Goal: Task Accomplishment & Management: Manage account settings

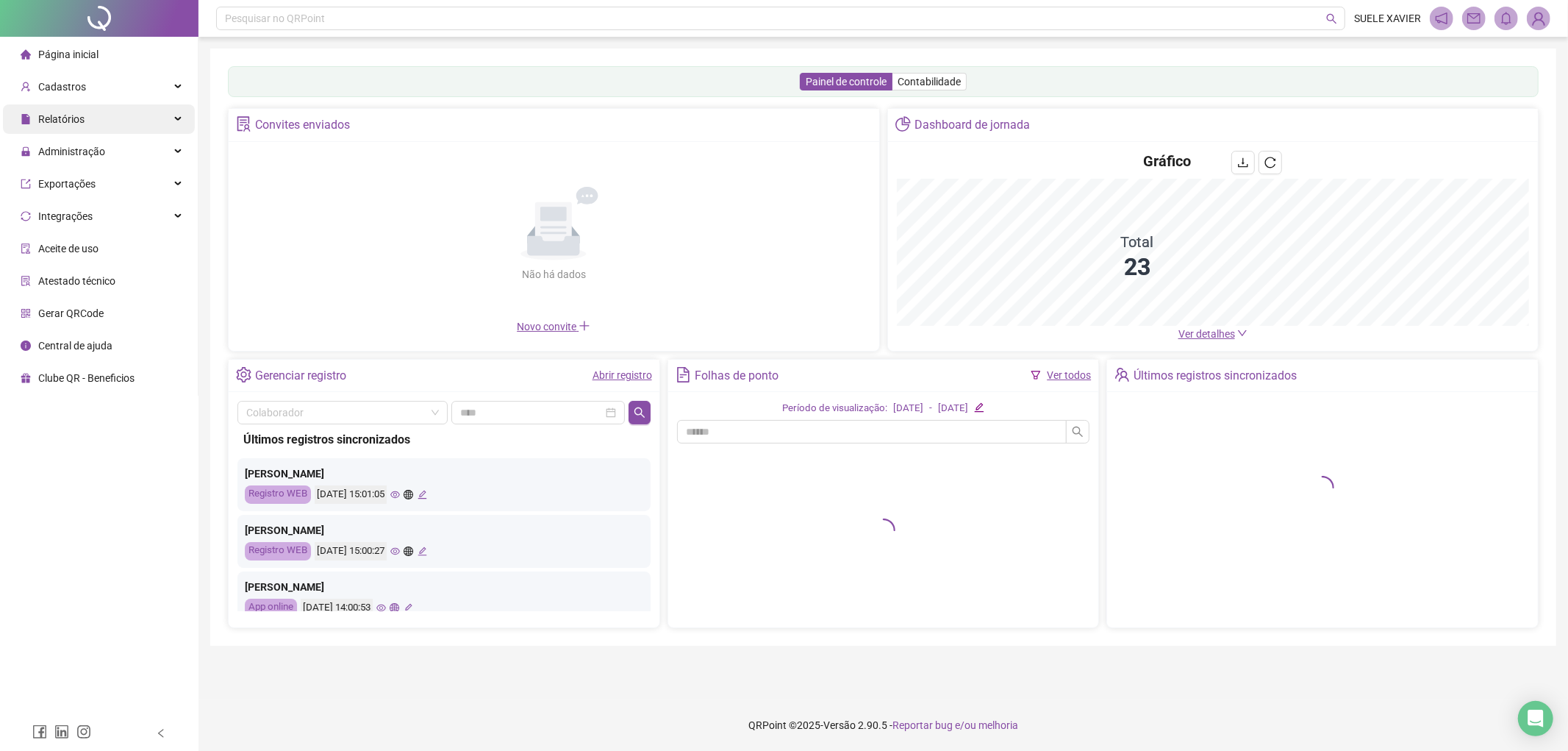
click at [85, 120] on div "Relatórios" at bounding box center [99, 119] width 192 height 29
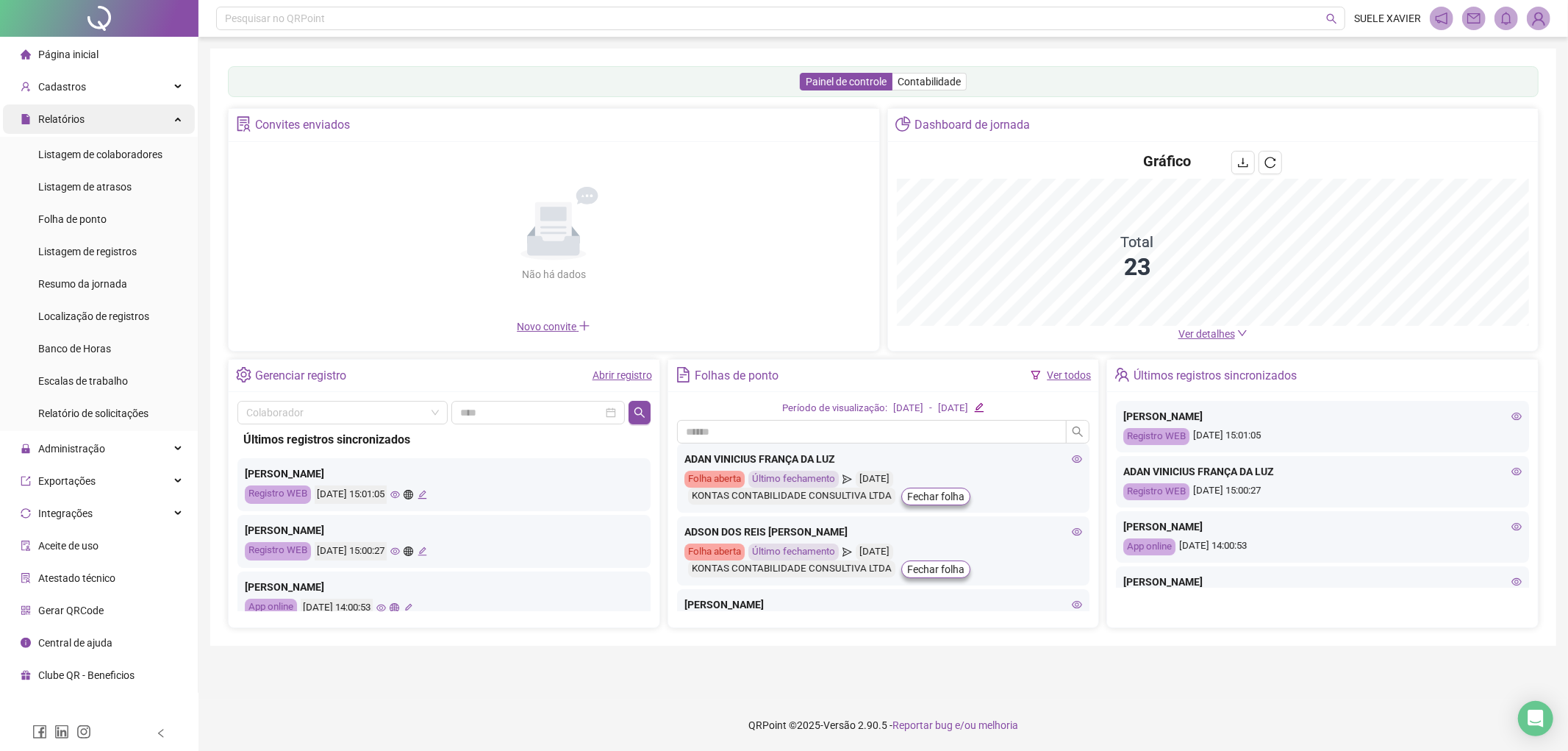
click at [89, 116] on div "Relatórios" at bounding box center [99, 119] width 192 height 29
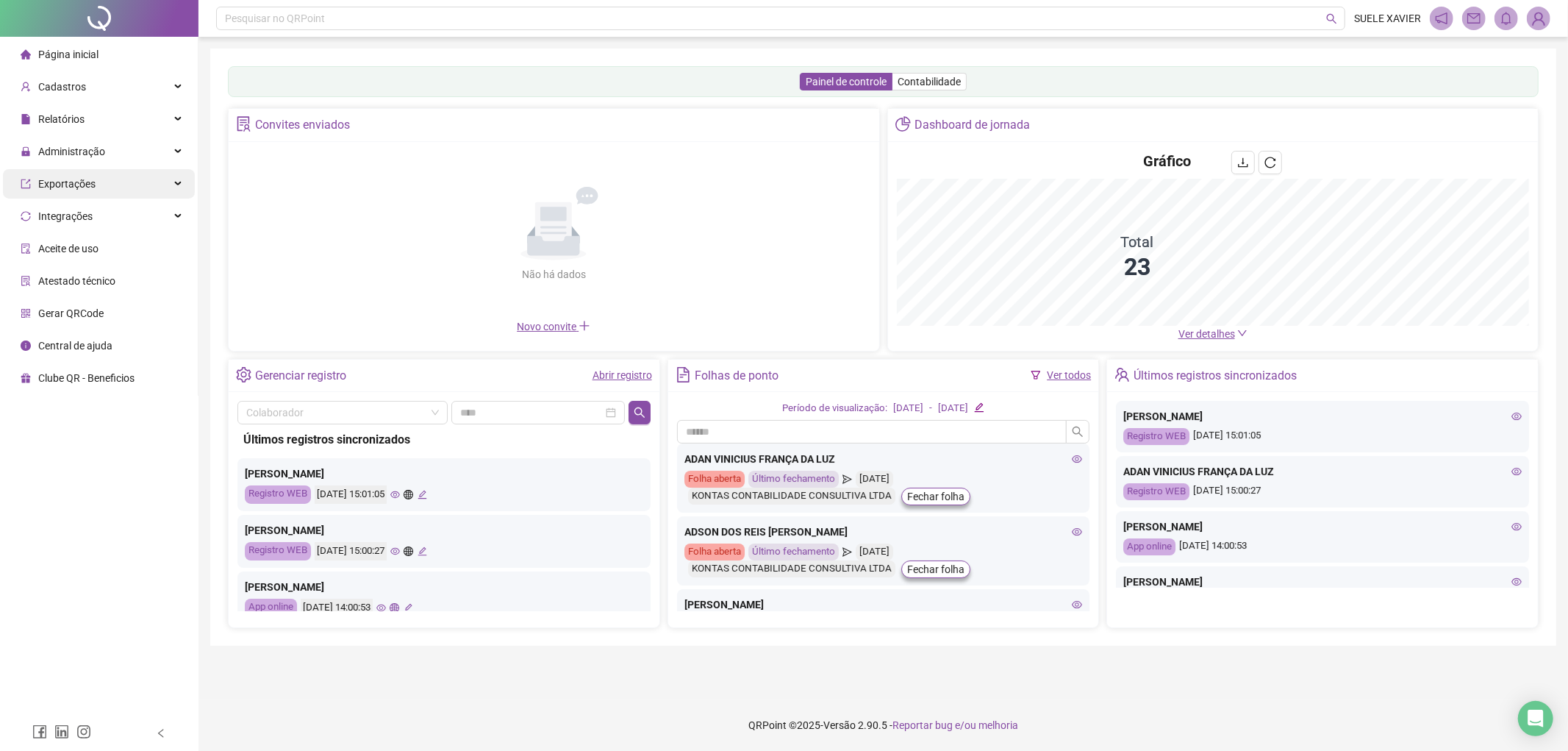
click at [106, 148] on div "Administração" at bounding box center [99, 151] width 192 height 29
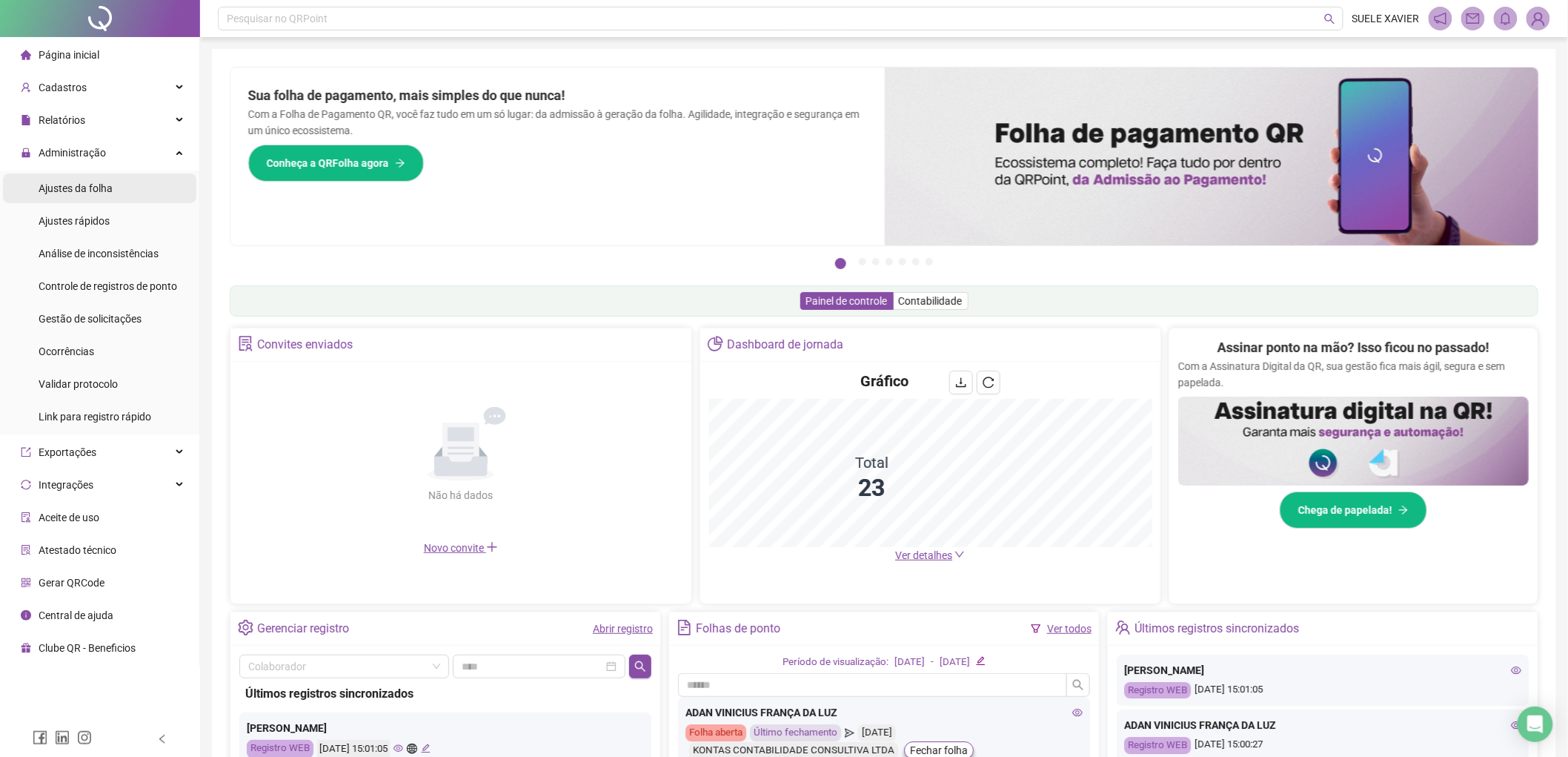
click at [85, 189] on span "Ajustes da folha" at bounding box center [76, 188] width 74 height 12
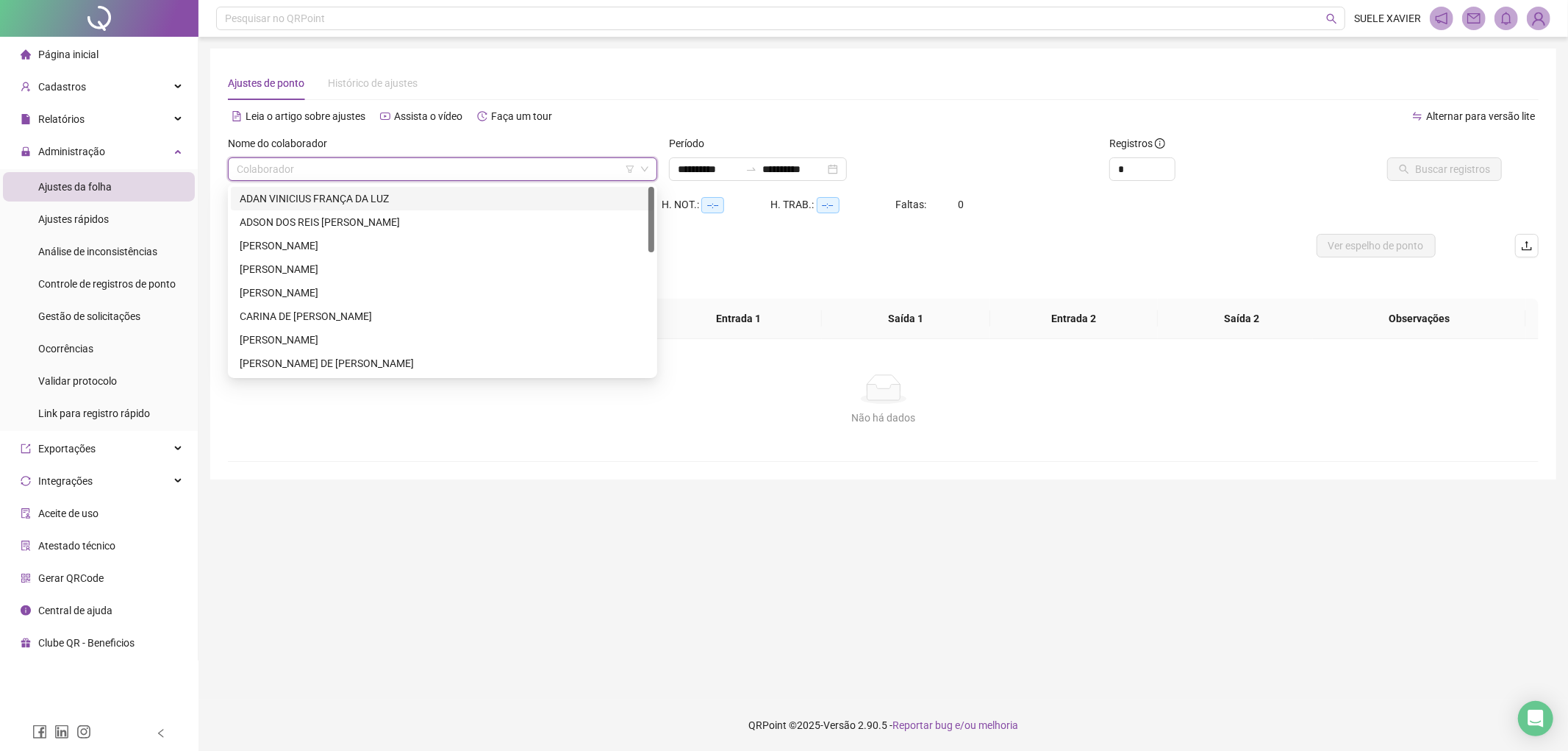
click at [556, 158] on input "search" at bounding box center [436, 169] width 399 height 22
click at [421, 197] on div "ADAN VINICIUS FRANÇA DA LUZ" at bounding box center [443, 198] width 406 height 16
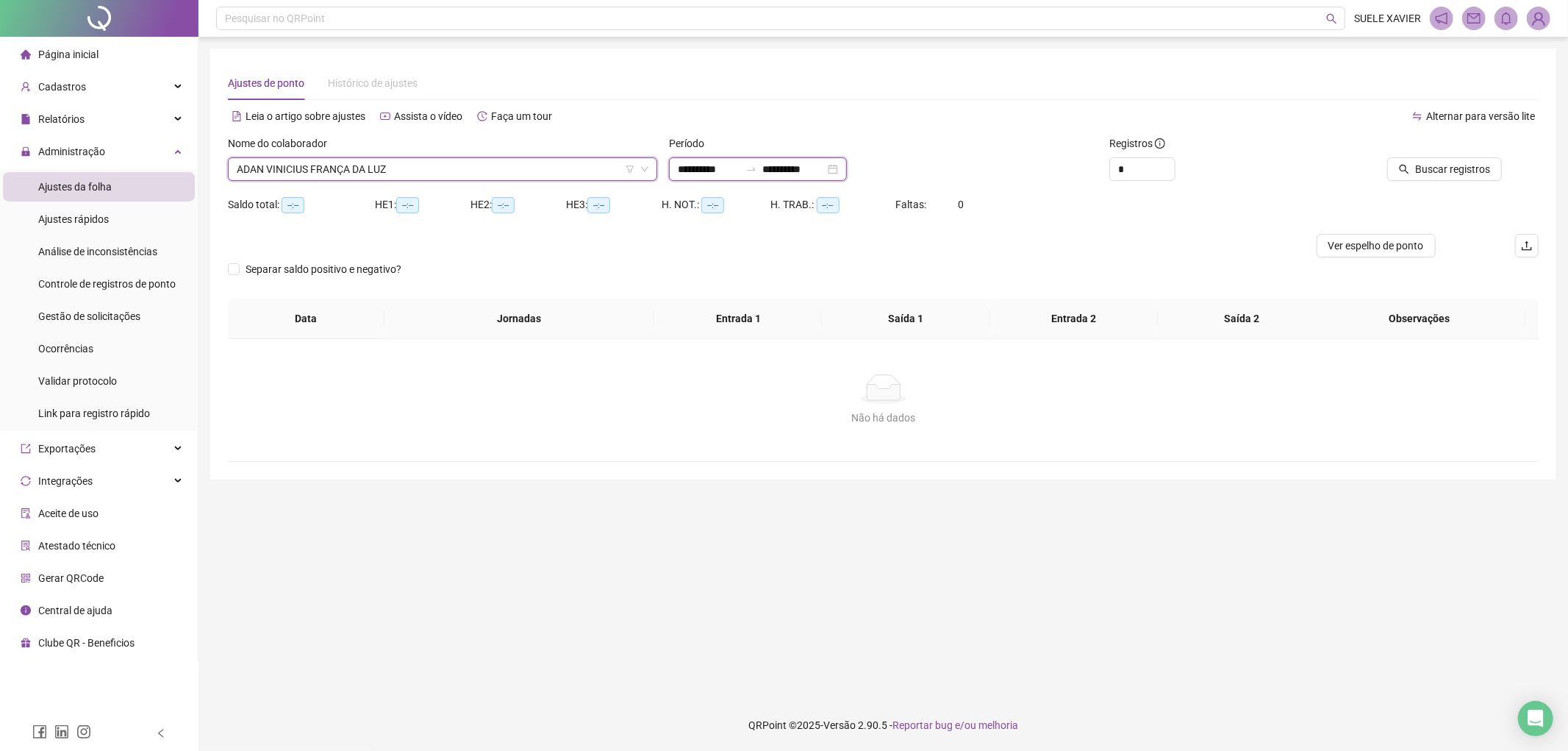
click at [818, 169] on input "**********" at bounding box center [794, 169] width 62 height 16
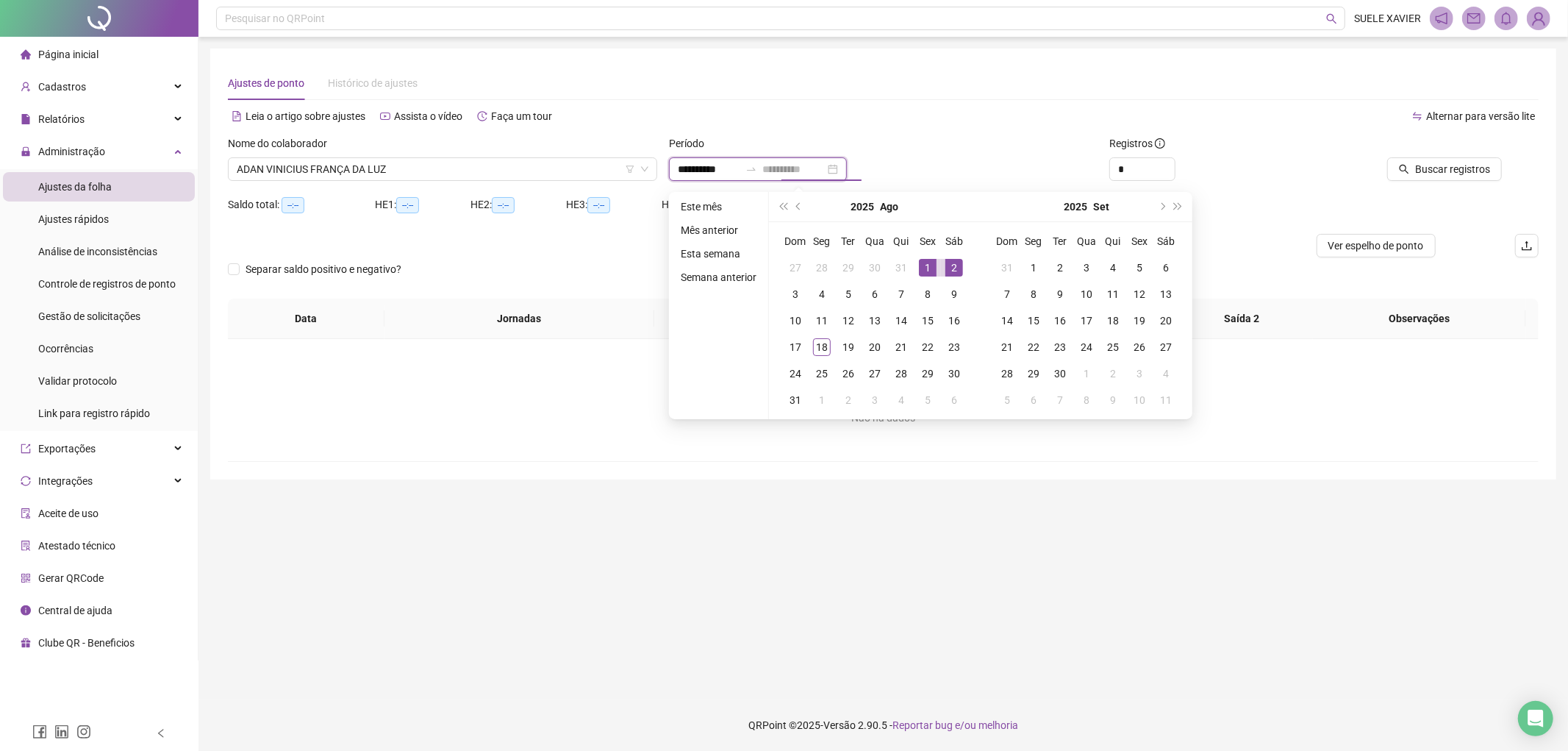
type input "**********"
click at [990, 160] on div "**********" at bounding box center [883, 169] width 429 height 24
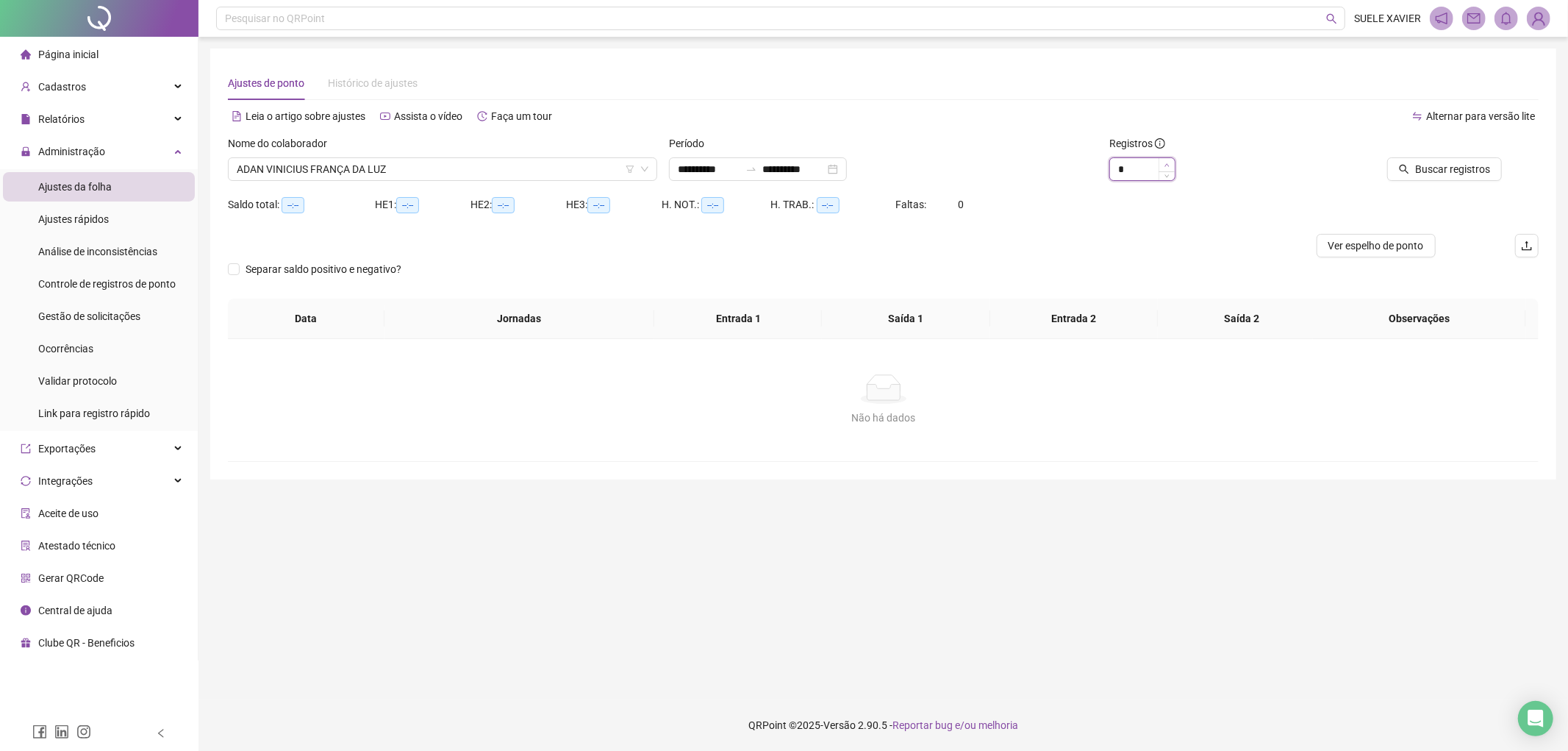
type input "*"
click at [1165, 166] on span "Increase Value" at bounding box center [1167, 165] width 16 height 13
click at [1439, 165] on span "Buscar registros" at bounding box center [1453, 169] width 75 height 16
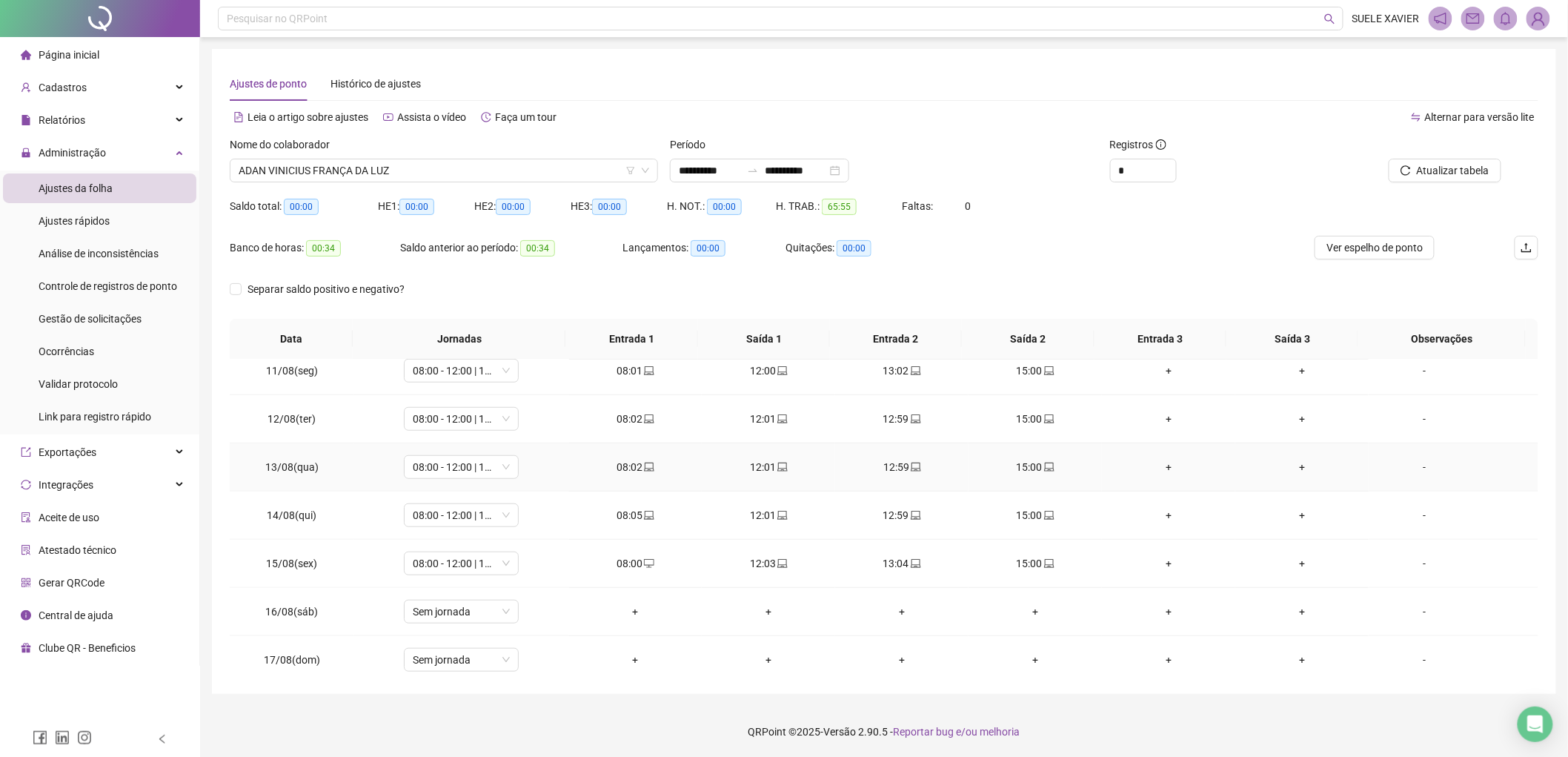
scroll to position [503, 0]
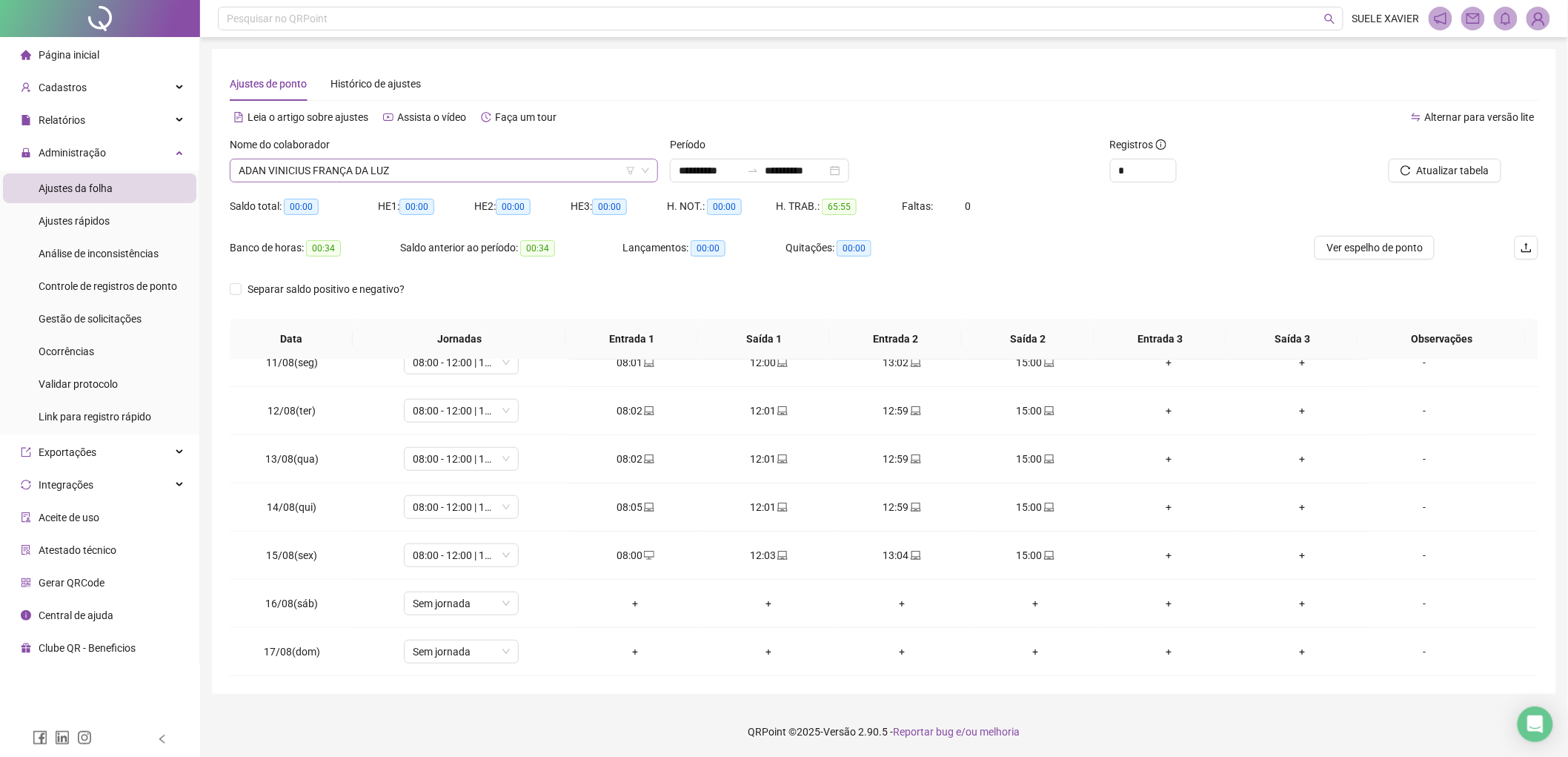
click at [509, 165] on span "ADAN VINICIUS FRANÇA DA LUZ" at bounding box center [443, 171] width 410 height 22
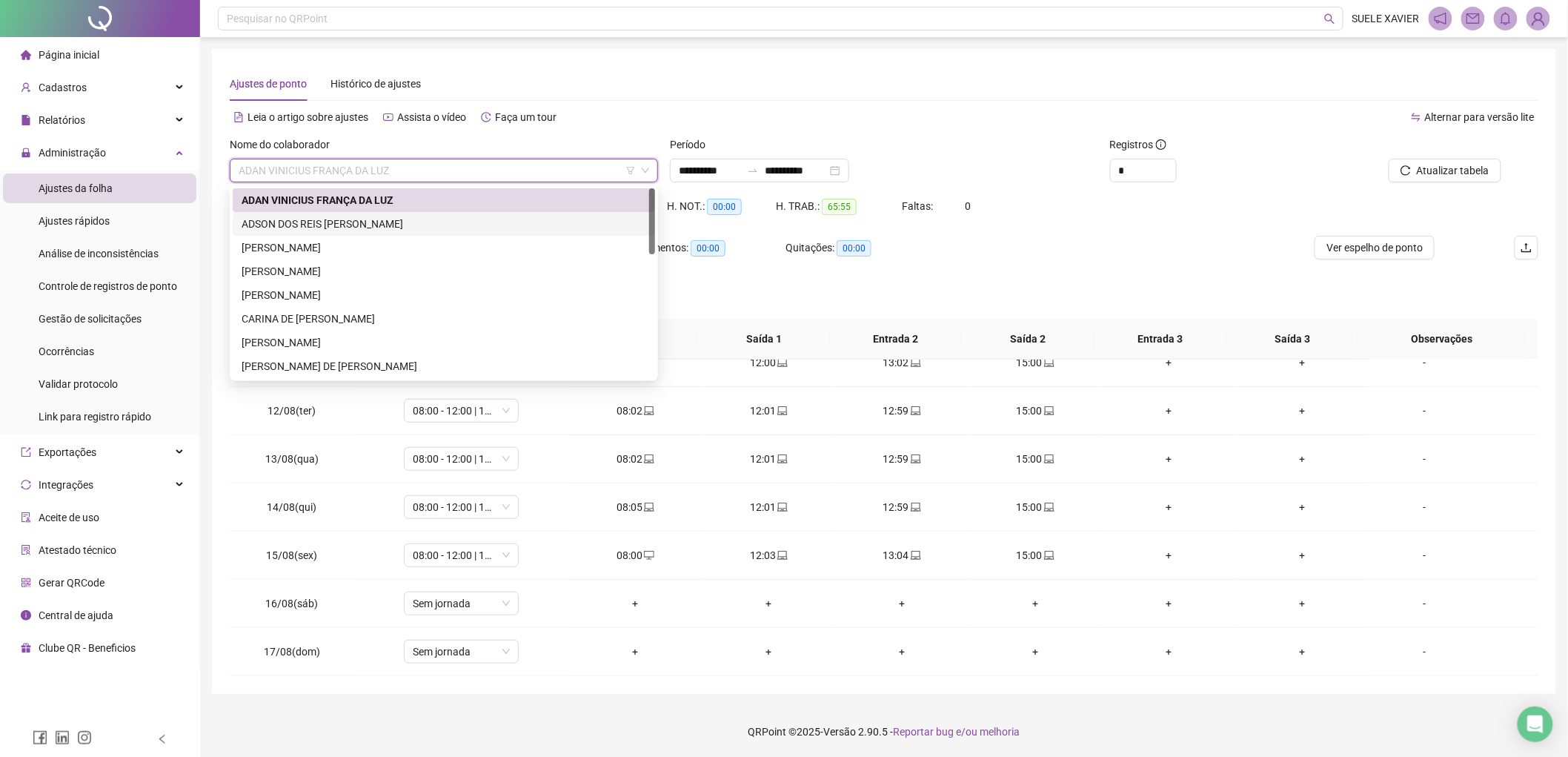
click at [417, 220] on div "ADSON DOS [PERSON_NAME] [PERSON_NAME]" at bounding box center [443, 224] width 405 height 17
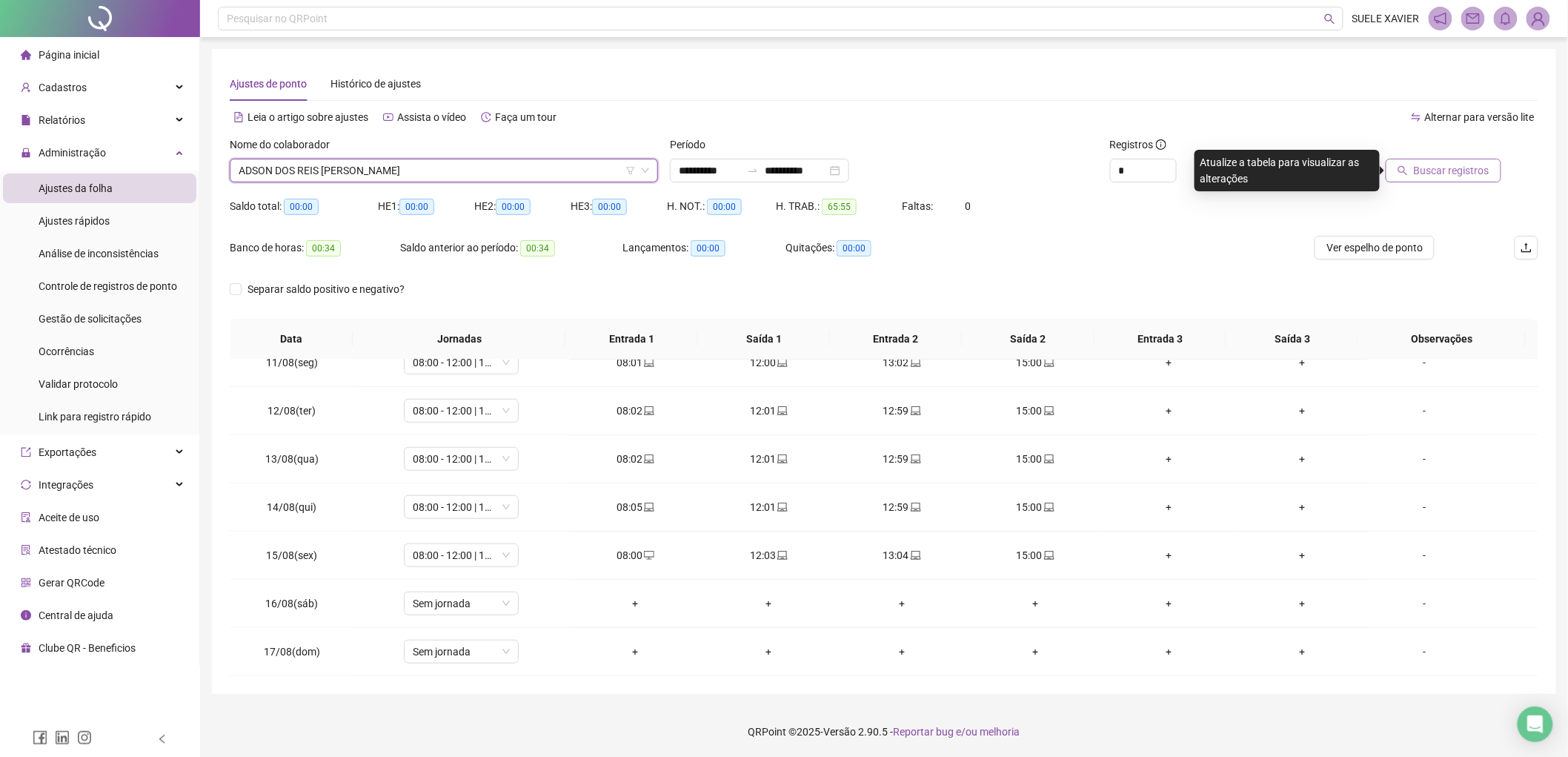
click at [1472, 160] on button "Buscar registros" at bounding box center [1443, 171] width 115 height 24
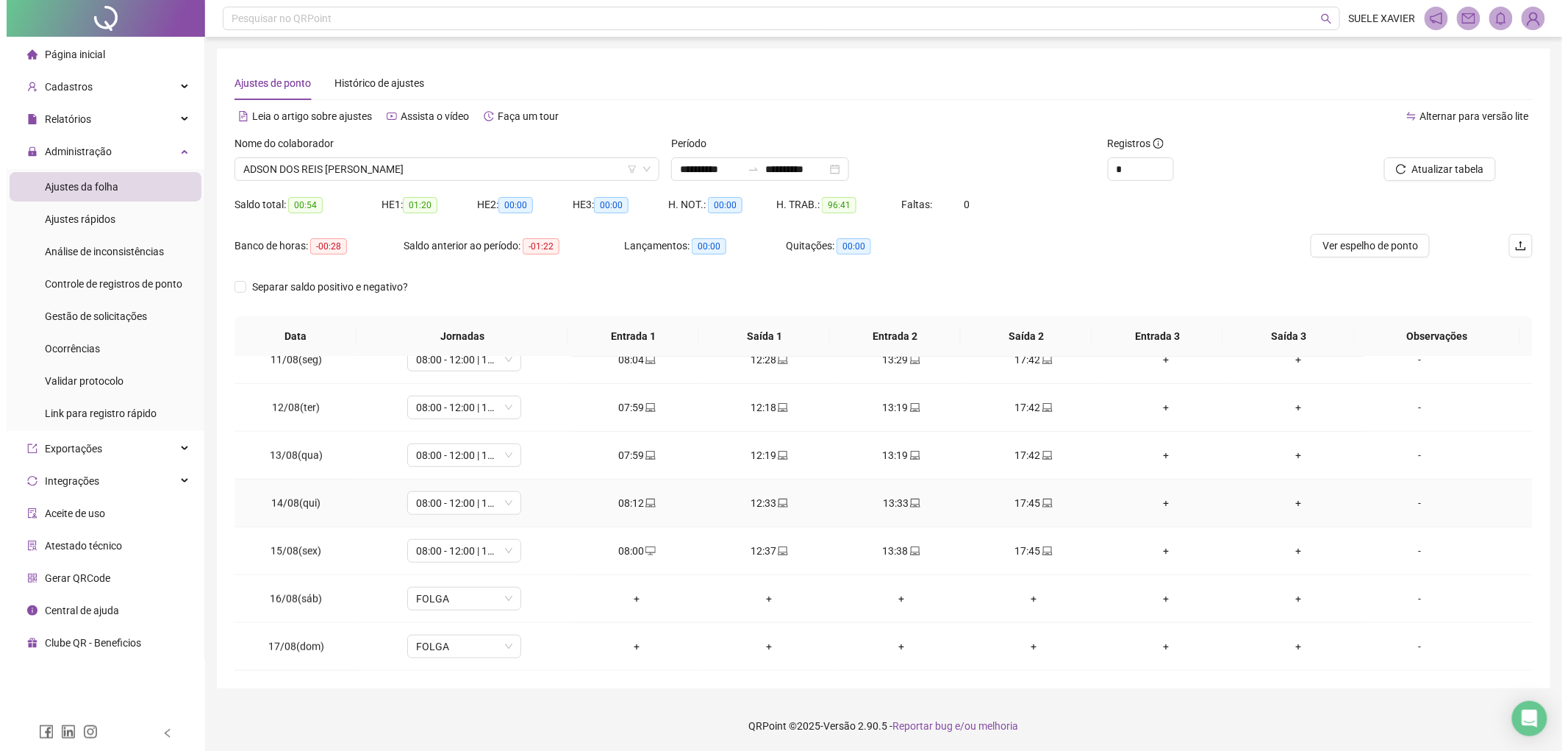
scroll to position [1, 0]
click at [506, 166] on span "ADSON DOS [PERSON_NAME] [PERSON_NAME]" at bounding box center [440, 168] width 407 height 22
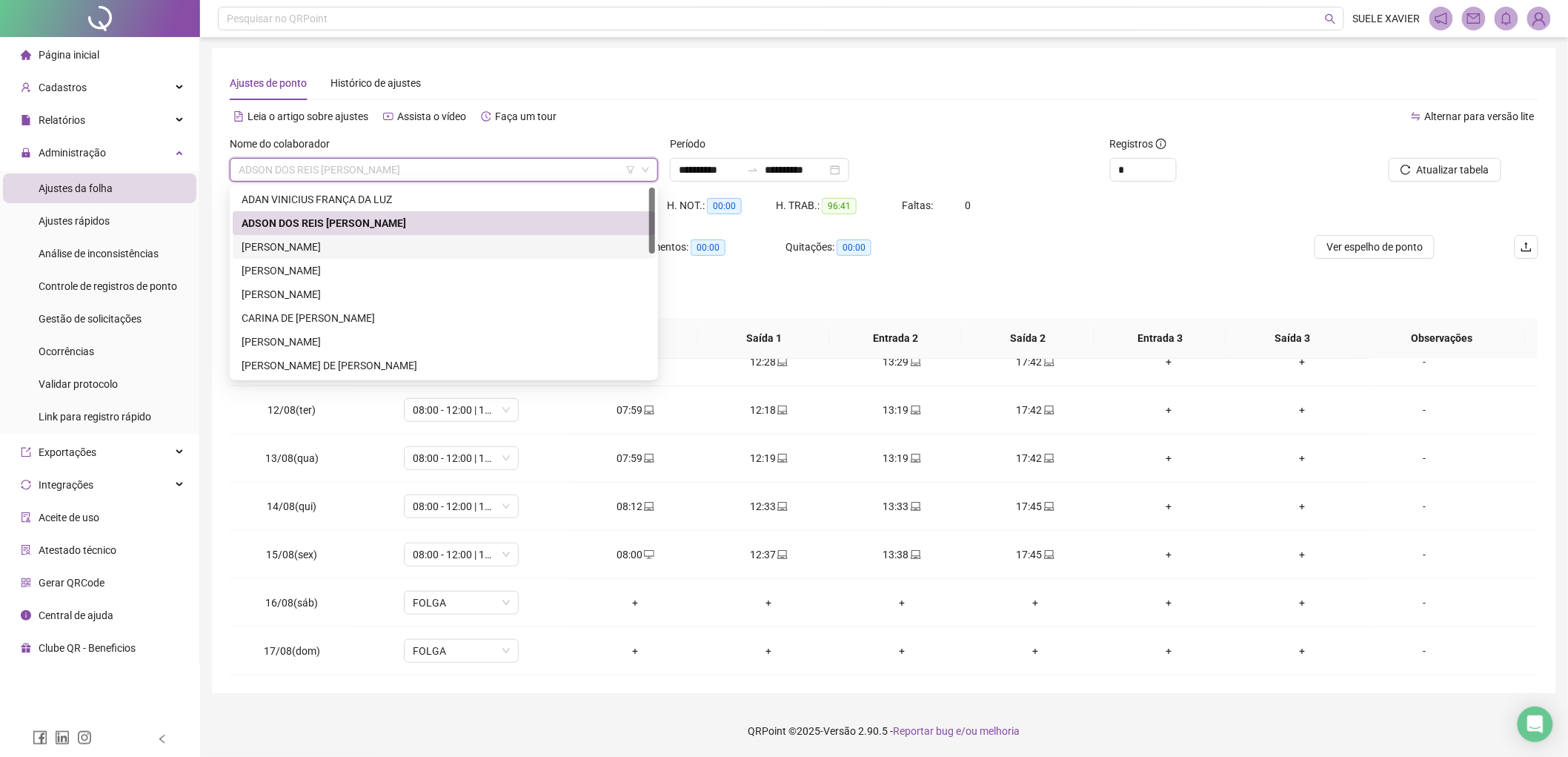
click at [394, 243] on div "[PERSON_NAME] [PERSON_NAME]" at bounding box center [443, 247] width 405 height 17
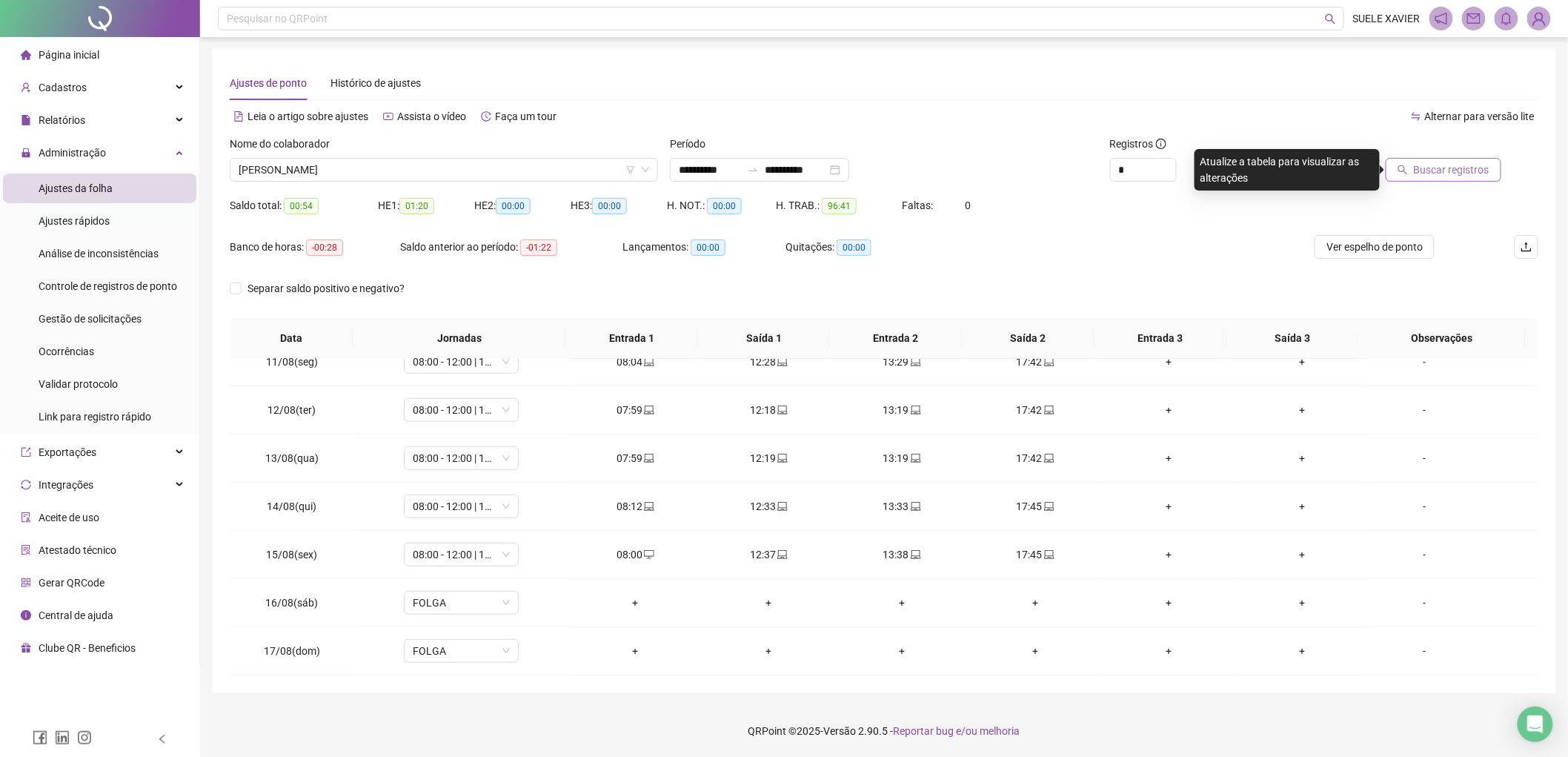
click at [1462, 167] on span "Buscar registros" at bounding box center [1451, 170] width 76 height 17
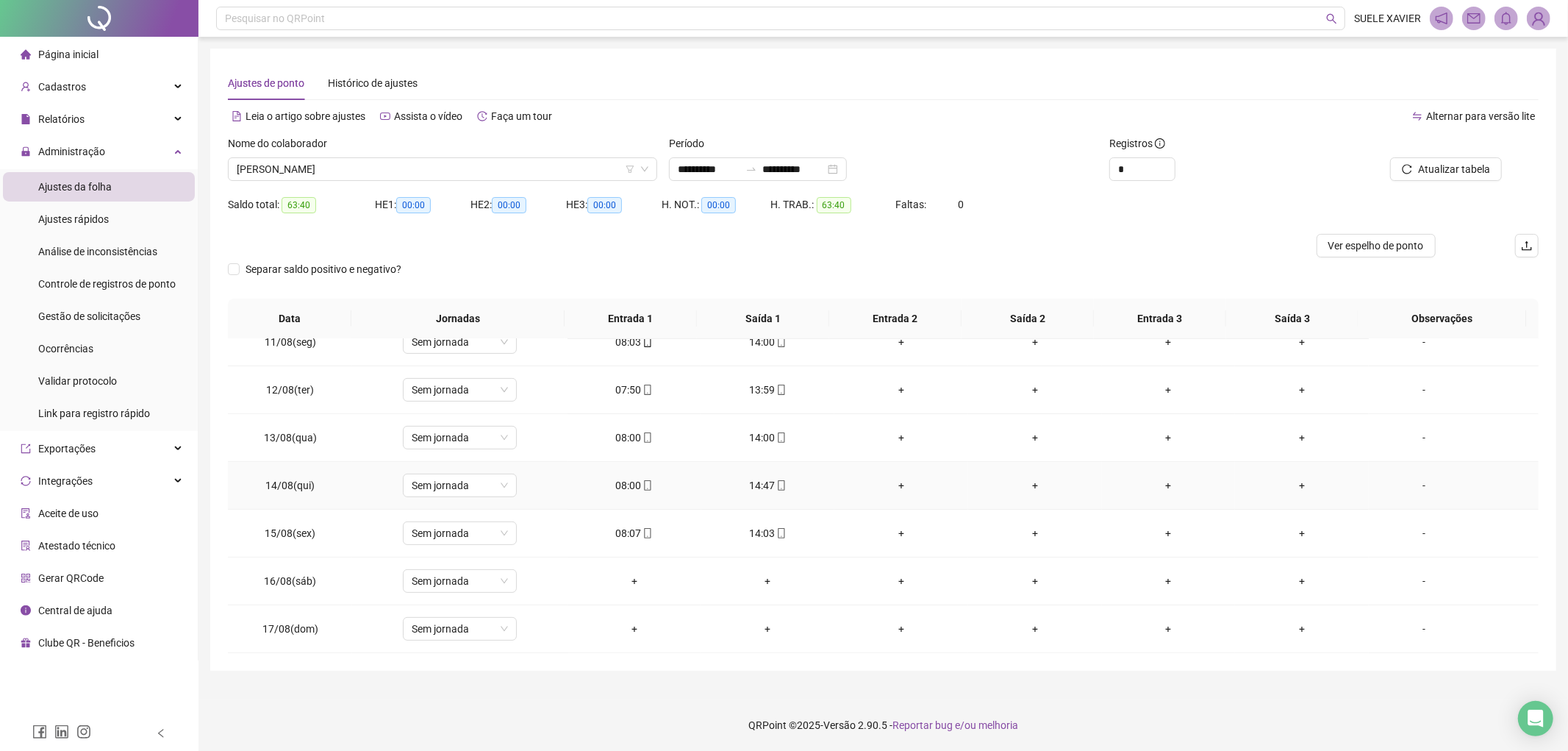
scroll to position [499, 0]
click at [435, 166] on span "[PERSON_NAME] [PERSON_NAME]" at bounding box center [443, 169] width 412 height 22
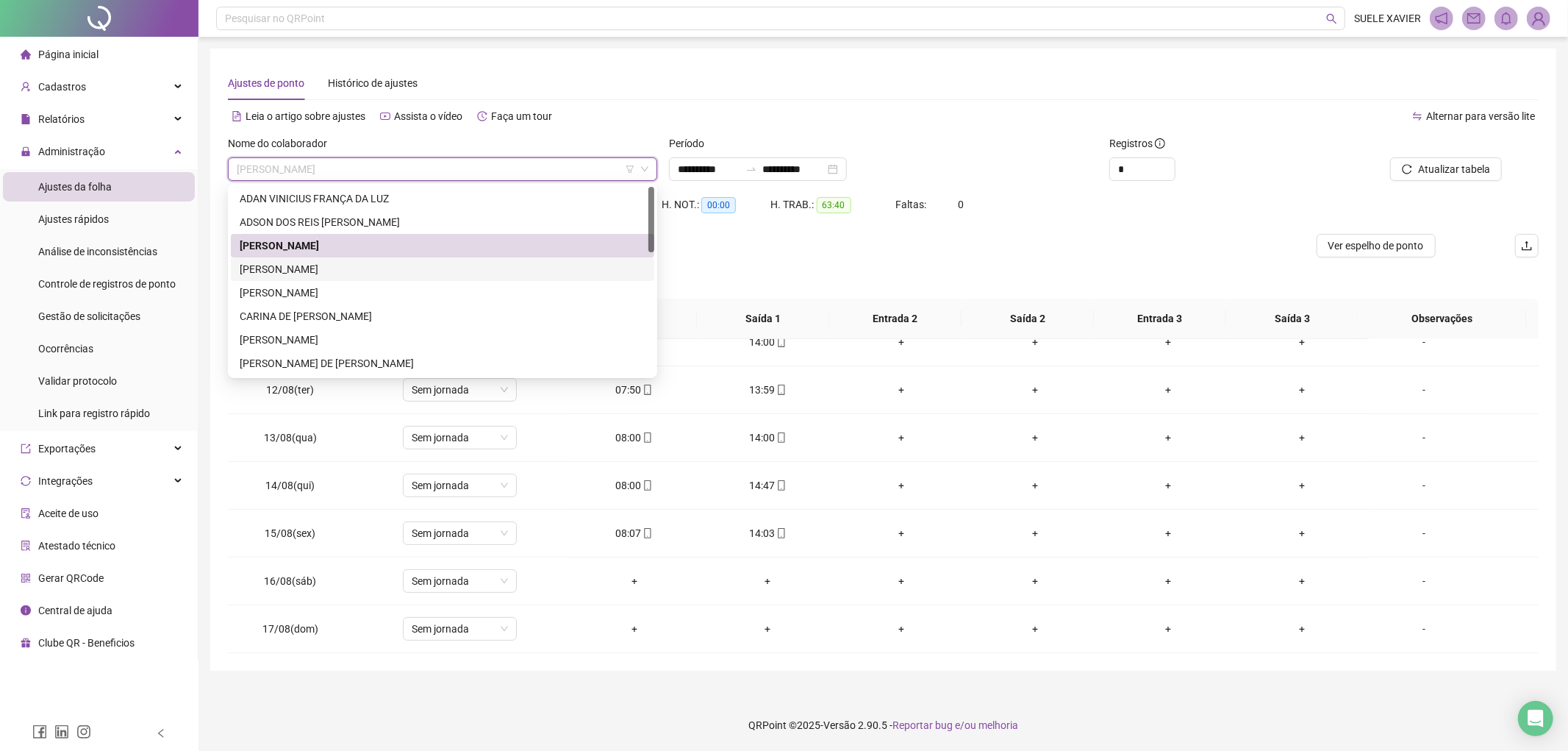
drag, startPoint x: 348, startPoint y: 267, endPoint x: 453, endPoint y: 262, distance: 105.1
click at [349, 267] on div "[PERSON_NAME]" at bounding box center [443, 269] width 406 height 16
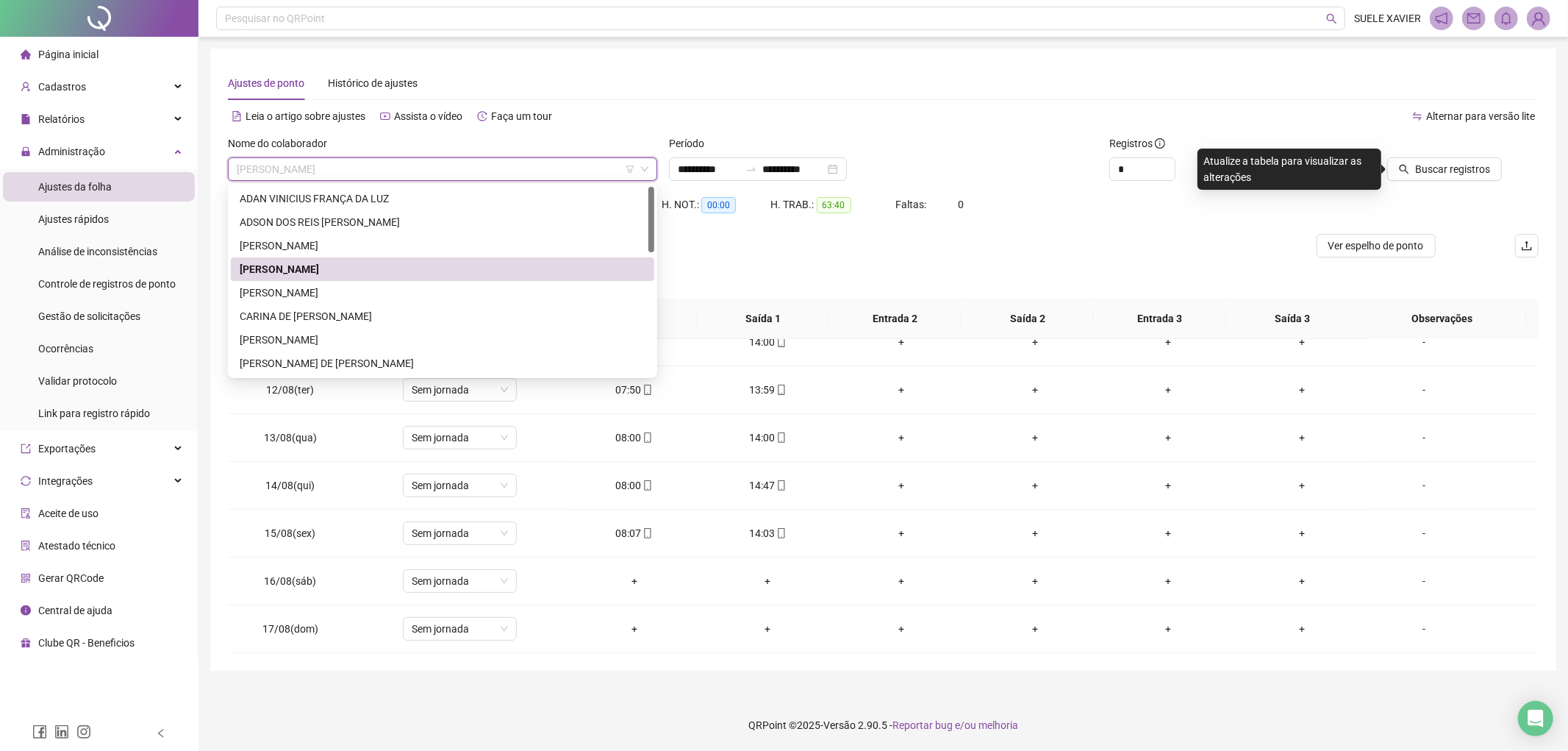
click at [516, 167] on span "[PERSON_NAME]" at bounding box center [443, 169] width 412 height 22
click at [351, 291] on div "[PERSON_NAME]" at bounding box center [443, 293] width 406 height 16
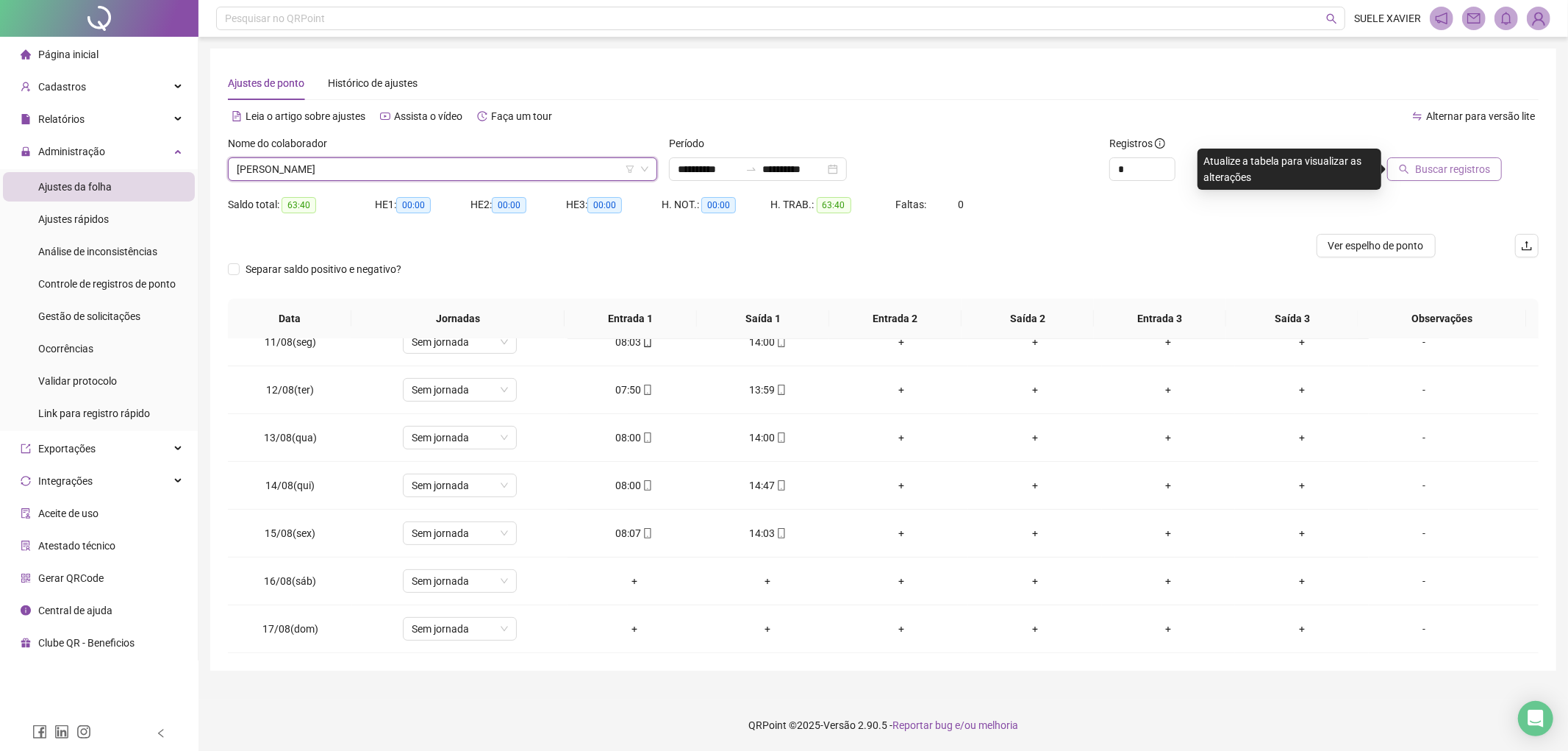
click at [1446, 174] on span "Buscar registros" at bounding box center [1453, 169] width 75 height 16
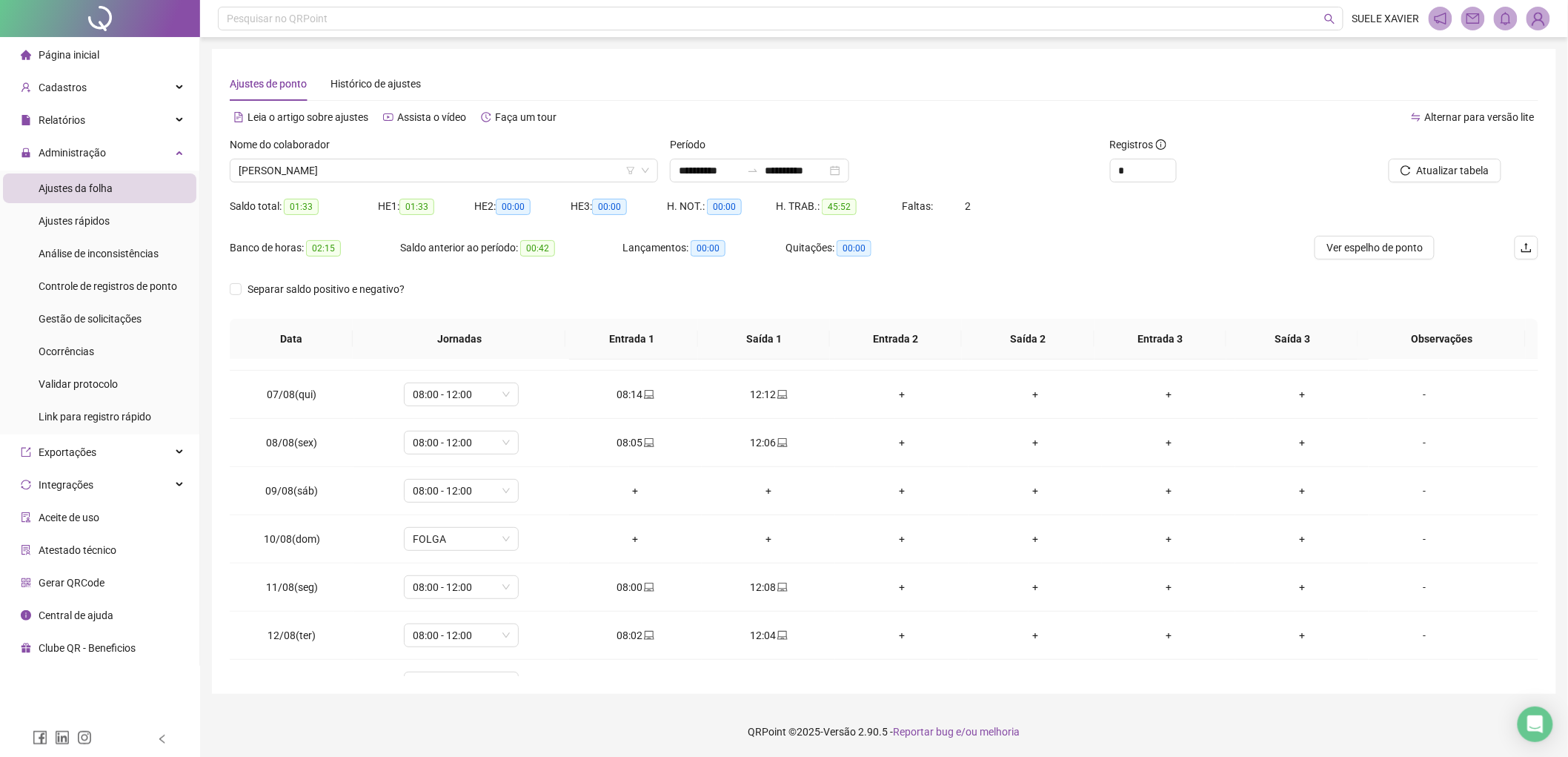
scroll to position [329, 0]
click at [504, 439] on span "08:00 - 12:00" at bounding box center [461, 440] width 97 height 22
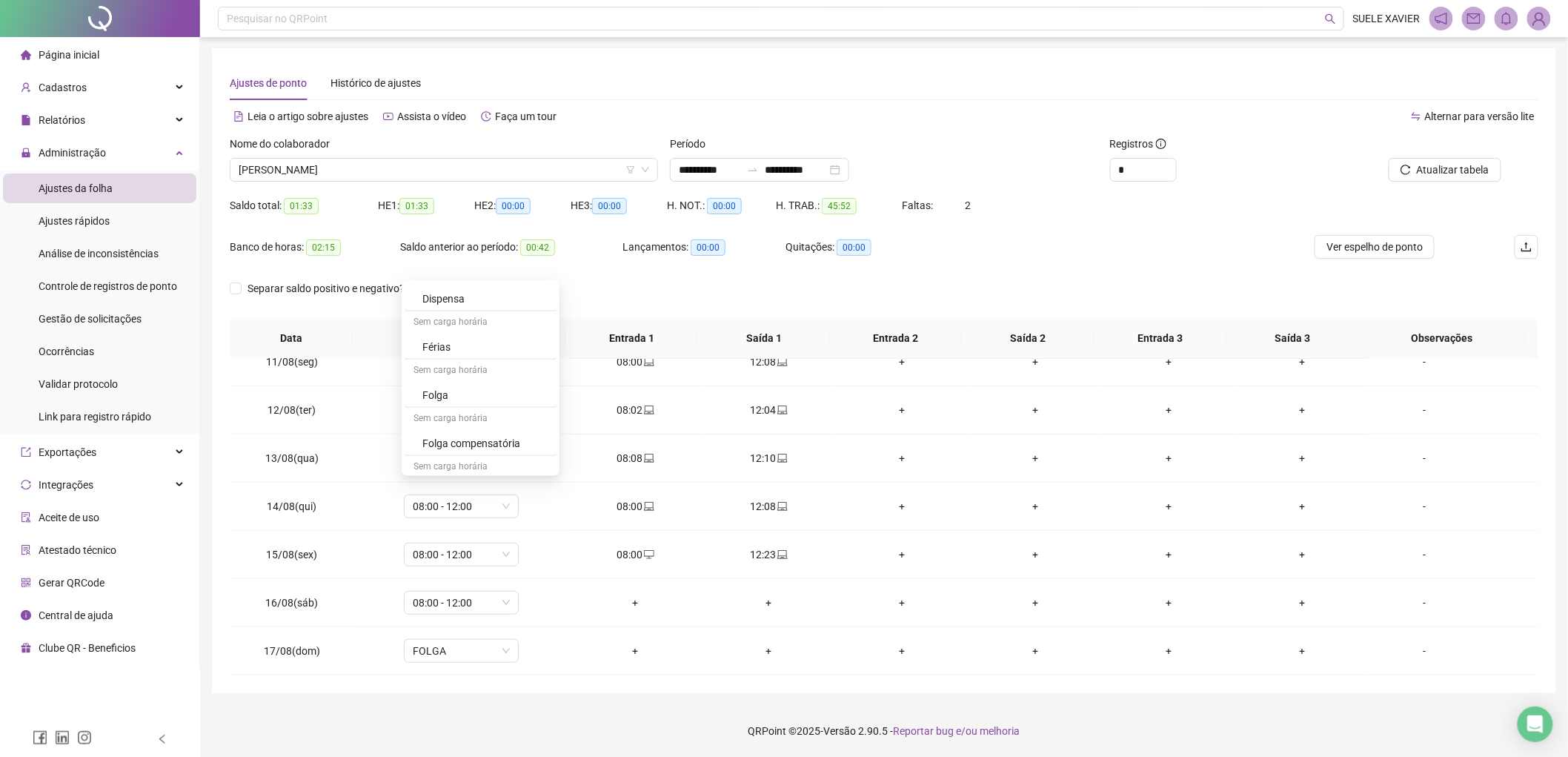
scroll to position [575, 0]
click at [460, 374] on div "Folga" at bounding box center [485, 369] width 125 height 17
click at [530, 228] on span "Sim" at bounding box center [529, 227] width 17 height 17
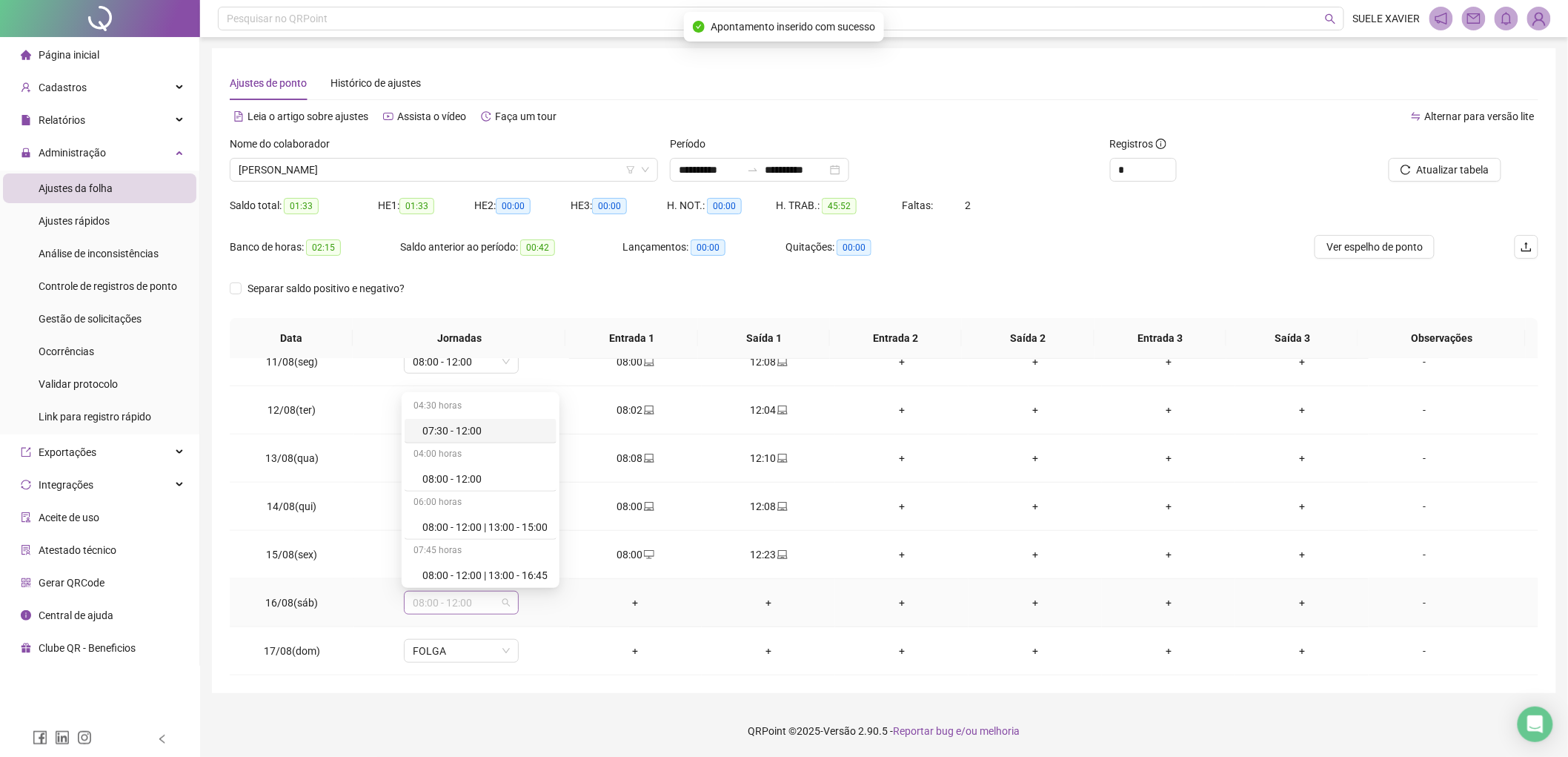
click at [503, 601] on span "08:00 - 12:00" at bounding box center [461, 602] width 97 height 22
click at [449, 562] on div "Folga" at bounding box center [485, 563] width 125 height 17
click at [525, 561] on span "Sim" at bounding box center [529, 564] width 17 height 17
click at [572, 686] on div "**********" at bounding box center [884, 370] width 1344 height 645
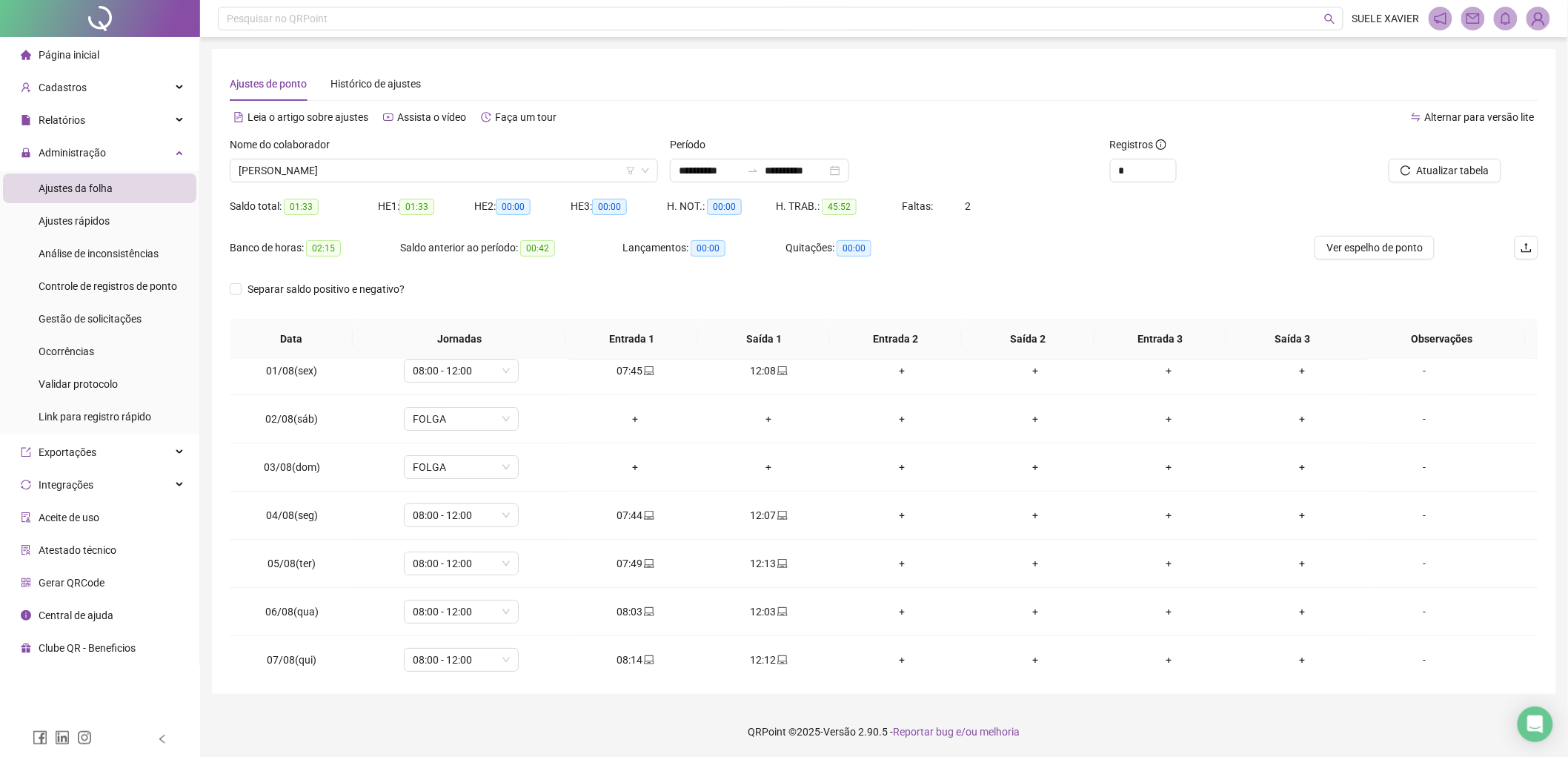
scroll to position [0, 0]
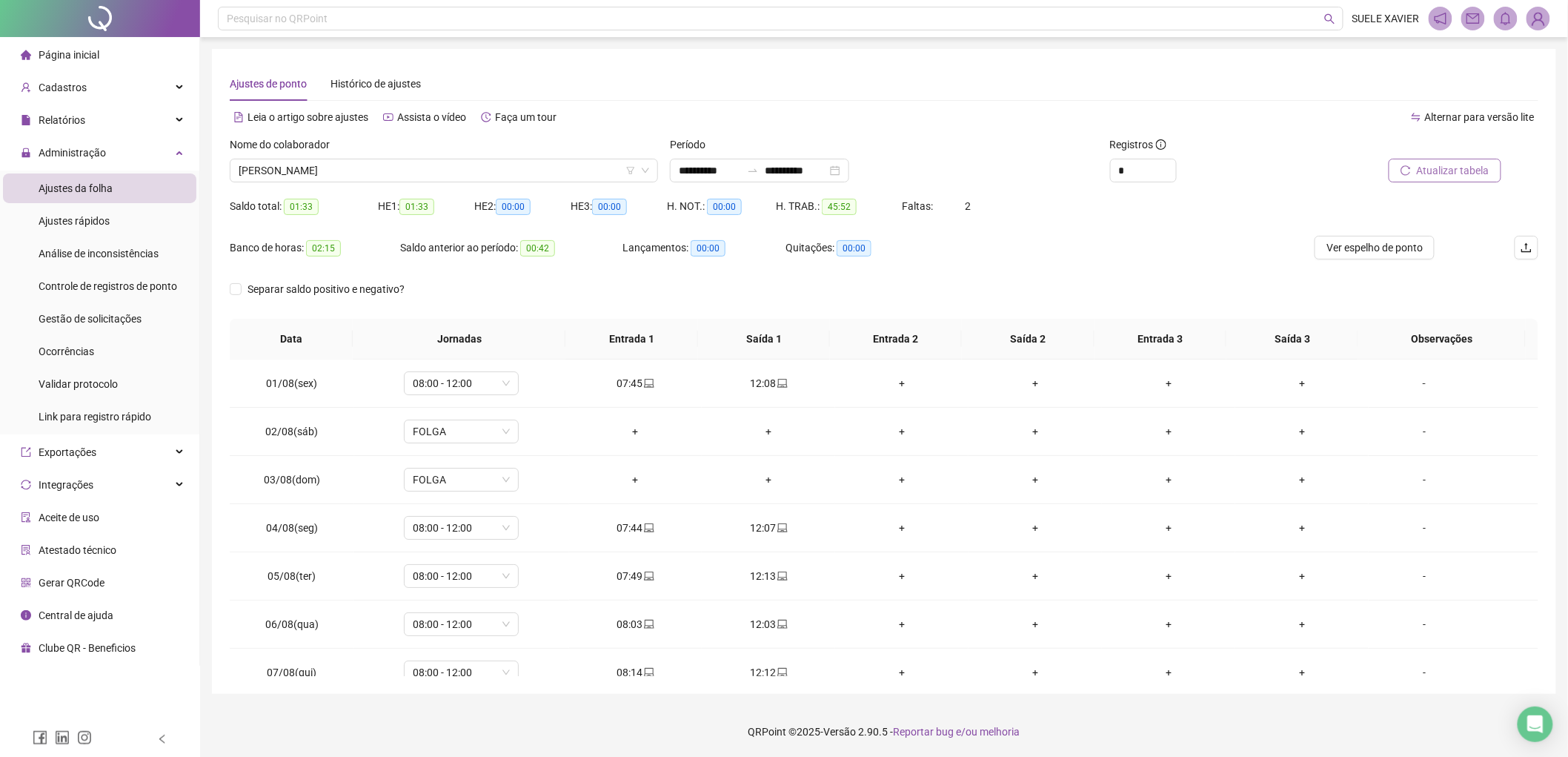
click at [1441, 166] on span "Atualizar tabela" at bounding box center [1453, 171] width 73 height 17
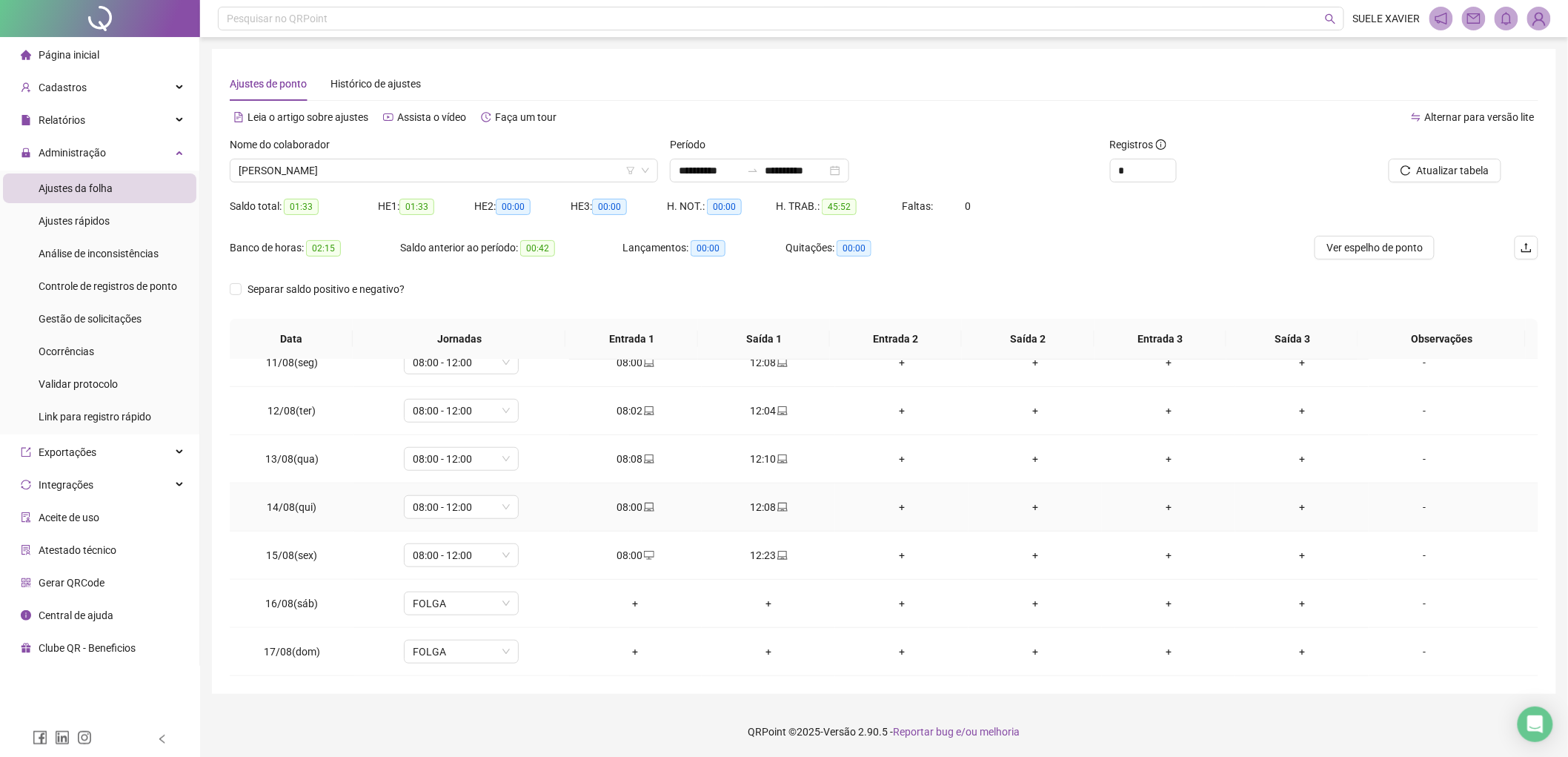
scroll to position [1, 0]
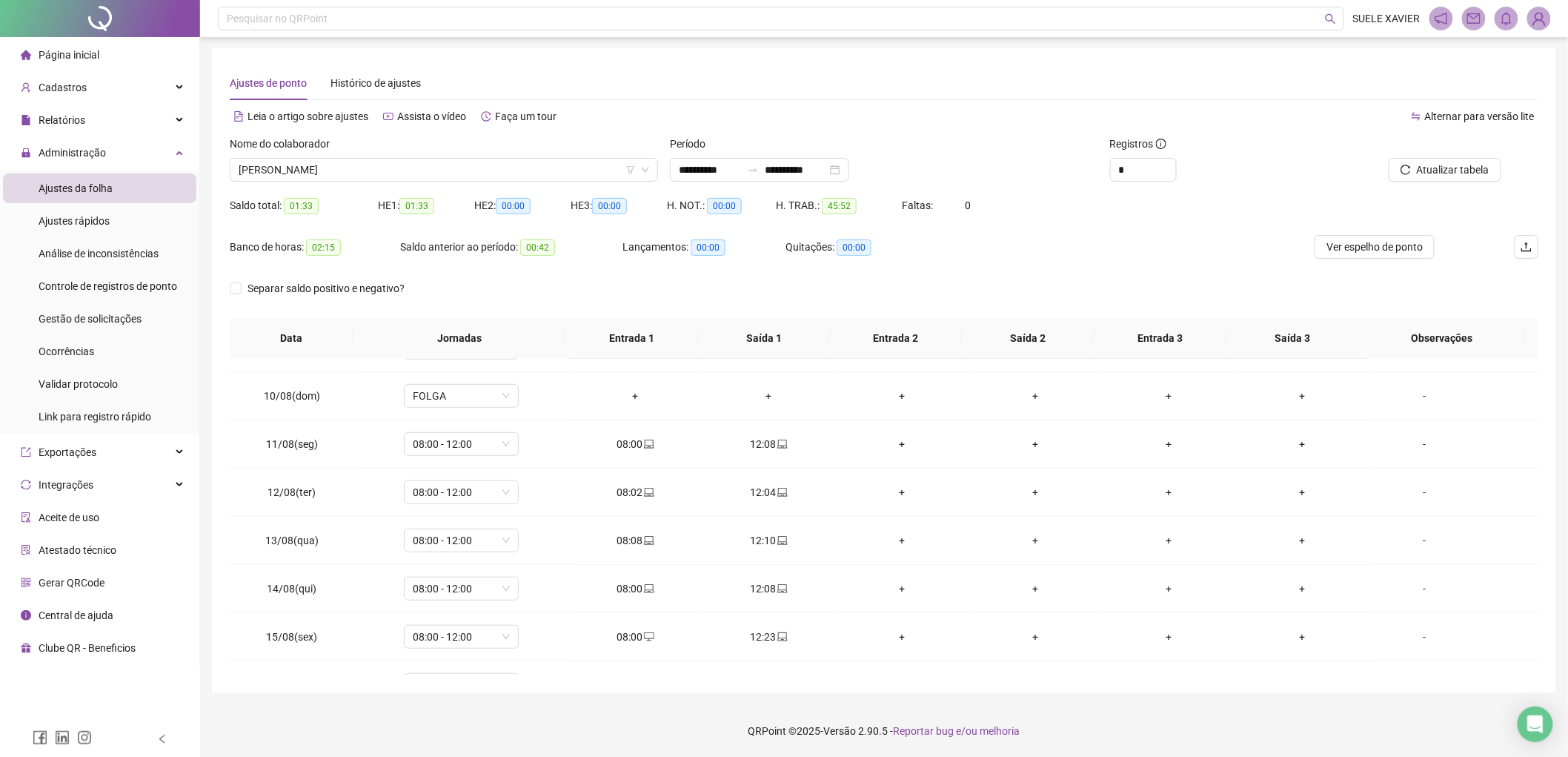
click at [1056, 261] on div "Banco de horas: 02:15 Saldo anterior ao período: 00:42 Lançamentos: 00:00 Quita…" at bounding box center [720, 255] width 982 height 41
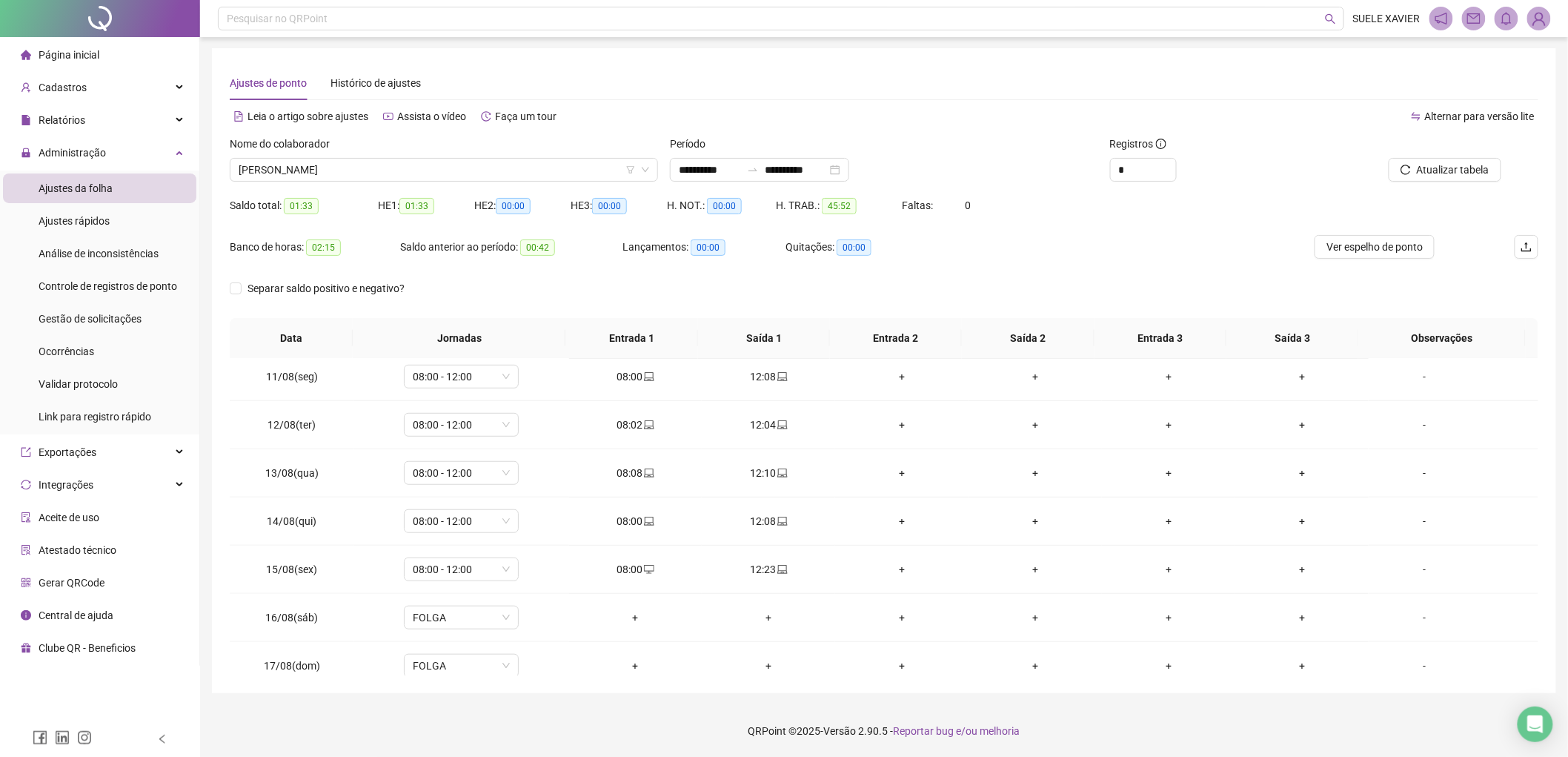
scroll to position [503, 0]
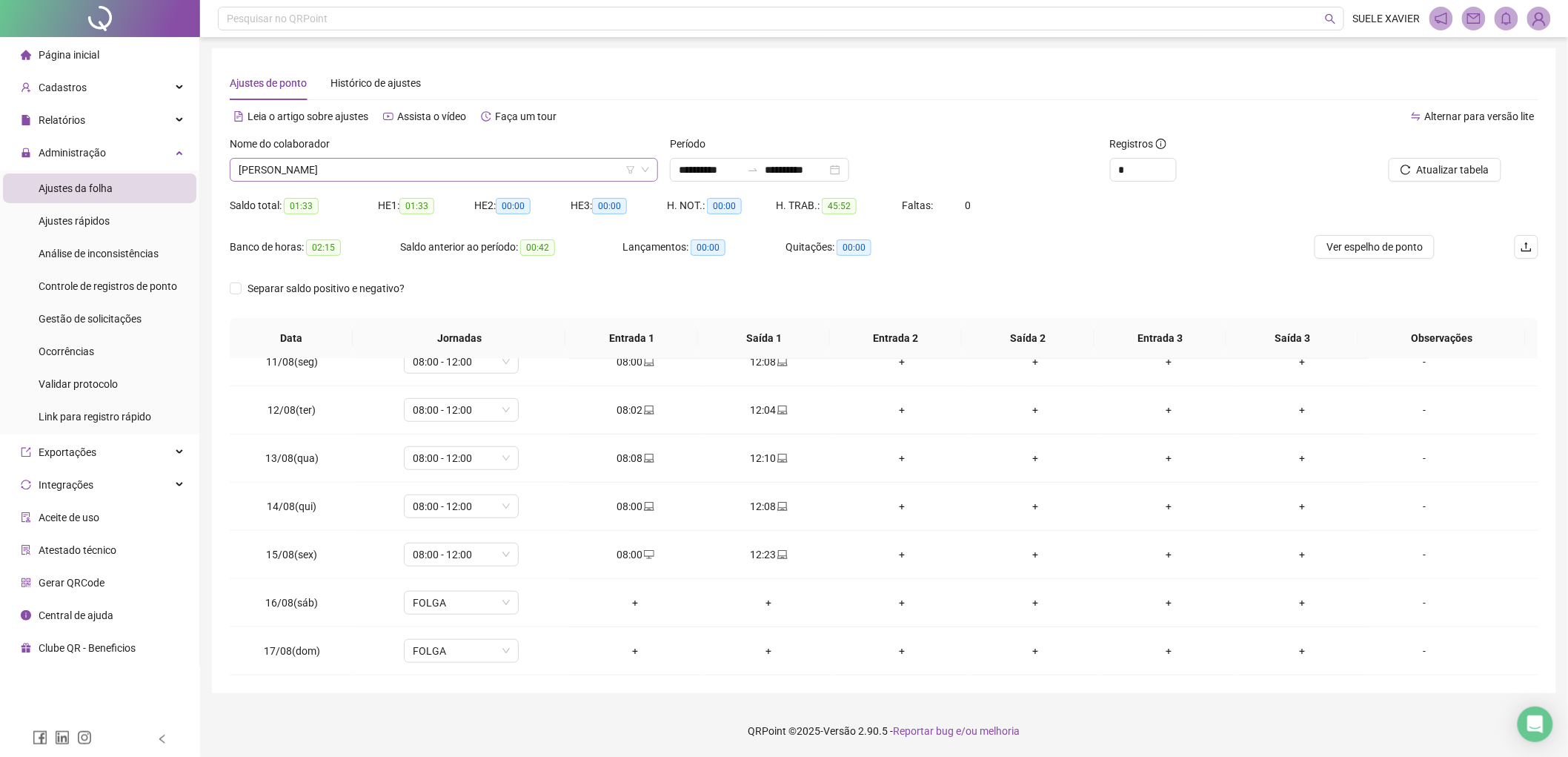
click at [538, 169] on span "[PERSON_NAME]" at bounding box center [443, 170] width 410 height 22
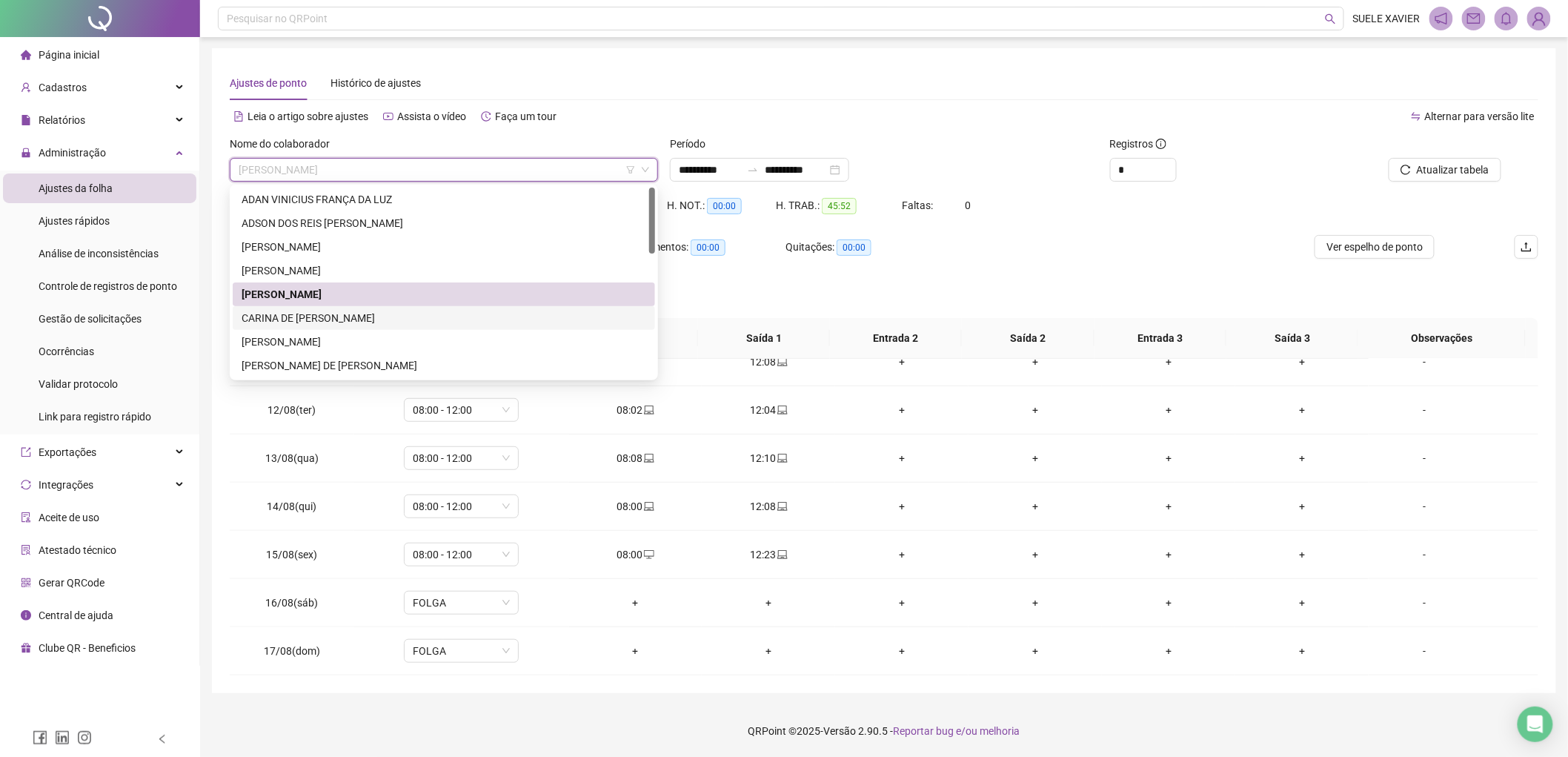
click at [322, 313] on div "[PERSON_NAME] [PERSON_NAME]" at bounding box center [443, 318] width 405 height 17
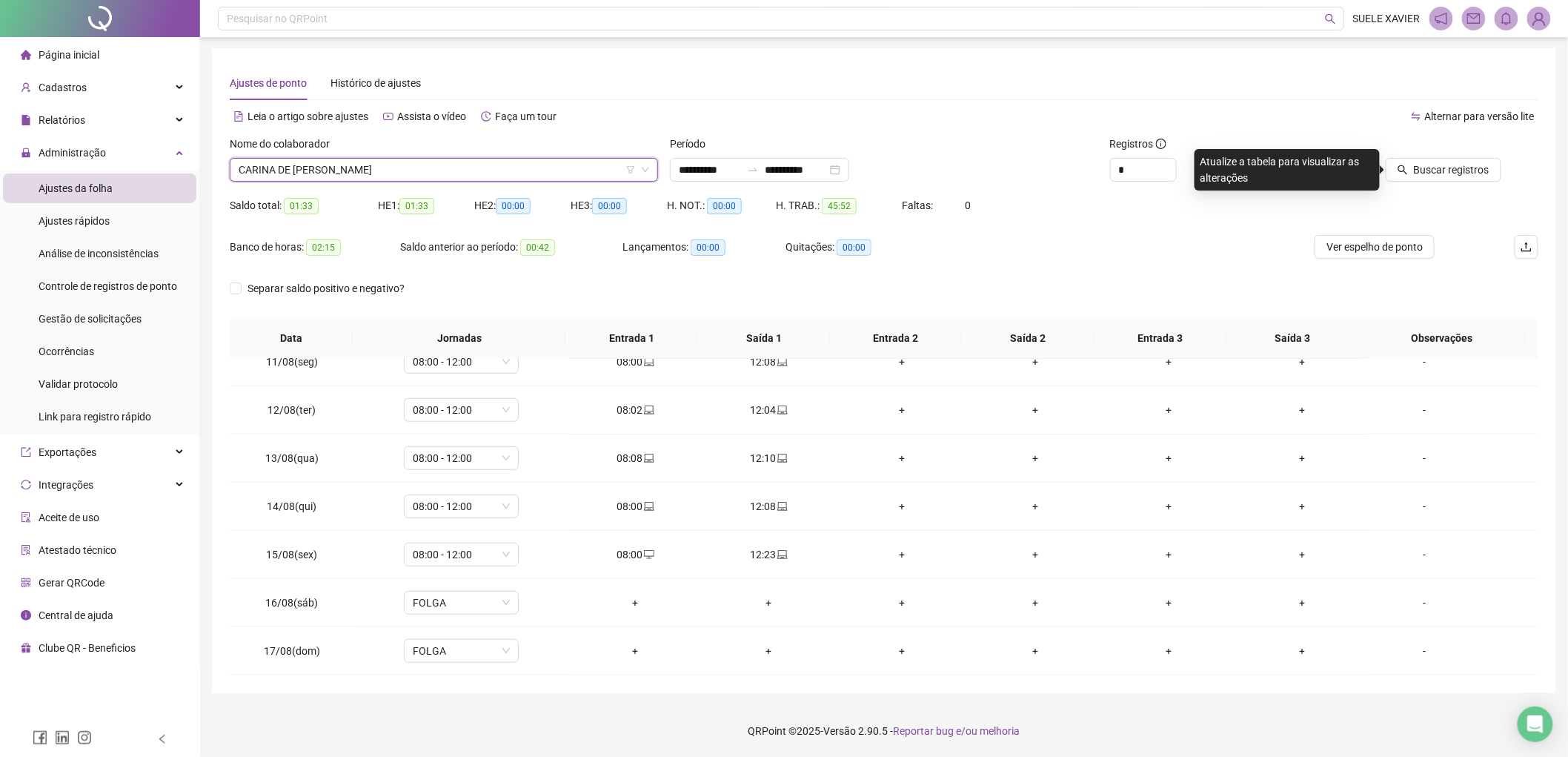
click at [1468, 150] on div at bounding box center [1416, 147] width 171 height 22
click at [1460, 160] on button "Buscar registros" at bounding box center [1443, 170] width 115 height 24
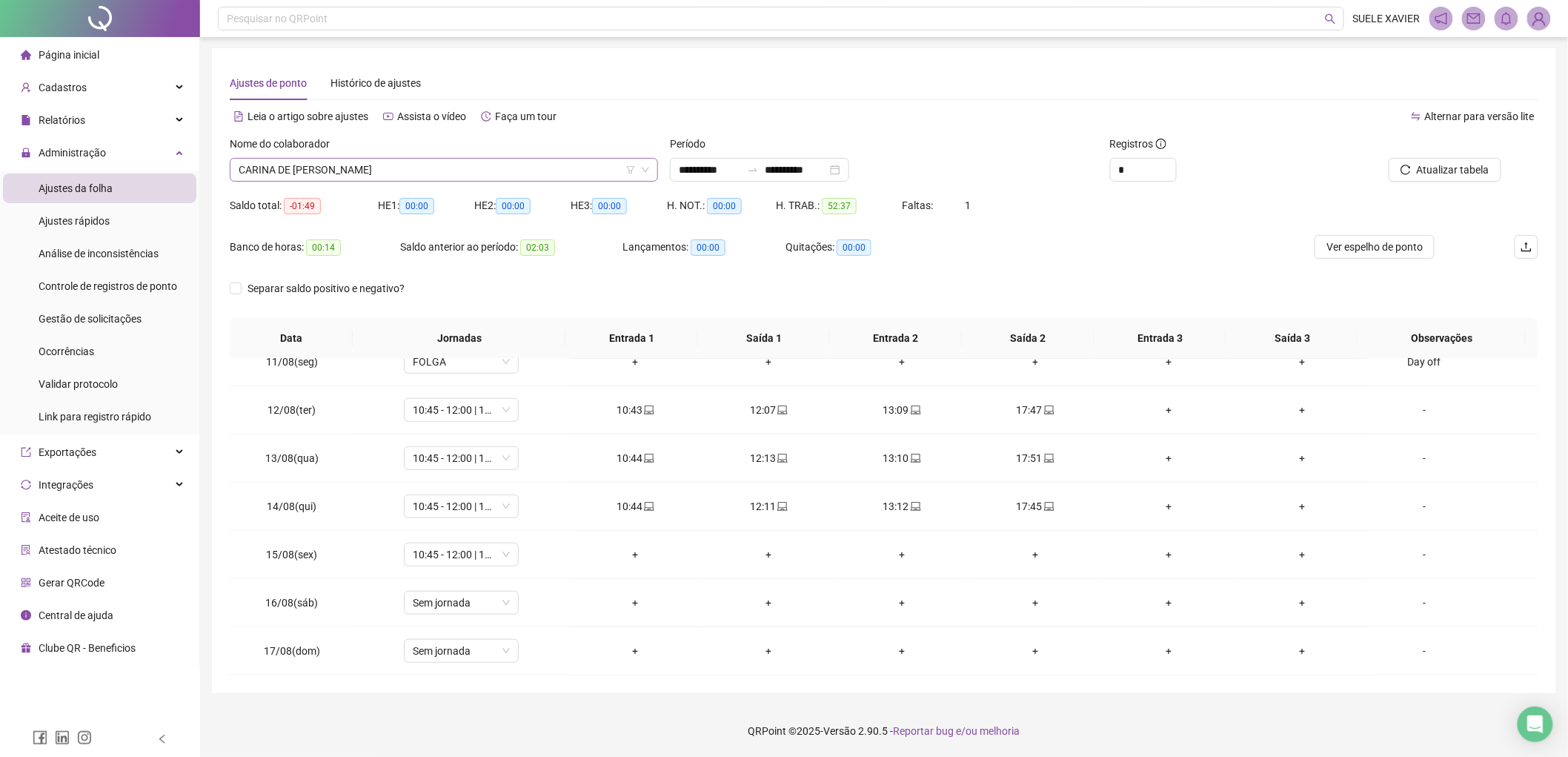
click at [383, 169] on span "[PERSON_NAME] [PERSON_NAME]" at bounding box center [443, 170] width 410 height 22
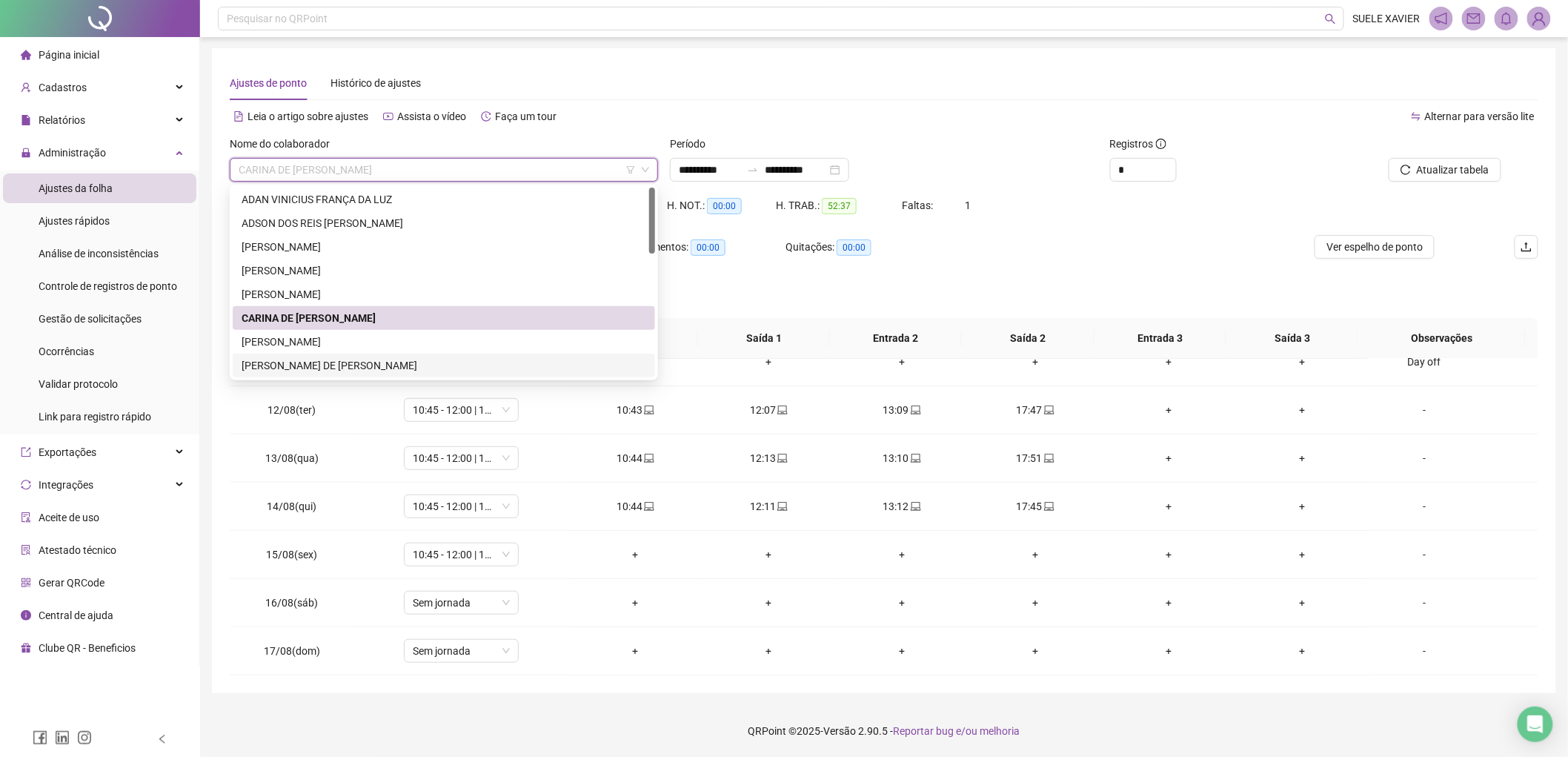
click at [317, 366] on div "[PERSON_NAME] DE [PERSON_NAME]" at bounding box center [443, 365] width 405 height 17
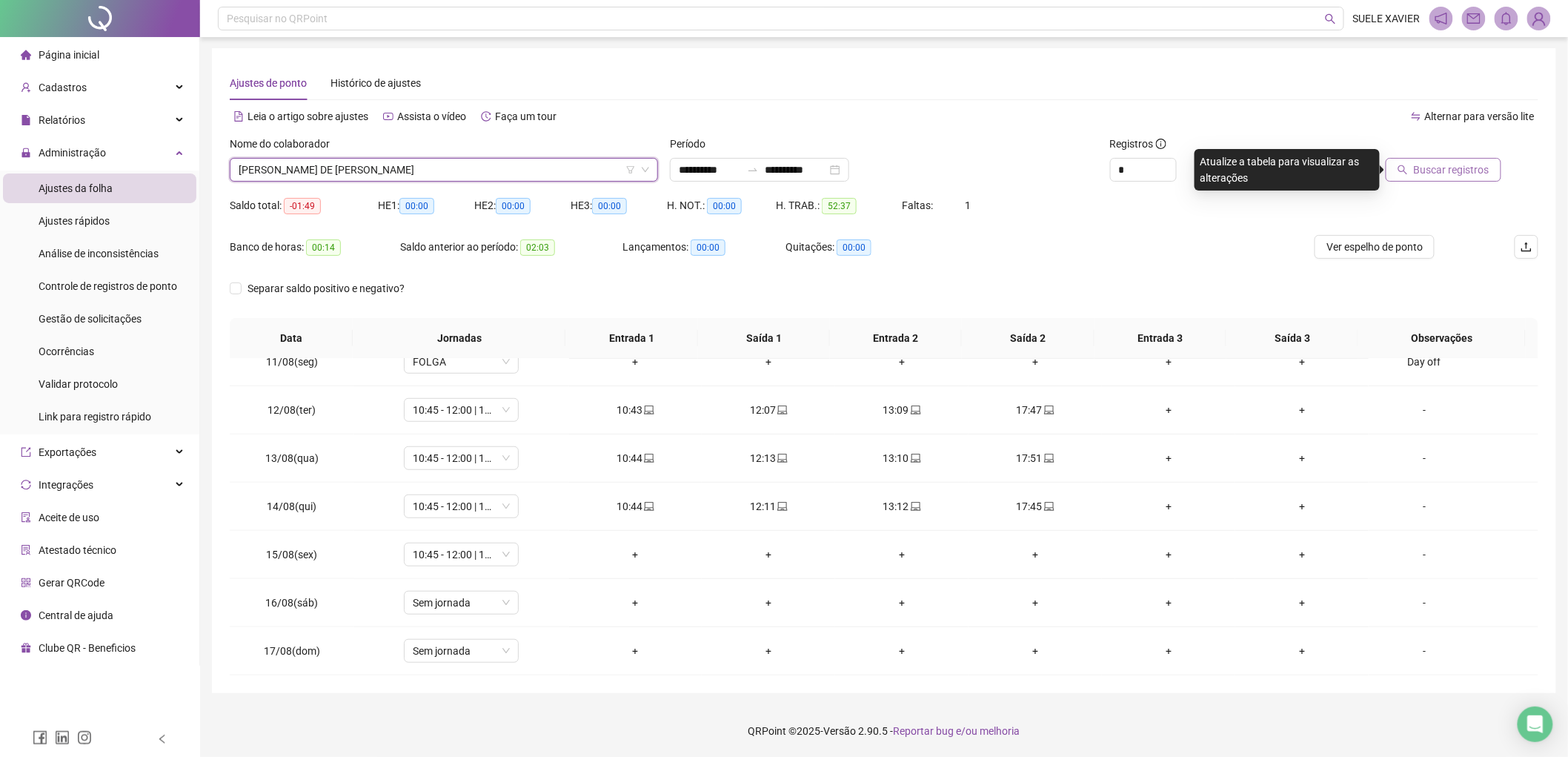
click at [1440, 172] on span "Buscar registros" at bounding box center [1451, 170] width 76 height 17
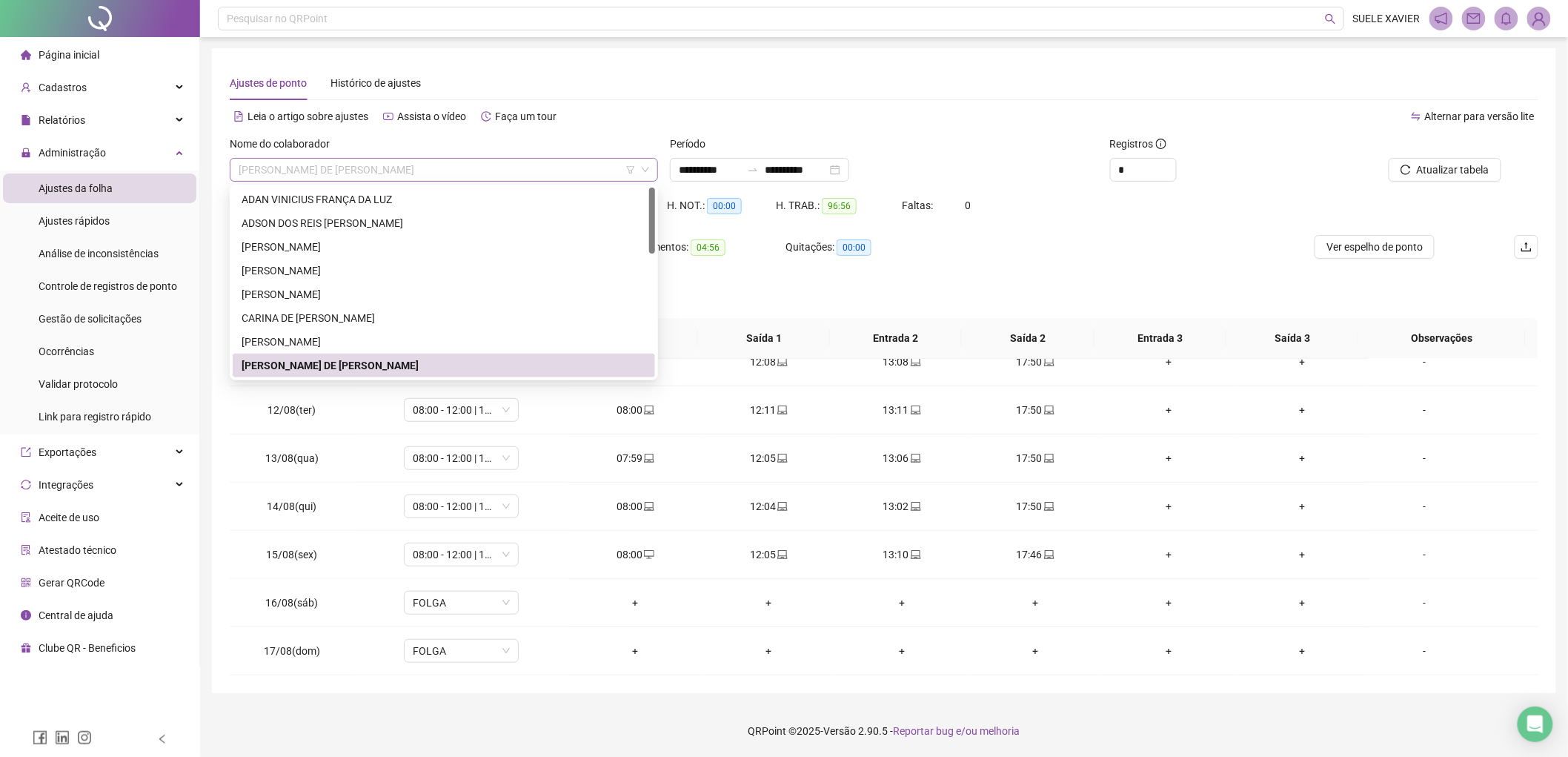
click at [450, 167] on span "[PERSON_NAME] DE [PERSON_NAME]" at bounding box center [443, 170] width 410 height 22
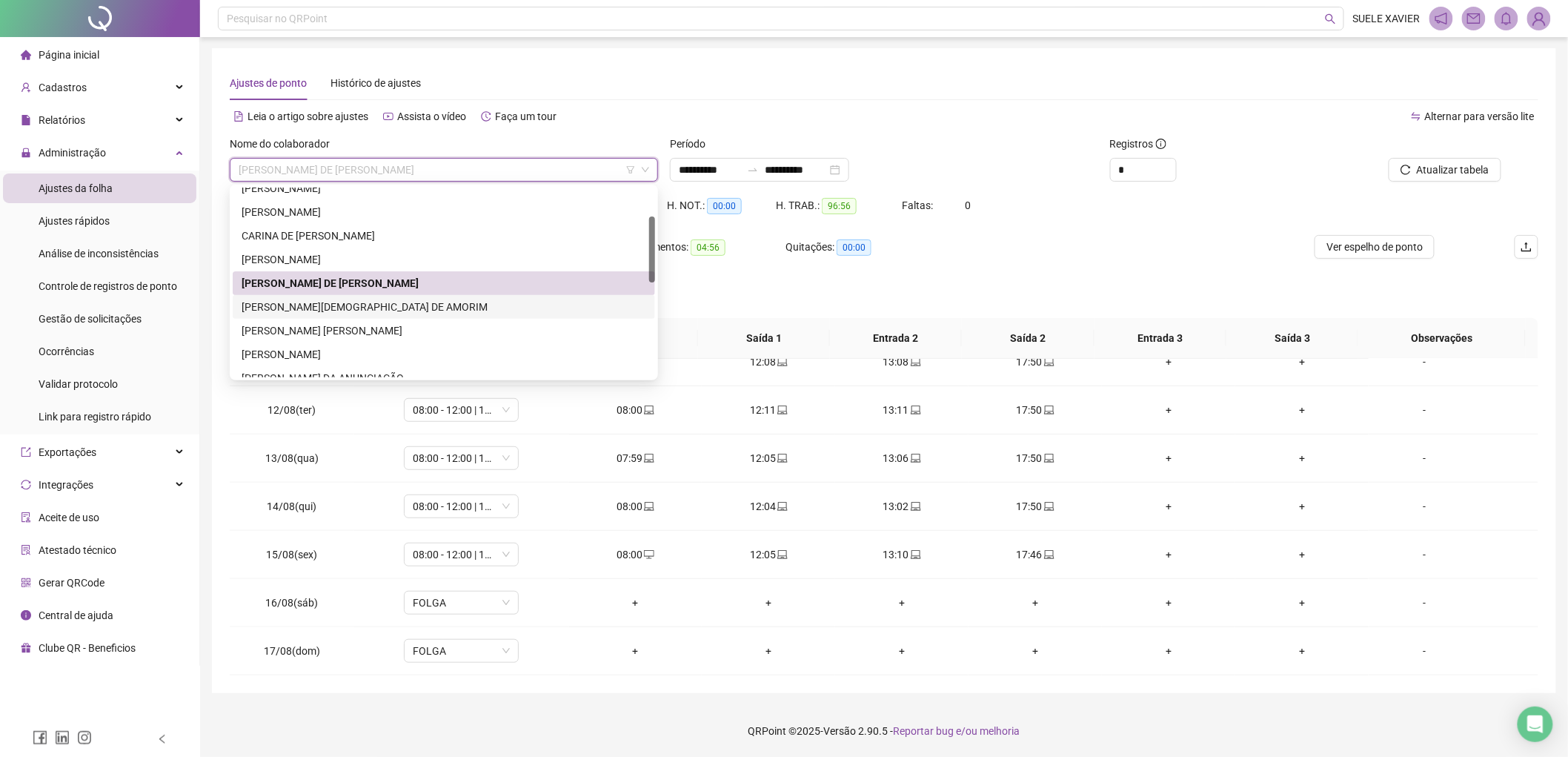
click at [351, 306] on div "[PERSON_NAME][DEMOGRAPHIC_DATA]" at bounding box center [443, 307] width 405 height 17
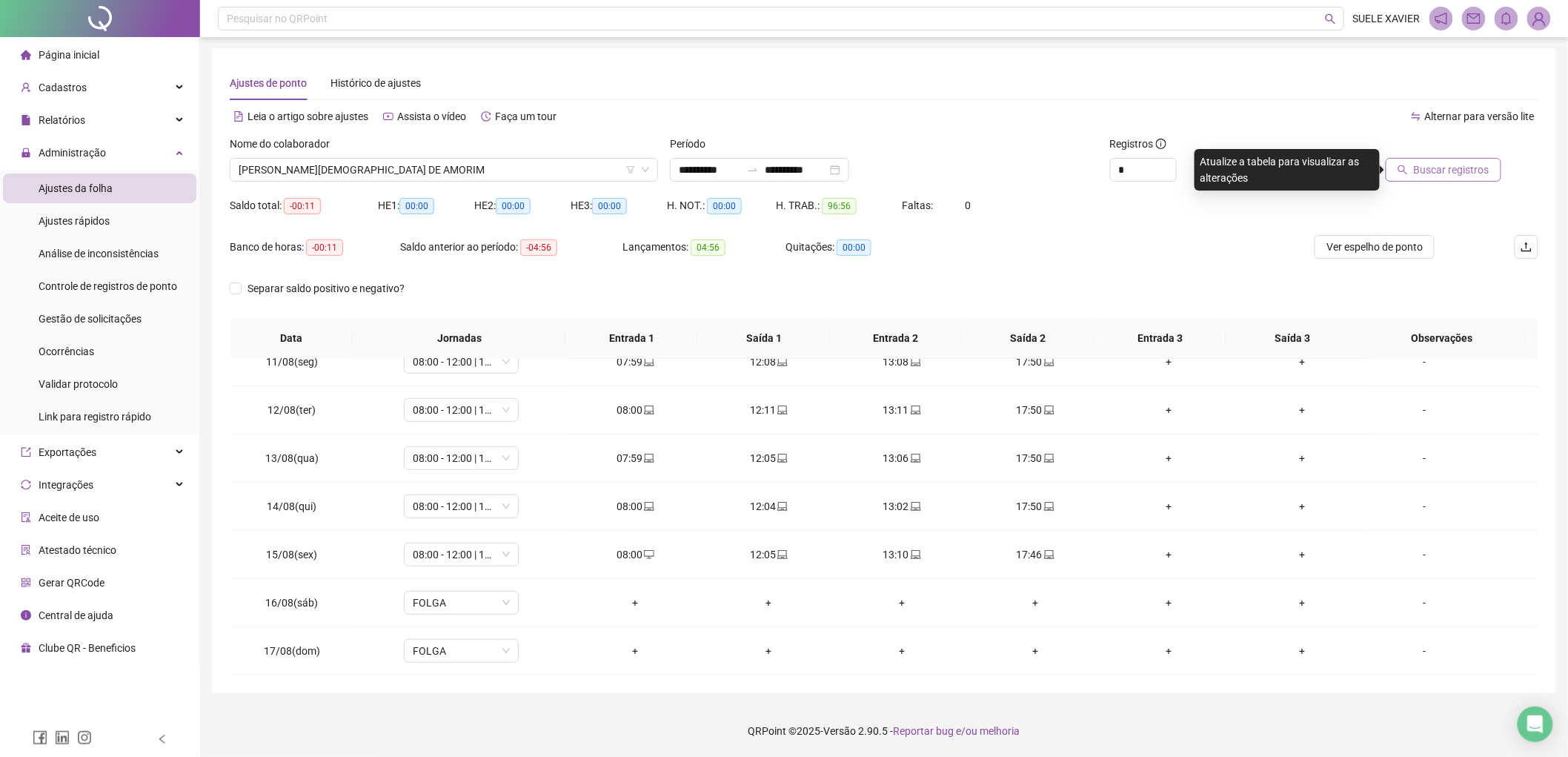
click at [1461, 169] on span "Buscar registros" at bounding box center [1451, 170] width 76 height 17
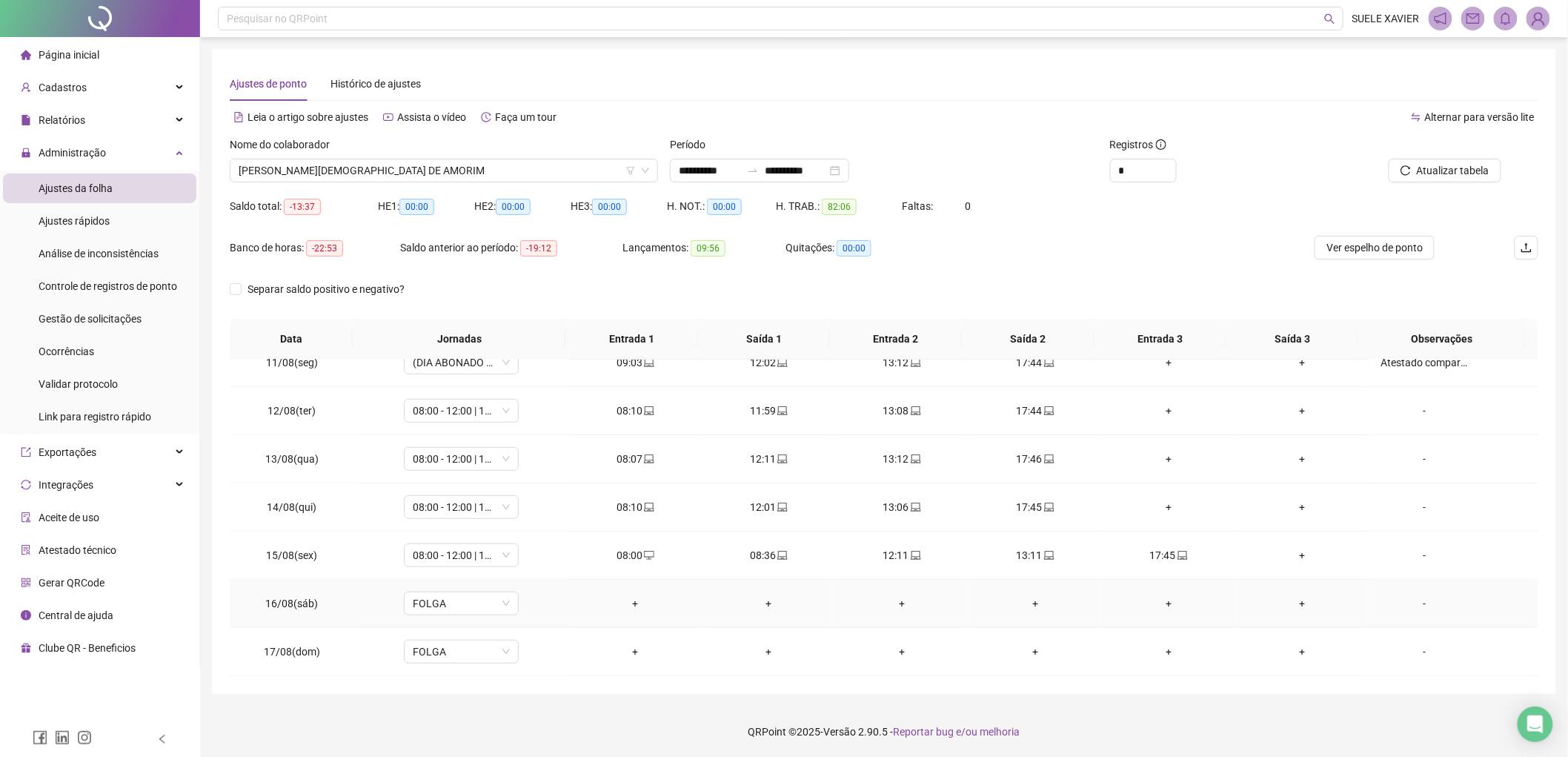
scroll to position [1, 0]
click at [777, 556] on icon "laptop" at bounding box center [782, 554] width 10 height 10
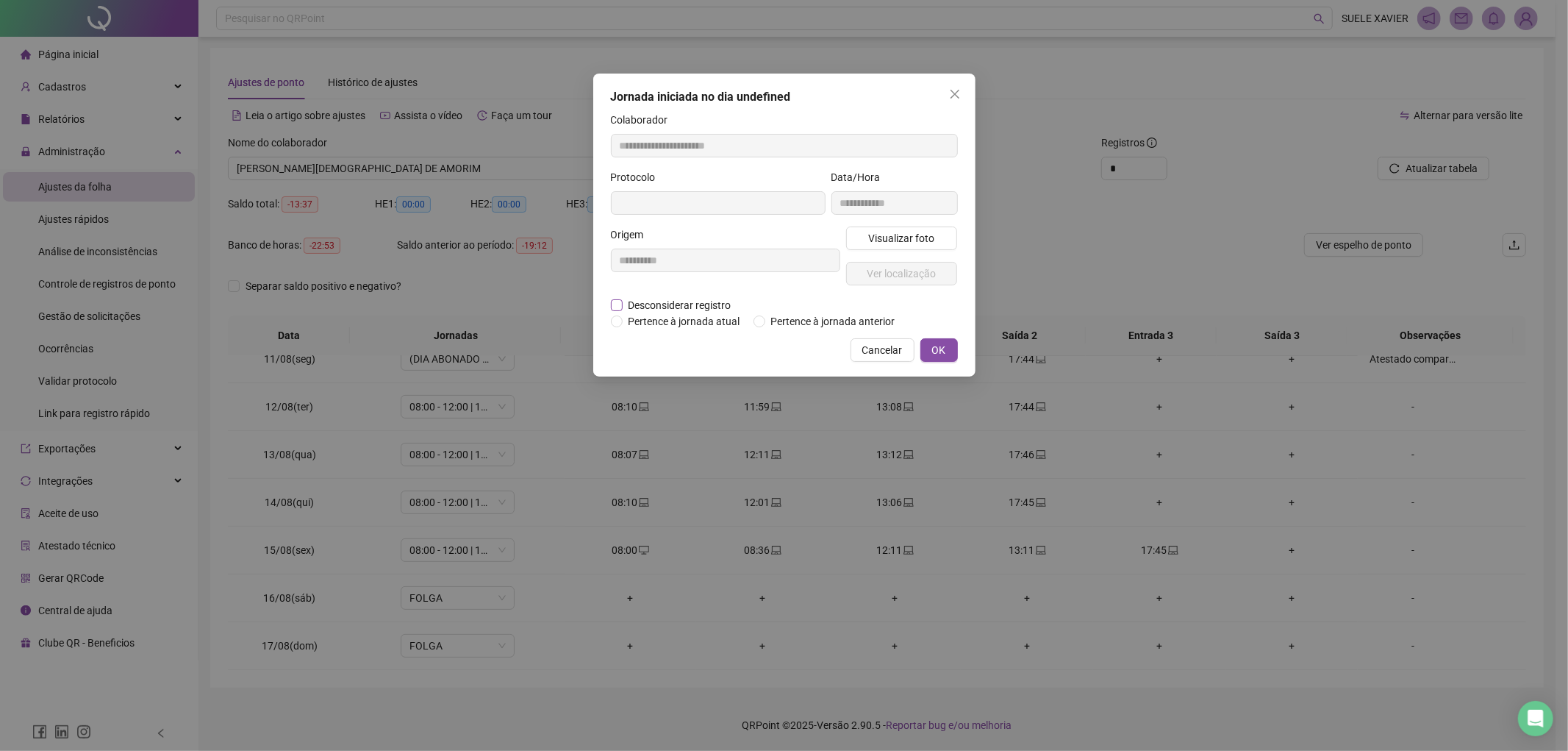
type input "**********"
click at [672, 304] on span "Desconsiderar registro" at bounding box center [680, 306] width 114 height 16
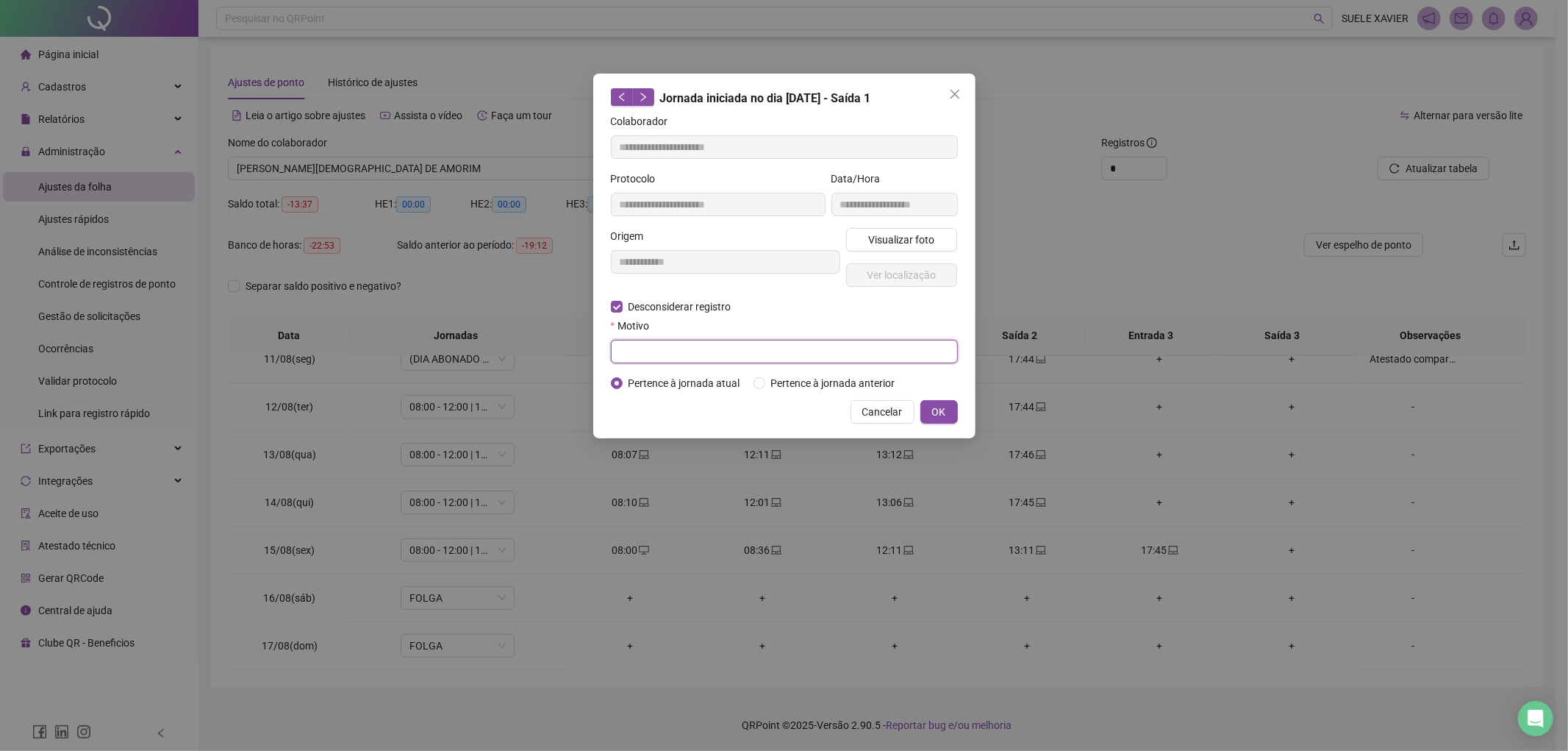
click at [635, 349] on input "text" at bounding box center [784, 351] width 347 height 24
type input "**********"
click at [941, 413] on span "OK" at bounding box center [939, 412] width 14 height 16
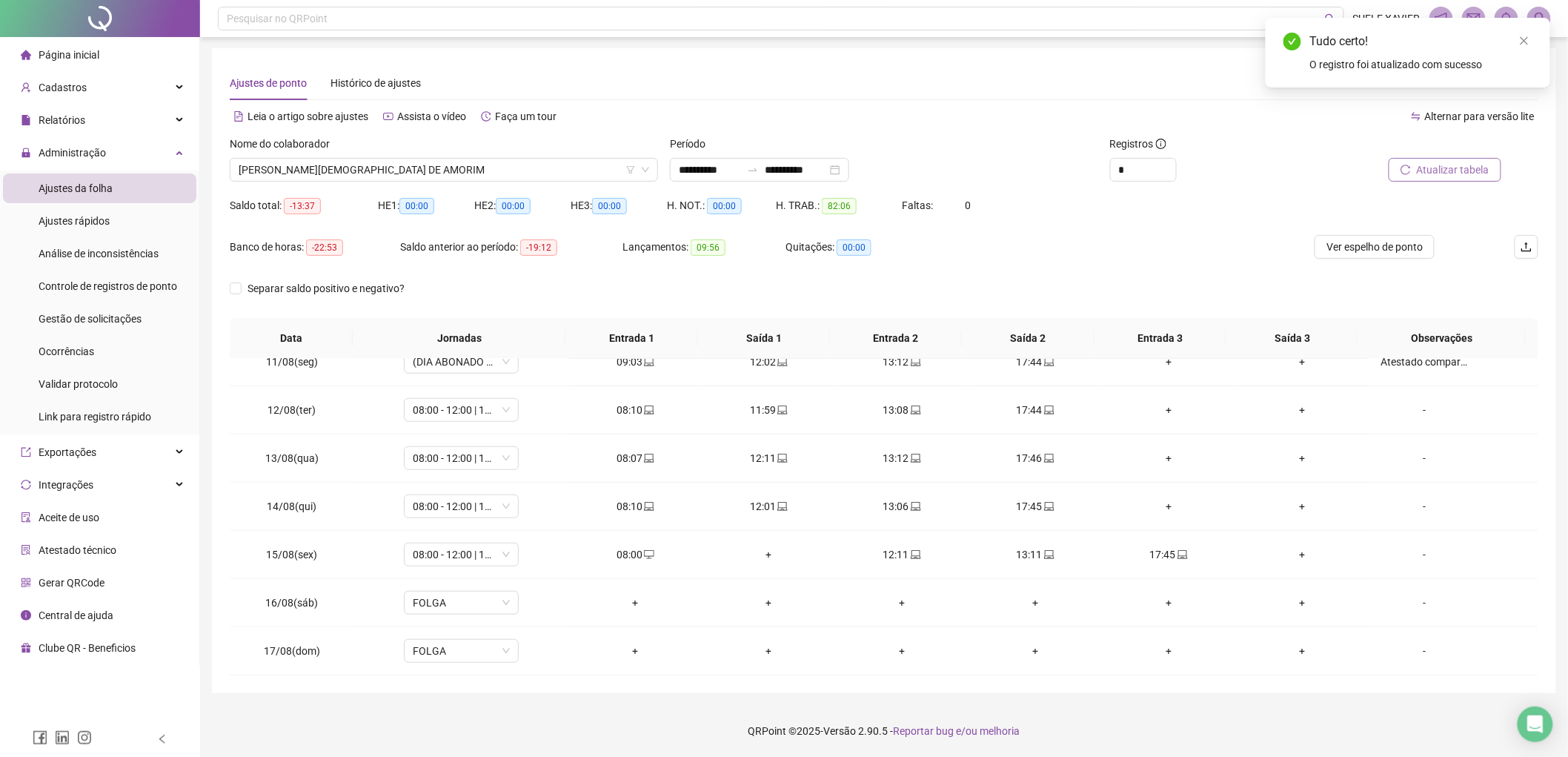
click at [1456, 173] on span "Atualizar tabela" at bounding box center [1453, 170] width 73 height 17
click at [475, 165] on span "[PERSON_NAME][DEMOGRAPHIC_DATA]" at bounding box center [443, 170] width 410 height 22
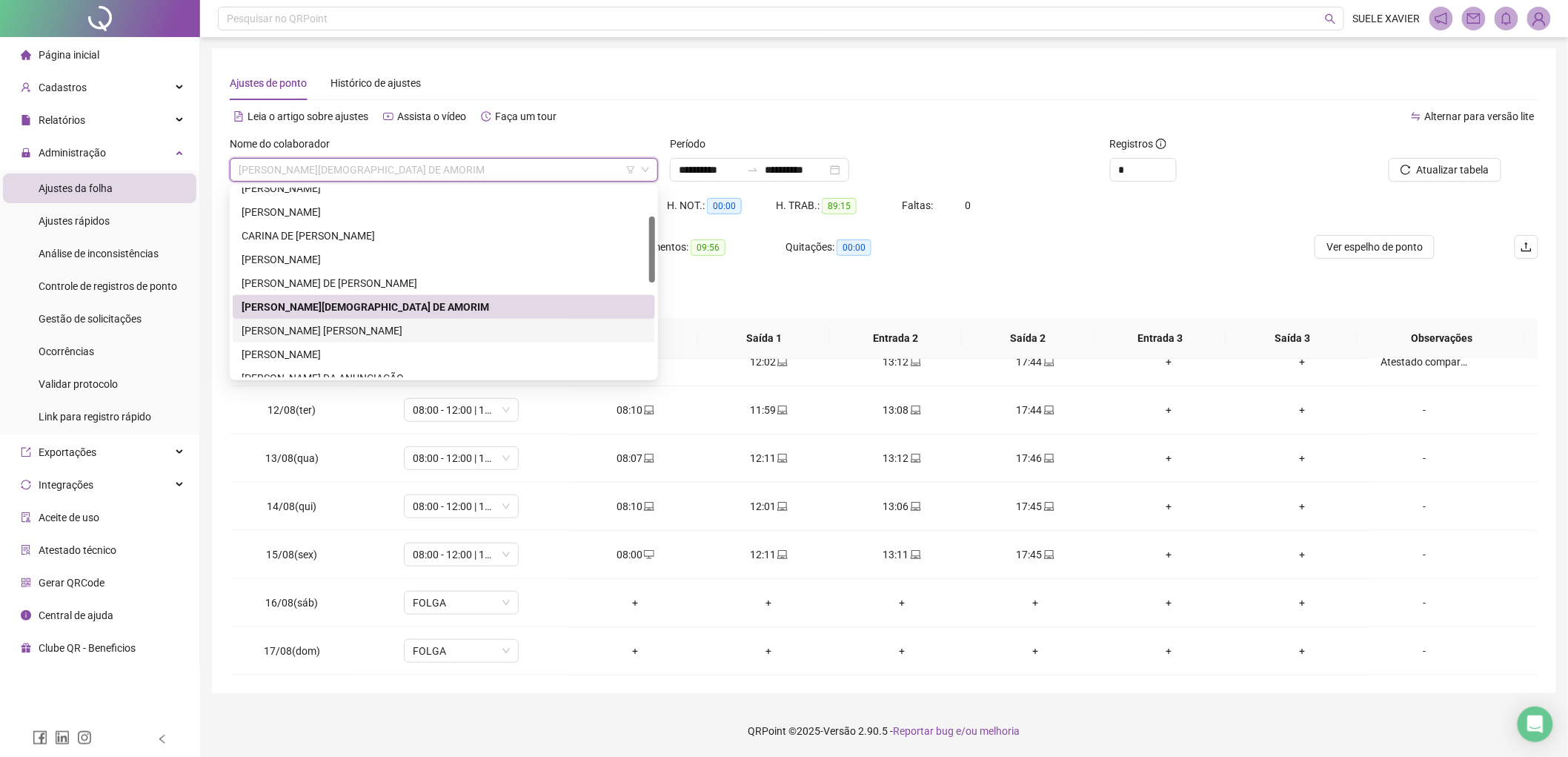
click at [349, 334] on div "[PERSON_NAME]" at bounding box center [443, 331] width 405 height 17
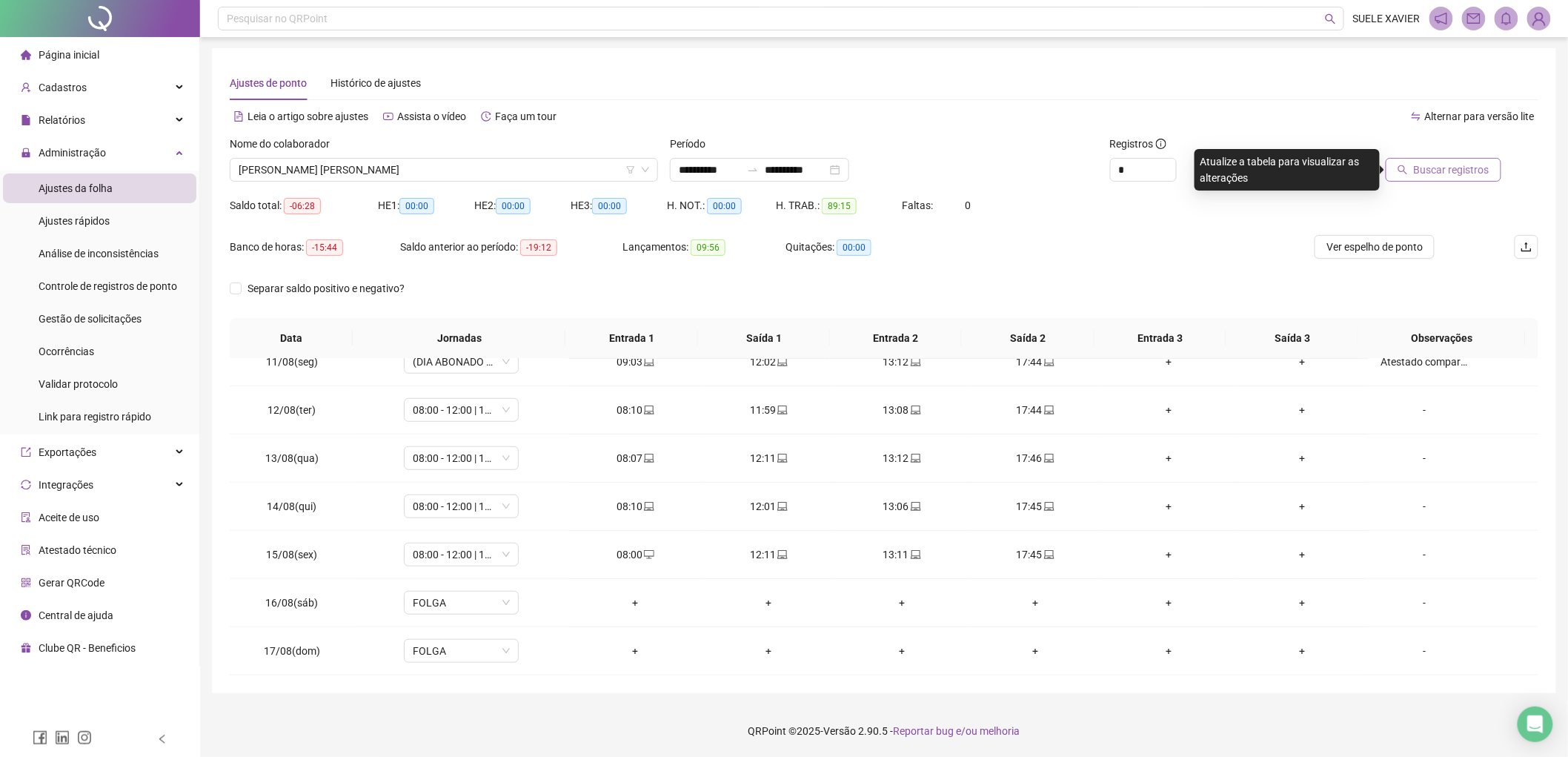
click at [1456, 171] on span "Buscar registros" at bounding box center [1451, 170] width 76 height 17
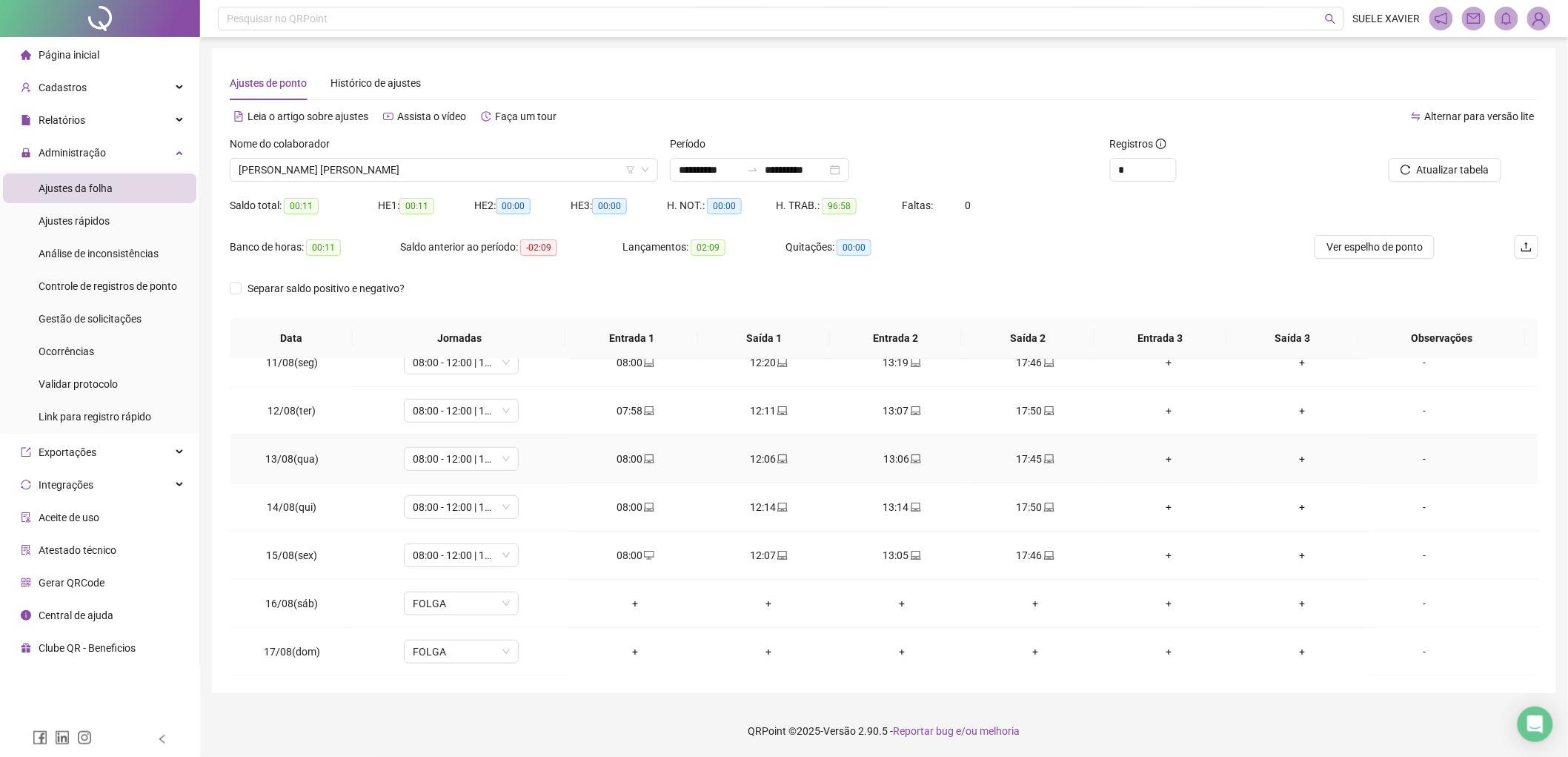
scroll to position [503, 0]
click at [524, 163] on span "[PERSON_NAME]" at bounding box center [443, 170] width 410 height 22
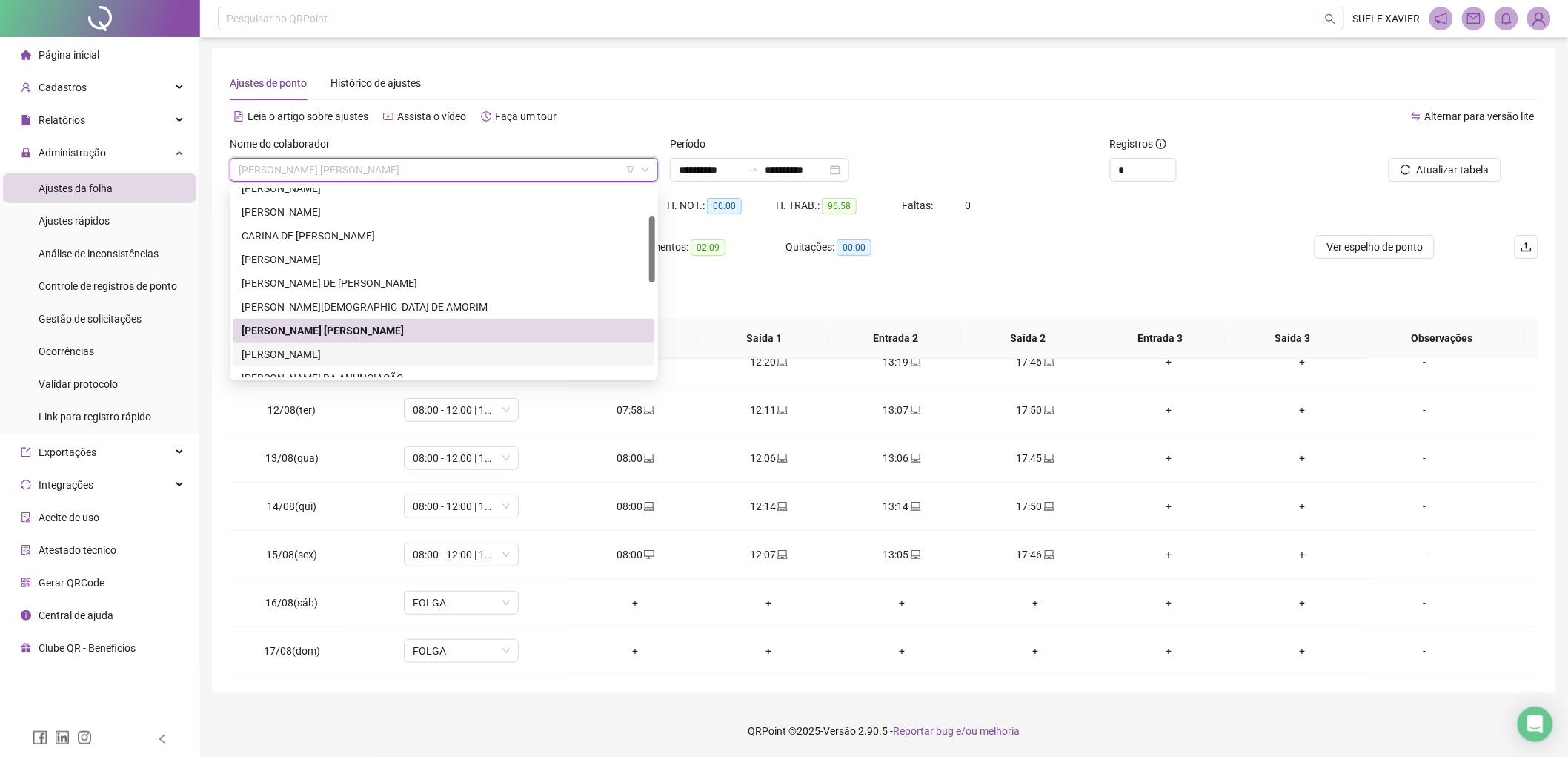
click at [322, 356] on div "[PERSON_NAME] DOS [PERSON_NAME] [PERSON_NAME]" at bounding box center [443, 354] width 405 height 17
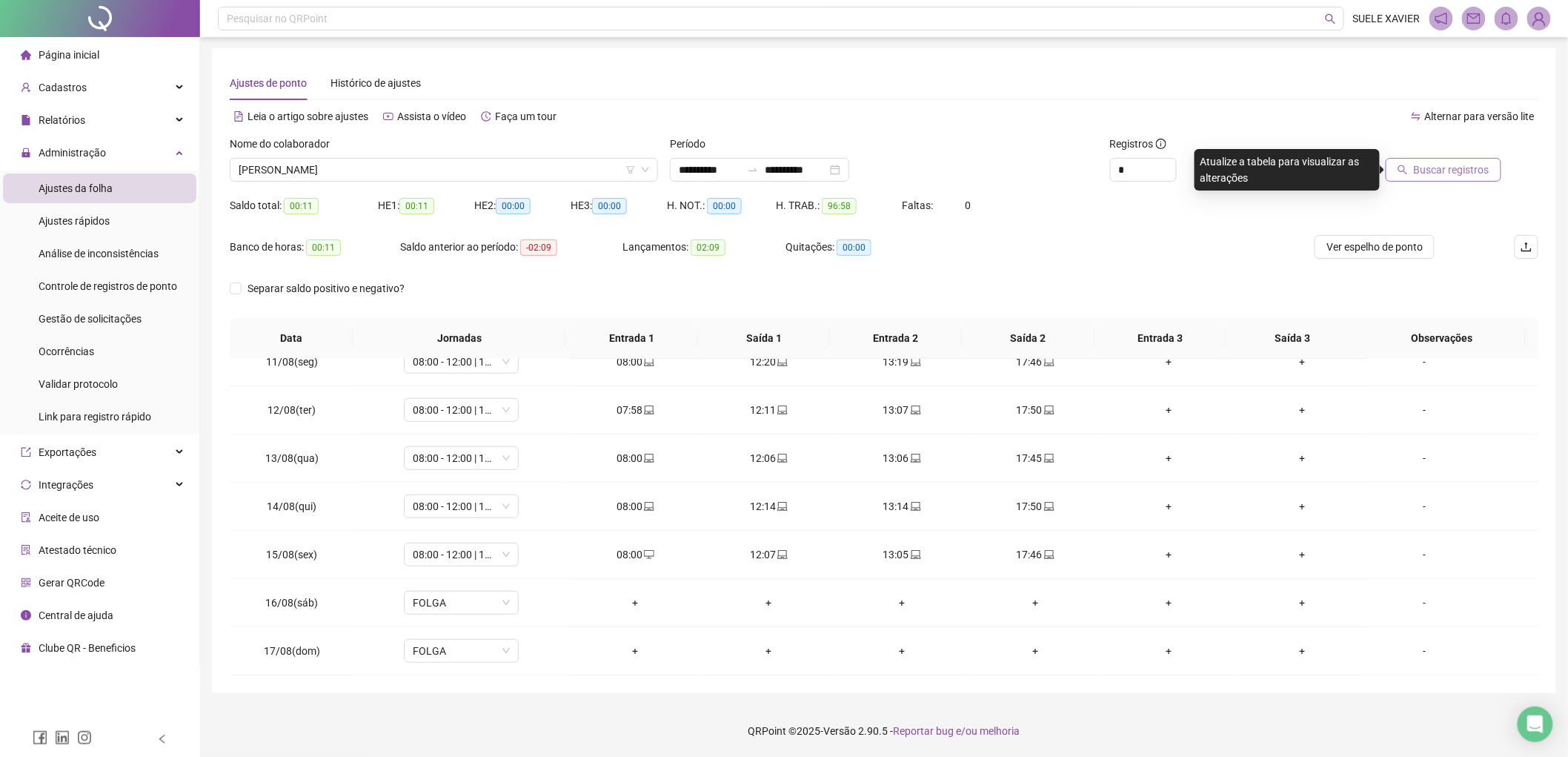
click at [1449, 174] on span "Buscar registros" at bounding box center [1451, 170] width 76 height 17
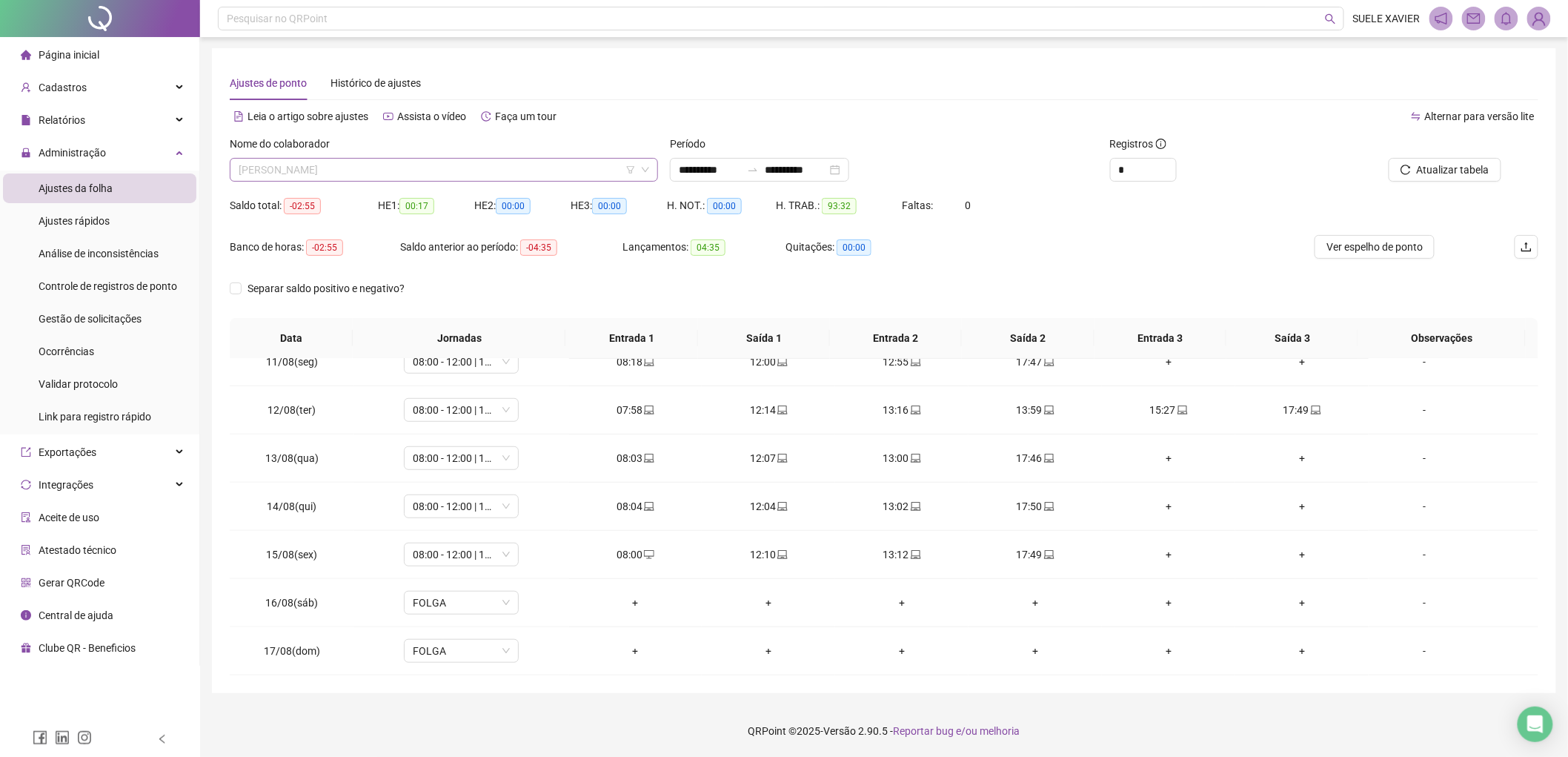
click at [443, 160] on span "[PERSON_NAME] DOS [PERSON_NAME] [PERSON_NAME]" at bounding box center [443, 170] width 410 height 22
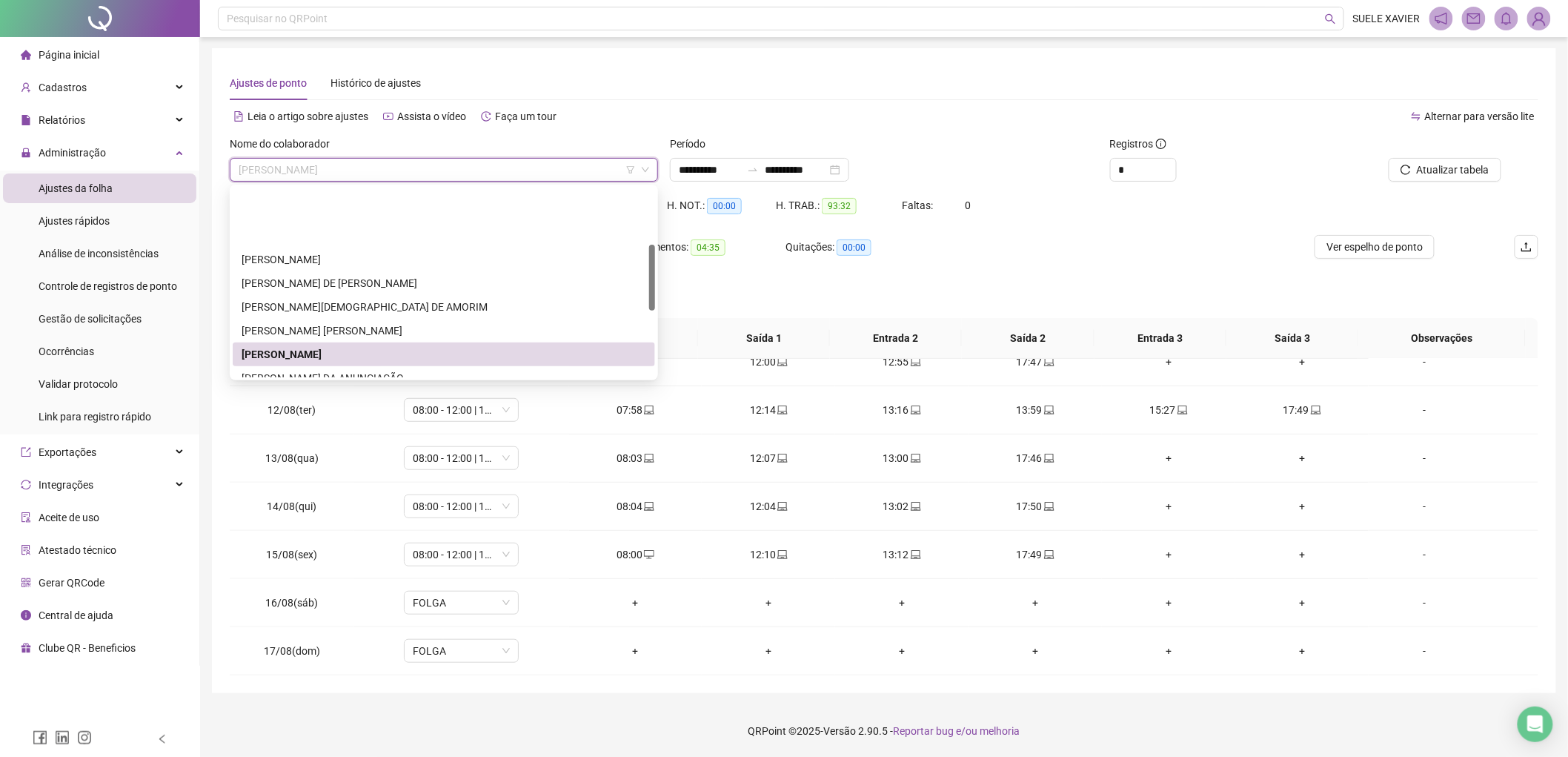
scroll to position [164, 0]
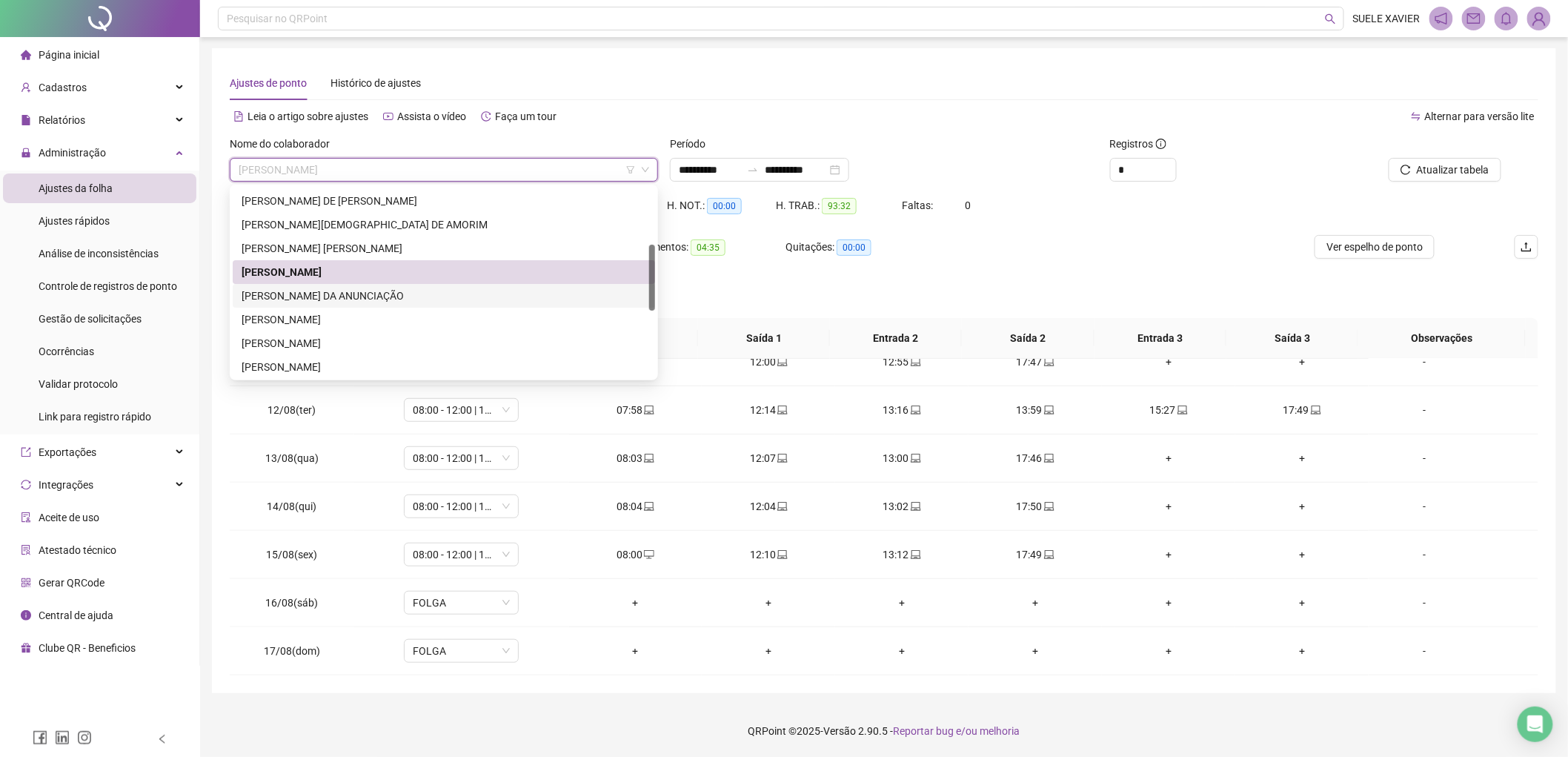
drag, startPoint x: 337, startPoint y: 295, endPoint x: 387, endPoint y: 292, distance: 50.1
click at [337, 295] on div "[PERSON_NAME] [PERSON_NAME]" at bounding box center [443, 296] width 405 height 17
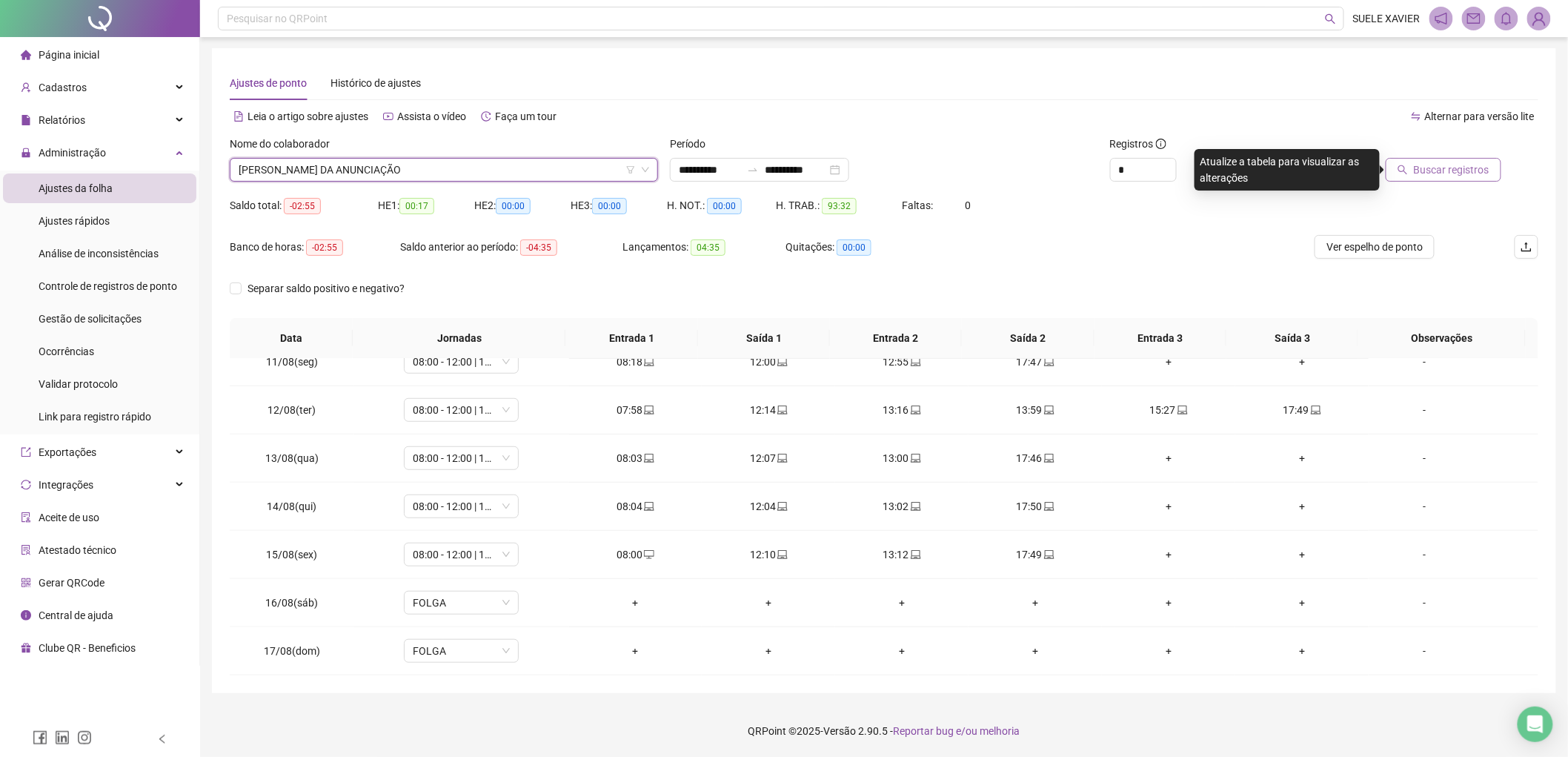
click at [1446, 172] on span "Buscar registros" at bounding box center [1451, 170] width 76 height 17
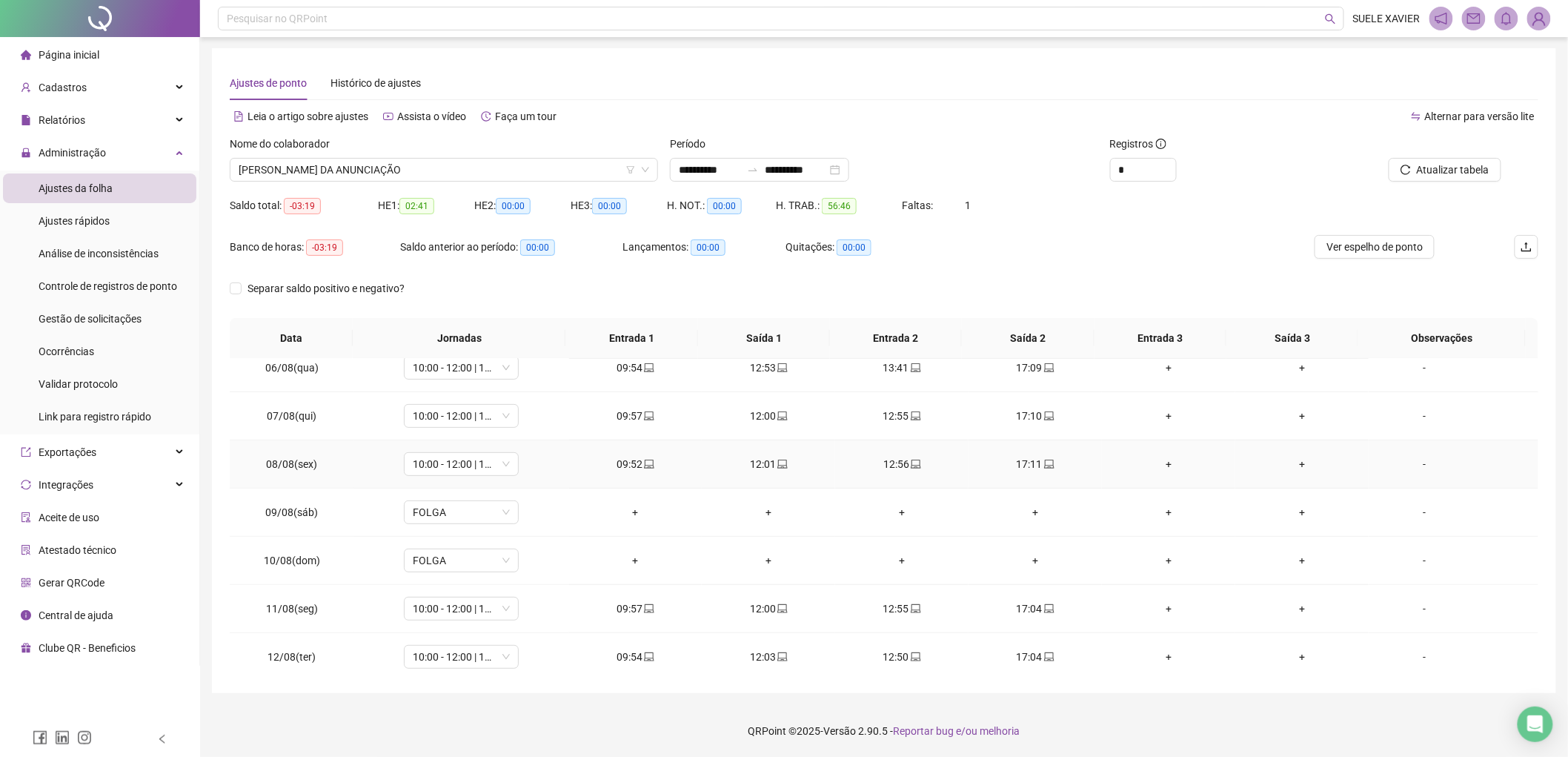
scroll to position [0, 0]
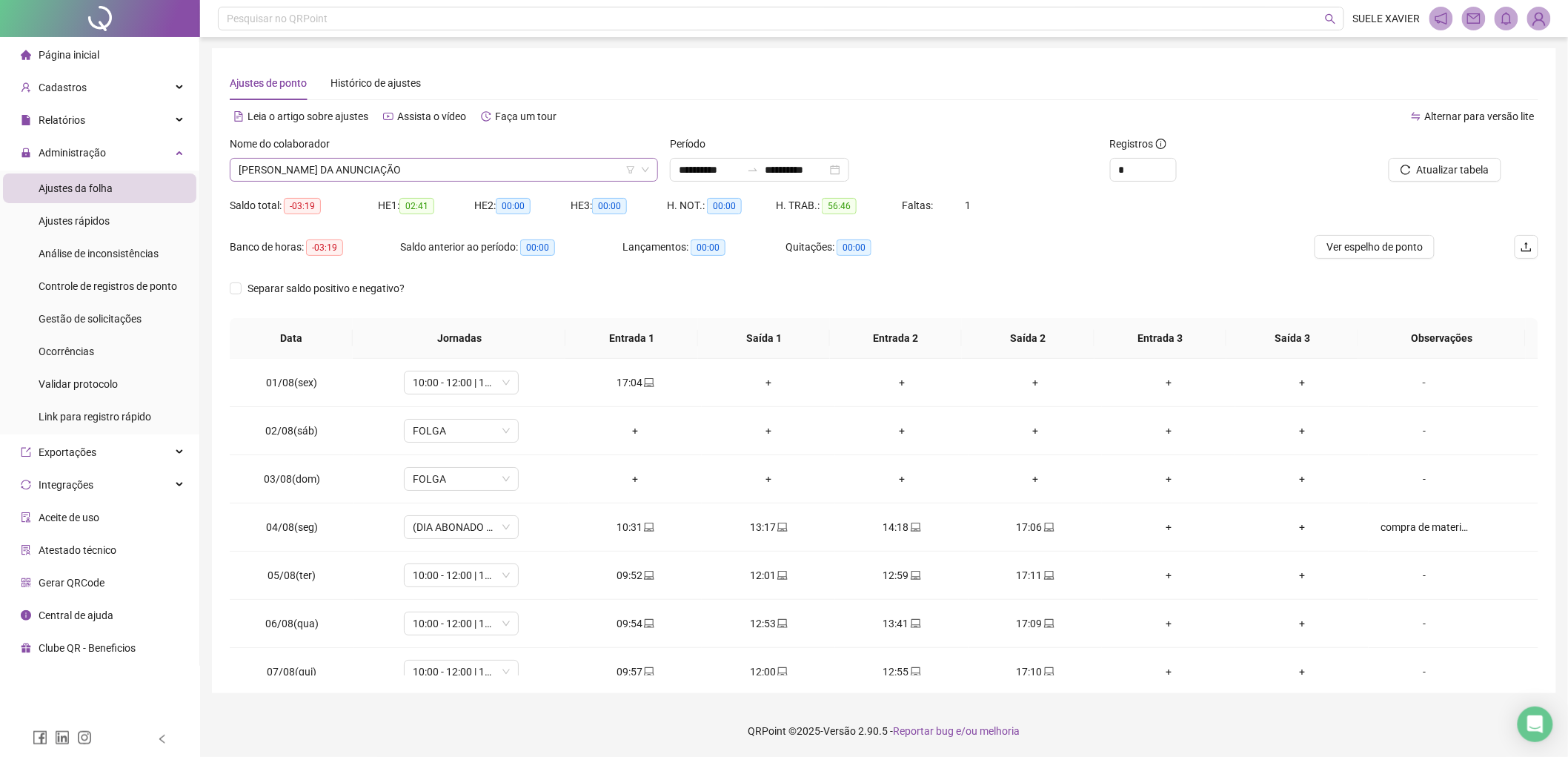
click at [492, 167] on span "[PERSON_NAME] [PERSON_NAME]" at bounding box center [443, 170] width 410 height 22
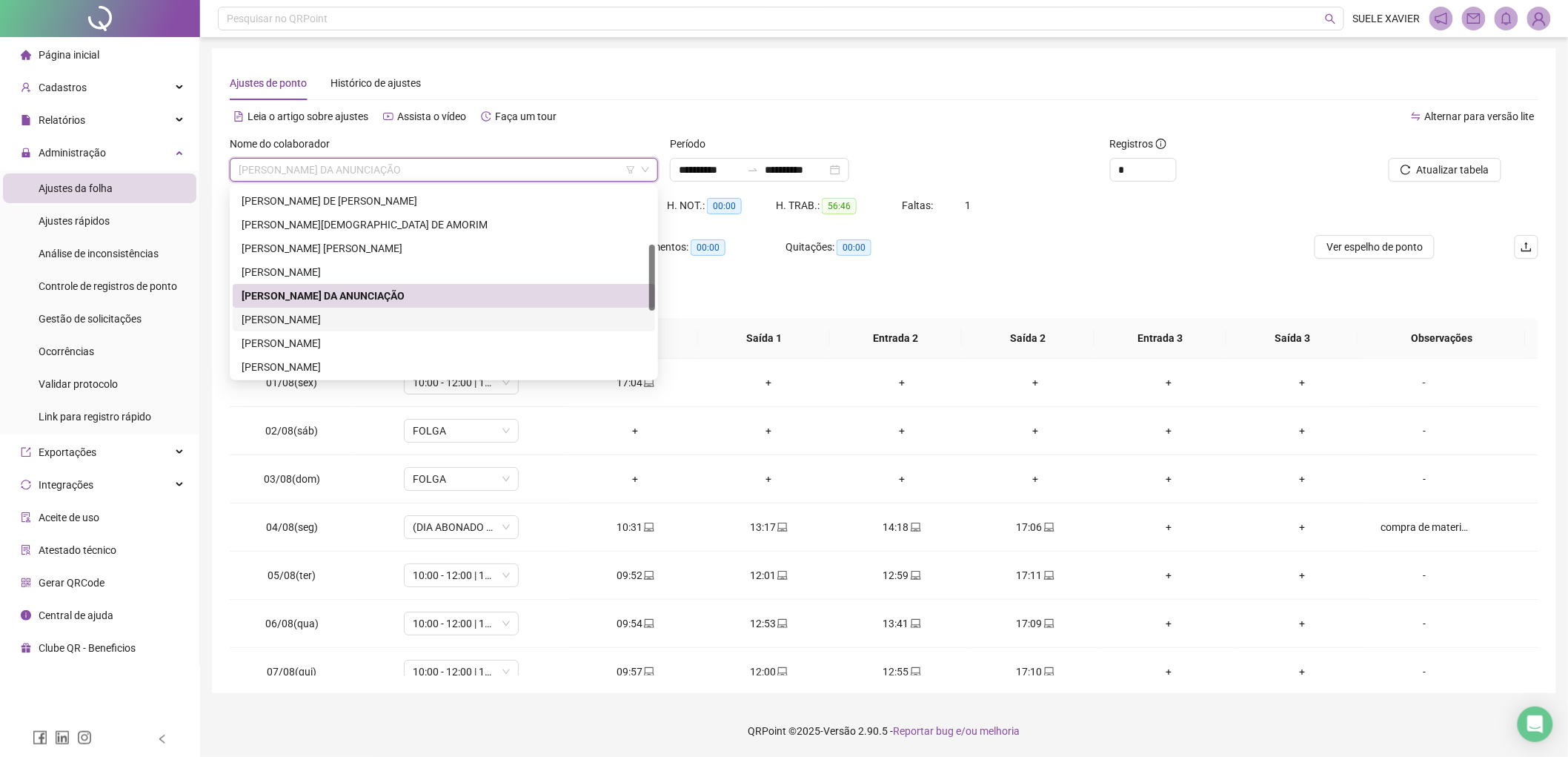
drag, startPoint x: 322, startPoint y: 323, endPoint x: 465, endPoint y: 321, distance: 143.0
click at [322, 323] on div "[PERSON_NAME] [PERSON_NAME] [PERSON_NAME]" at bounding box center [443, 320] width 405 height 17
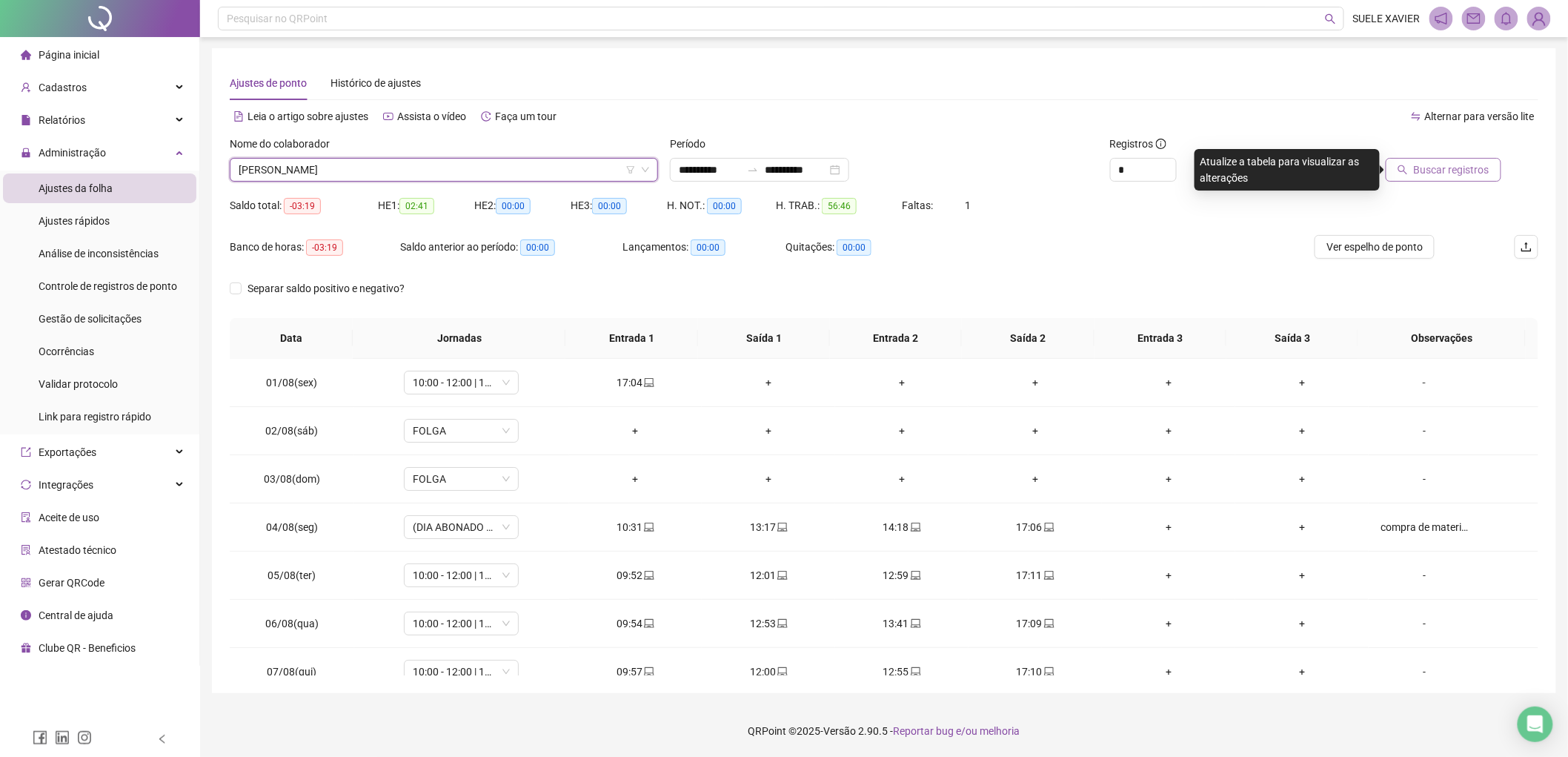
click at [1440, 160] on button "Buscar registros" at bounding box center [1443, 170] width 115 height 24
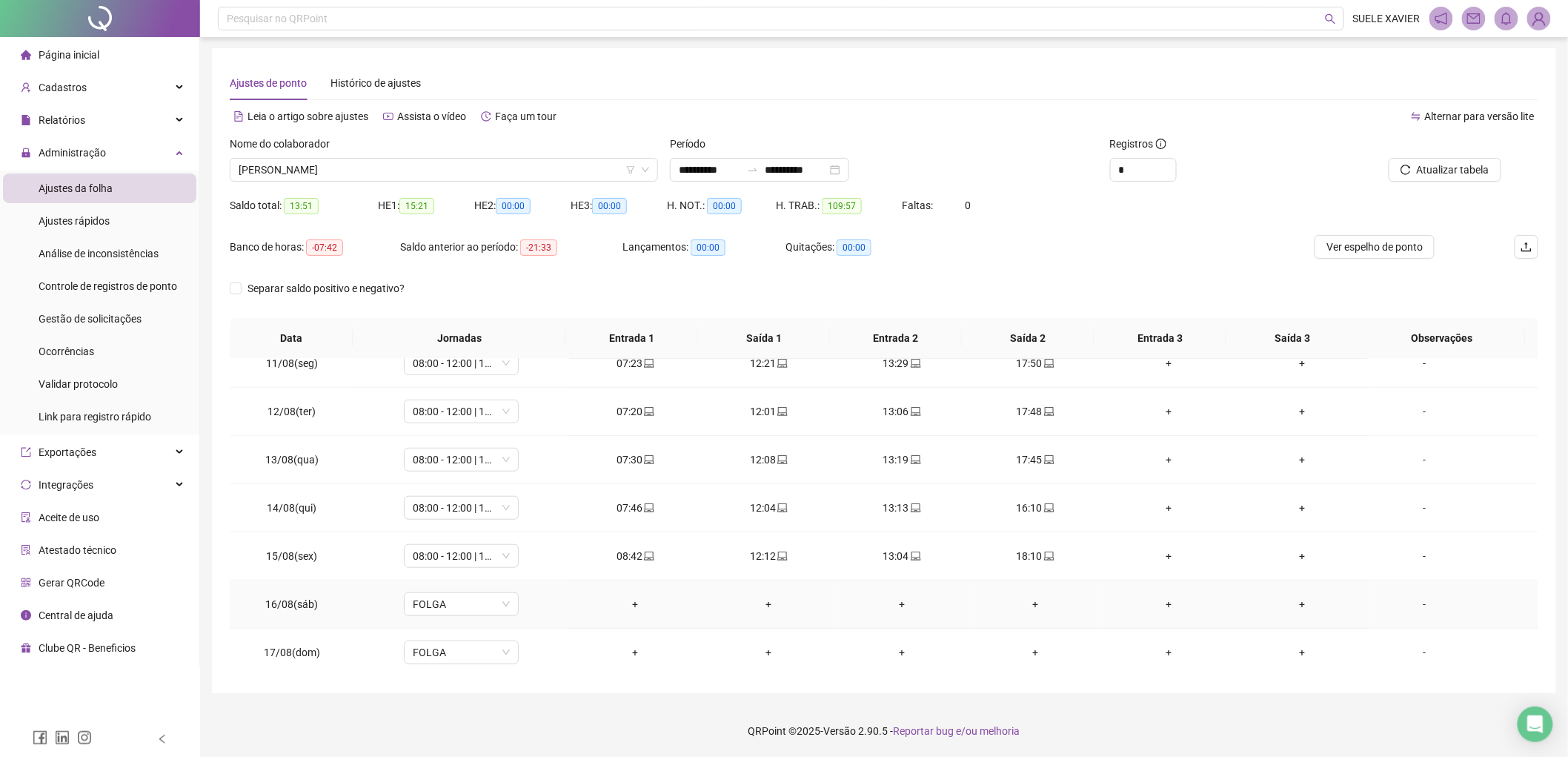
scroll to position [503, 0]
click at [525, 166] on span "[PERSON_NAME] [PERSON_NAME] [PERSON_NAME]" at bounding box center [443, 170] width 410 height 22
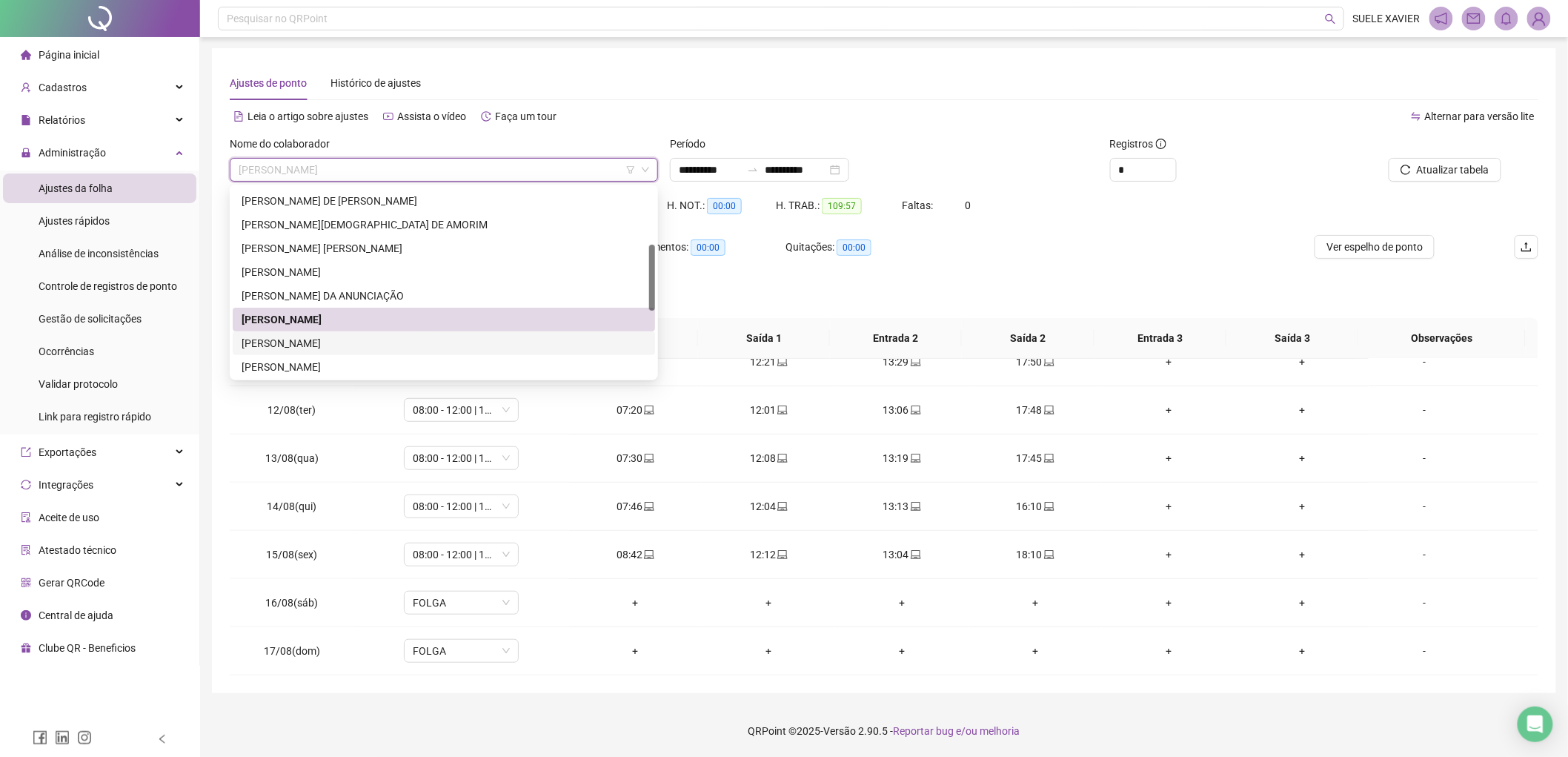
click at [406, 343] on div "[PERSON_NAME] [PERSON_NAME] SALES" at bounding box center [443, 343] width 405 height 17
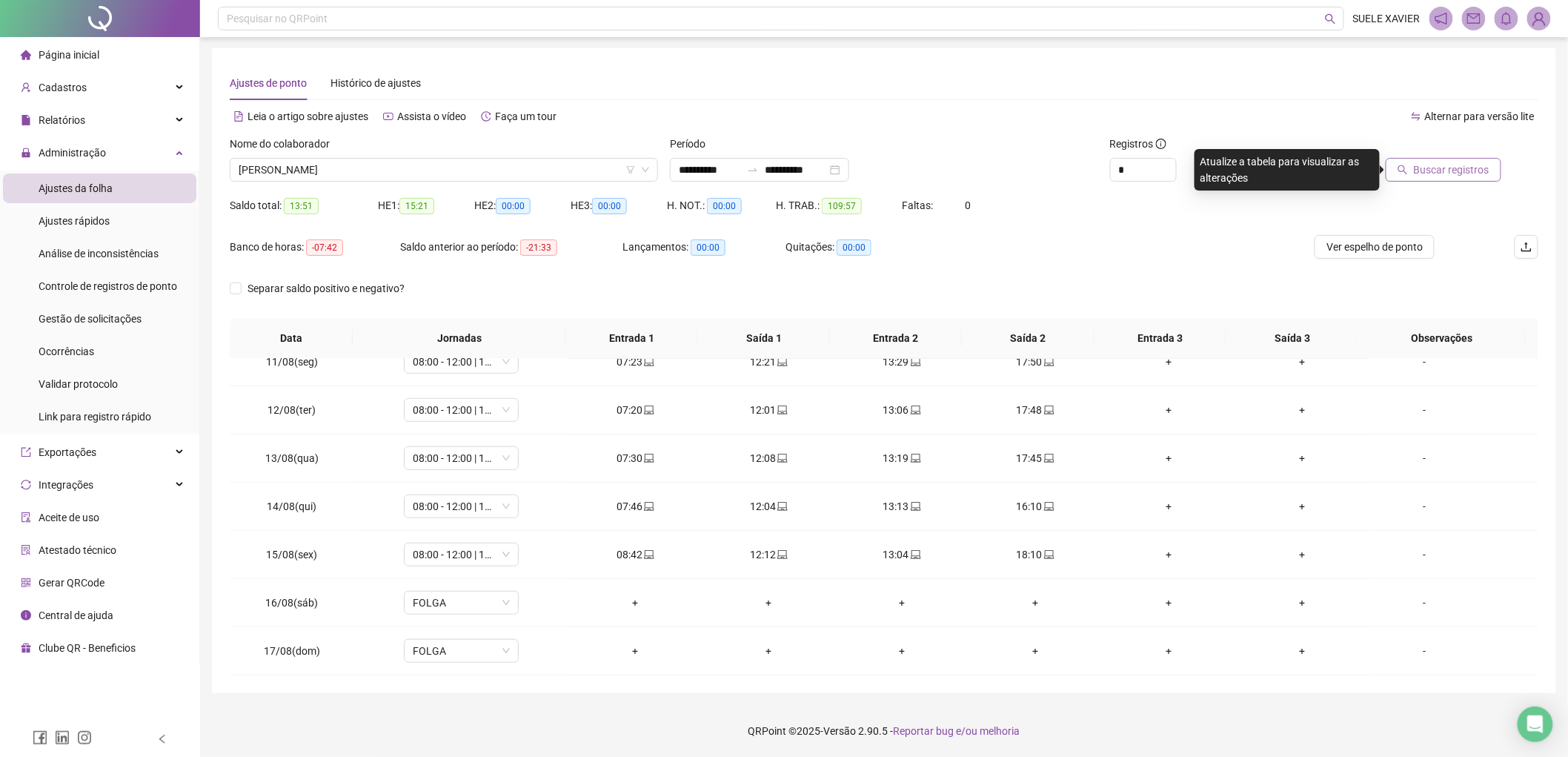
click at [1462, 168] on span "Buscar registros" at bounding box center [1451, 170] width 76 height 17
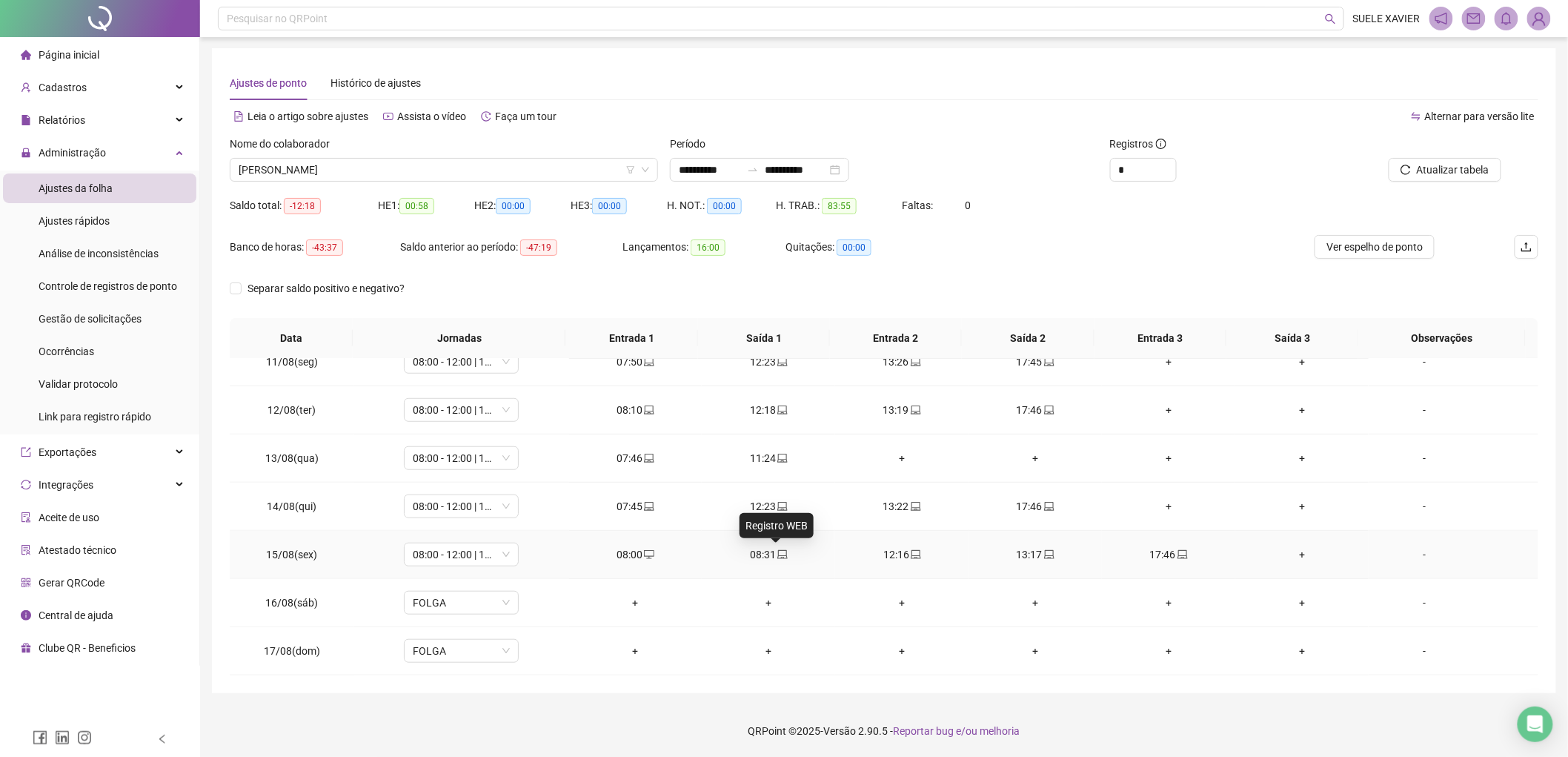
click at [777, 551] on icon "laptop" at bounding box center [782, 554] width 10 height 10
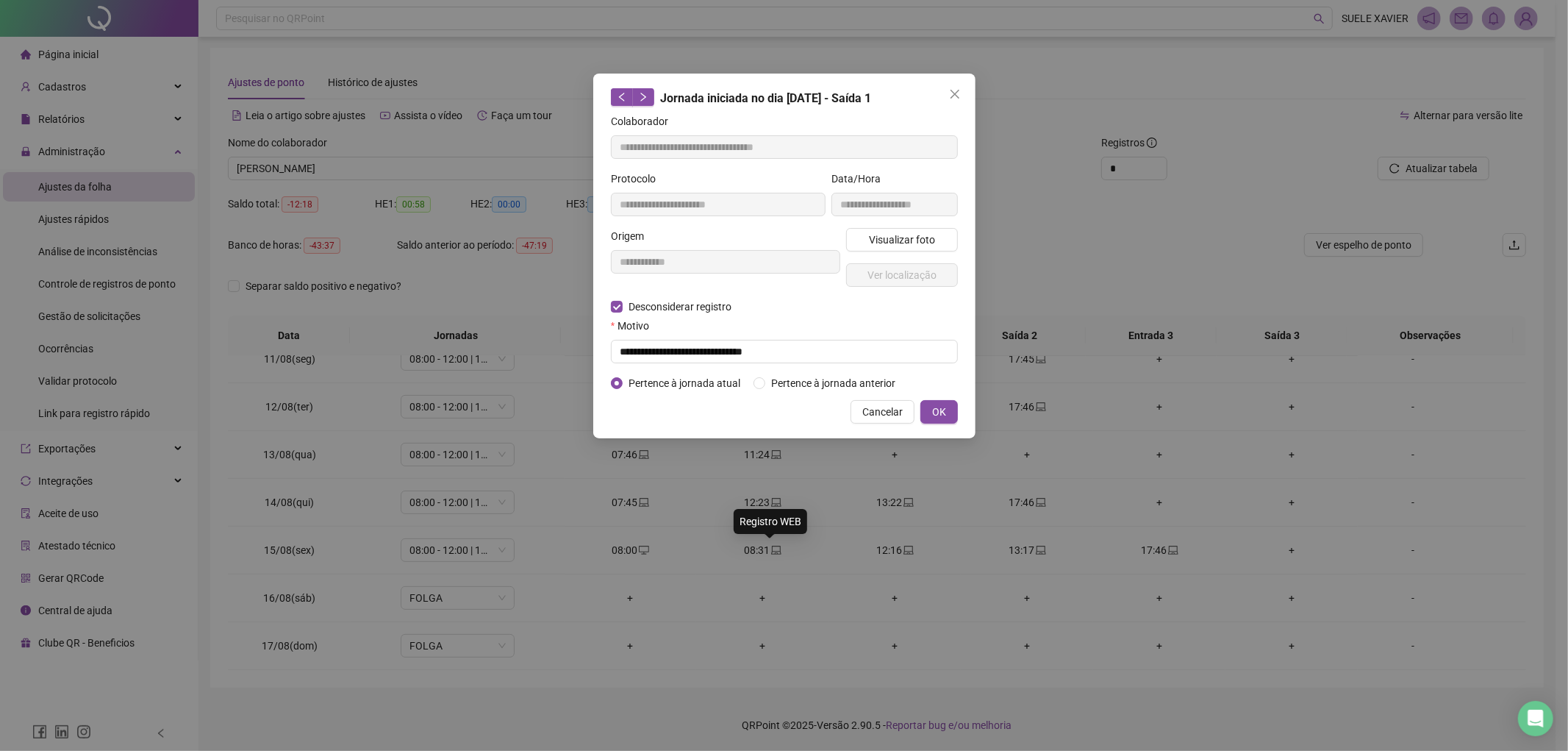
type input "**********"
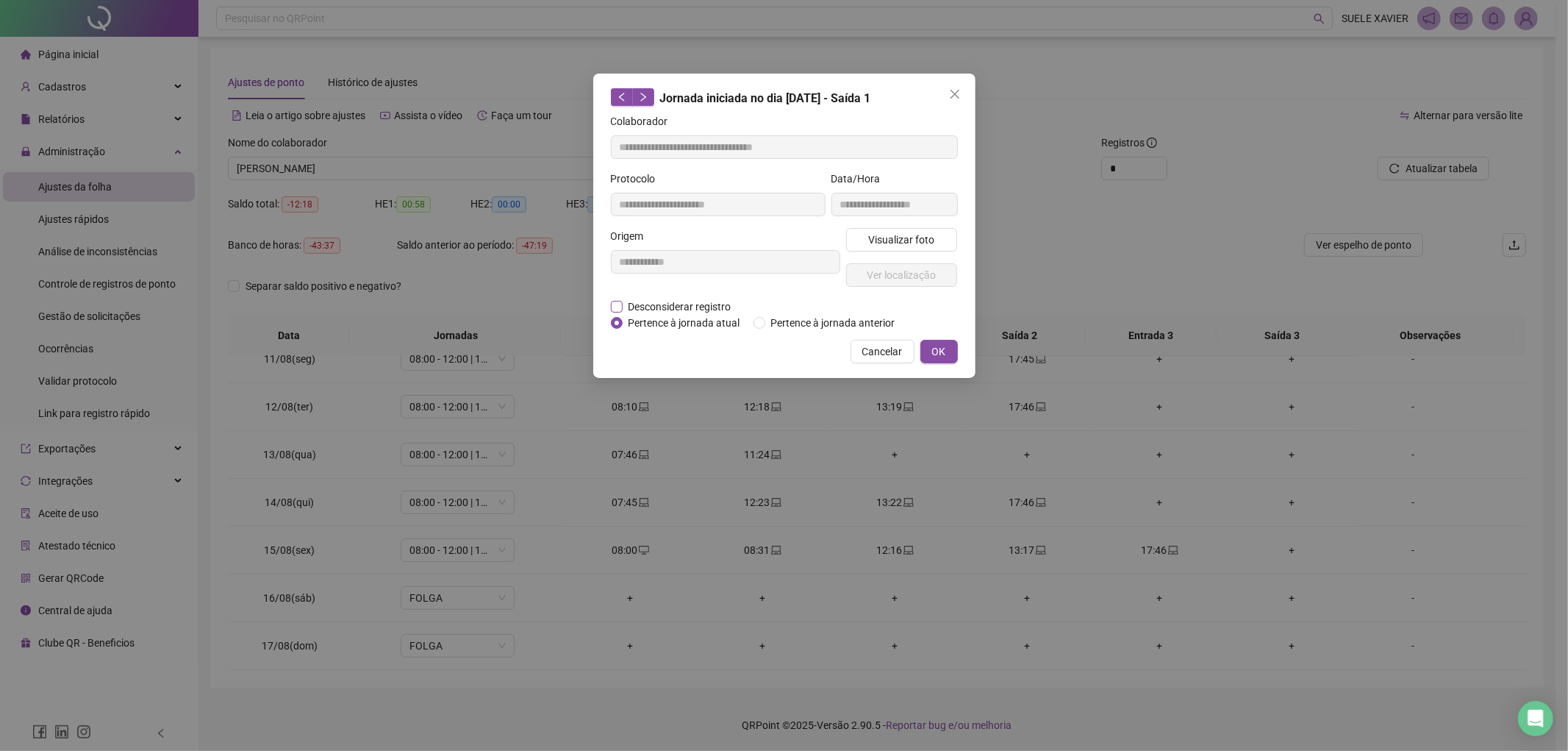
click at [653, 307] on span "Desconsiderar registro" at bounding box center [680, 306] width 114 height 16
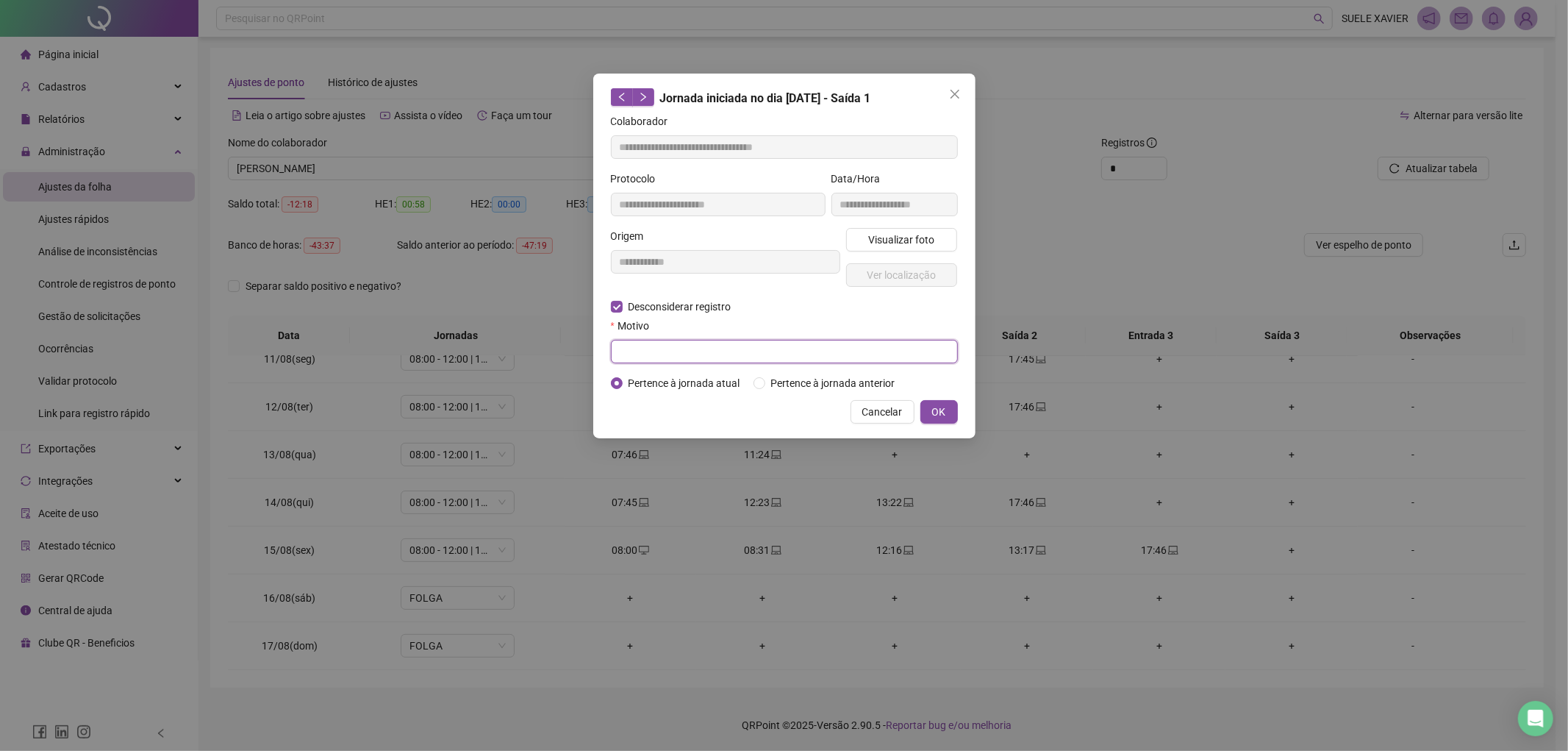
drag, startPoint x: 642, startPoint y: 346, endPoint x: 634, endPoint y: 349, distance: 8.5
click at [634, 349] on input "text" at bounding box center [784, 351] width 347 height 24
type input "**********"
click at [929, 412] on button "OK" at bounding box center [939, 412] width 38 height 24
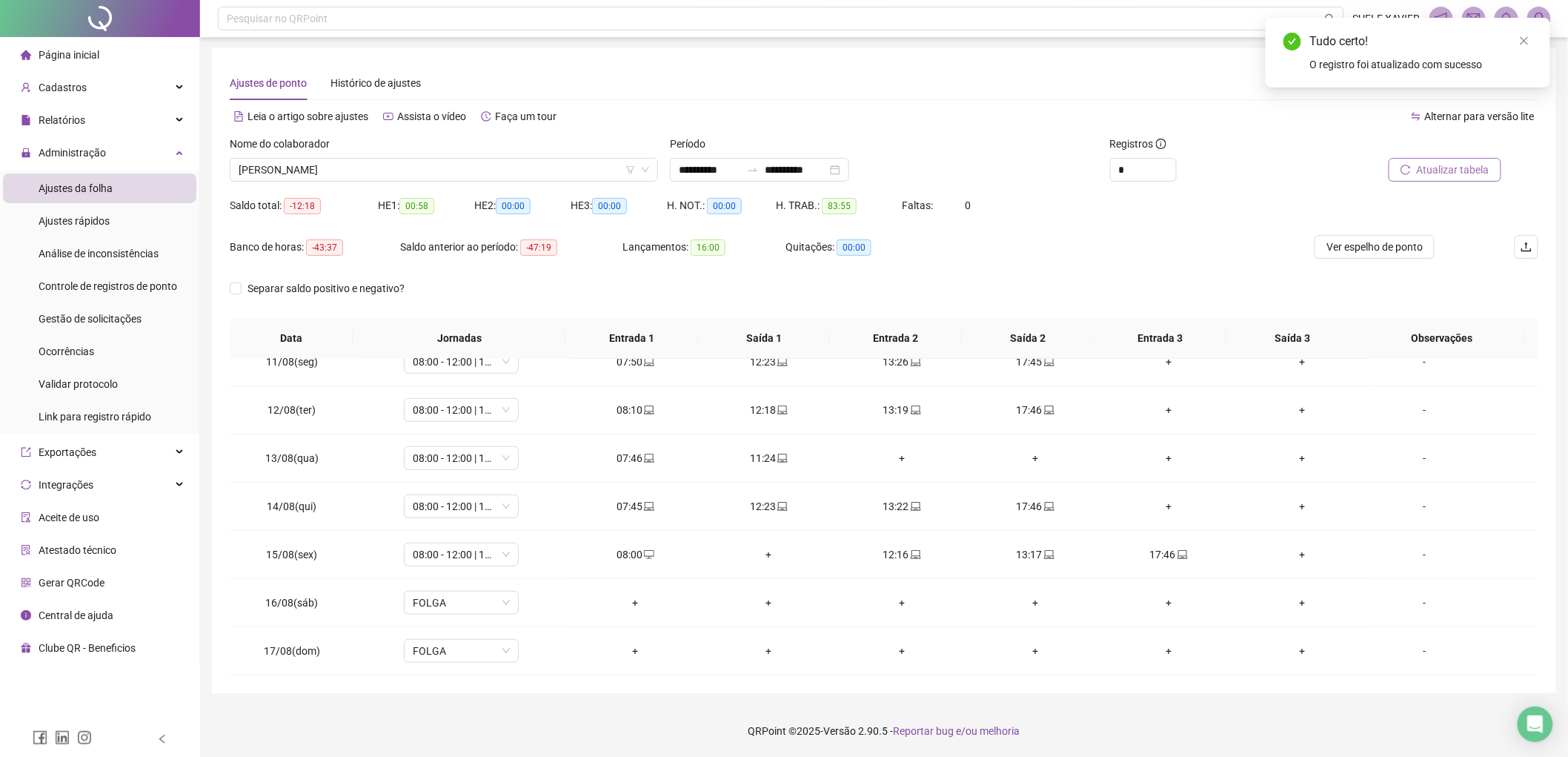
click at [1439, 178] on button "Atualizar tabela" at bounding box center [1444, 170] width 112 height 24
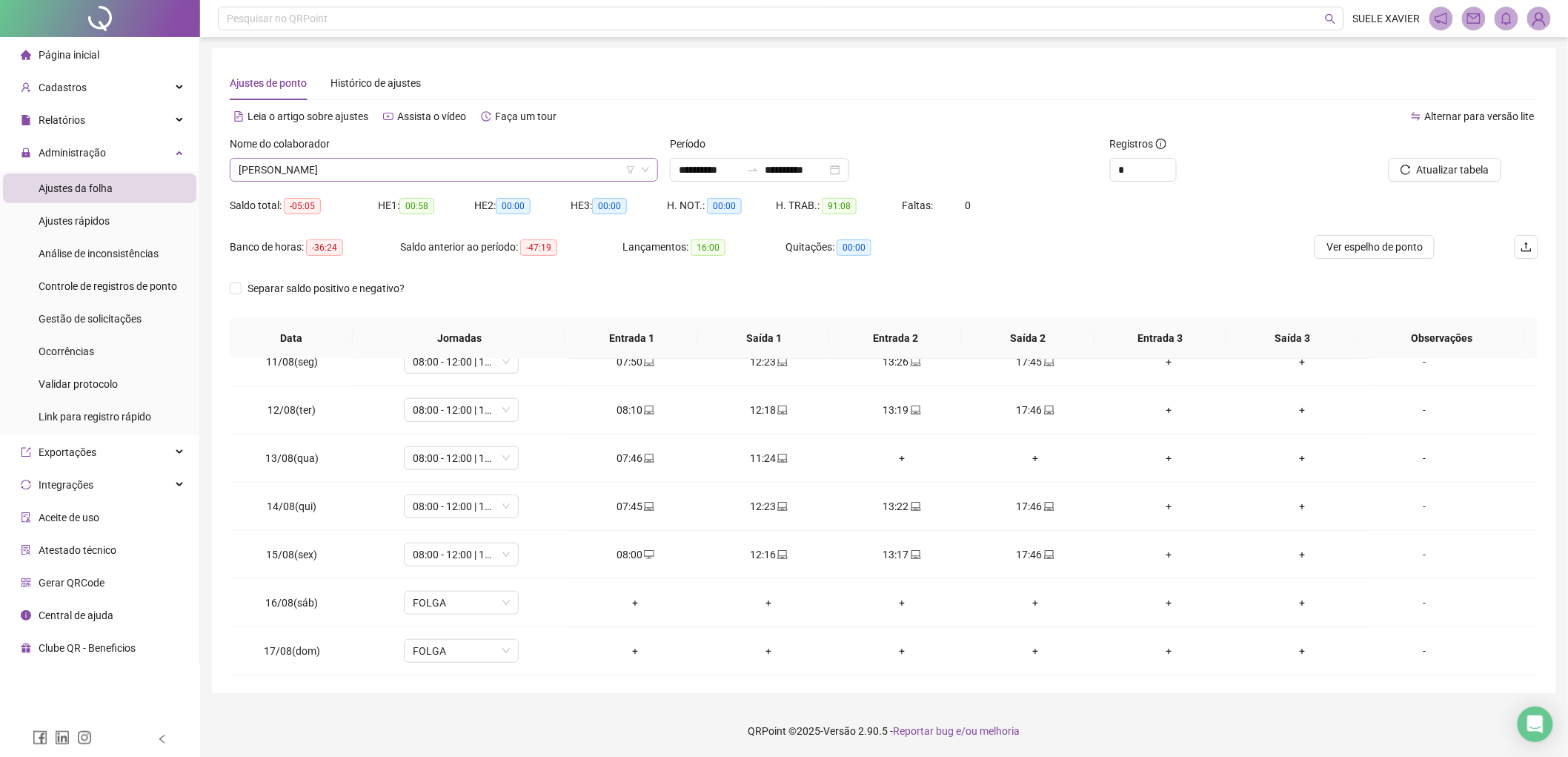
click at [449, 176] on span "[PERSON_NAME] [PERSON_NAME] SALES" at bounding box center [443, 170] width 410 height 22
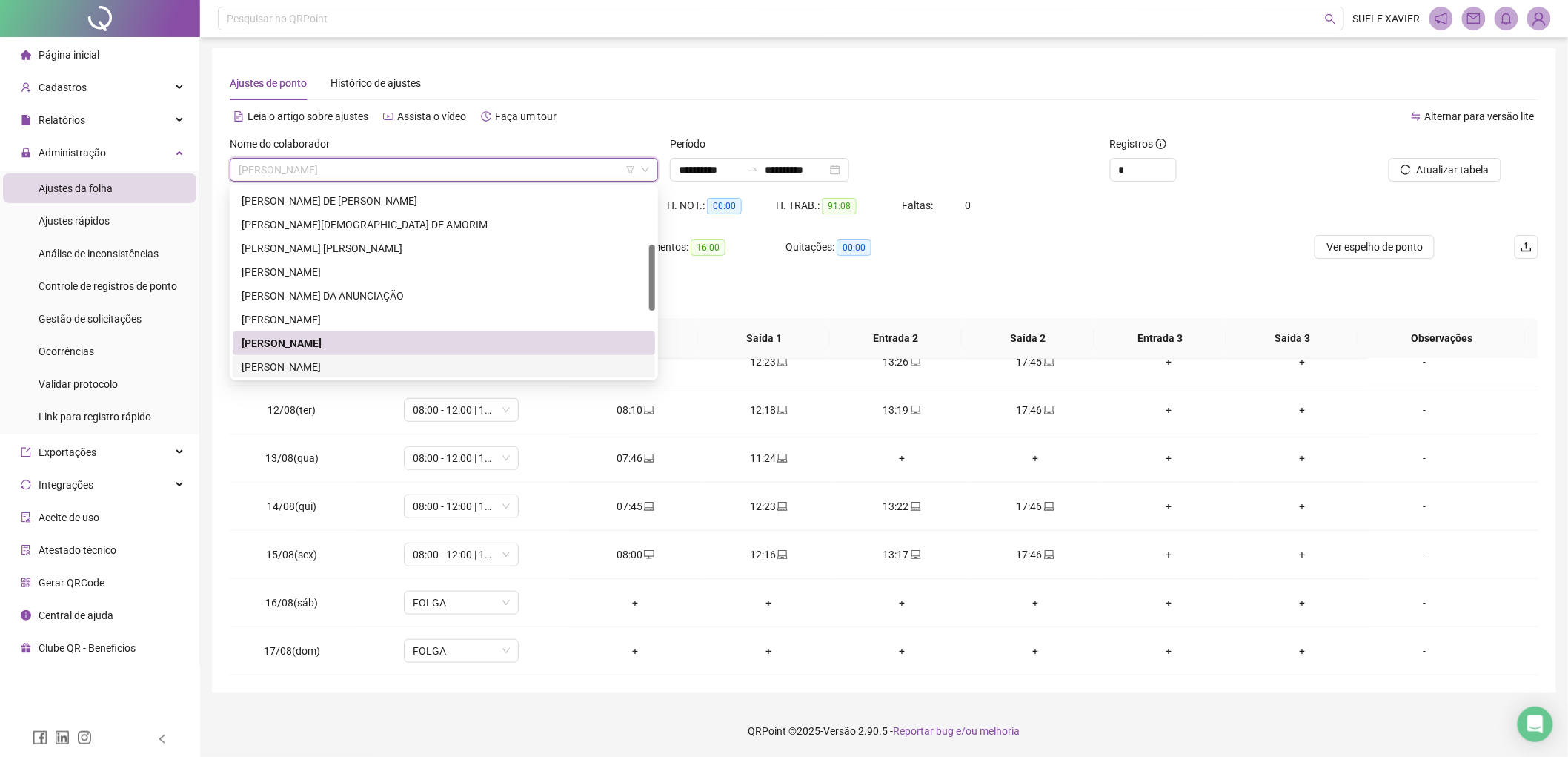
click at [345, 367] on div "[PERSON_NAME] DOS [PERSON_NAME]" at bounding box center [443, 367] width 405 height 17
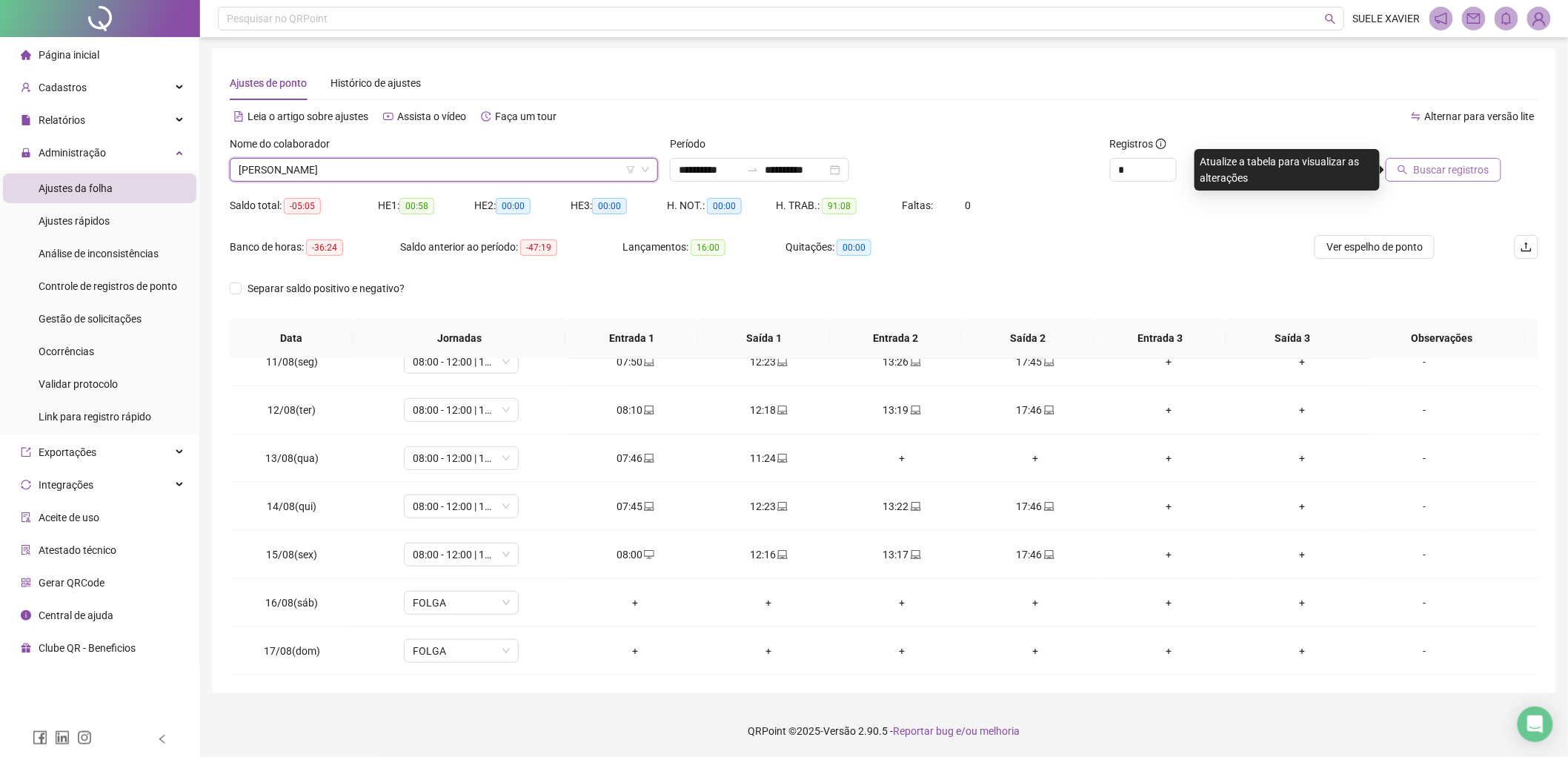
click at [1466, 168] on span "Buscar registros" at bounding box center [1451, 170] width 76 height 17
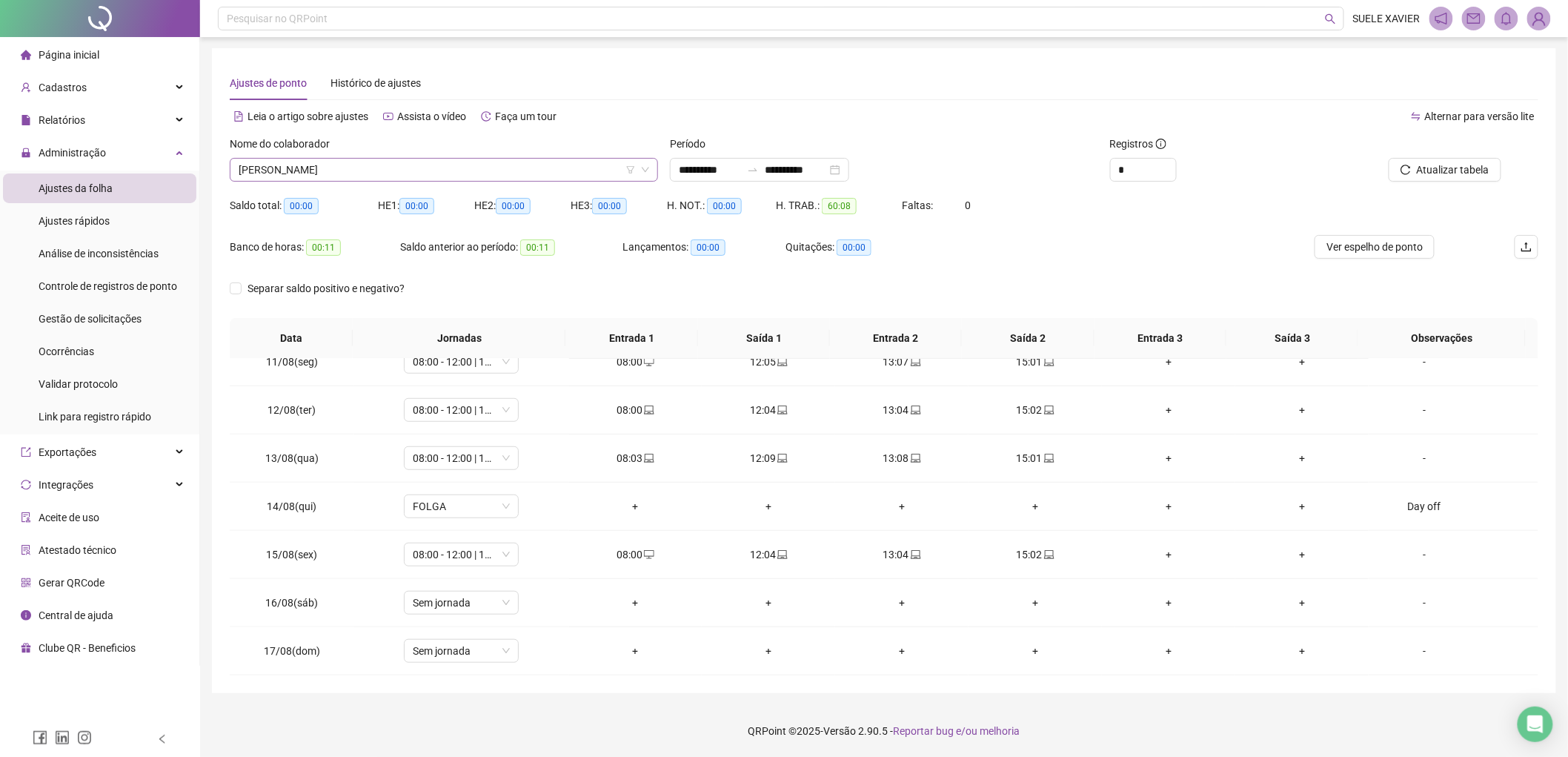
click at [433, 168] on span "[PERSON_NAME] DOS [PERSON_NAME]" at bounding box center [443, 170] width 410 height 22
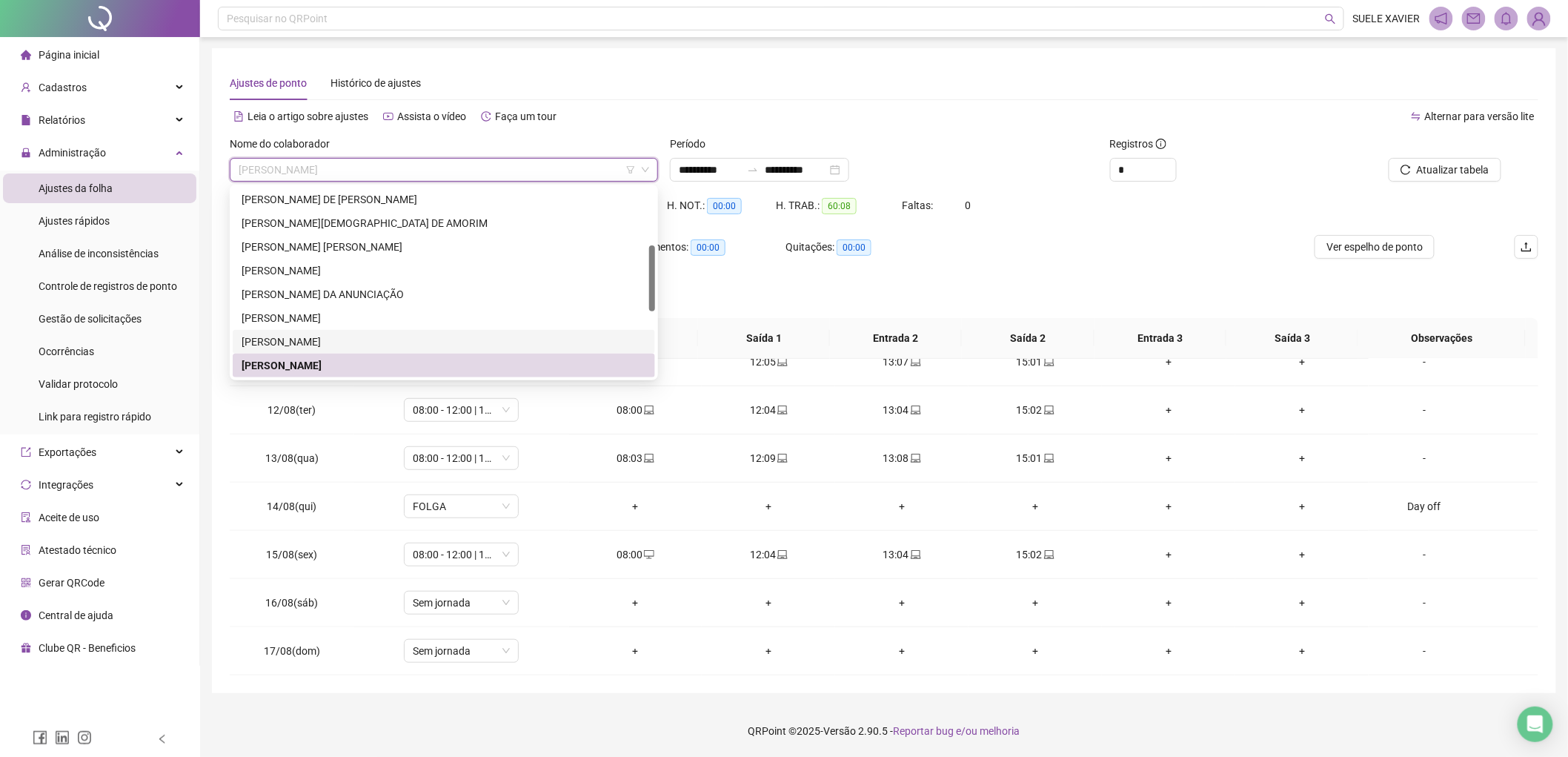
scroll to position [248, 0]
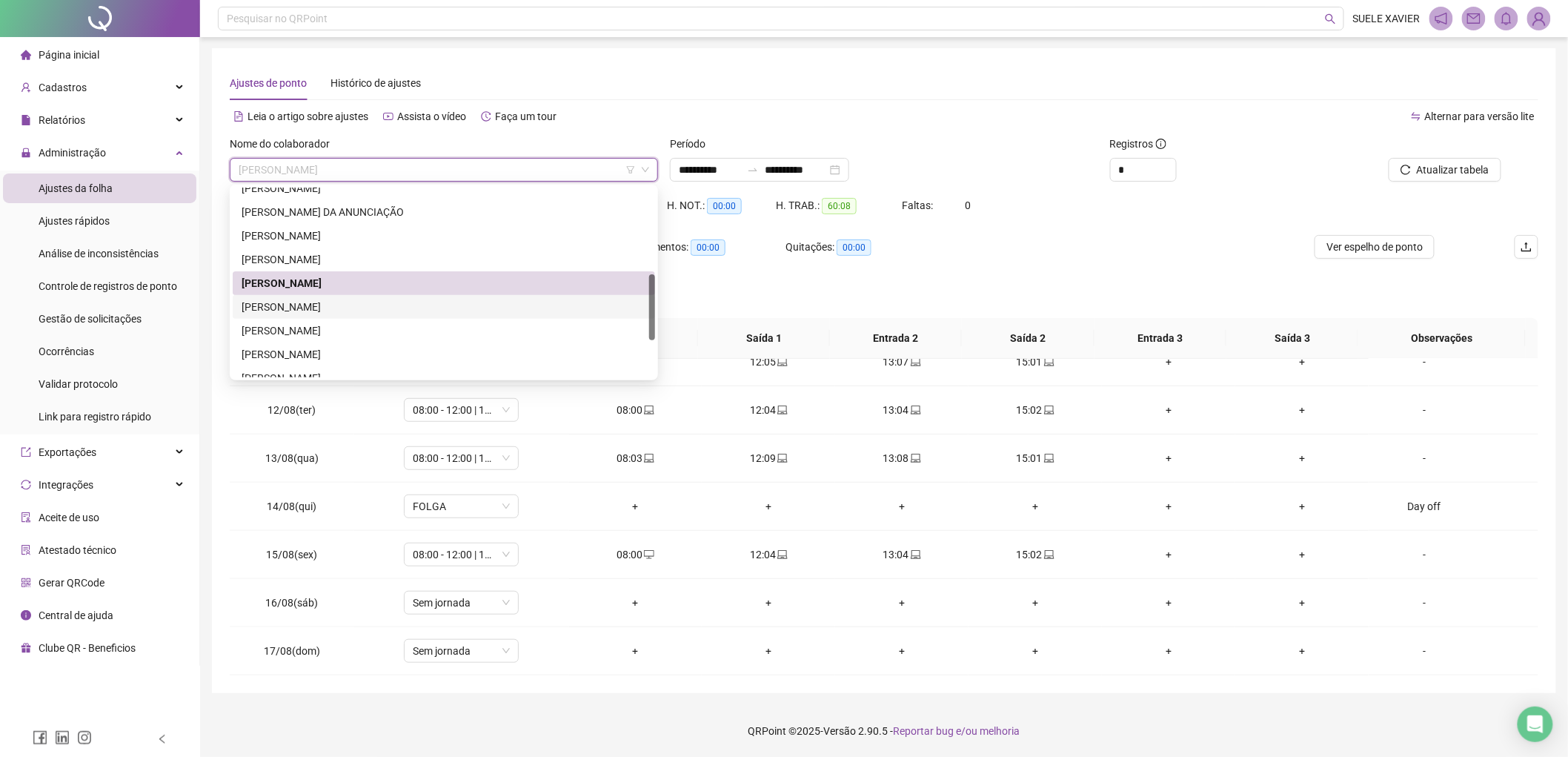
click at [356, 306] on div "[PERSON_NAME]" at bounding box center [443, 307] width 405 height 17
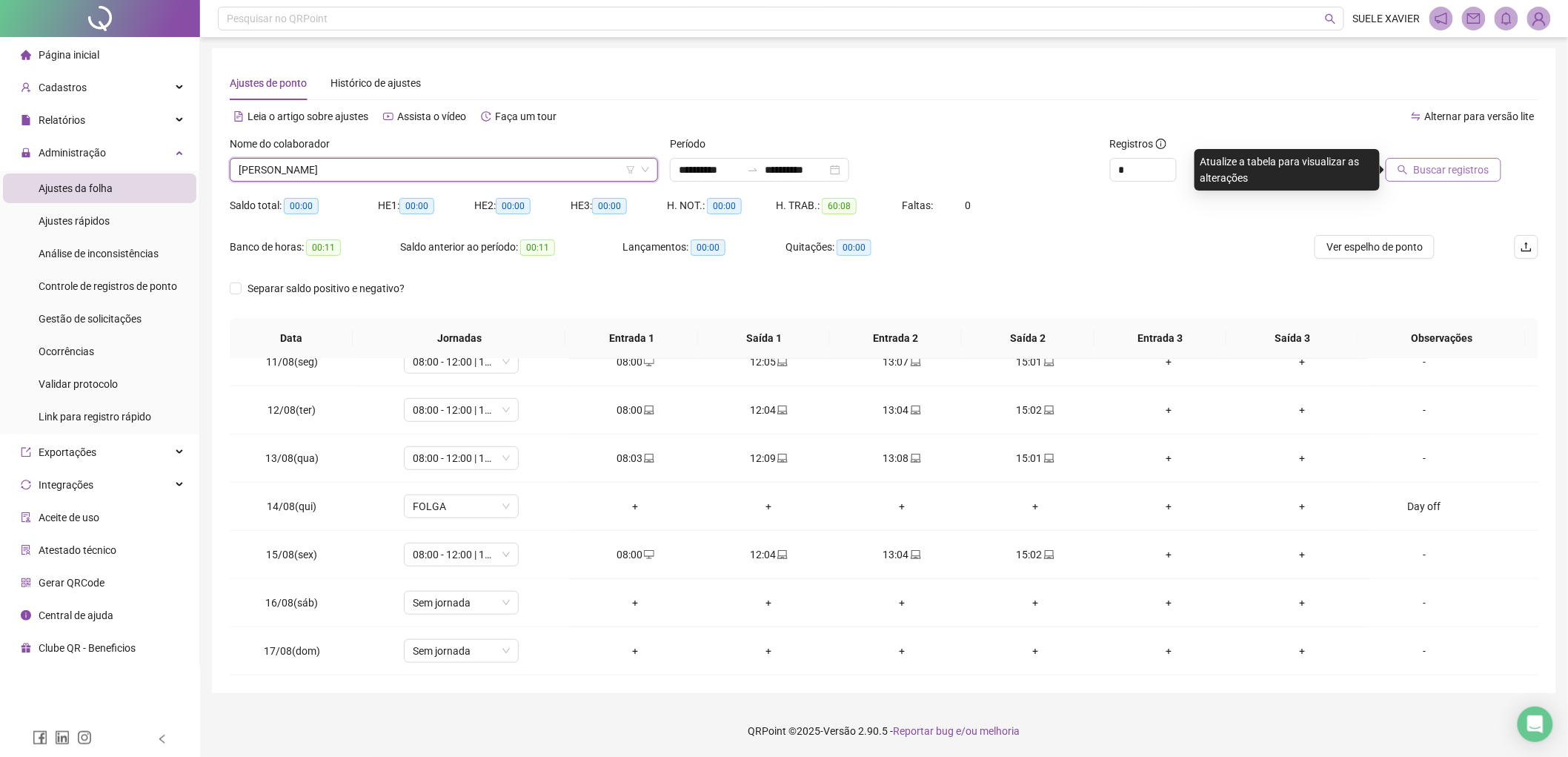
click at [1434, 175] on span "Buscar registros" at bounding box center [1451, 170] width 76 height 17
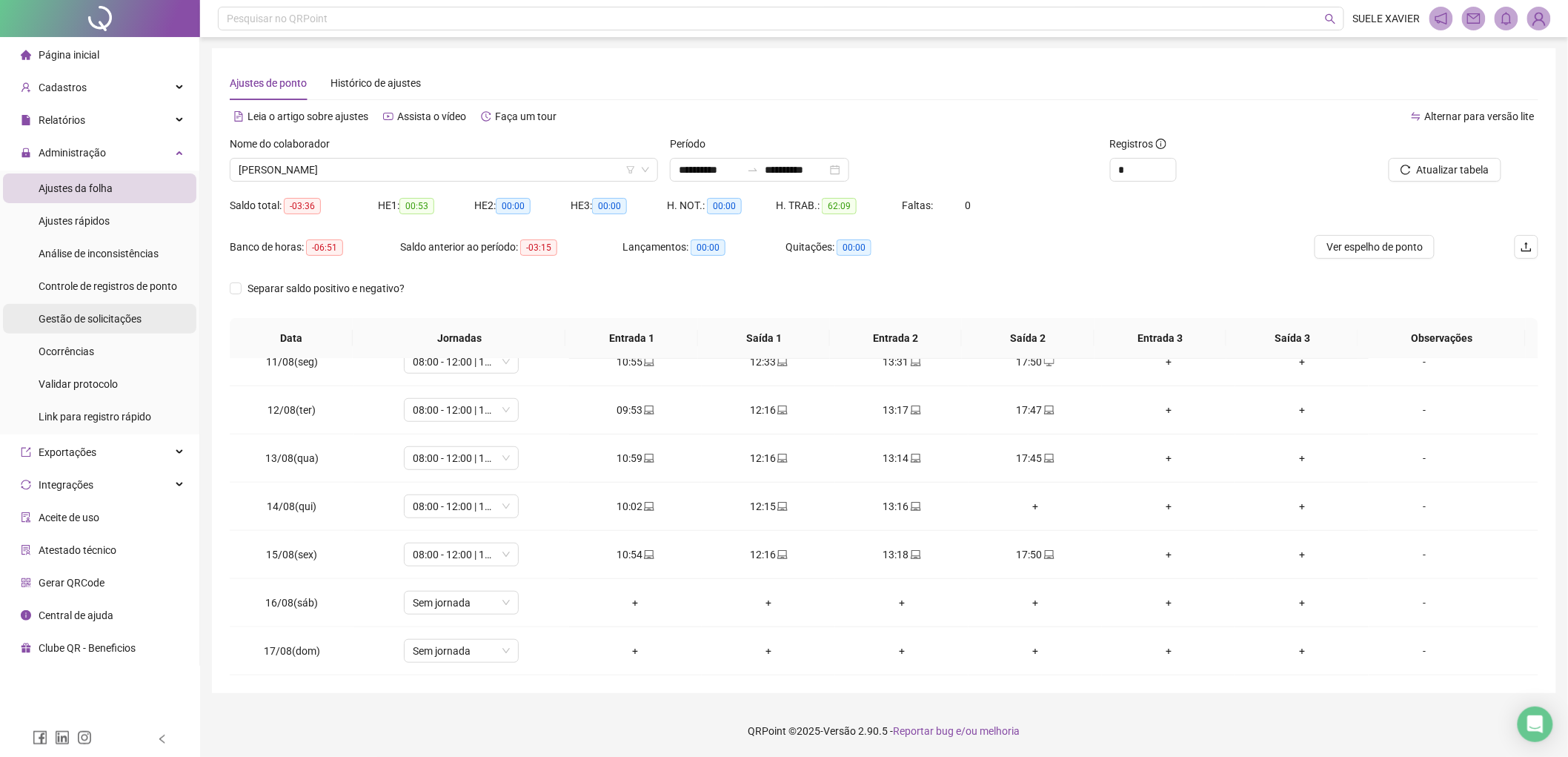
click at [106, 319] on span "Gestão de solicitações" at bounding box center [90, 318] width 103 height 12
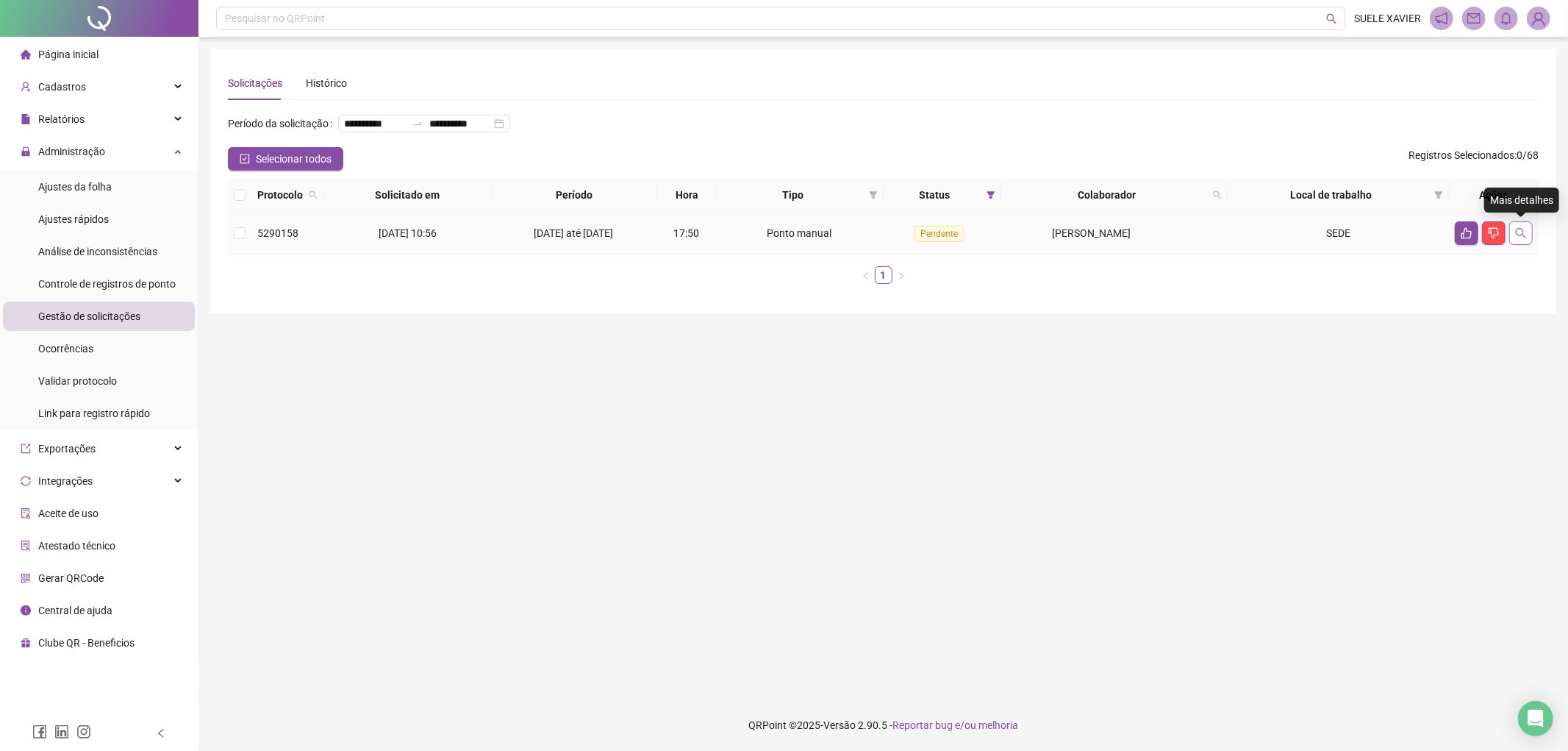
click at [1520, 233] on icon "search" at bounding box center [1520, 232] width 12 height 12
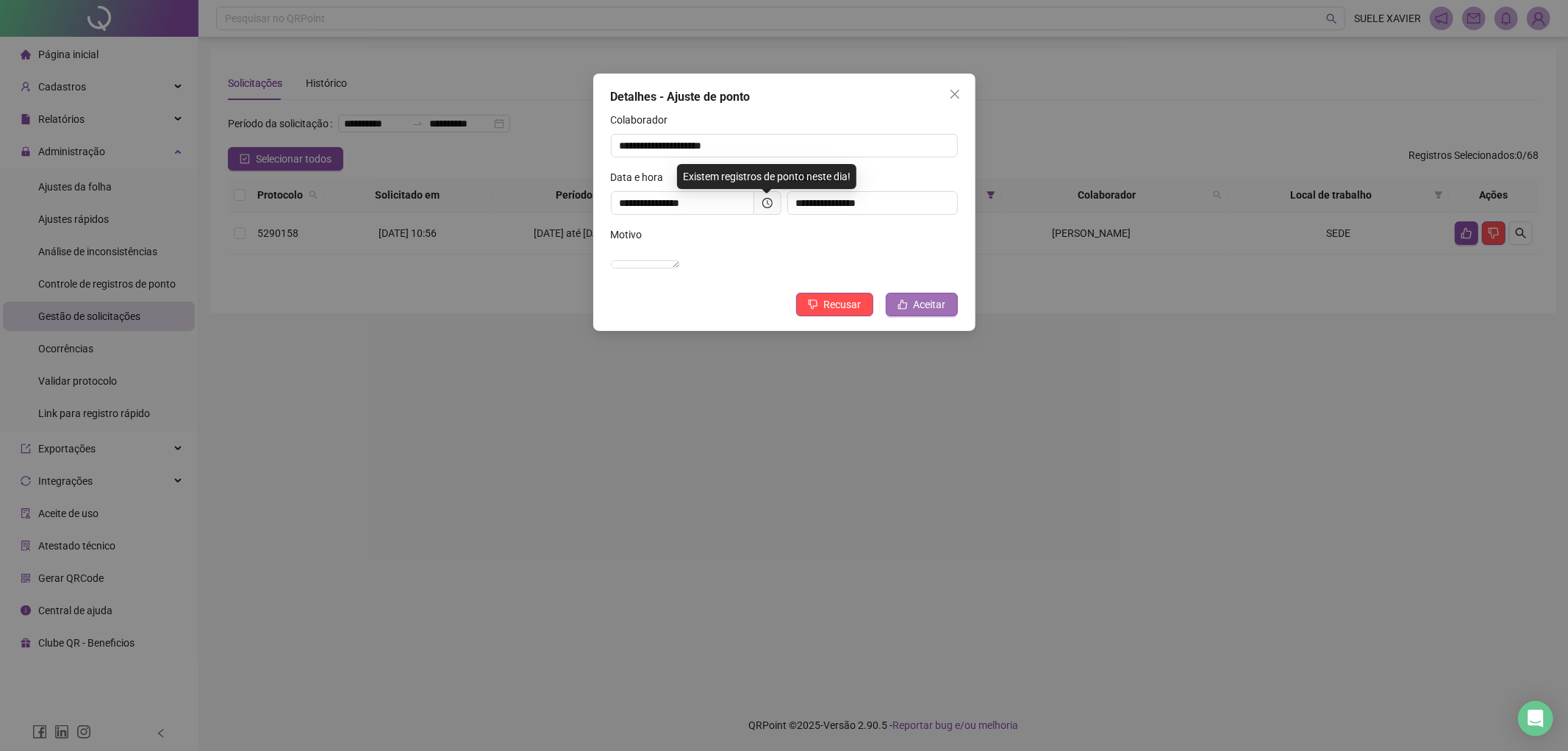
click at [928, 313] on span "Aceitar" at bounding box center [929, 305] width 32 height 16
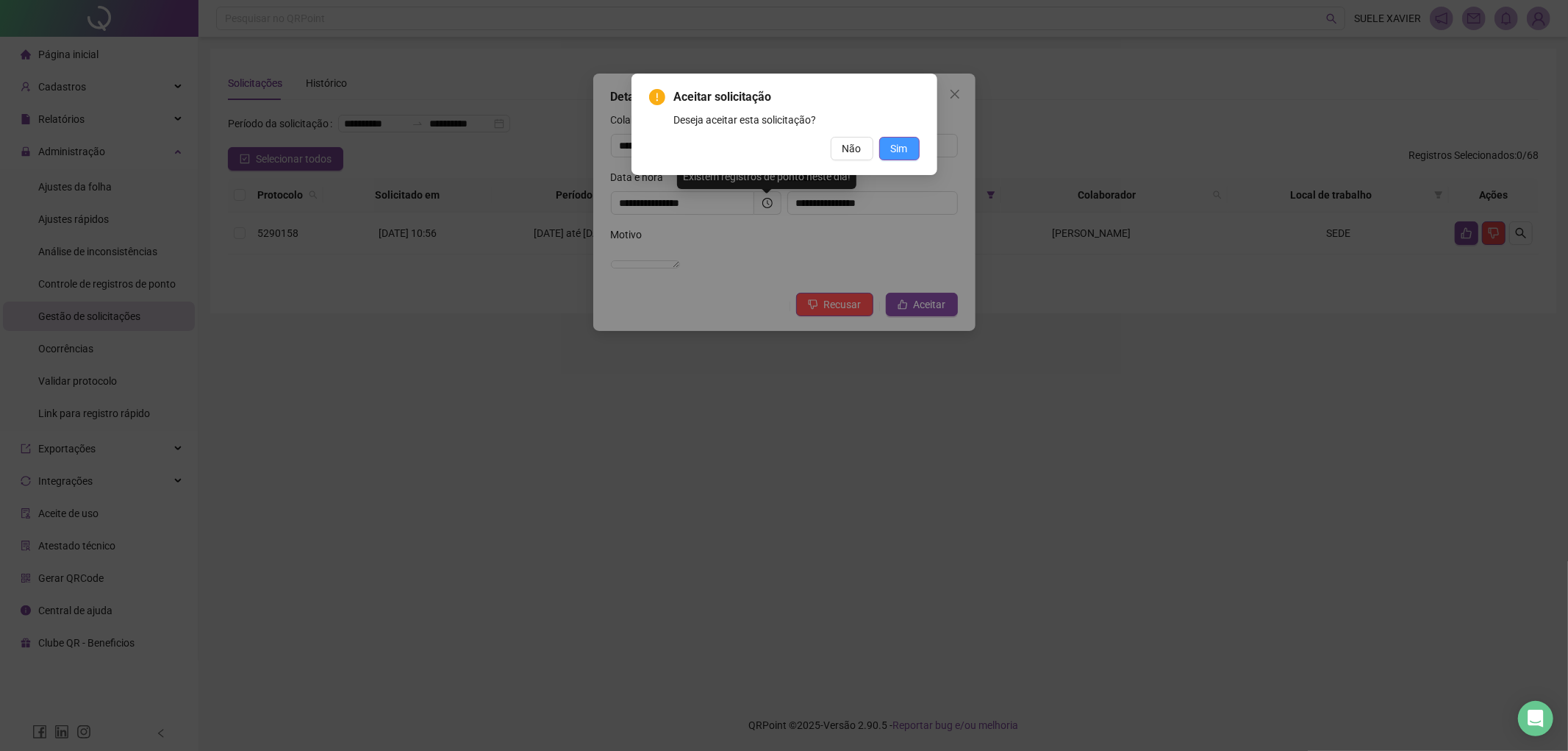
click at [916, 143] on button "Sim" at bounding box center [899, 148] width 40 height 24
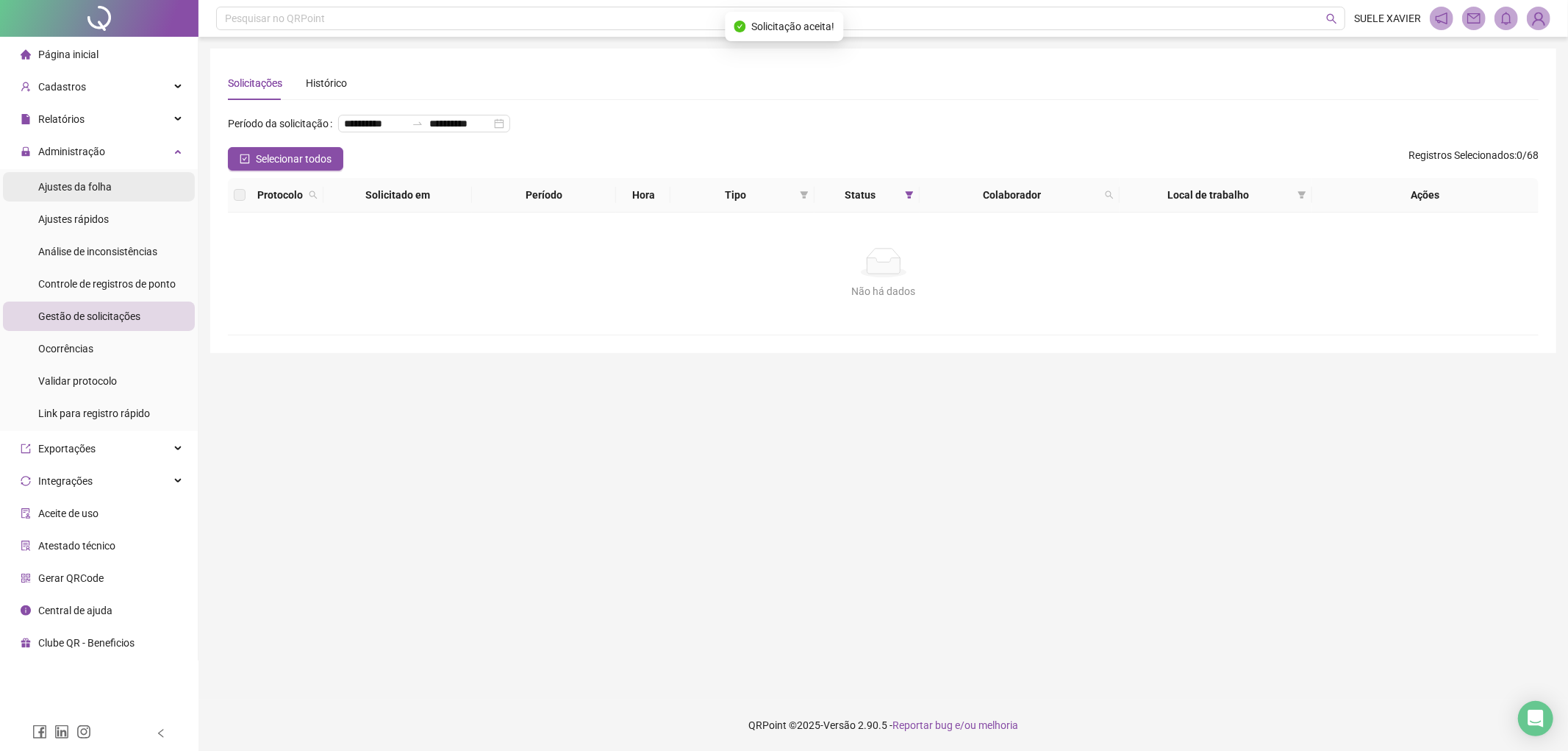
click at [94, 177] on div "Ajustes da folha" at bounding box center [75, 187] width 73 height 29
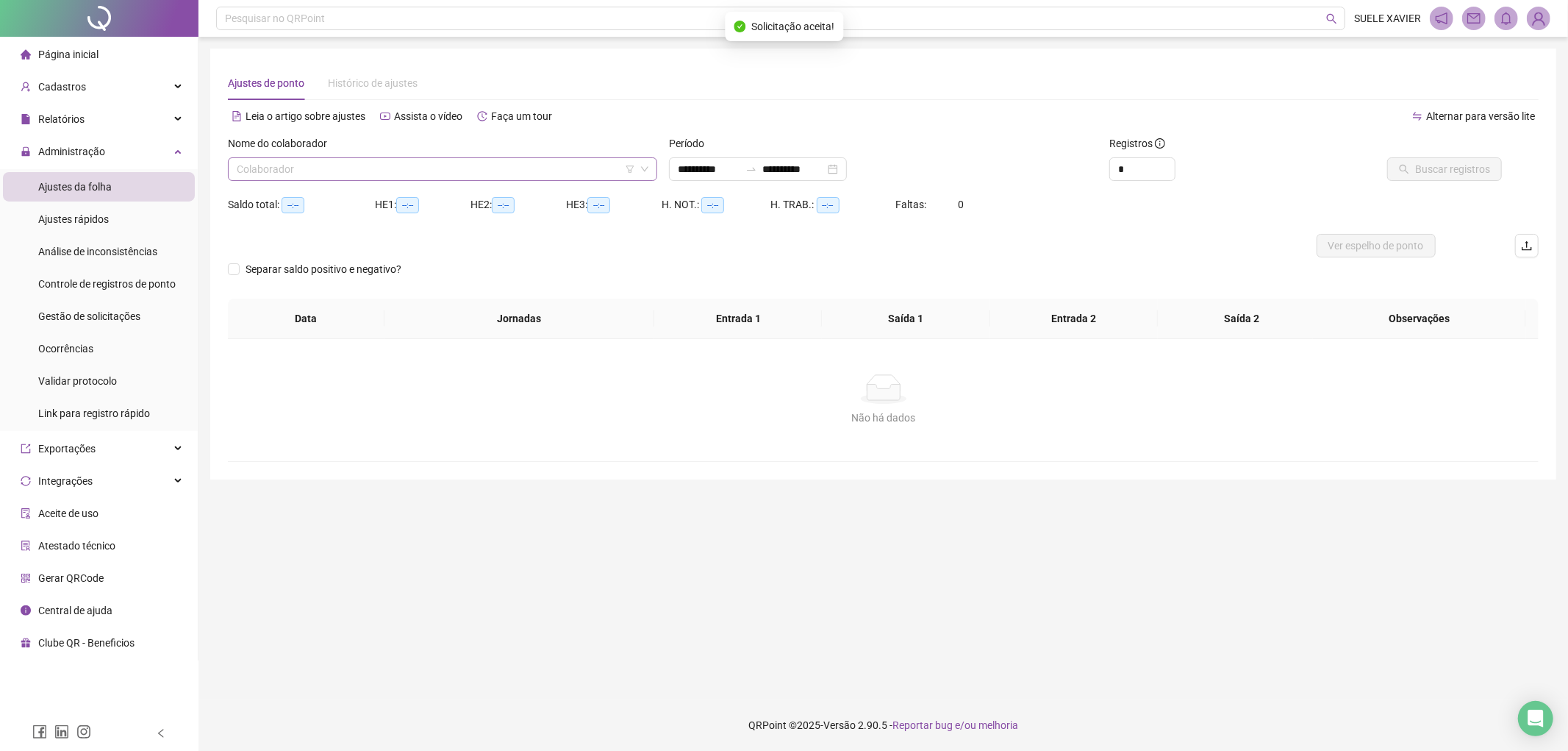
type input "**********"
click at [451, 166] on input "search" at bounding box center [436, 169] width 399 height 22
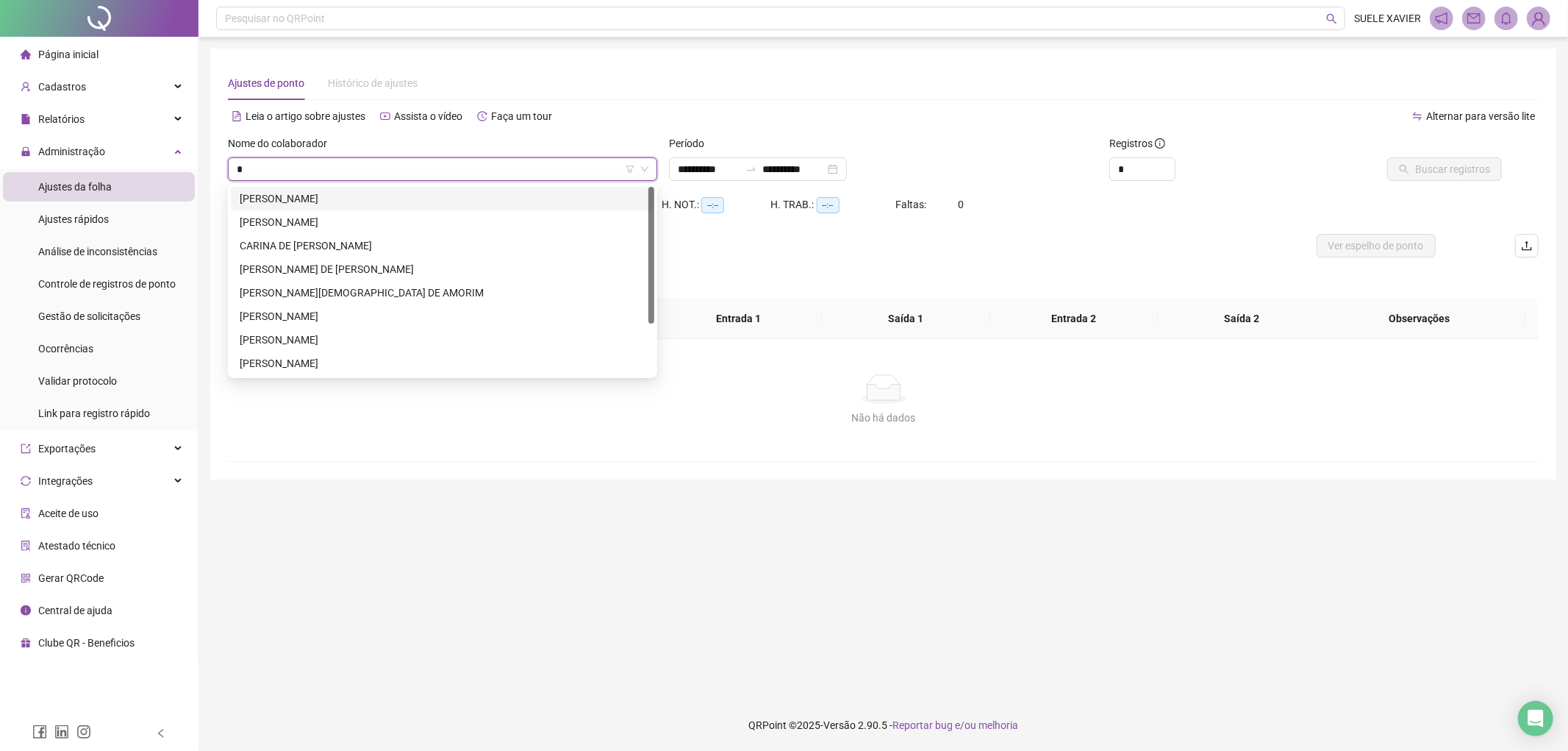
type input "**"
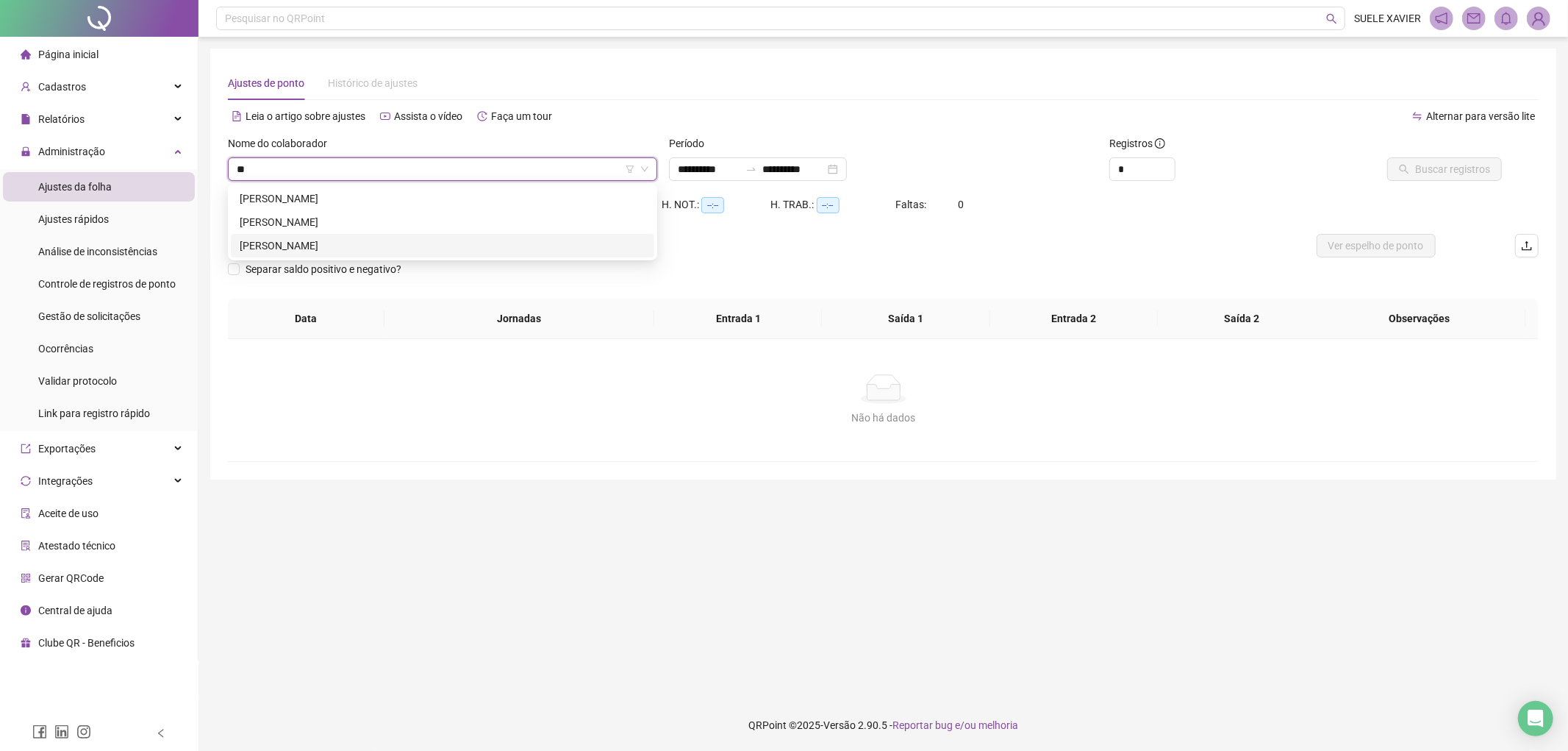
click at [384, 245] on div "[PERSON_NAME]" at bounding box center [443, 246] width 406 height 16
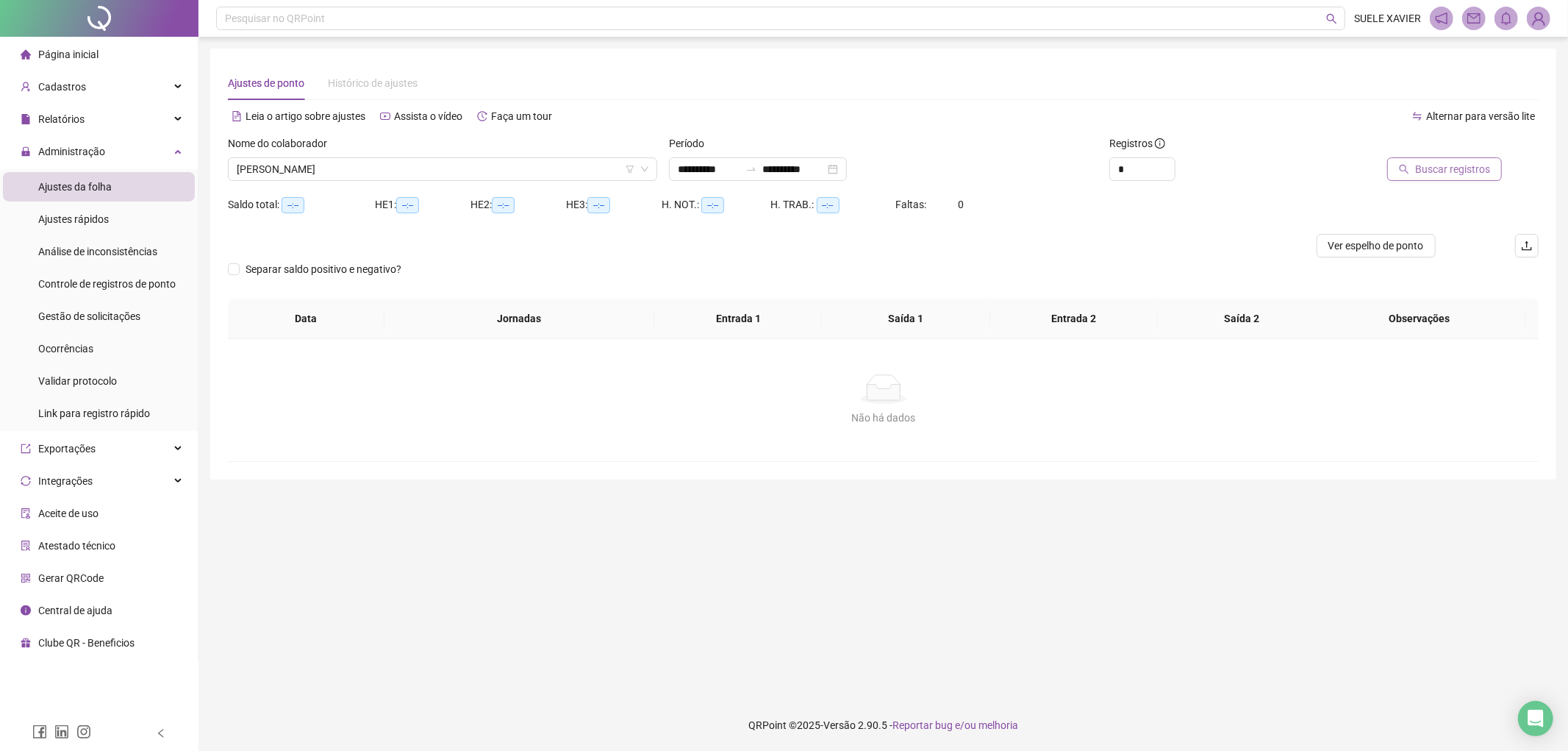
click at [1450, 174] on span "Buscar registros" at bounding box center [1453, 169] width 75 height 16
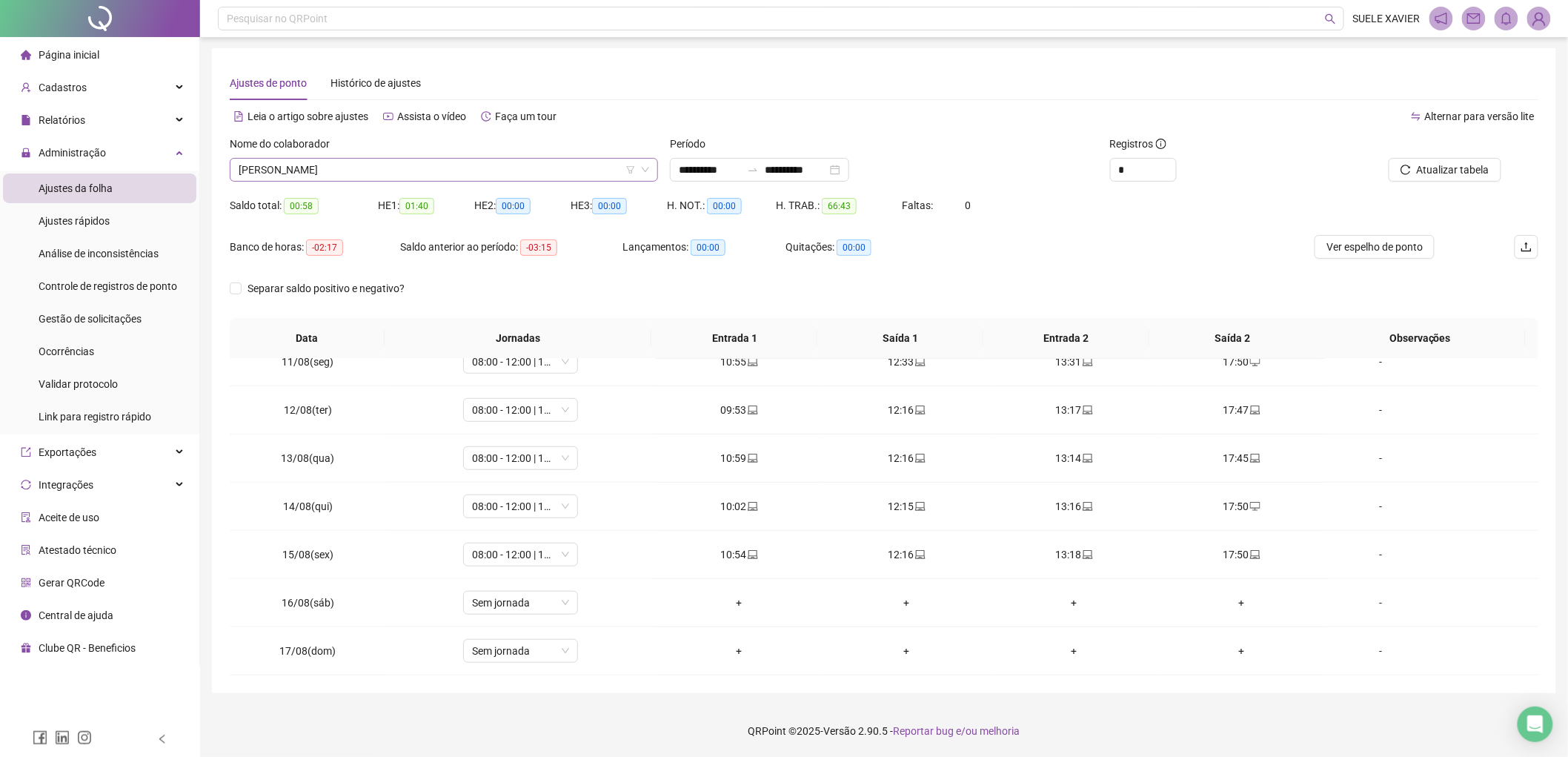
scroll to position [189, 0]
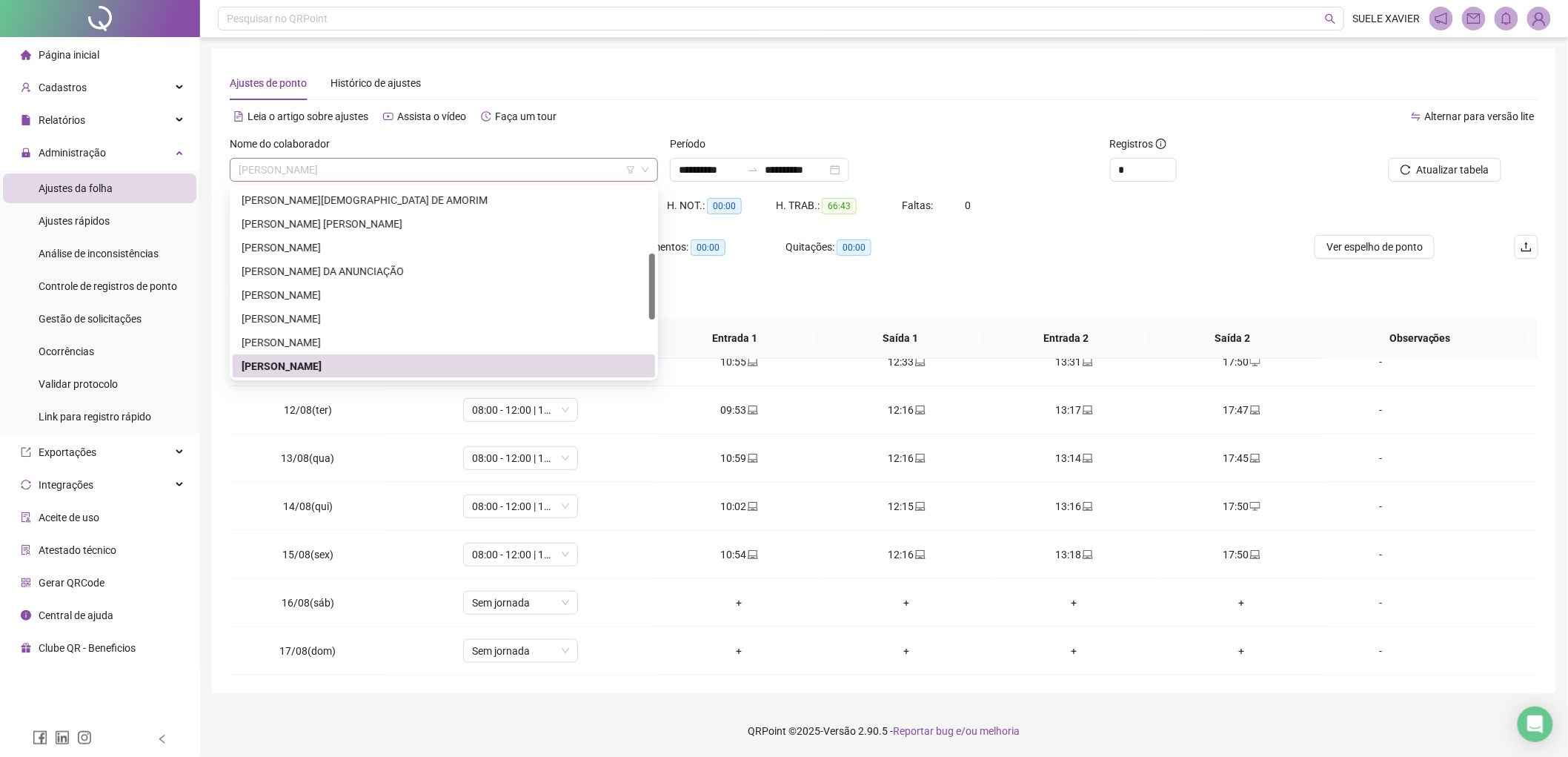
click at [494, 160] on span "[PERSON_NAME]" at bounding box center [443, 170] width 410 height 22
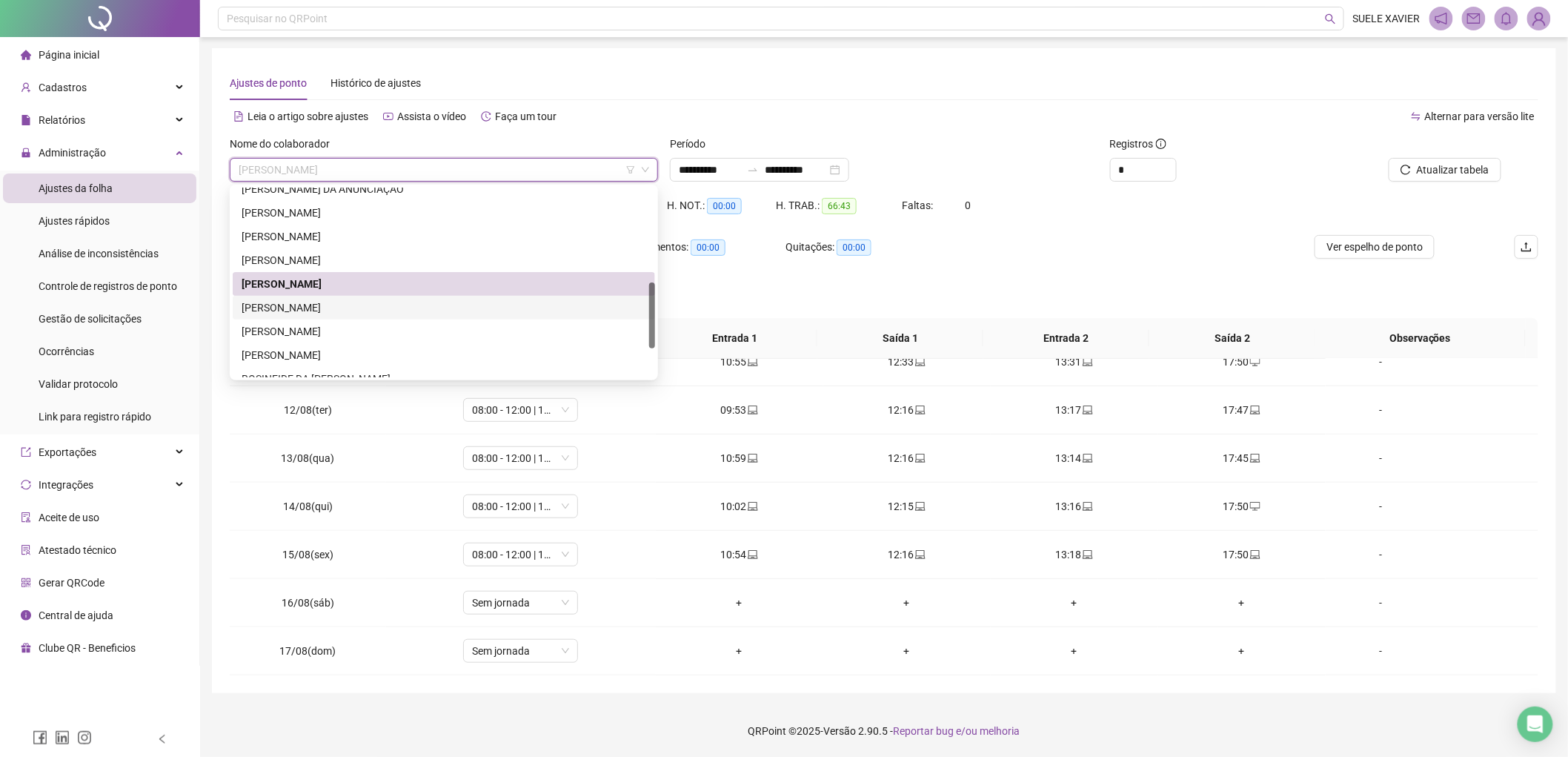
click at [376, 308] on div "[PERSON_NAME] [PERSON_NAME]" at bounding box center [443, 308] width 405 height 17
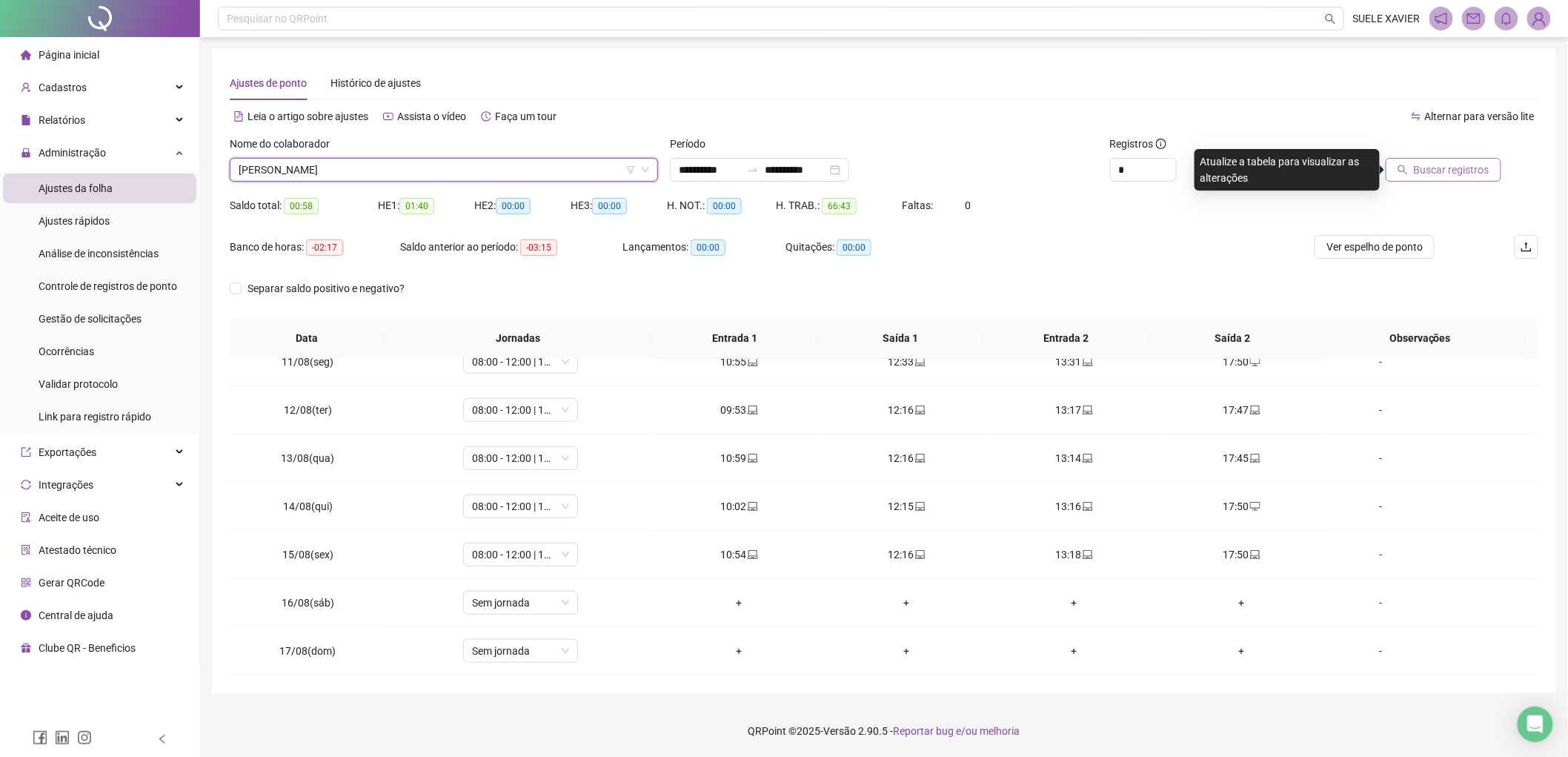
click at [1475, 171] on span "Buscar registros" at bounding box center [1451, 170] width 76 height 17
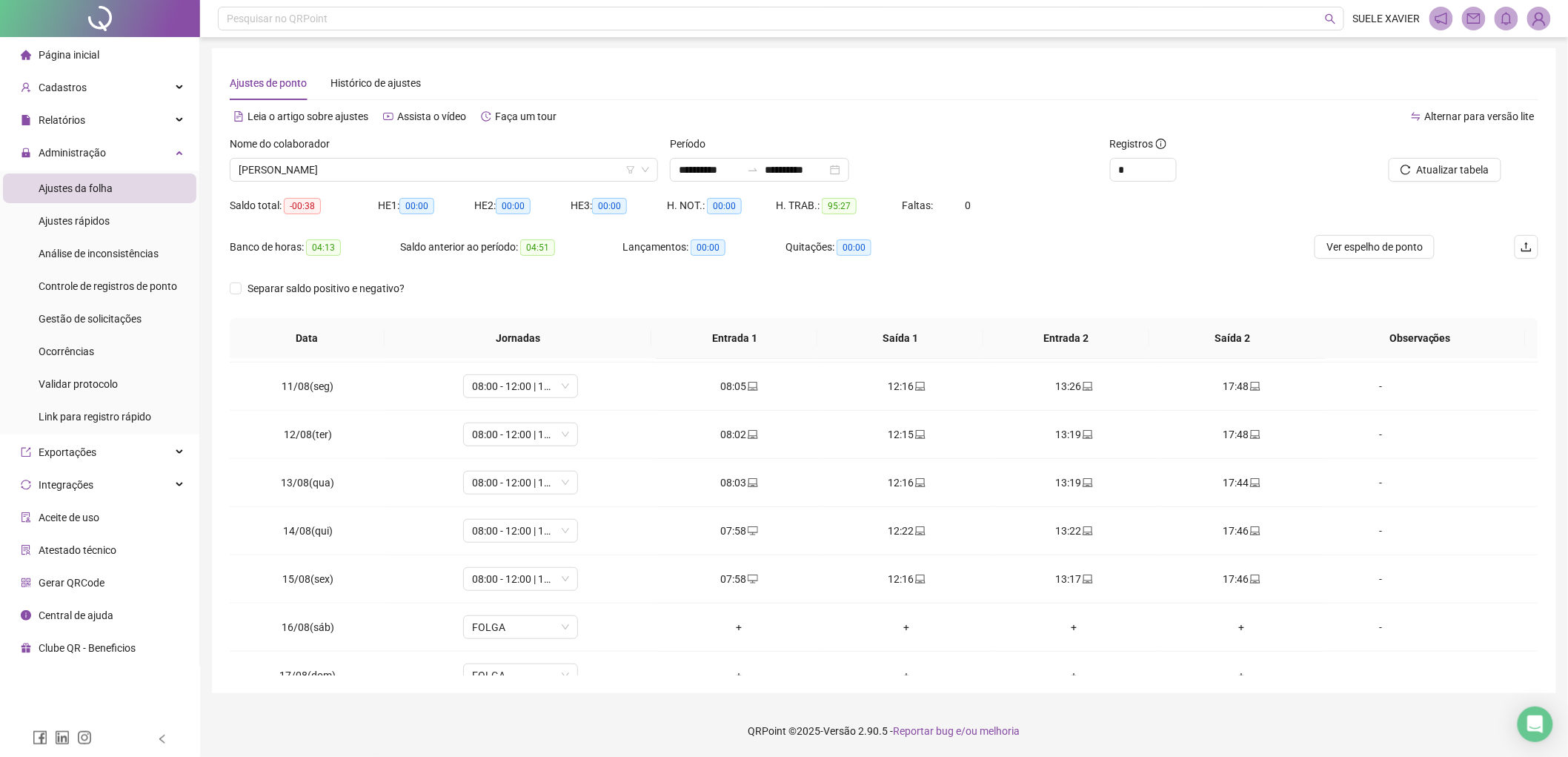
scroll to position [503, 0]
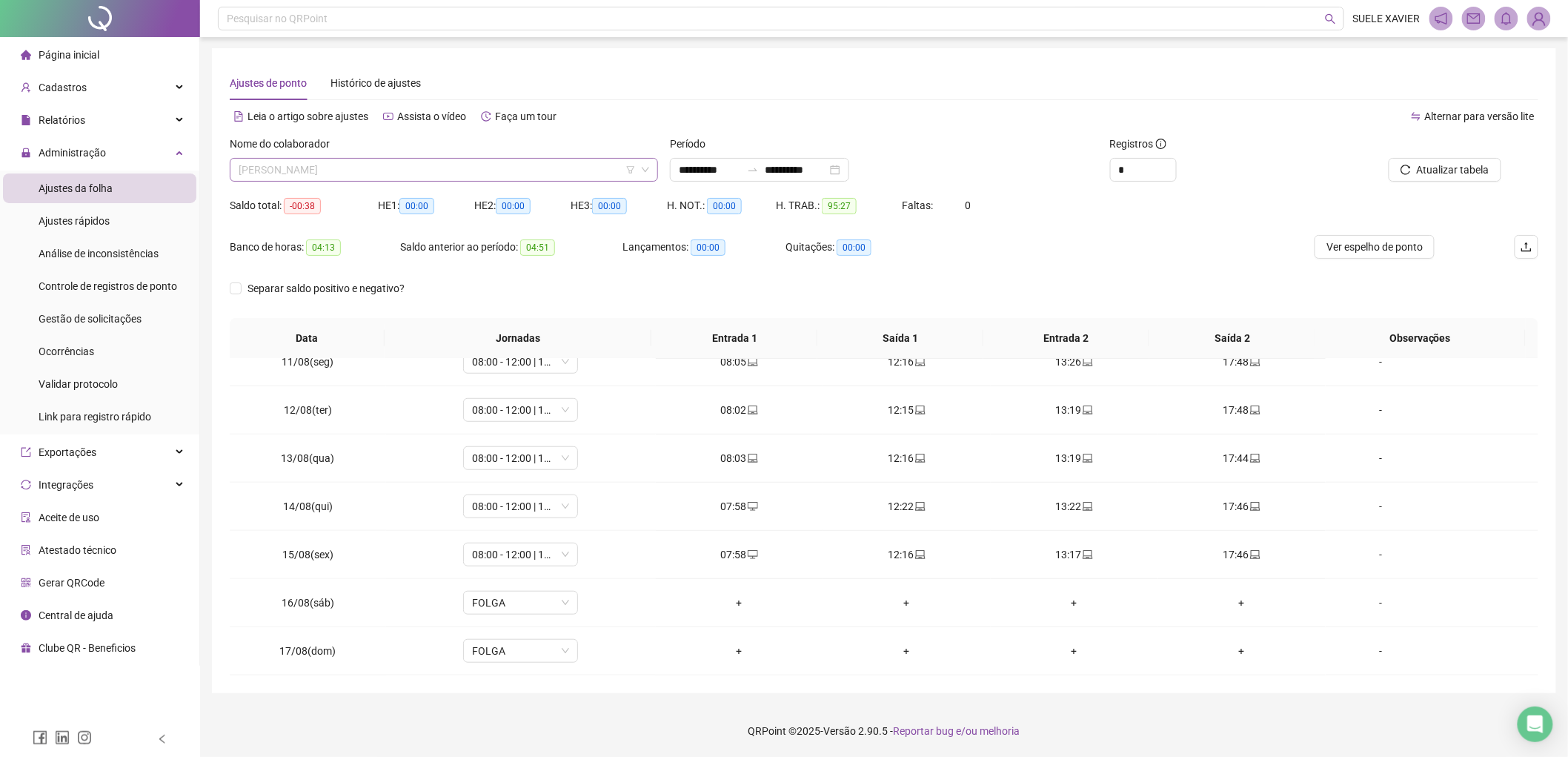
click at [477, 158] on div "[PERSON_NAME] [PERSON_NAME]" at bounding box center [443, 170] width 429 height 24
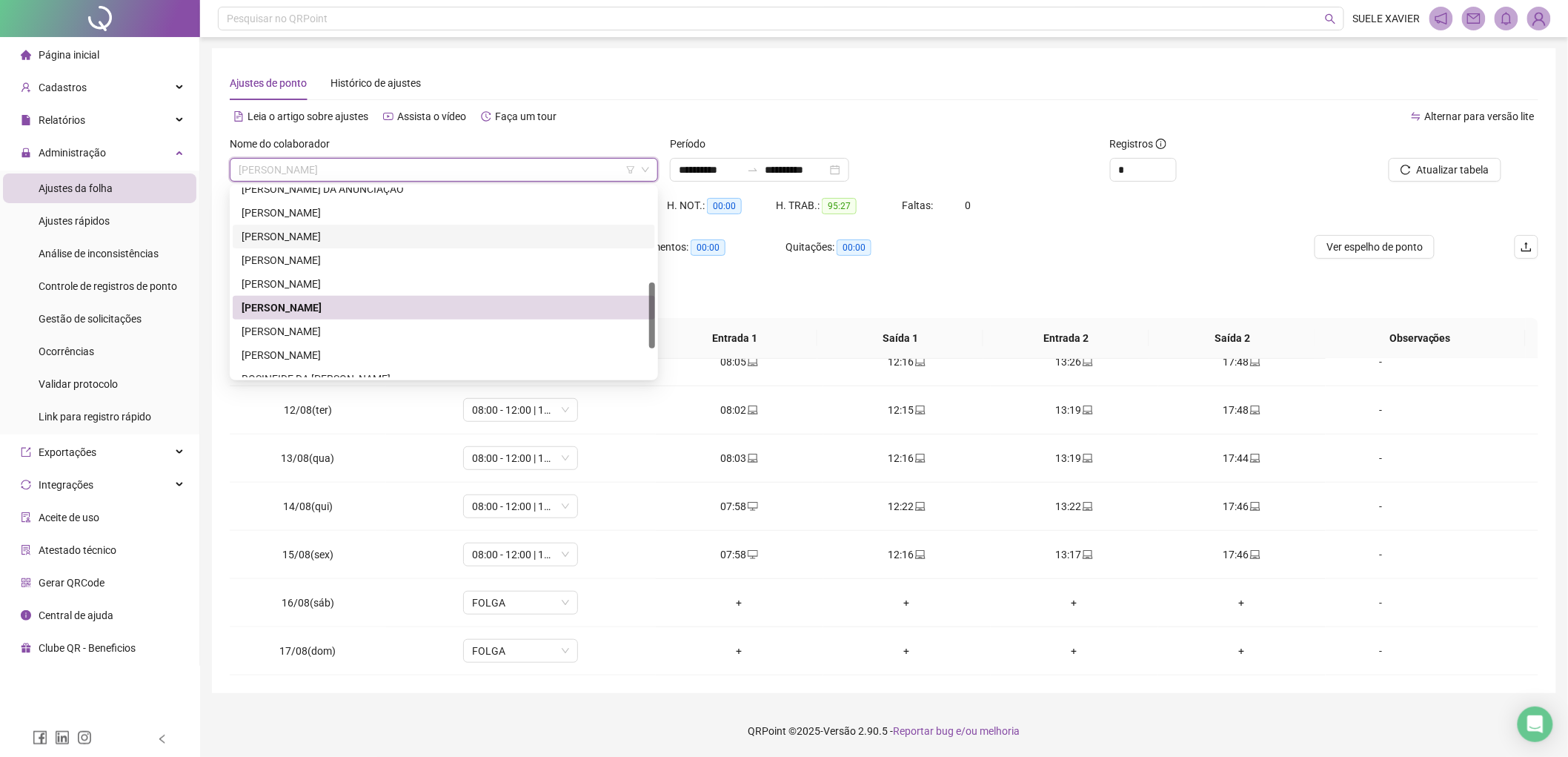
scroll to position [356, 0]
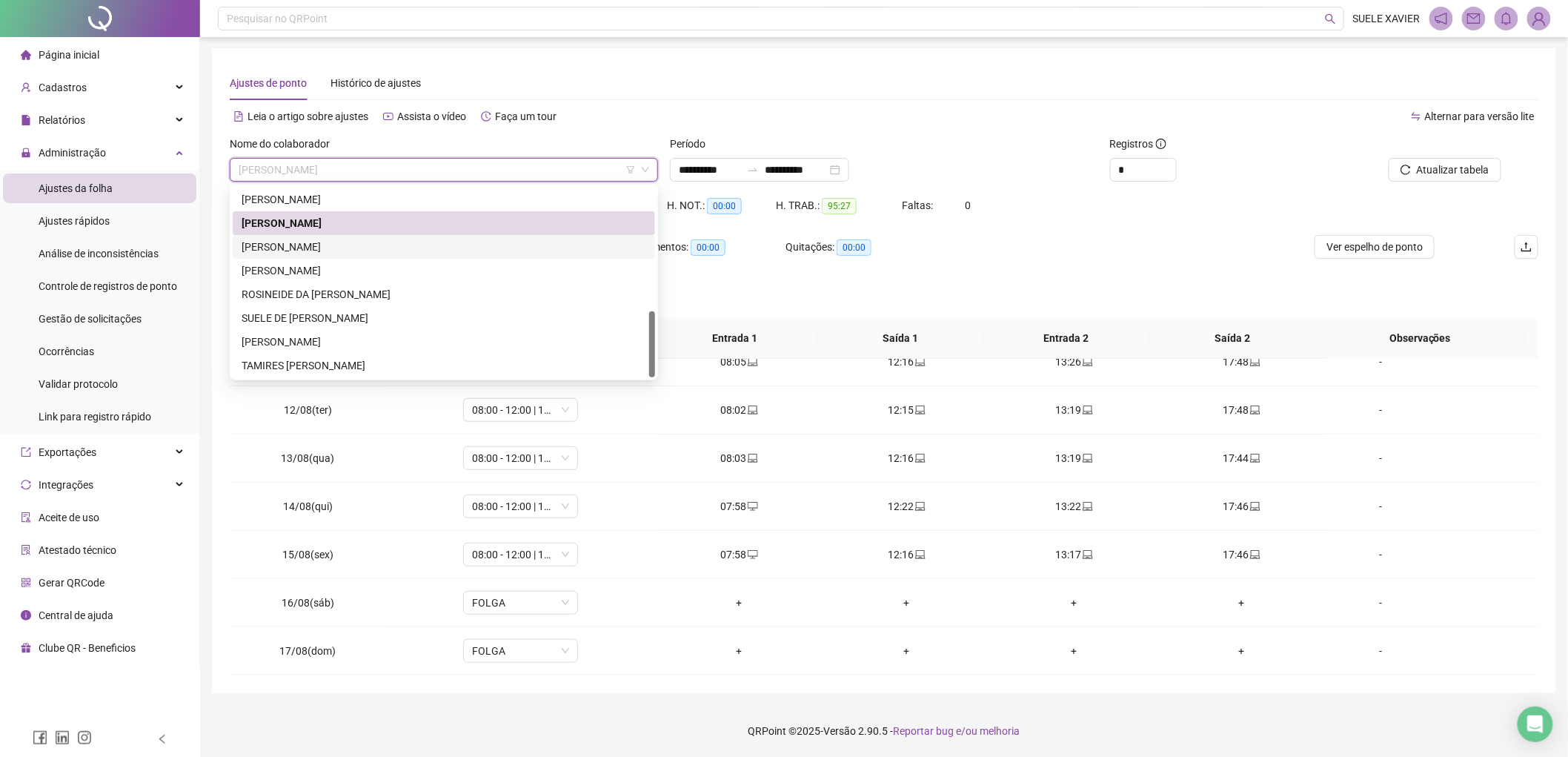
click at [379, 249] on div "RENIELLE RODRIGUES DA SILVA SANTOS" at bounding box center [443, 247] width 405 height 17
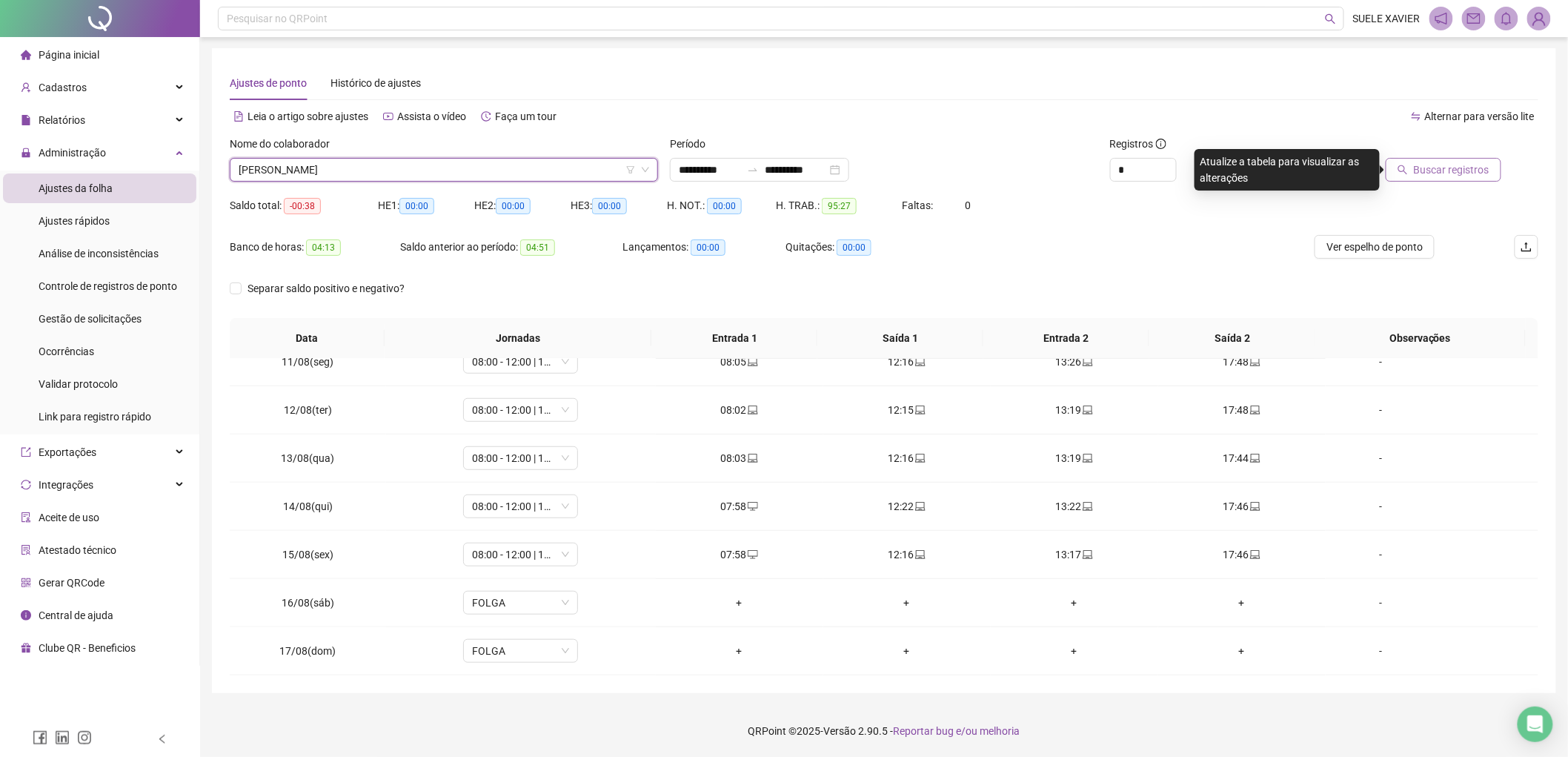
click at [1453, 165] on span "Buscar registros" at bounding box center [1451, 170] width 76 height 17
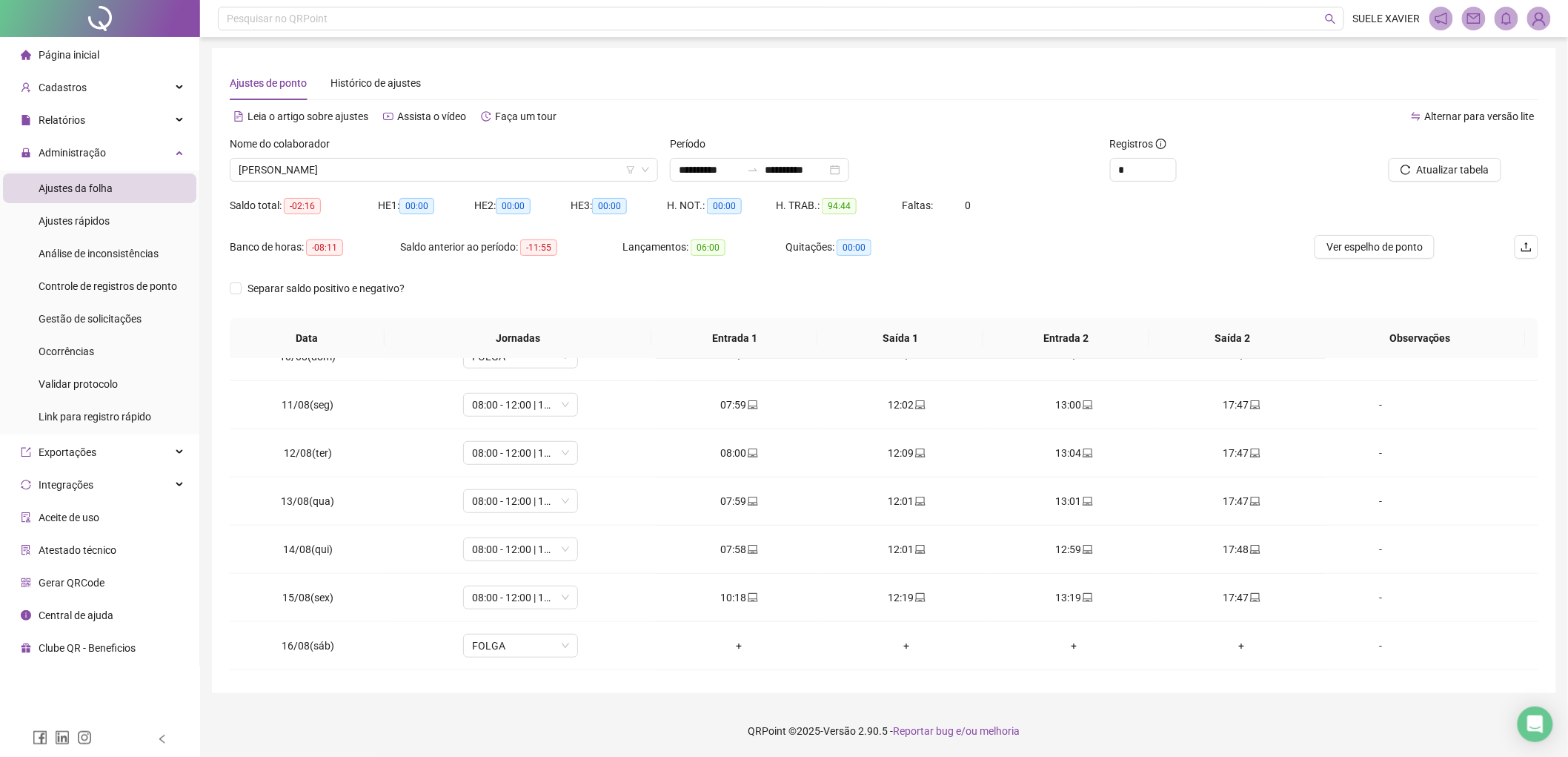
scroll to position [503, 0]
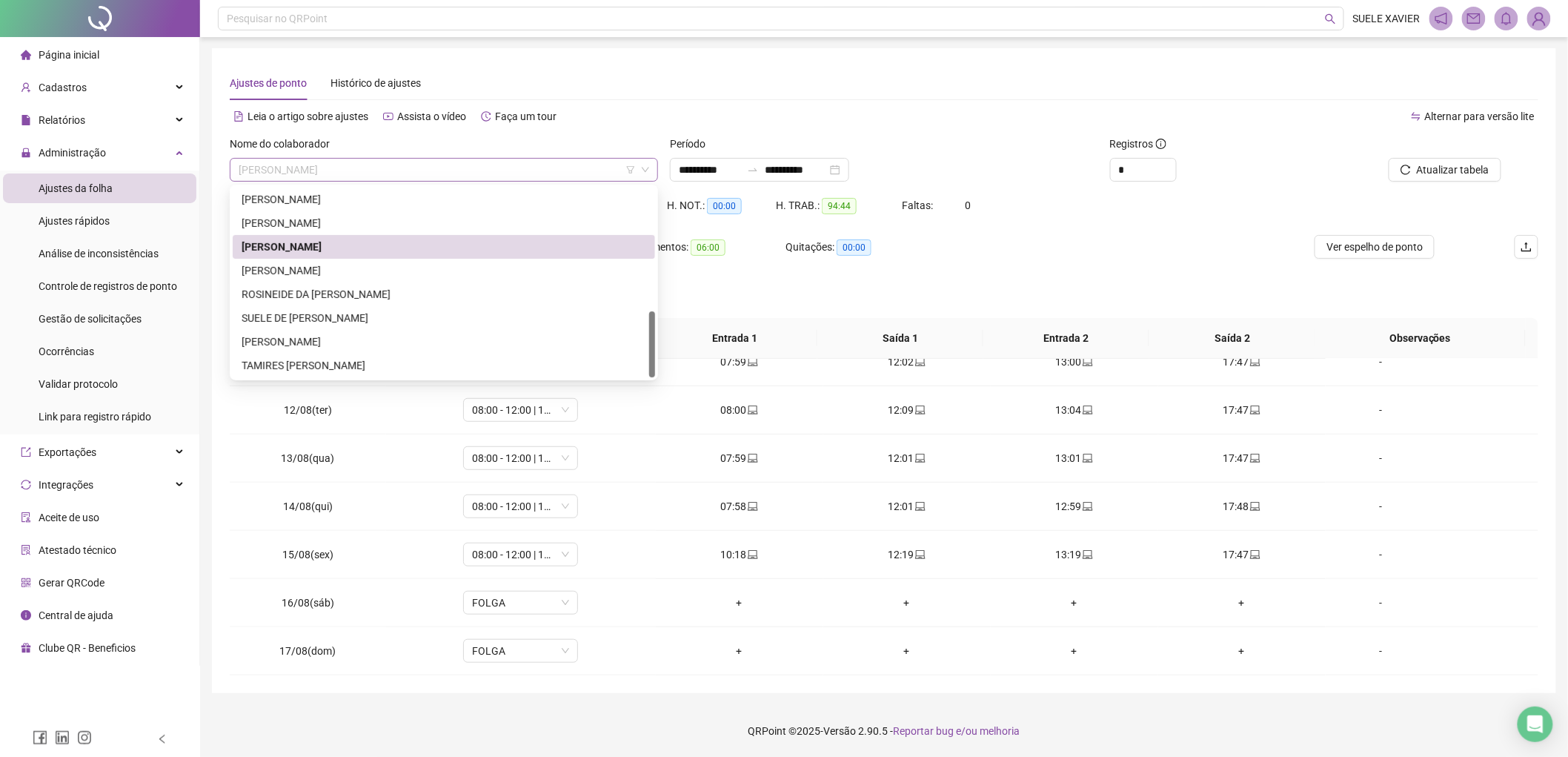
click at [536, 165] on span "RENIELLE RODRIGUES DA SILVA SANTOS" at bounding box center [443, 170] width 410 height 22
click at [351, 270] on div "ROSEANE DOS REIS SILVA" at bounding box center [443, 270] width 405 height 17
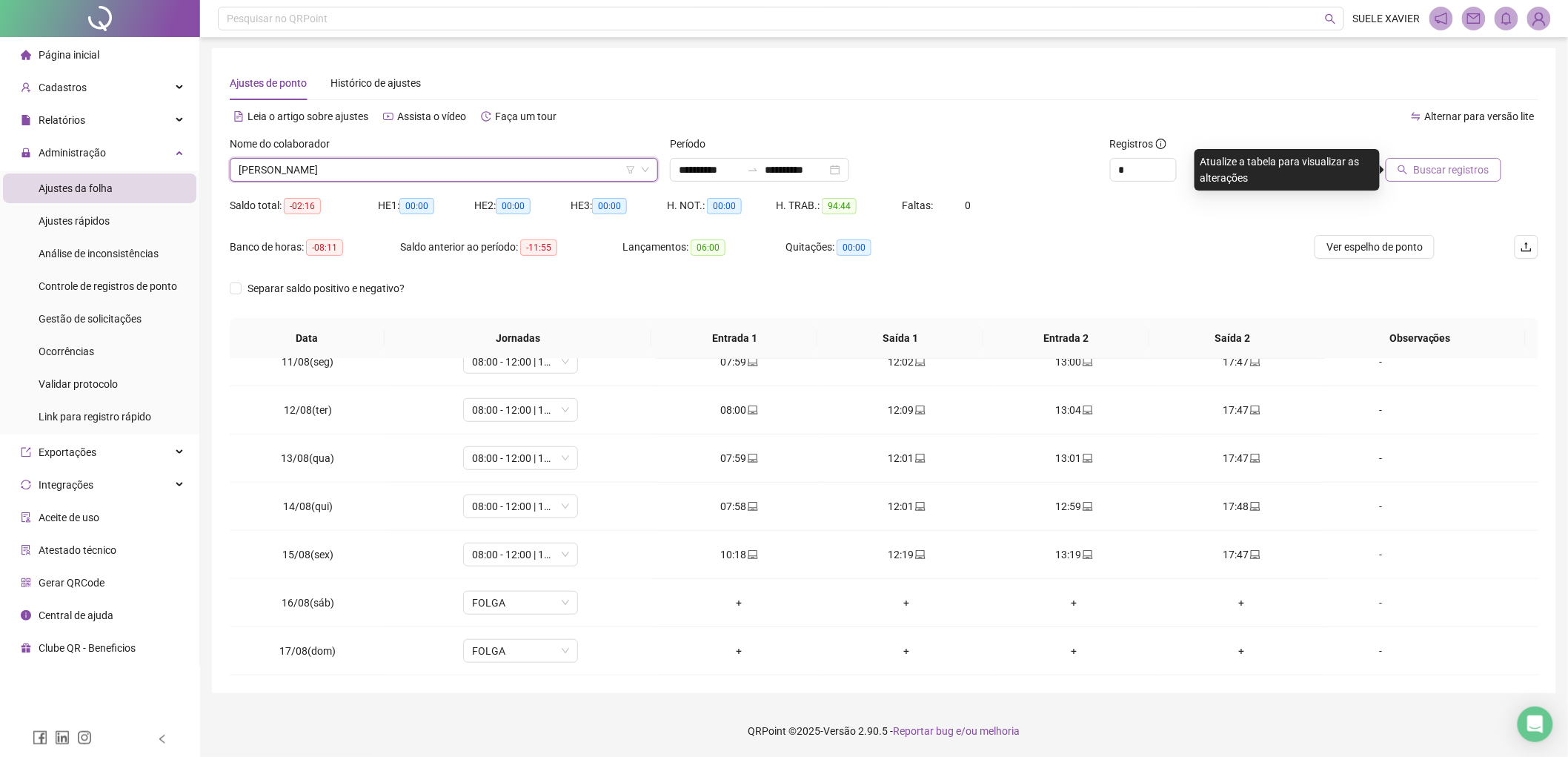
click at [1440, 168] on span "Buscar registros" at bounding box center [1451, 170] width 76 height 17
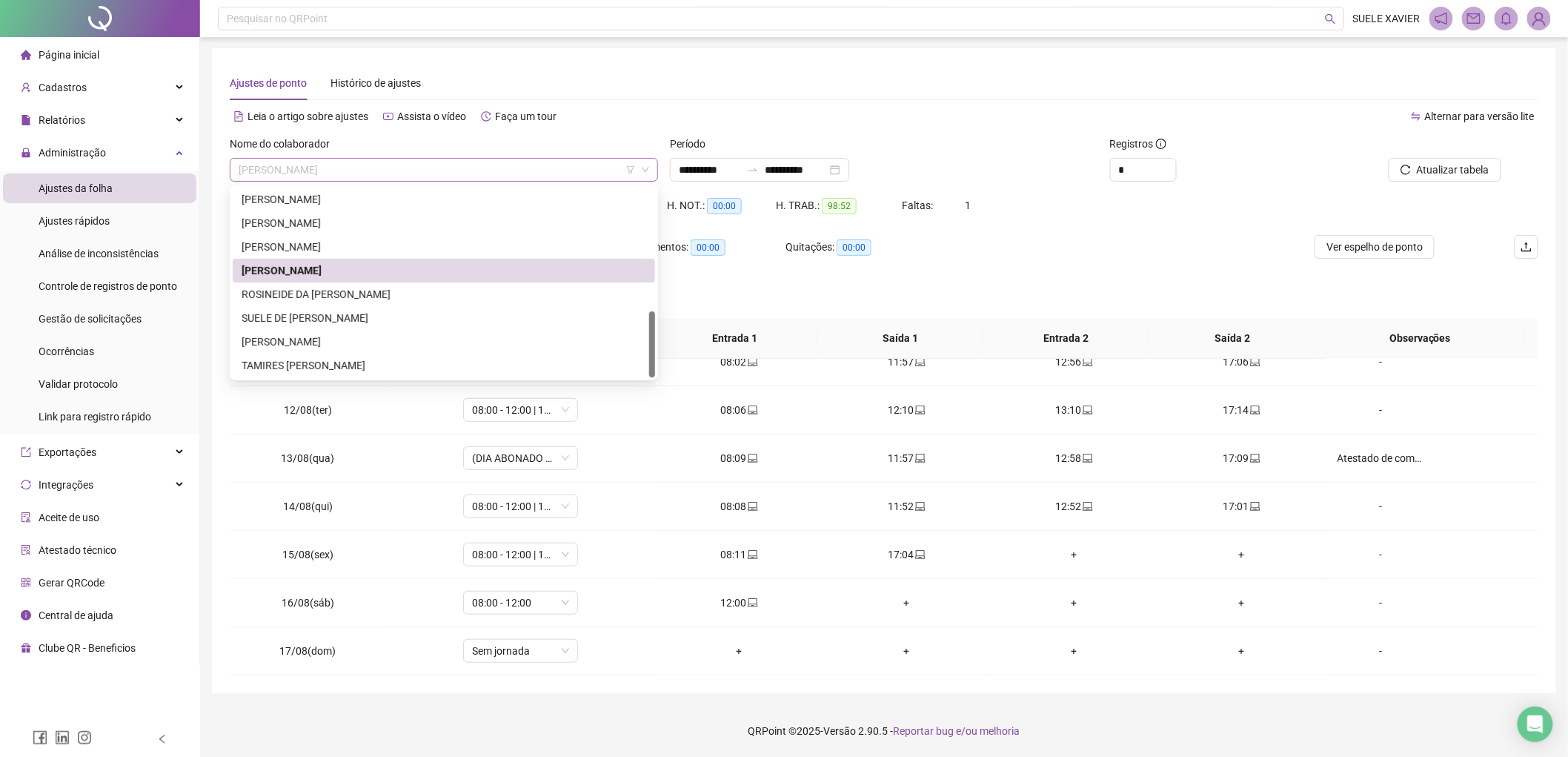
click at [408, 159] on span "ROSEANE DOS REIS SILVA" at bounding box center [443, 170] width 410 height 22
click at [342, 291] on div "ROSINEIDE DA [PERSON_NAME]" at bounding box center [443, 294] width 405 height 17
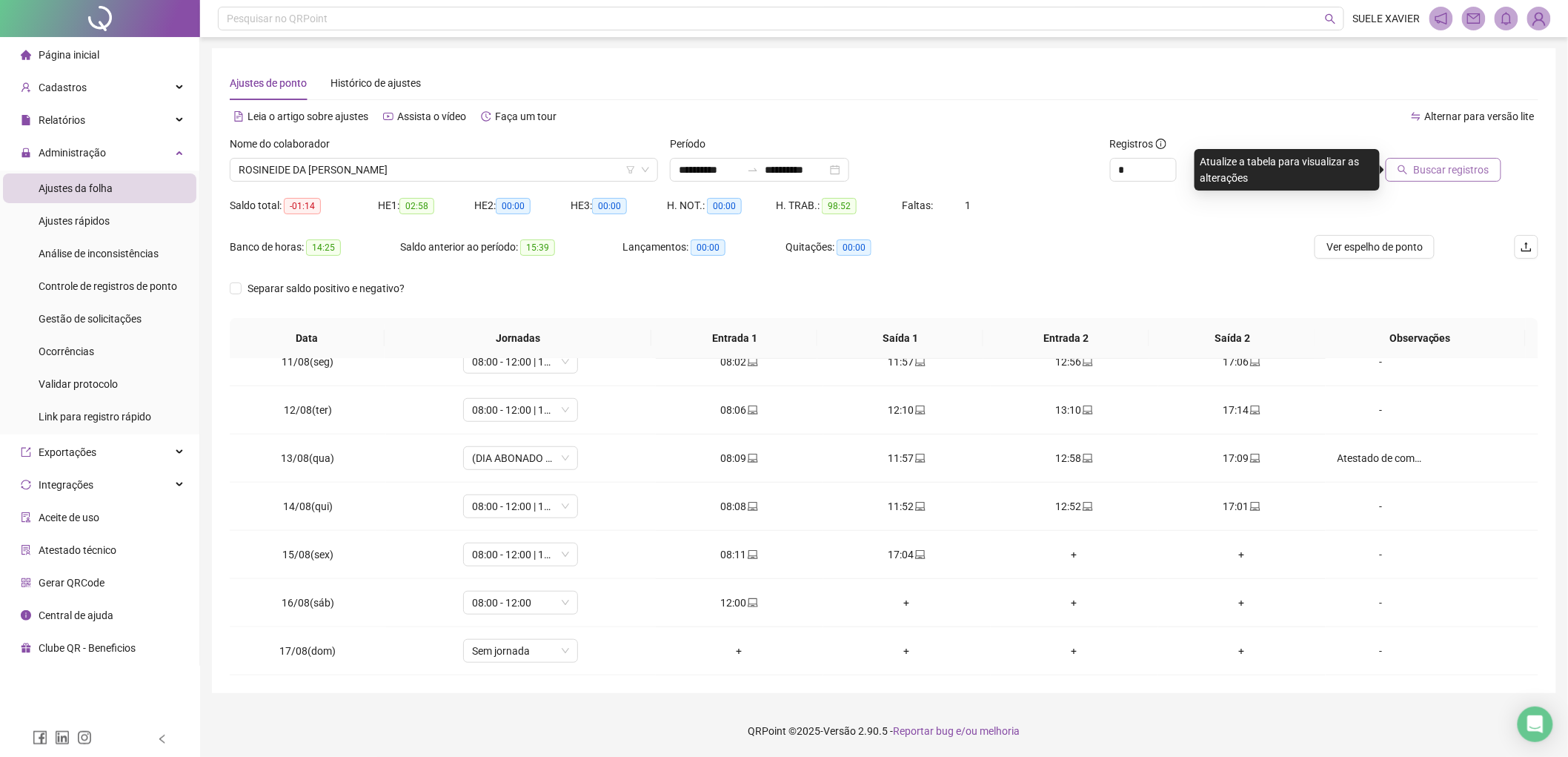
click at [1424, 164] on span "Buscar registros" at bounding box center [1451, 170] width 76 height 17
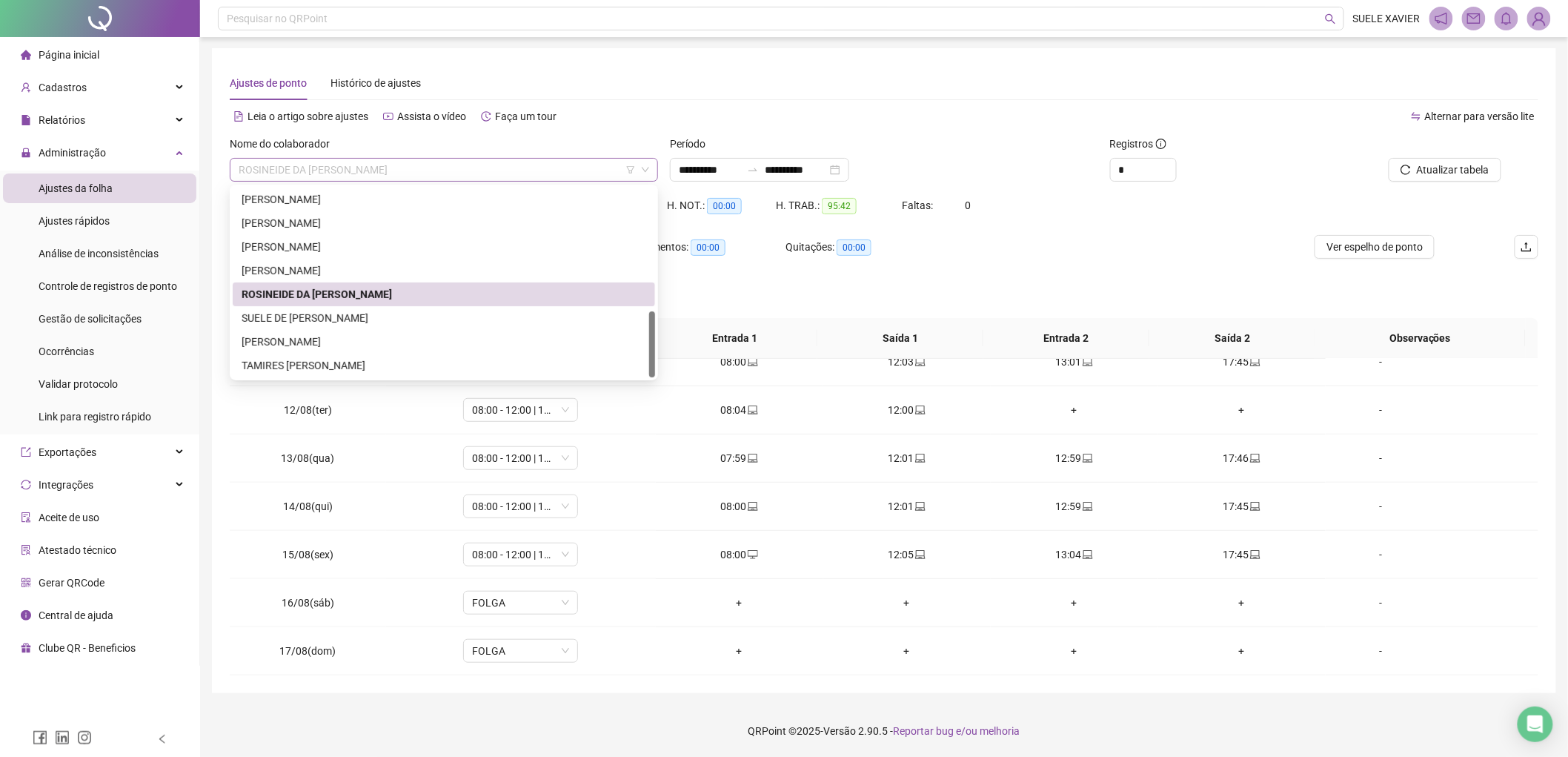
click at [497, 174] on span "ROSINEIDE DA [PERSON_NAME]" at bounding box center [443, 170] width 410 height 22
click at [321, 342] on div "TACIANE DA SILVA SOUZA" at bounding box center [443, 342] width 405 height 17
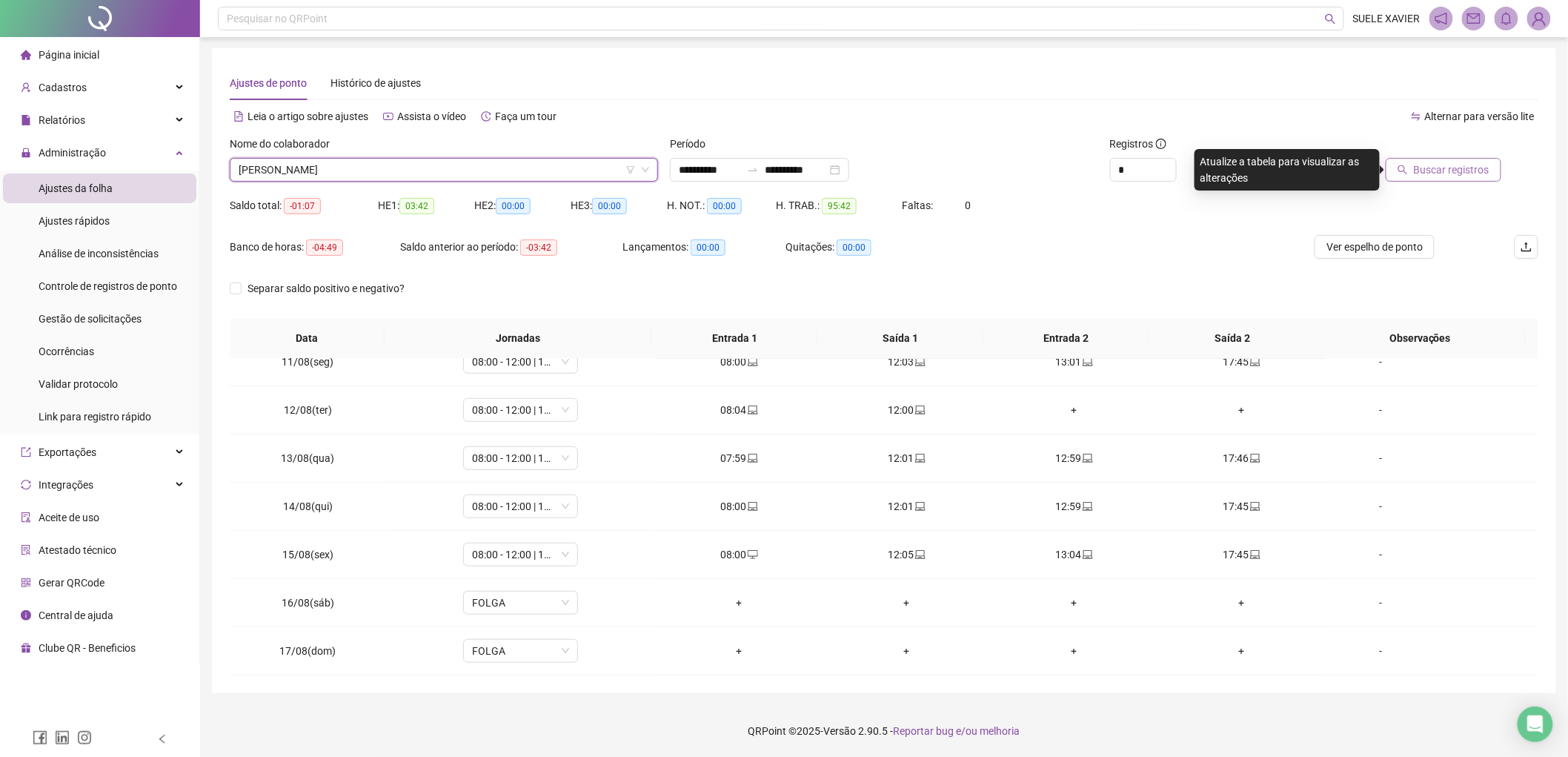
click at [1405, 169] on icon "search" at bounding box center [1402, 169] width 10 height 10
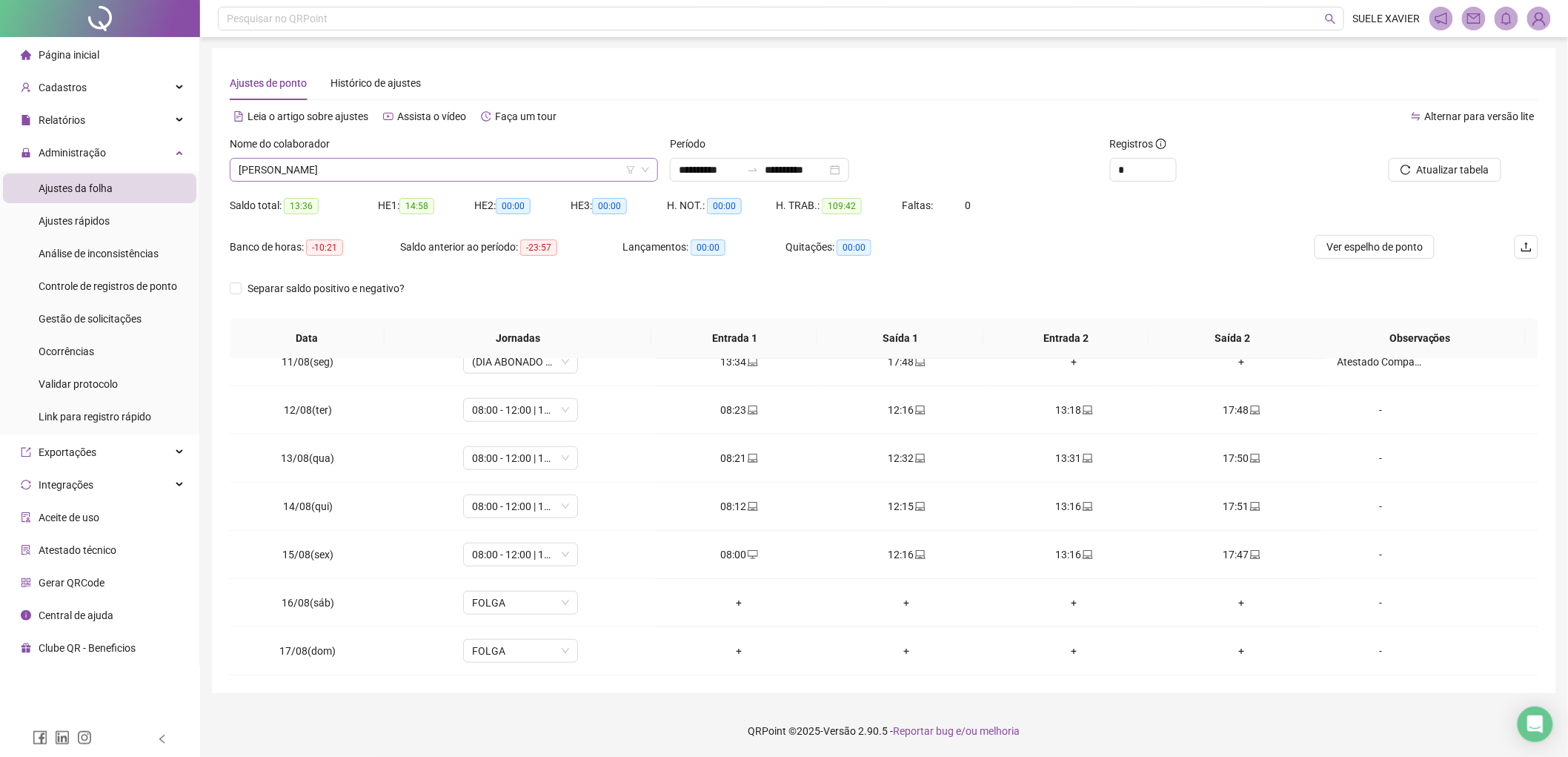
click at [385, 172] on span "TACIANE DA SILVA SOUZA" at bounding box center [443, 170] width 410 height 22
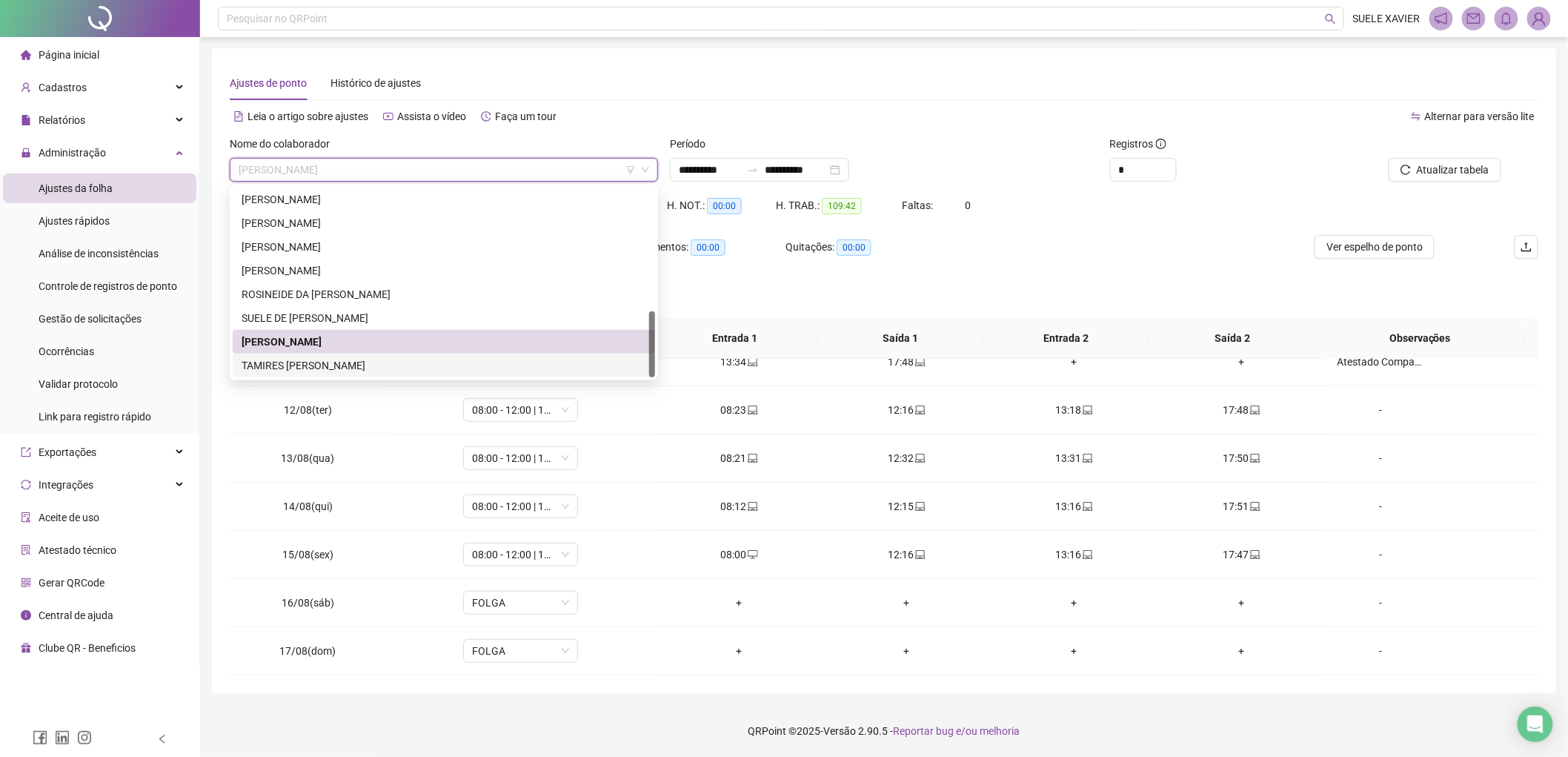
click at [304, 364] on div "TAMIRES SANTANA DA SILVA SANTOS" at bounding box center [443, 365] width 405 height 17
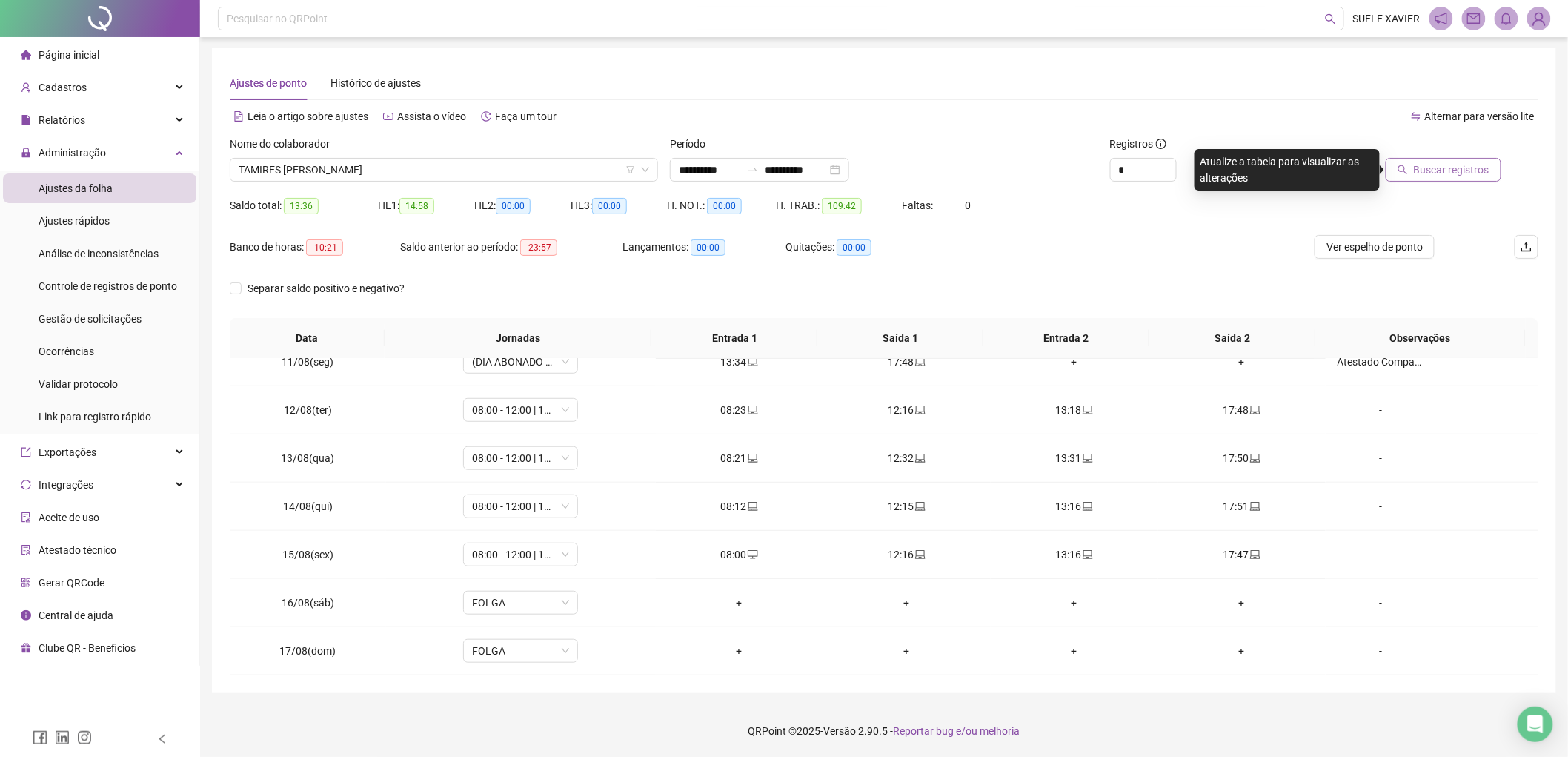
click at [1455, 163] on span "Buscar registros" at bounding box center [1451, 170] width 76 height 17
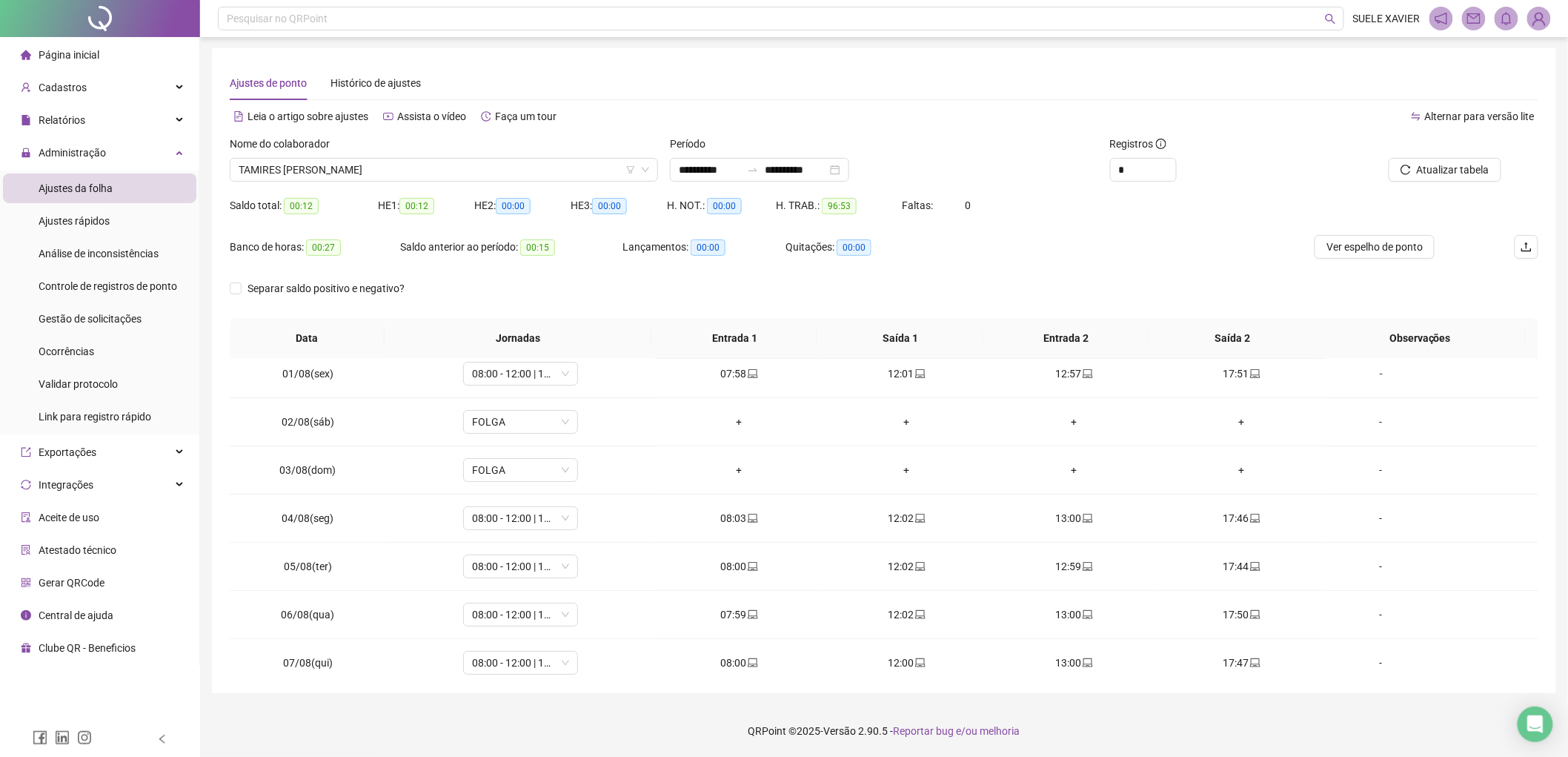
scroll to position [0, 0]
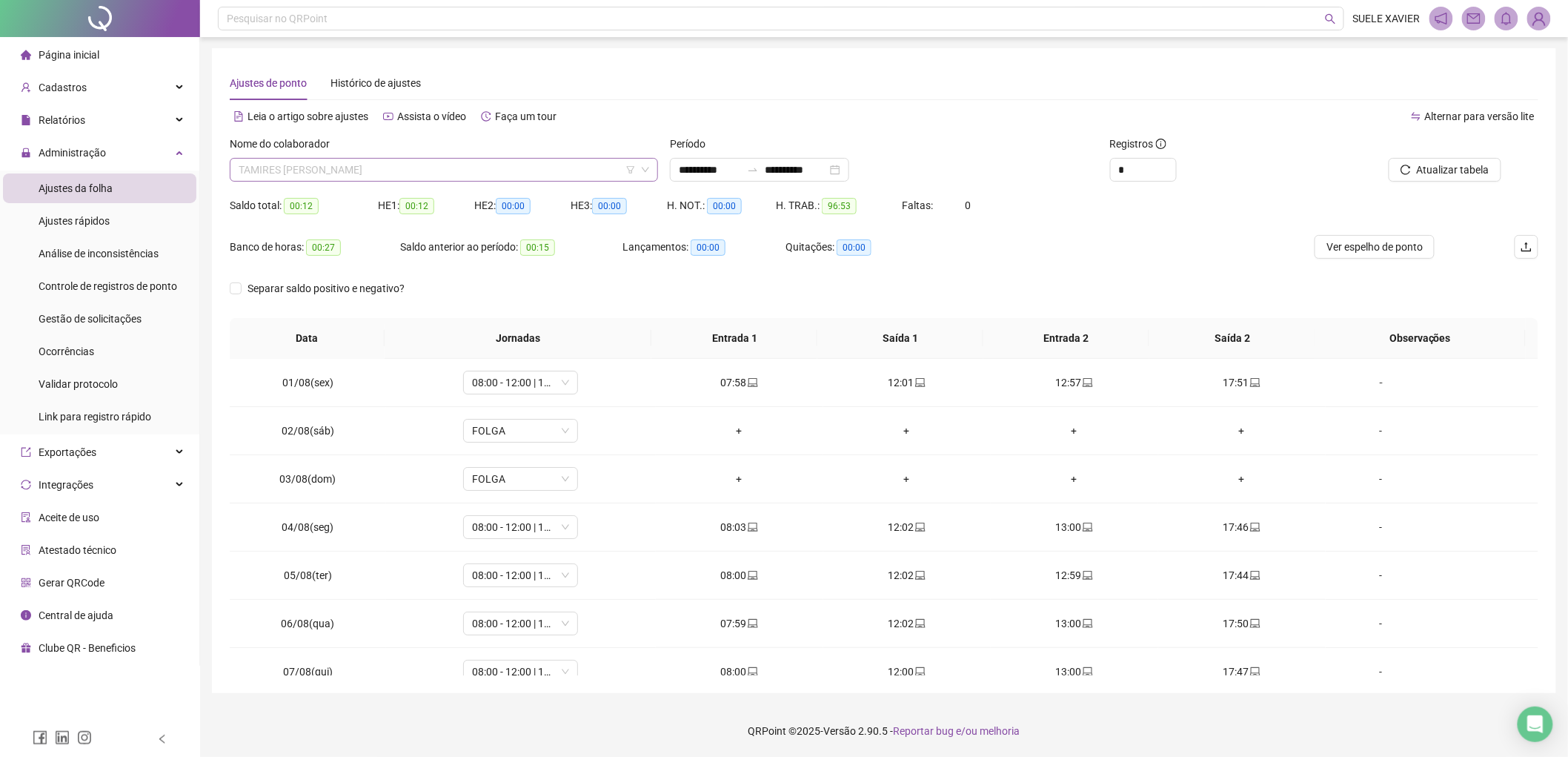
click at [506, 167] on span "TAMIRES SANTANA DA SILVA SANTOS" at bounding box center [443, 170] width 410 height 22
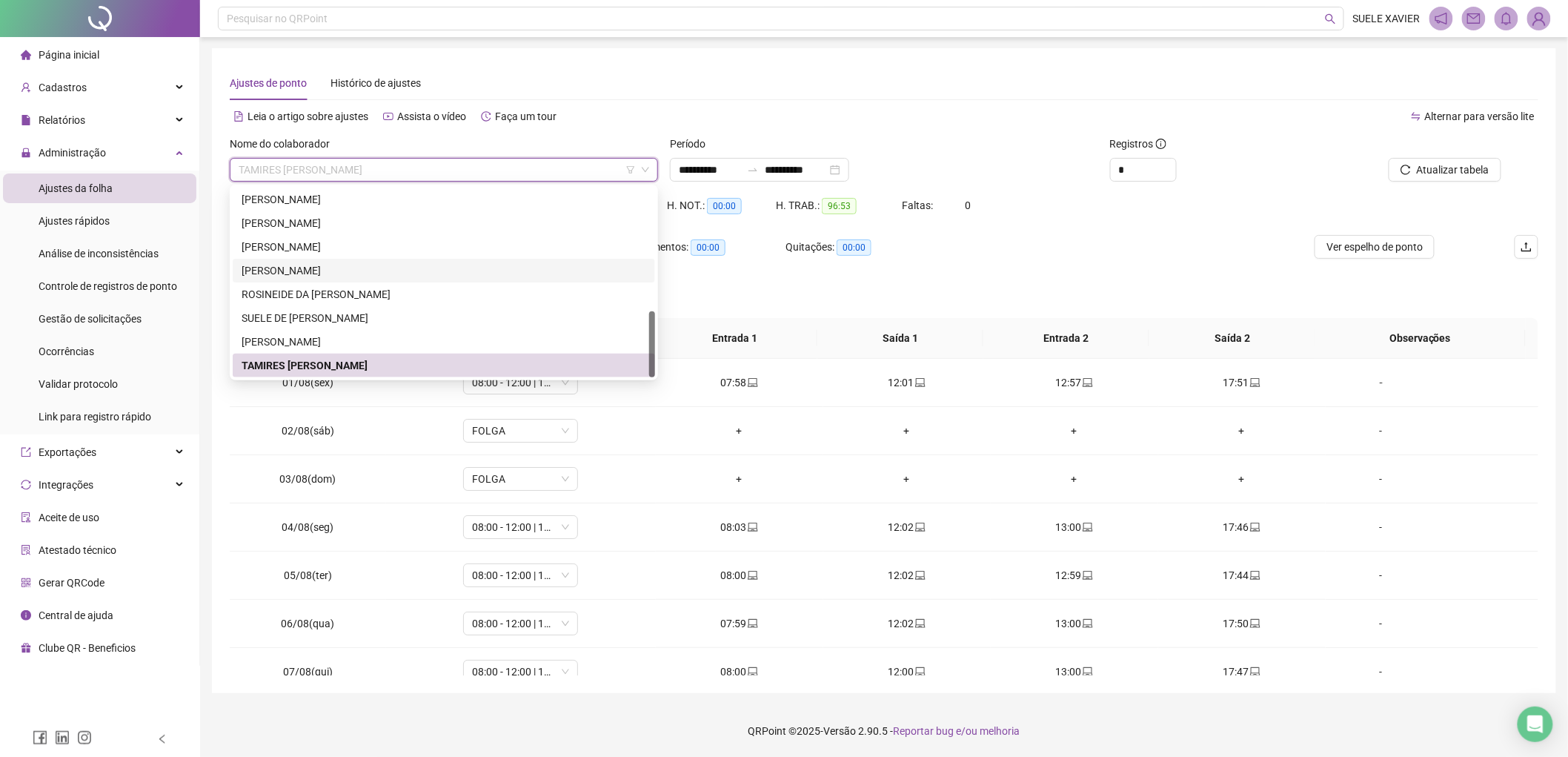
drag, startPoint x: 357, startPoint y: 265, endPoint x: 372, endPoint y: 261, distance: 15.5
click at [357, 264] on div "ROSEANE DOS REIS SILVA" at bounding box center [443, 270] width 405 height 17
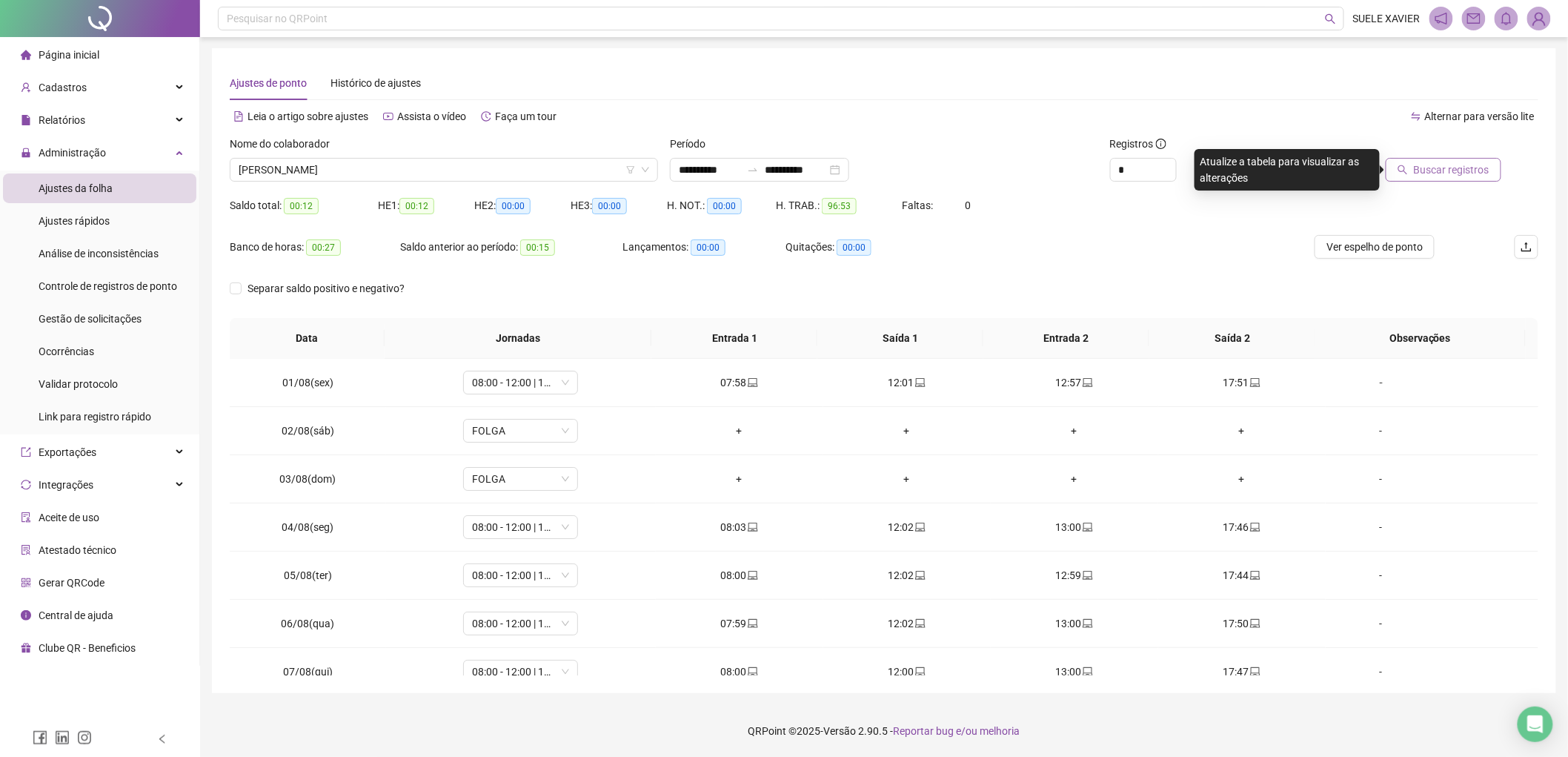
click at [1422, 168] on span "Buscar registros" at bounding box center [1451, 170] width 76 height 17
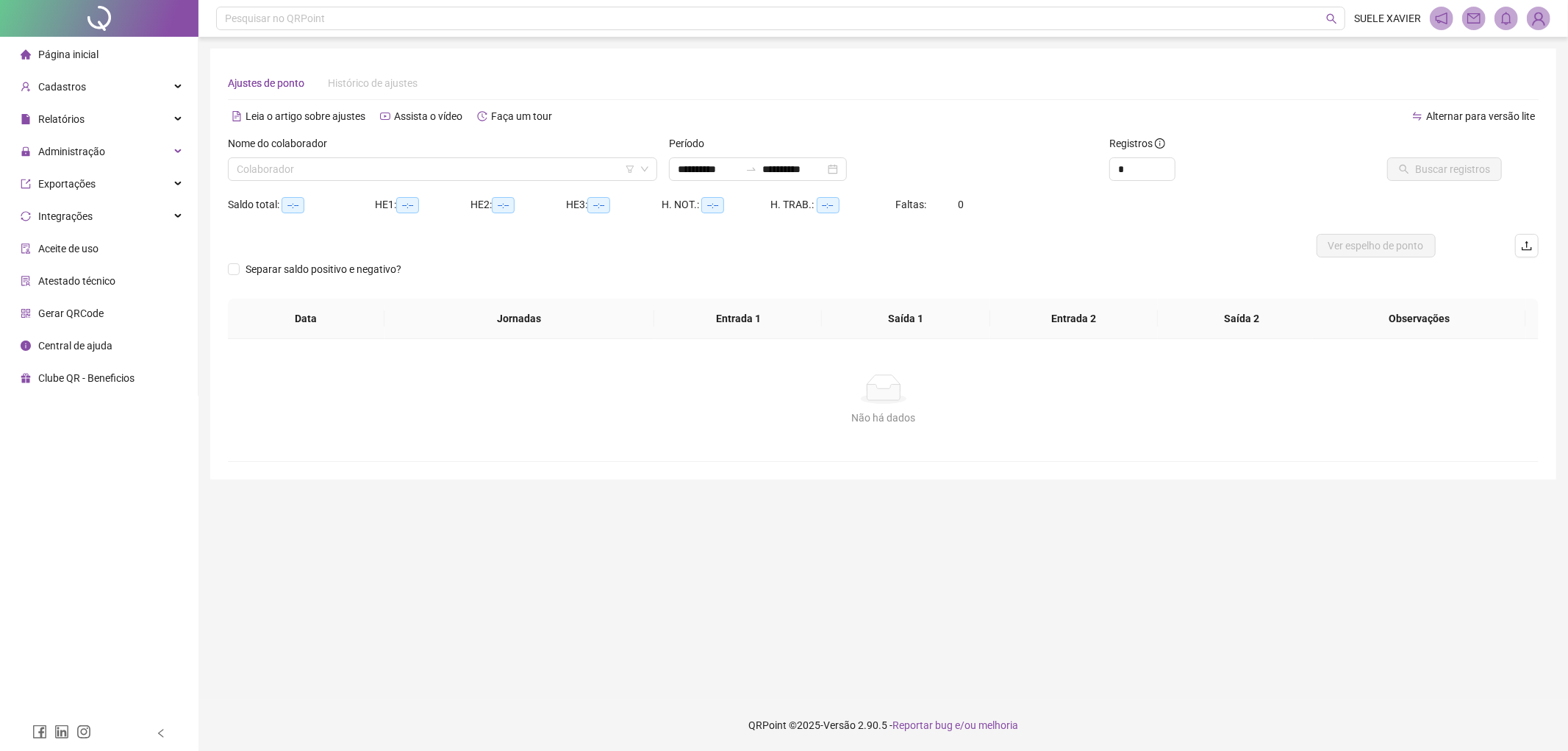
type input "**********"
click at [123, 157] on div "Administração" at bounding box center [99, 151] width 192 height 29
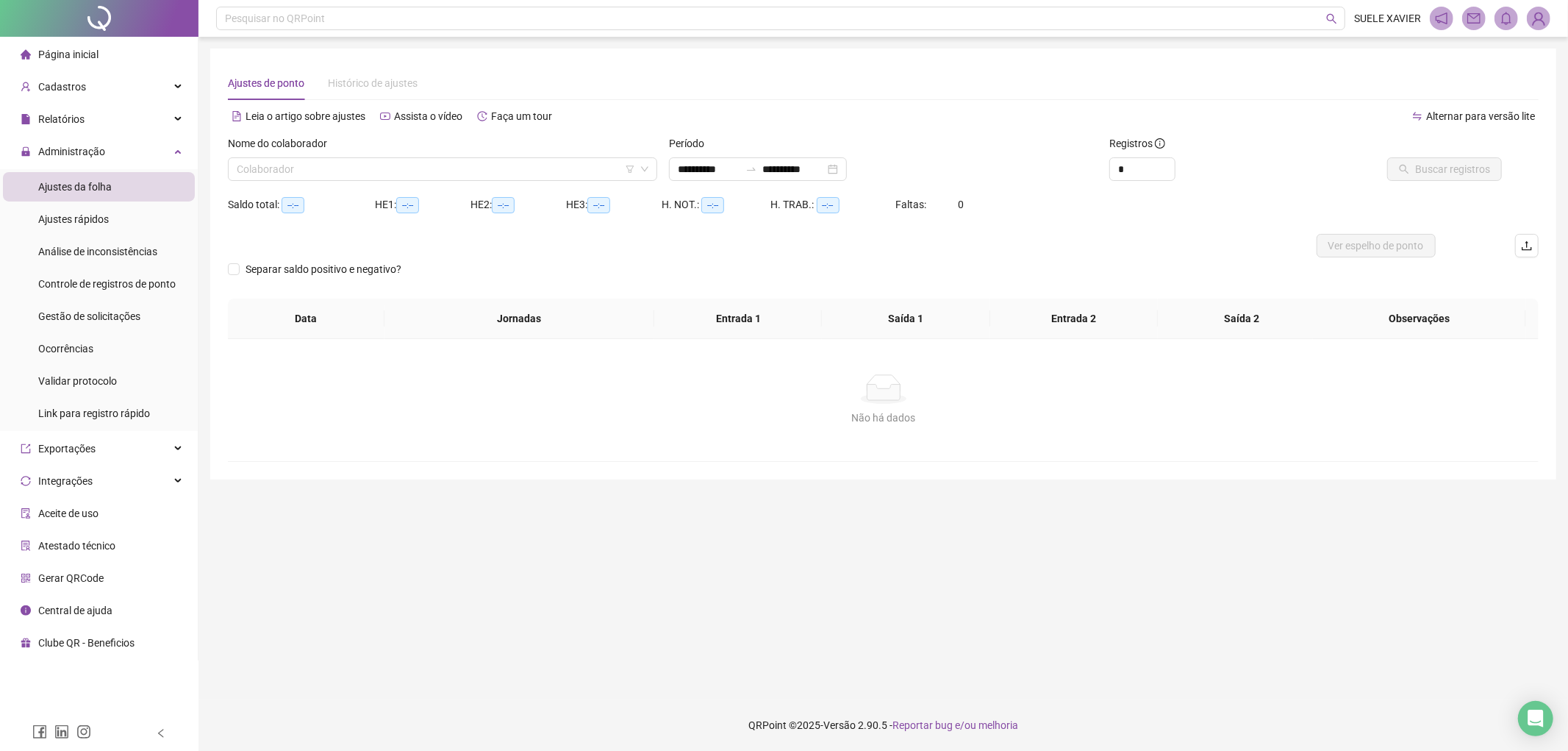
drag, startPoint x: 107, startPoint y: 188, endPoint x: 192, endPoint y: 187, distance: 85.0
click at [107, 188] on span "Ajustes da folha" at bounding box center [75, 187] width 73 height 12
click at [351, 171] on input "search" at bounding box center [436, 169] width 399 height 22
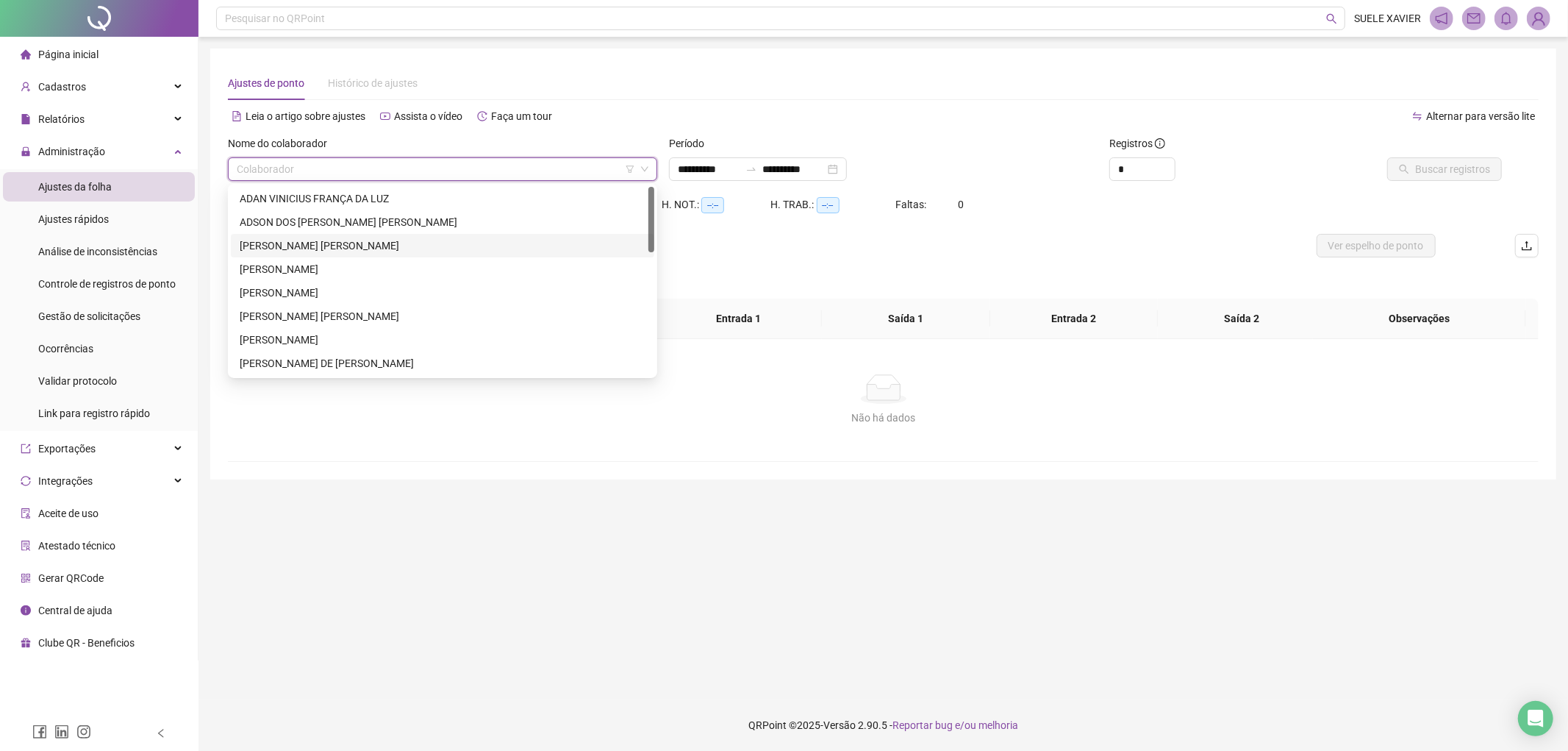
drag, startPoint x: 320, startPoint y: 246, endPoint x: 399, endPoint y: 242, distance: 79.1
click at [321, 245] on div "[PERSON_NAME] [PERSON_NAME]" at bounding box center [443, 246] width 406 height 16
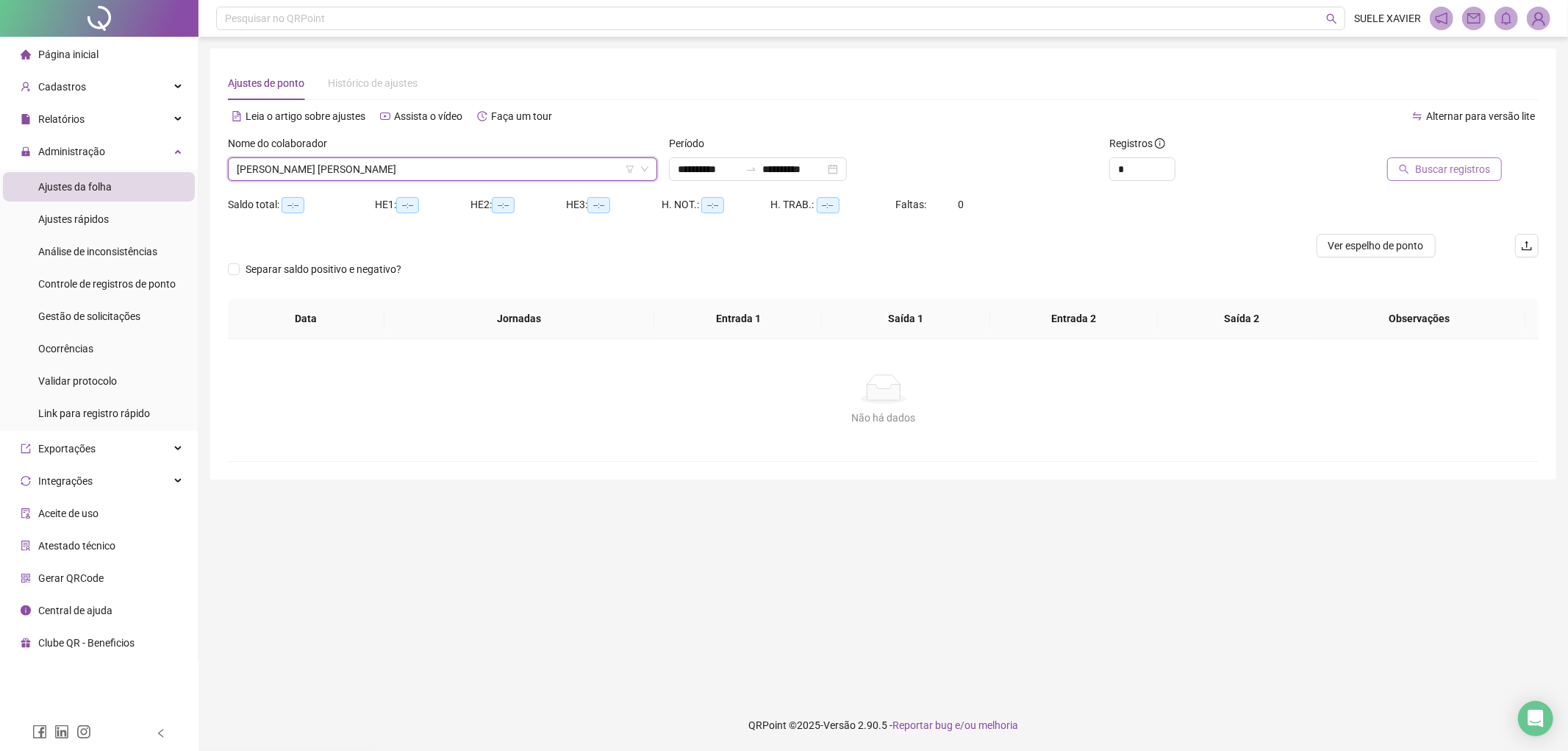
click at [1459, 167] on span "Buscar registros" at bounding box center [1453, 169] width 75 height 16
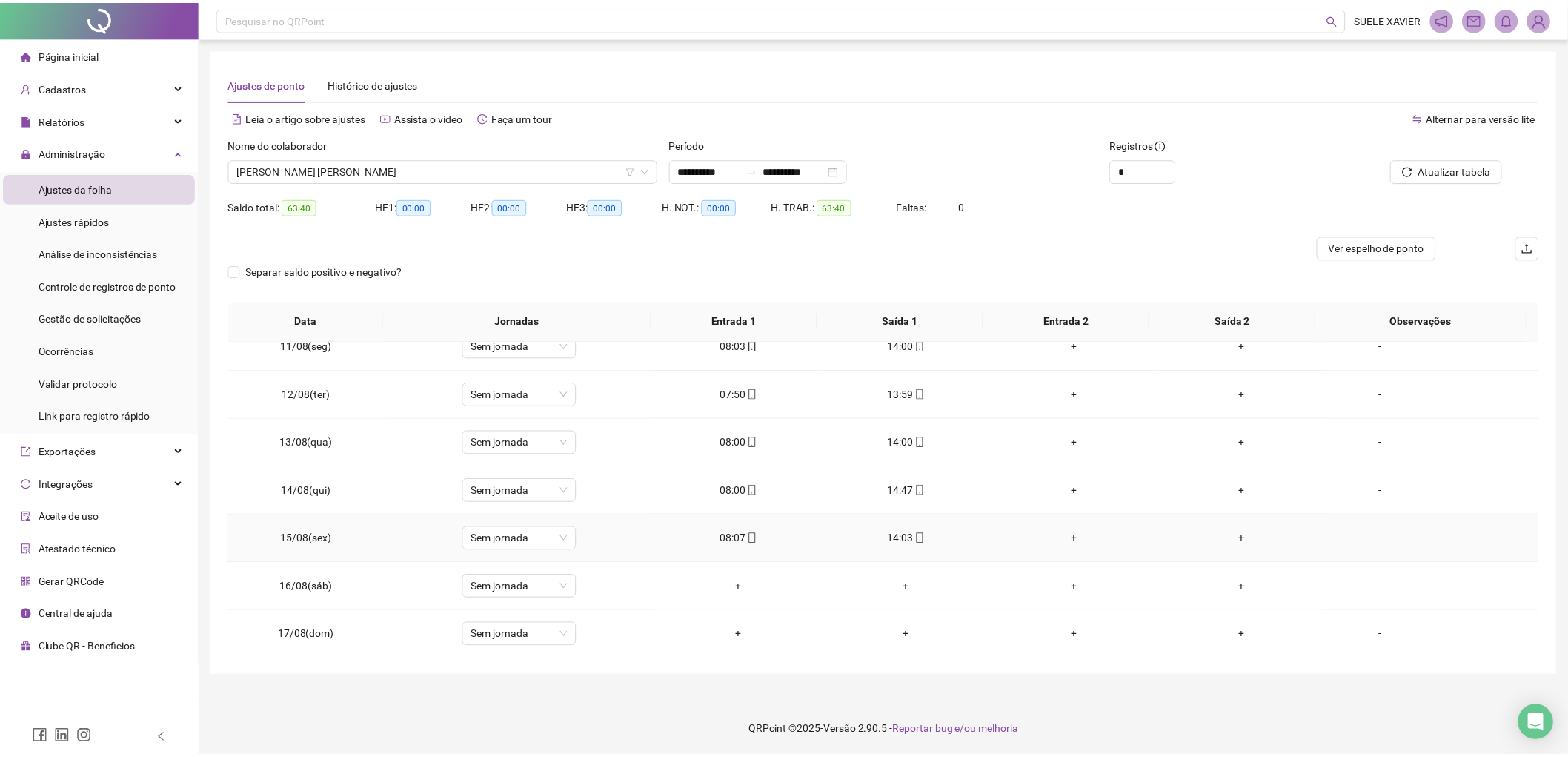
scroll to position [503, 0]
click at [481, 172] on span "[PERSON_NAME] [PERSON_NAME]" at bounding box center [446, 171] width 415 height 22
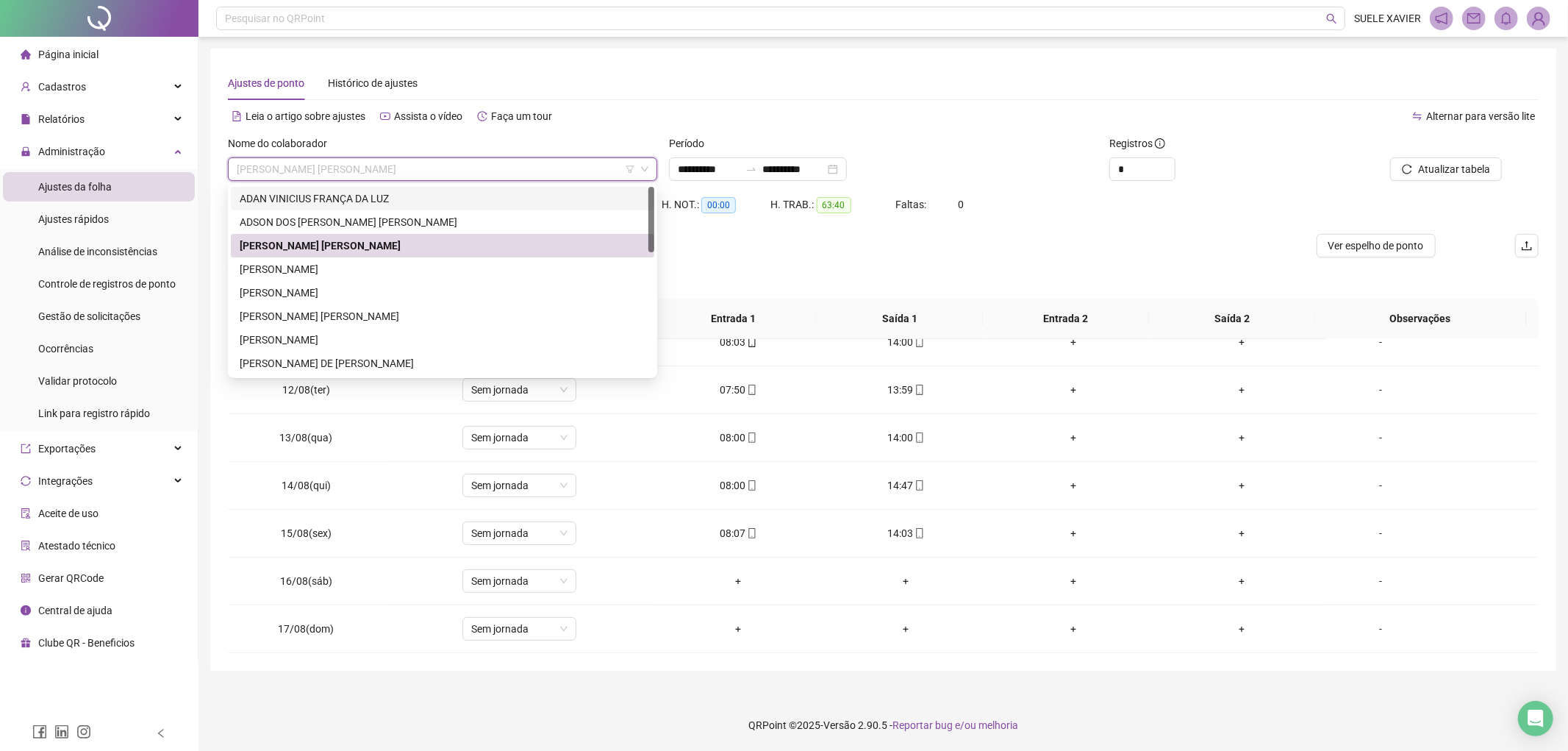
click at [391, 204] on div "ADAN VINICIUS FRANÇA DA LUZ" at bounding box center [443, 198] width 406 height 16
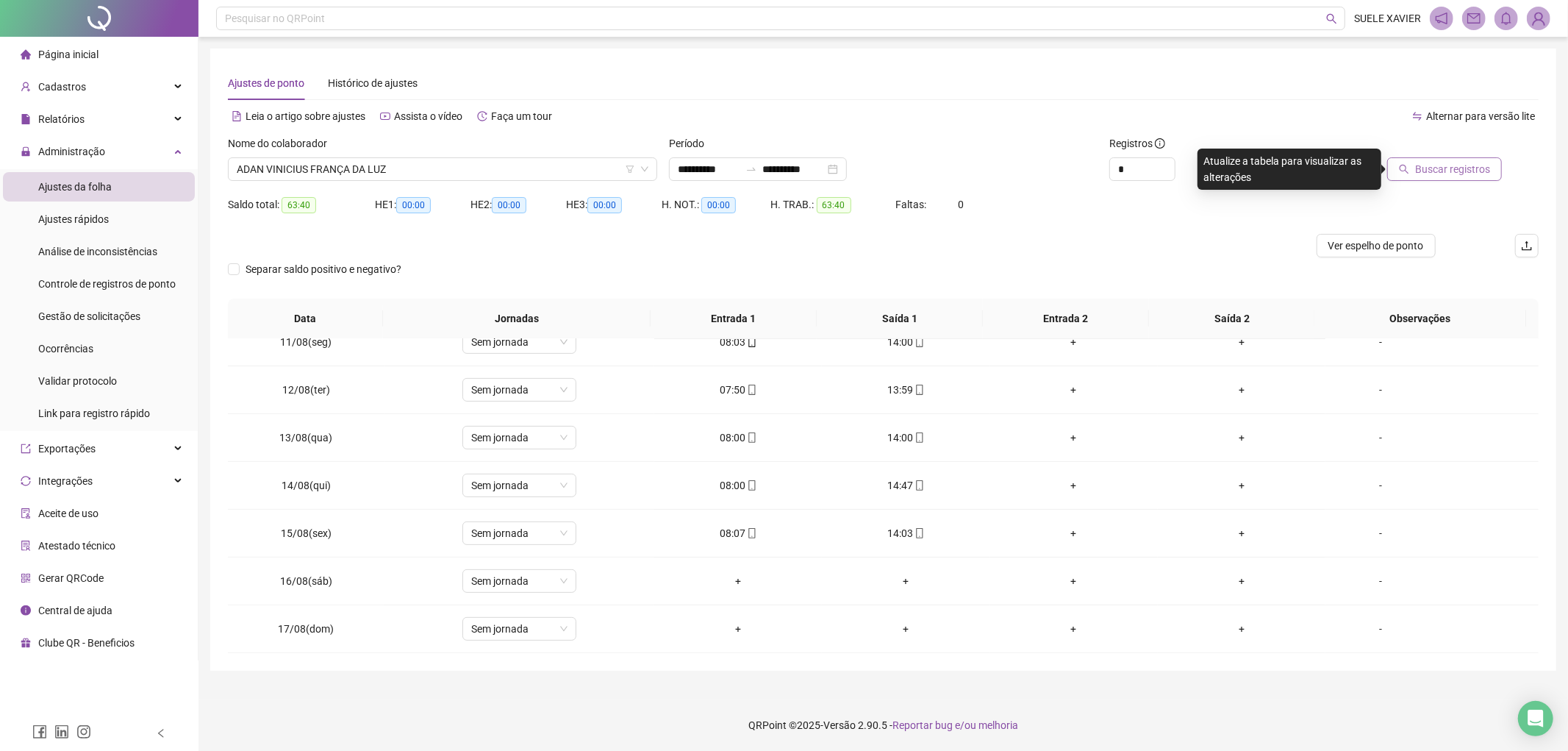
click at [1471, 173] on span "Buscar registros" at bounding box center [1453, 169] width 75 height 16
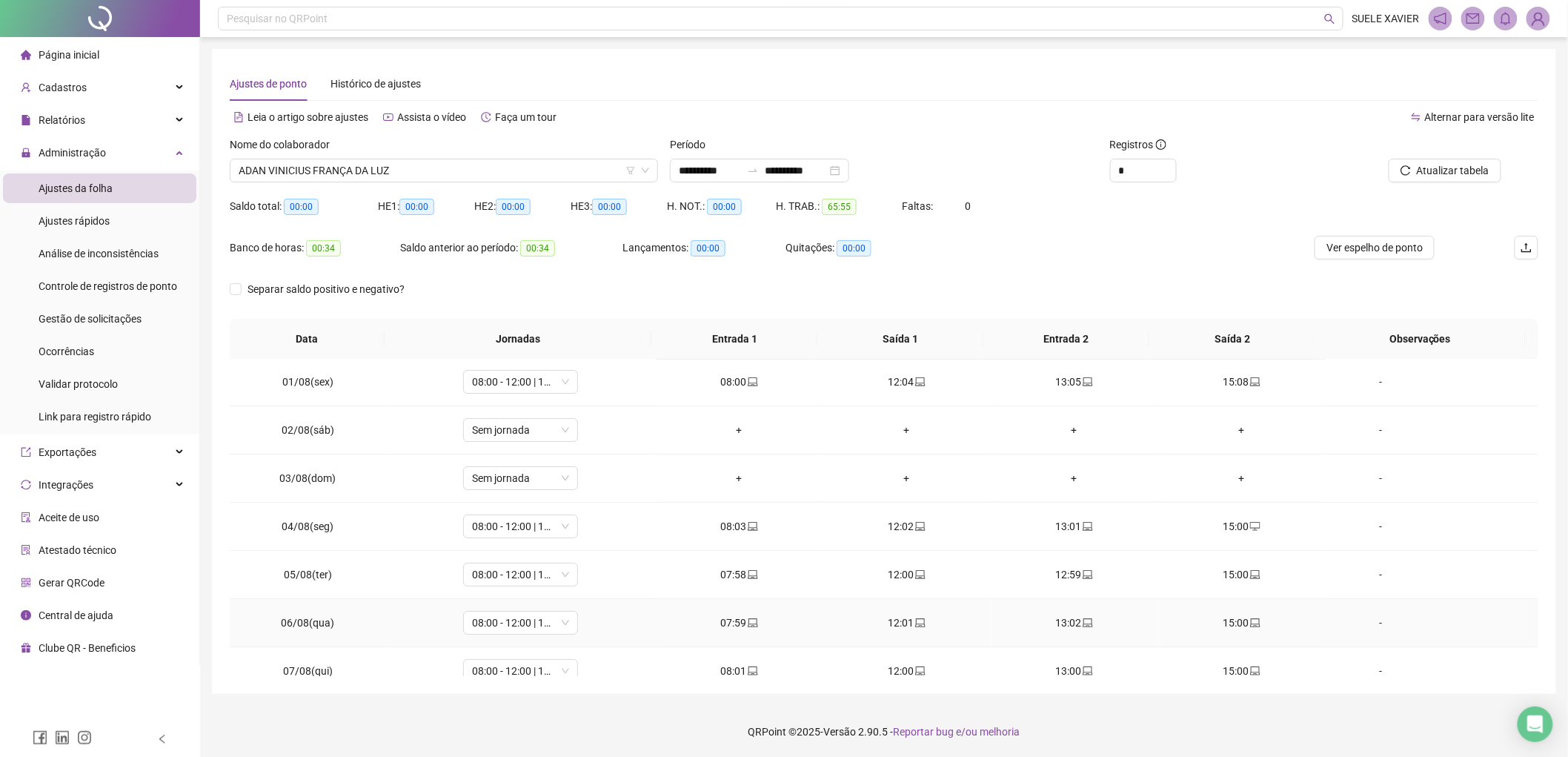
scroll to position [0, 0]
click at [391, 172] on span "ADAN VINICIUS FRANÇA DA LUZ" at bounding box center [443, 171] width 410 height 22
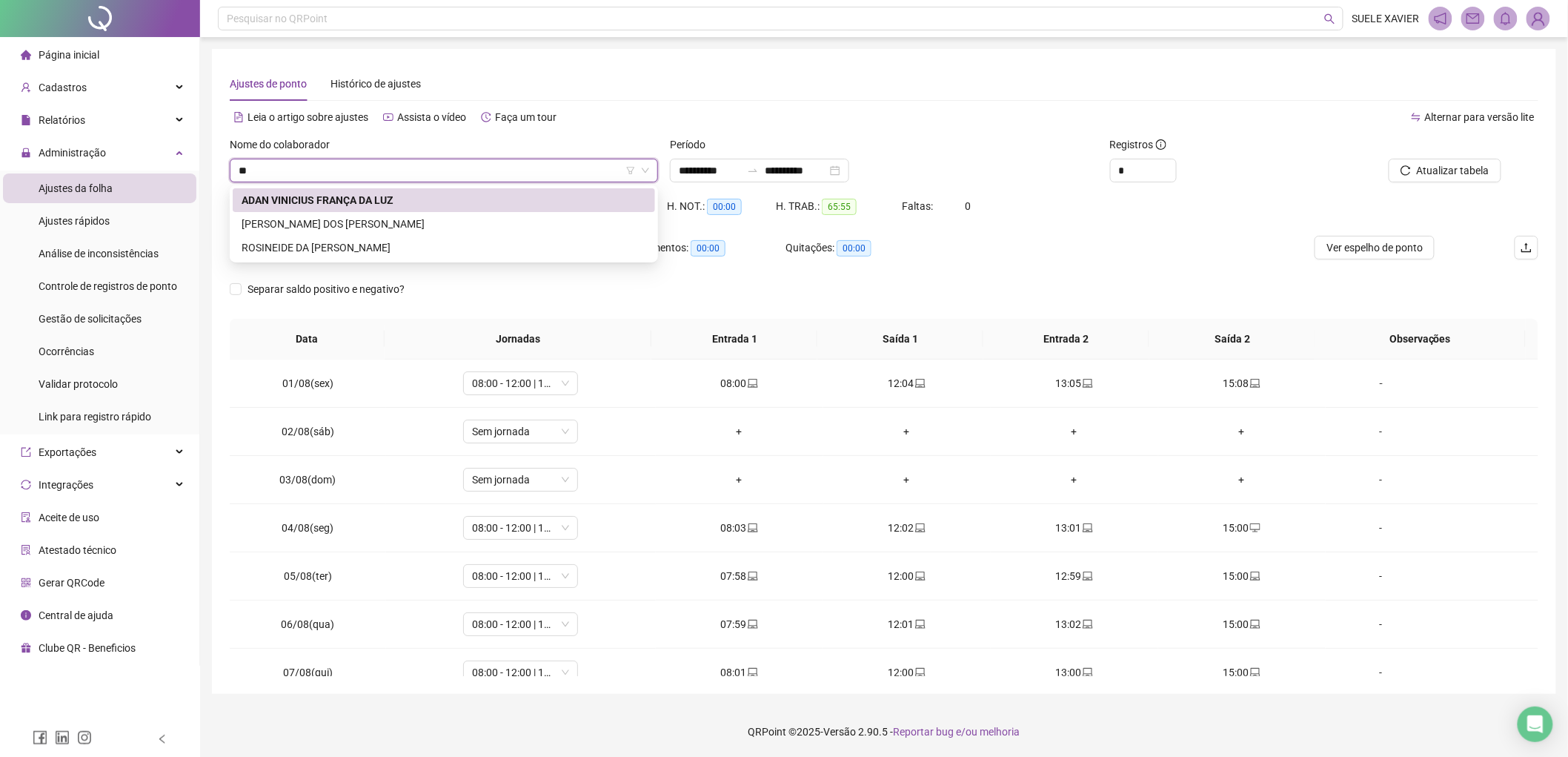
type input "***"
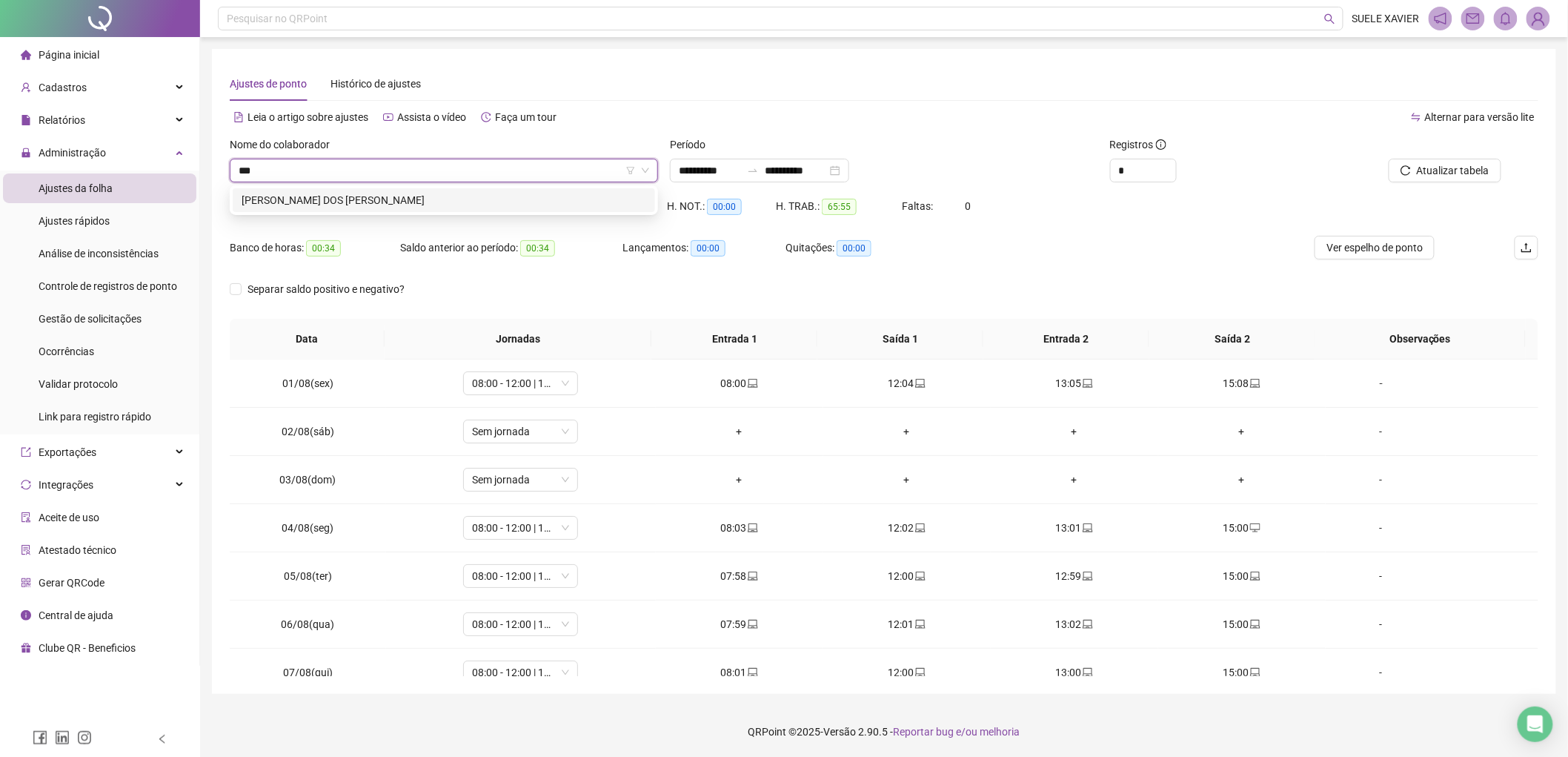
click at [403, 204] on div "[PERSON_NAME] DOS [PERSON_NAME]" at bounding box center [443, 200] width 405 height 17
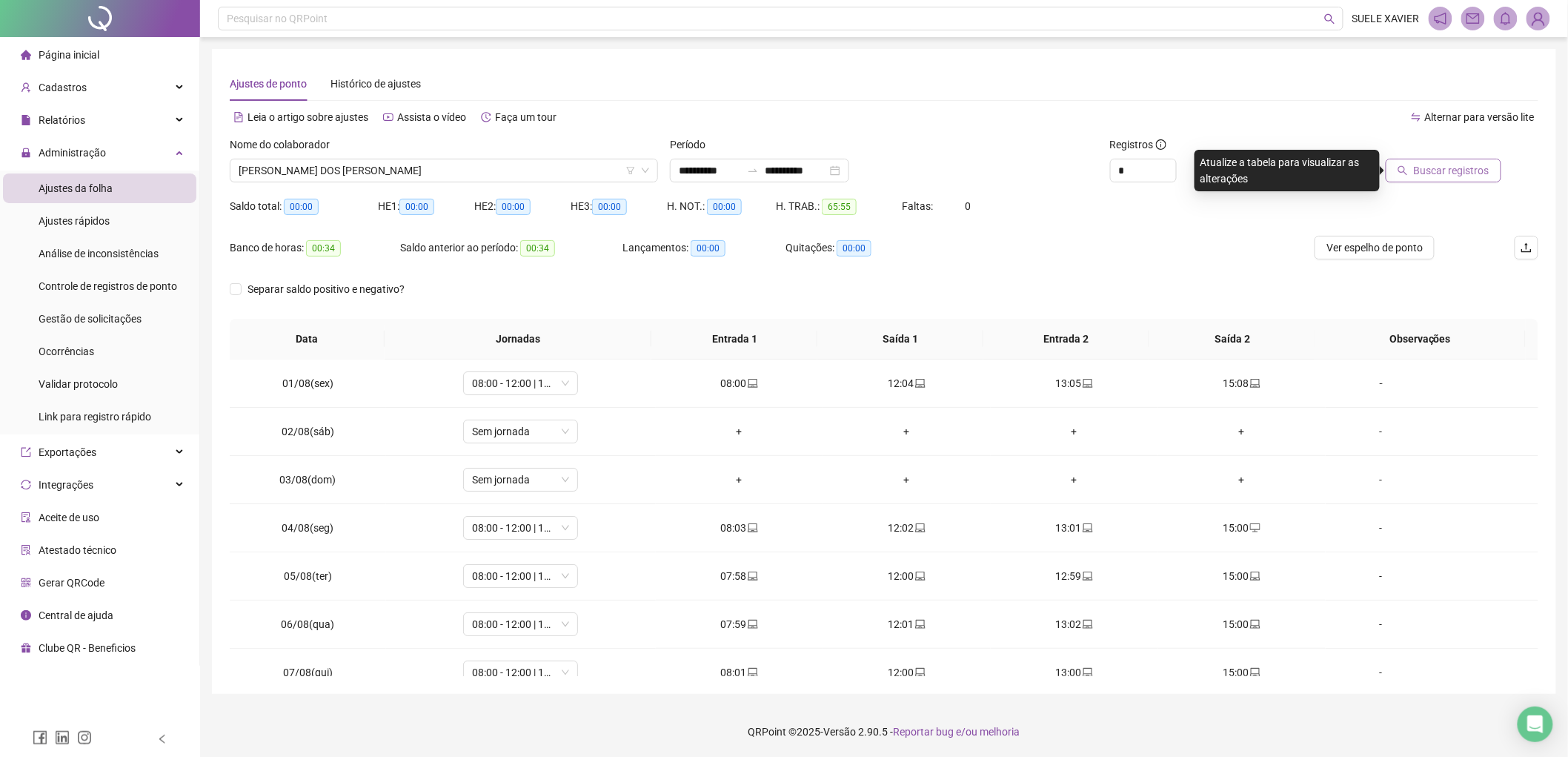
click at [1431, 172] on span "Buscar registros" at bounding box center [1451, 171] width 76 height 17
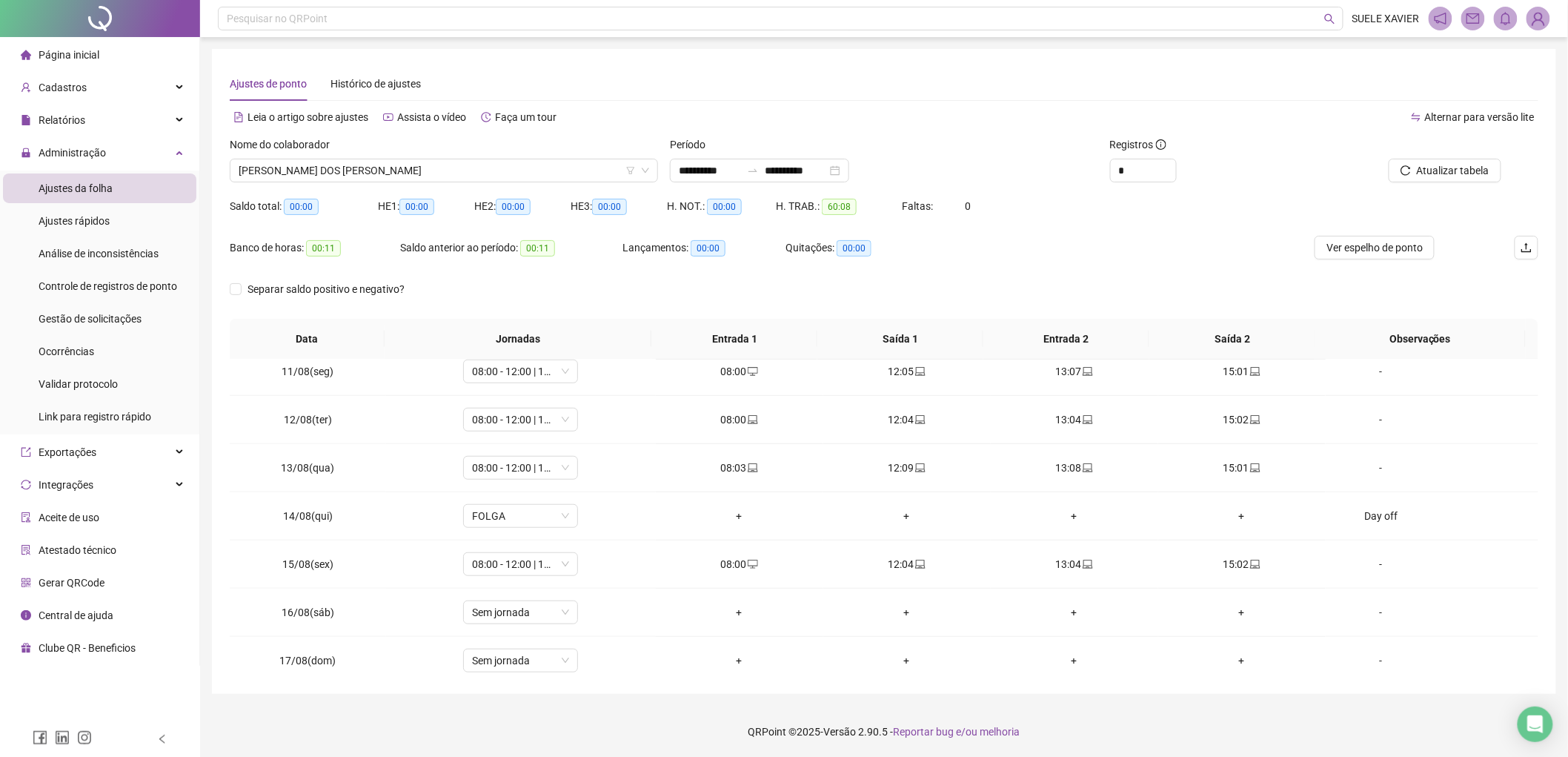
scroll to position [503, 0]
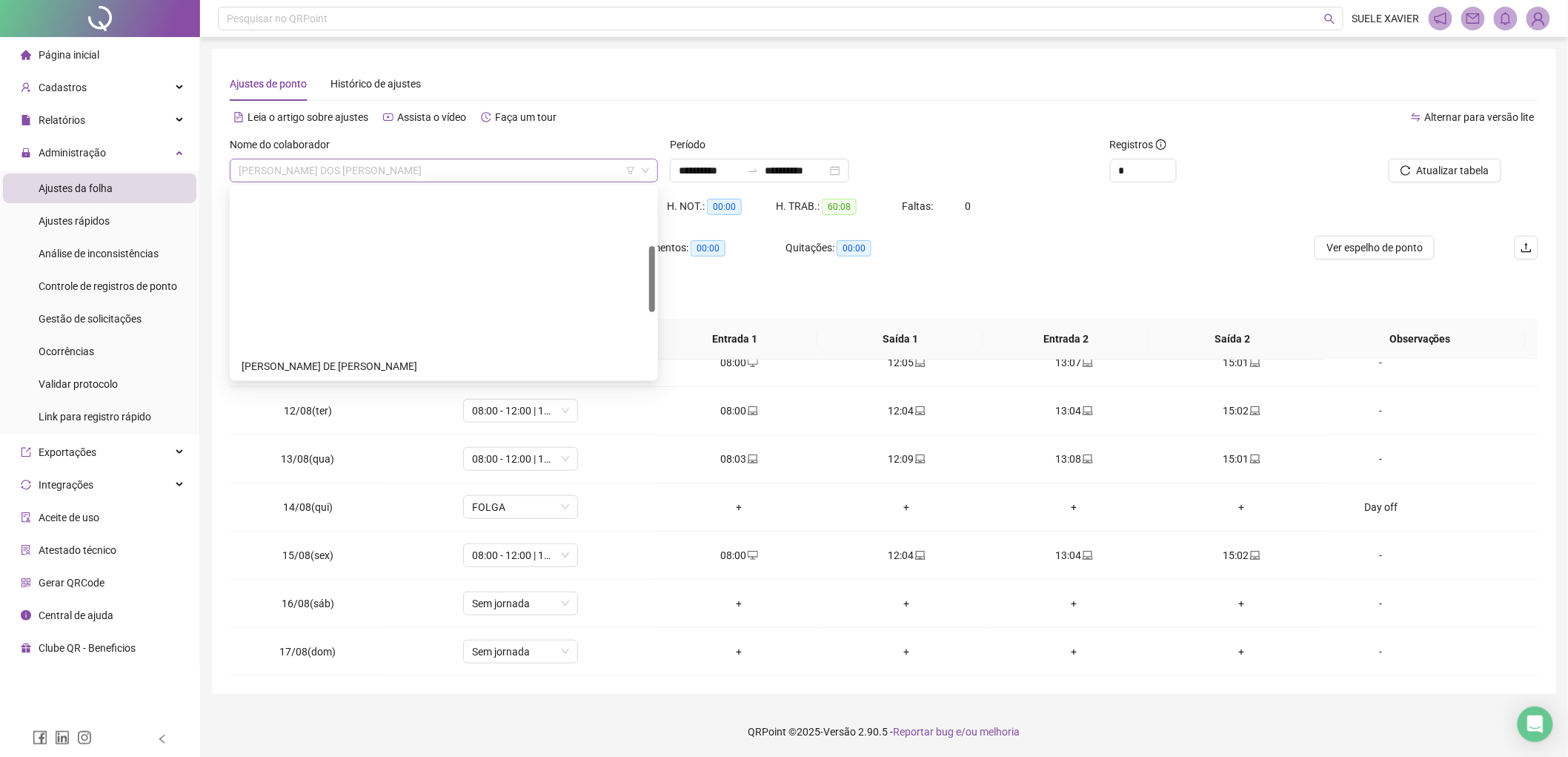
click at [523, 172] on span "[PERSON_NAME] DOS [PERSON_NAME]" at bounding box center [443, 171] width 410 height 22
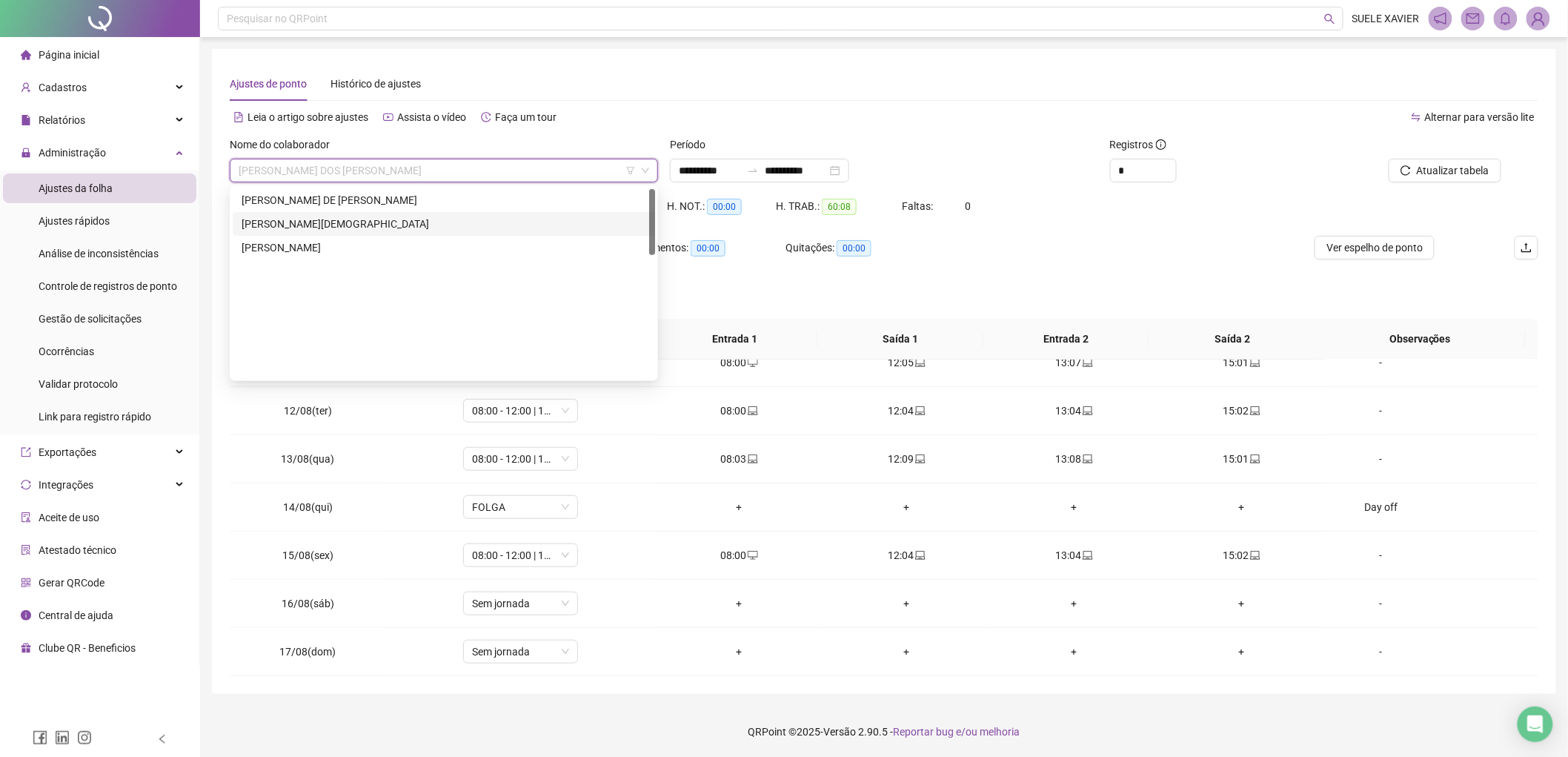
scroll to position [2, 0]
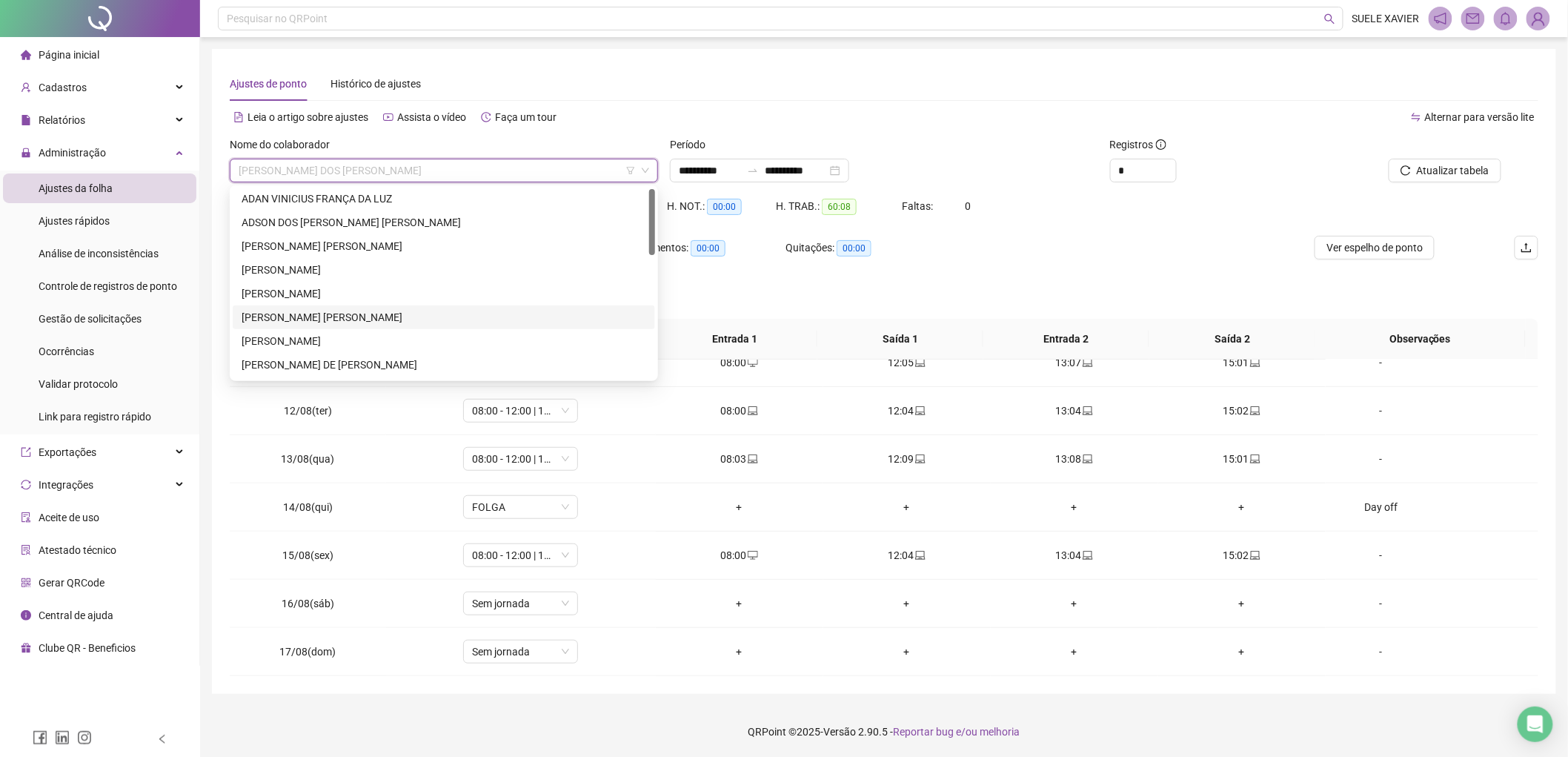
click at [297, 319] on div "[PERSON_NAME] [PERSON_NAME]" at bounding box center [443, 317] width 405 height 17
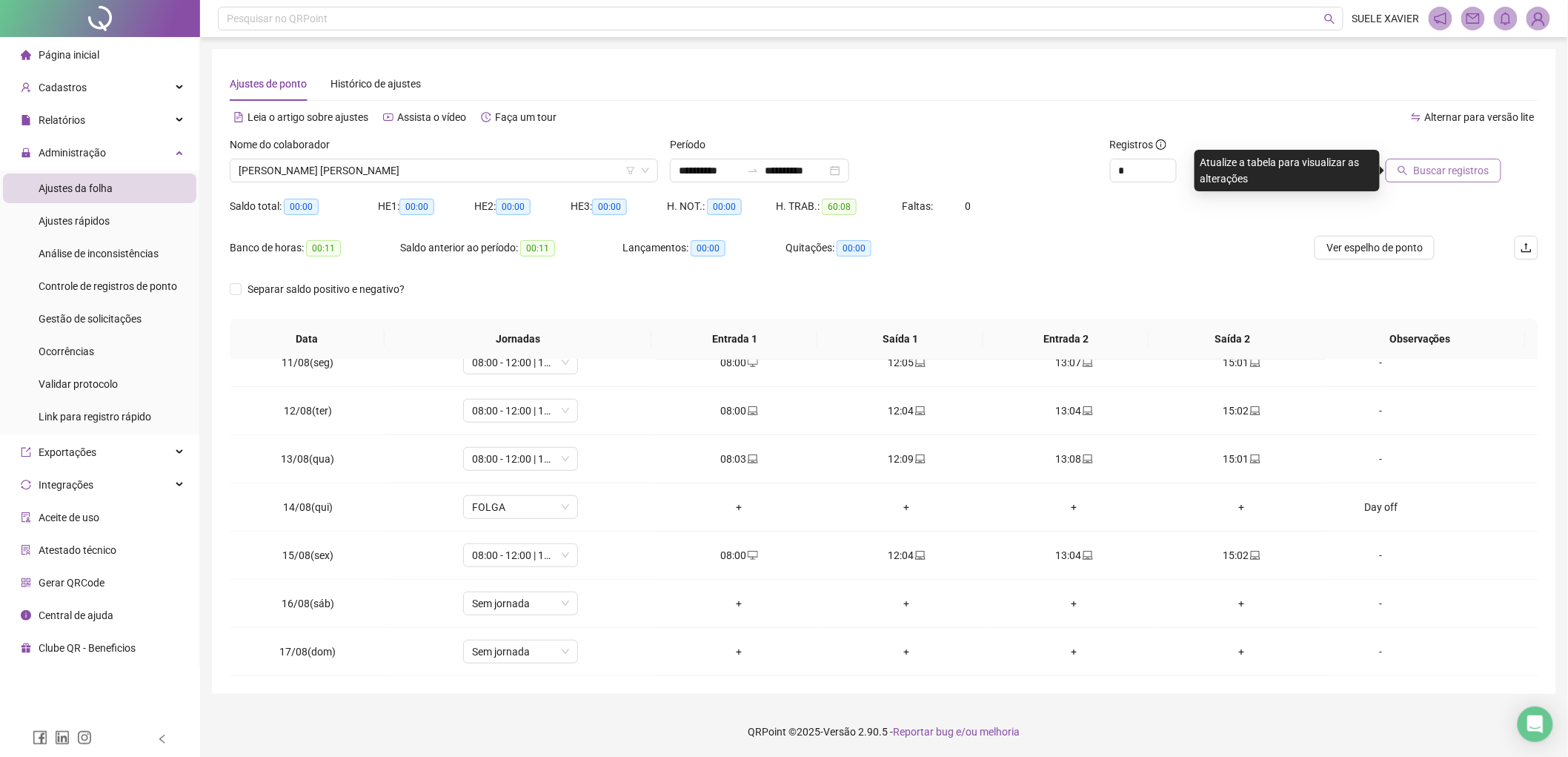
click at [1459, 173] on span "Buscar registros" at bounding box center [1451, 171] width 76 height 17
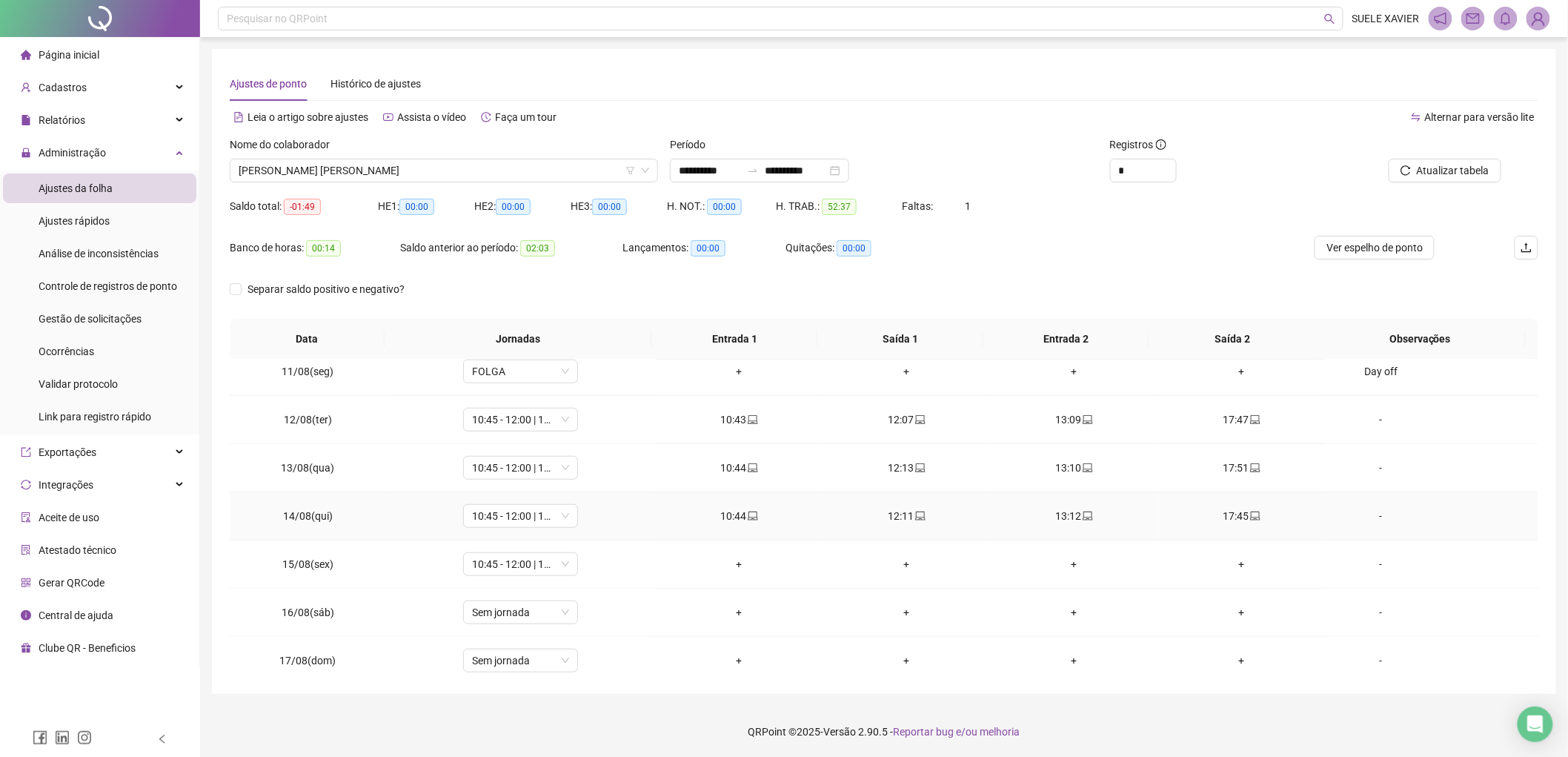
scroll to position [503, 0]
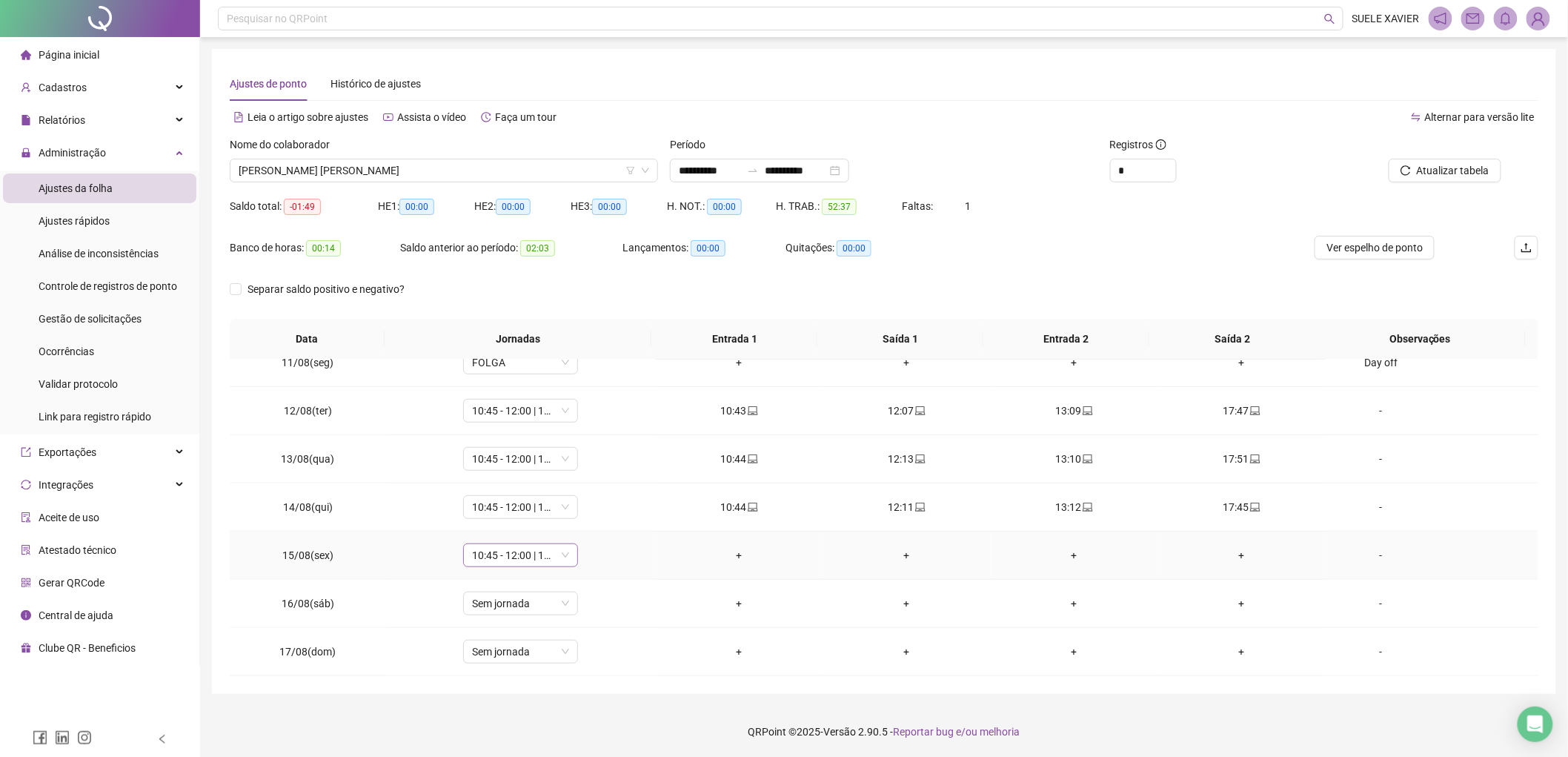
click at [560, 553] on span "10:45 - 12:00 | 13:00 - 17:45" at bounding box center [520, 555] width 97 height 22
click at [554, 481] on div "Folga compensatória" at bounding box center [544, 482] width 125 height 17
click at [588, 517] on span "Sim" at bounding box center [587, 516] width 17 height 17
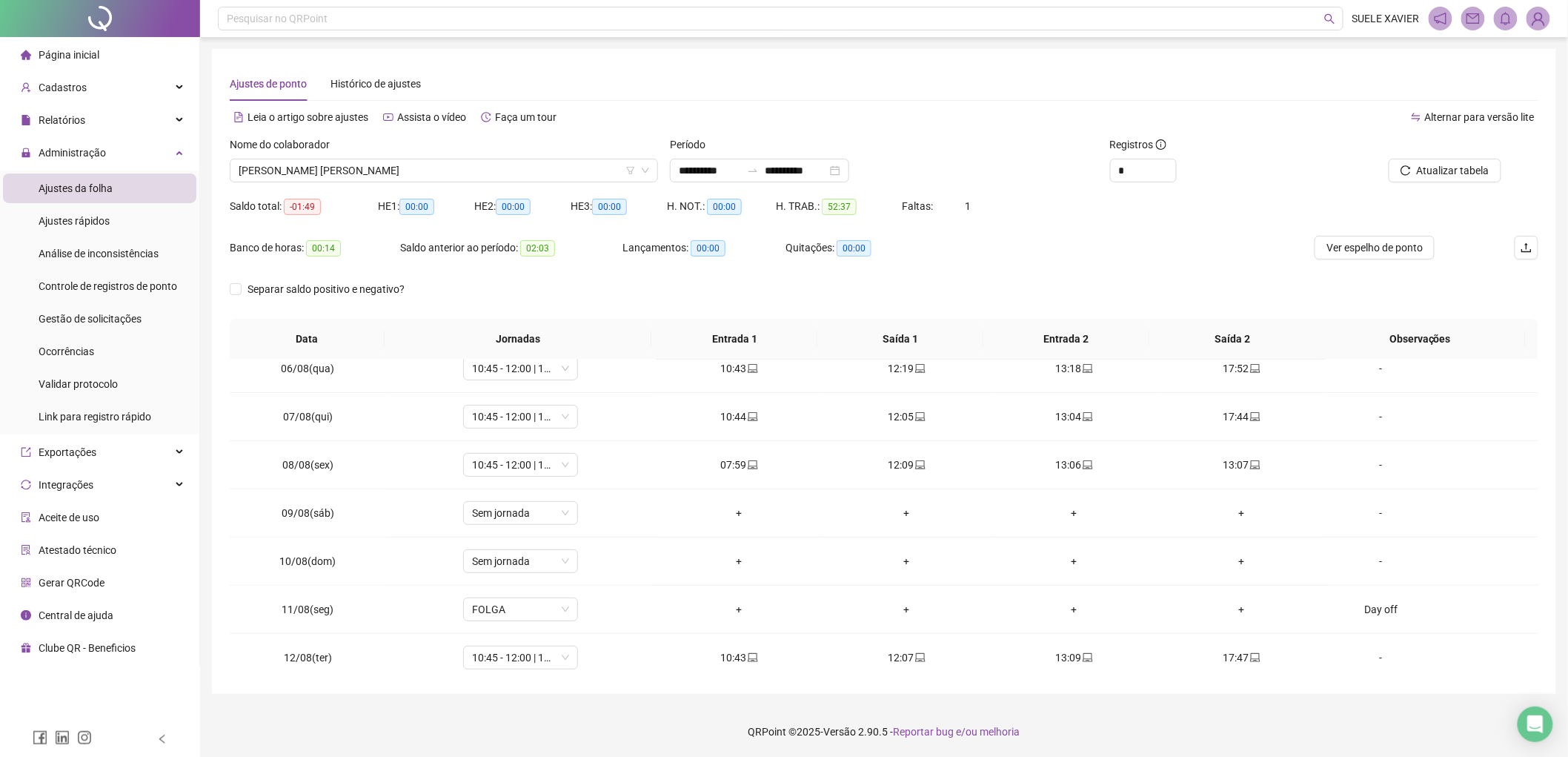
scroll to position [173, 0]
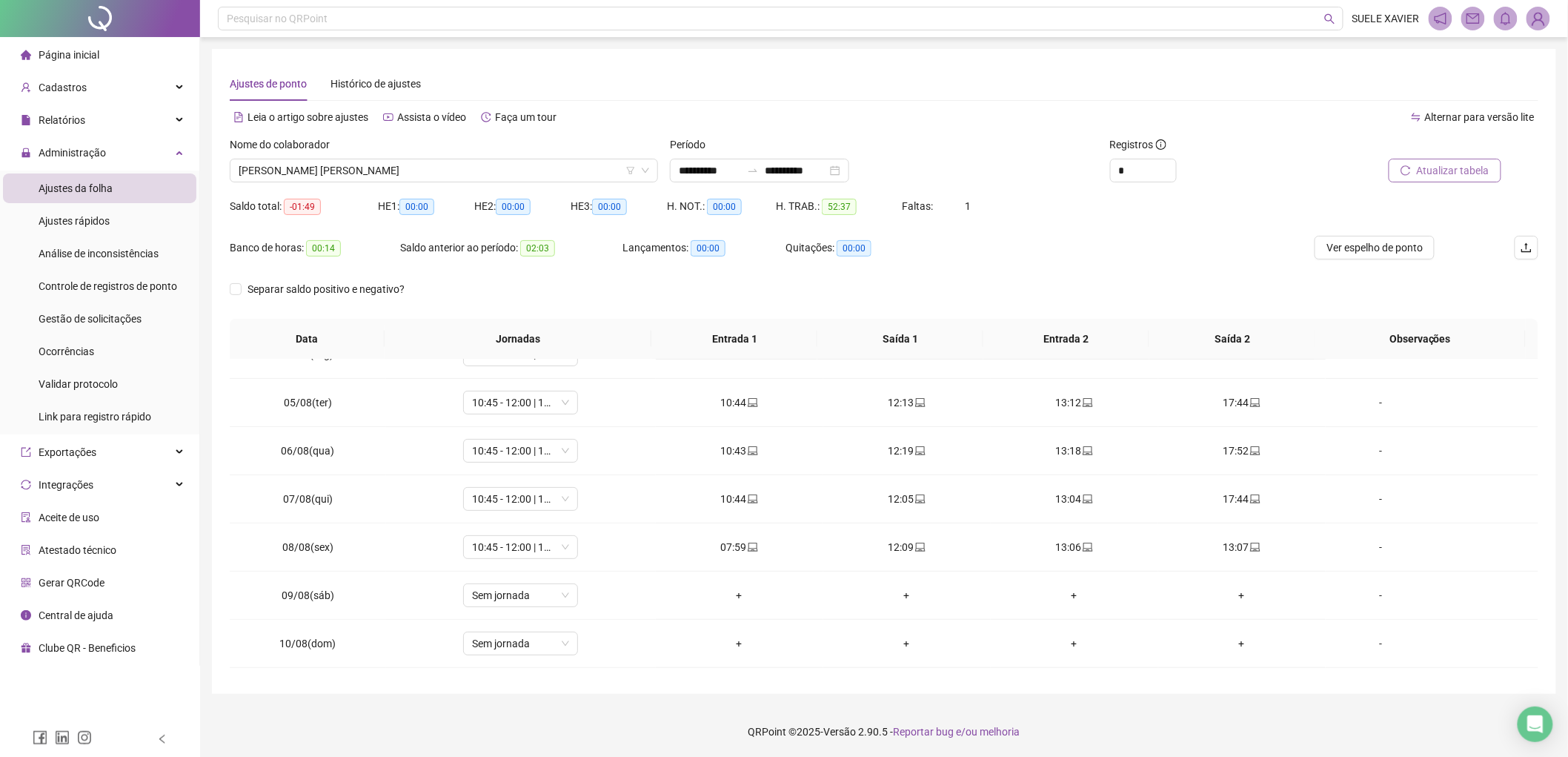
click at [1444, 163] on span "Atualizar tabela" at bounding box center [1453, 171] width 73 height 17
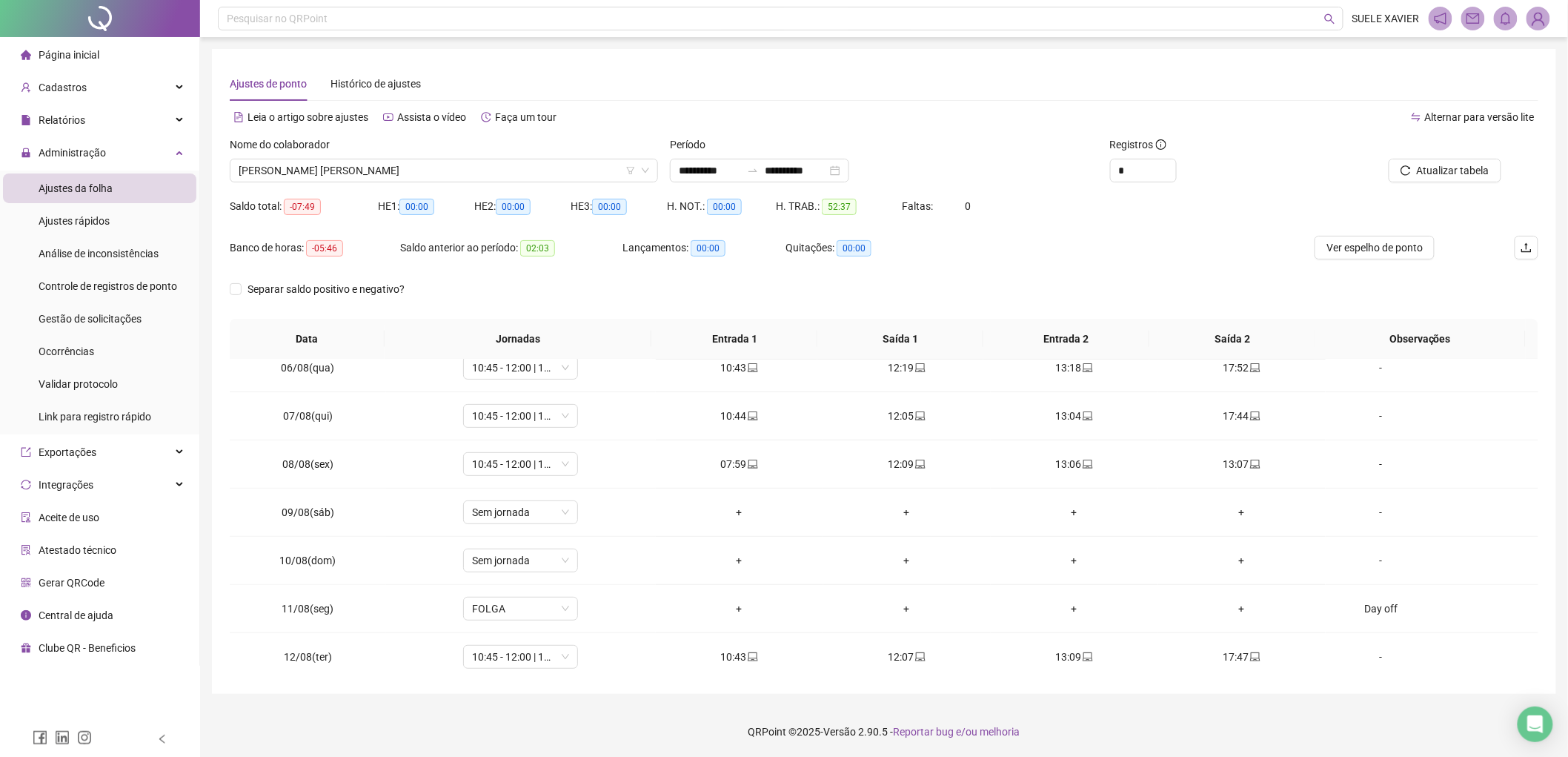
scroll to position [255, 0]
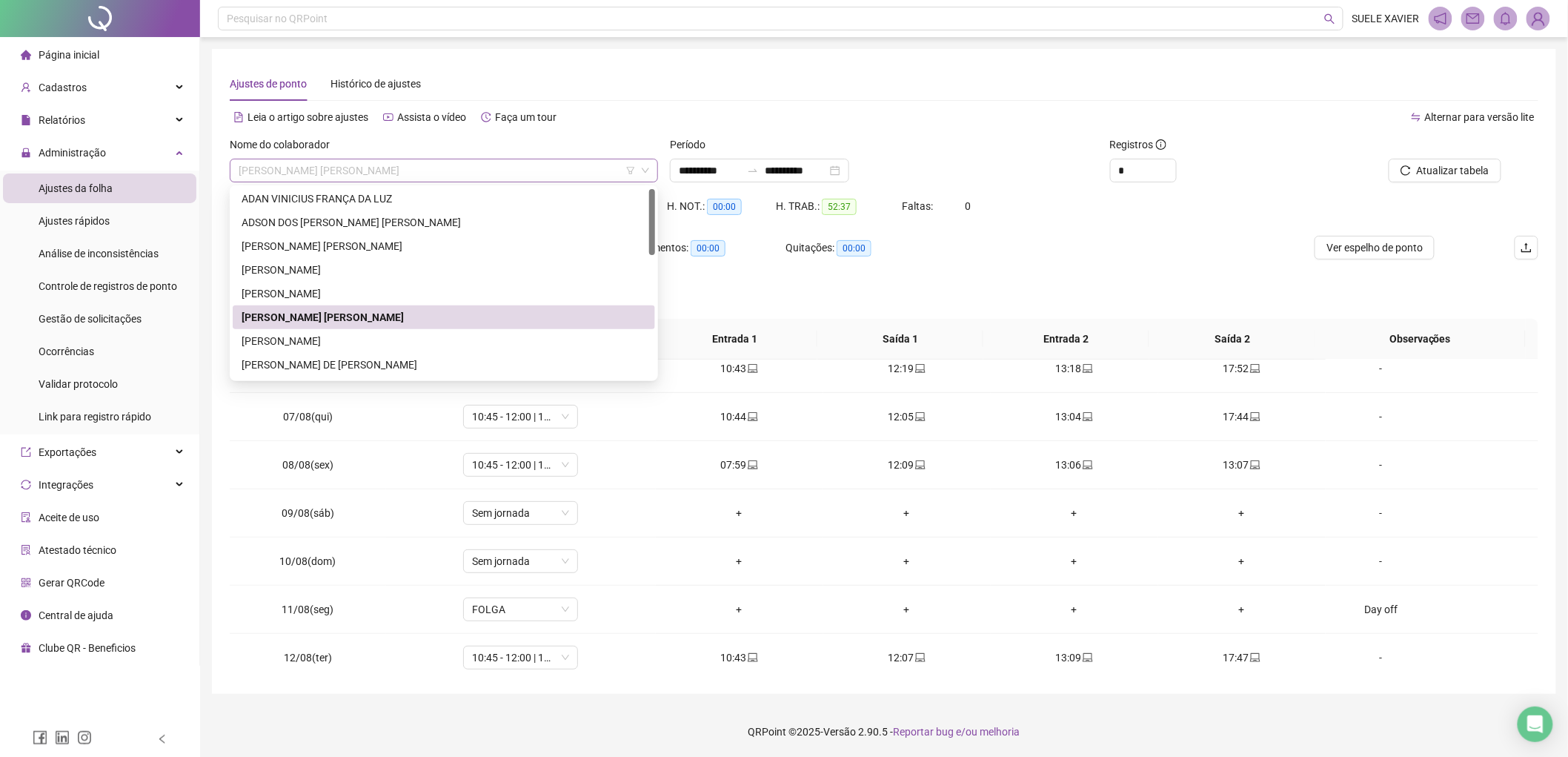
click at [472, 167] on span "[PERSON_NAME] [PERSON_NAME]" at bounding box center [443, 171] width 410 height 22
click at [430, 219] on div "ADSON DOS [PERSON_NAME] [PERSON_NAME]" at bounding box center [443, 224] width 405 height 17
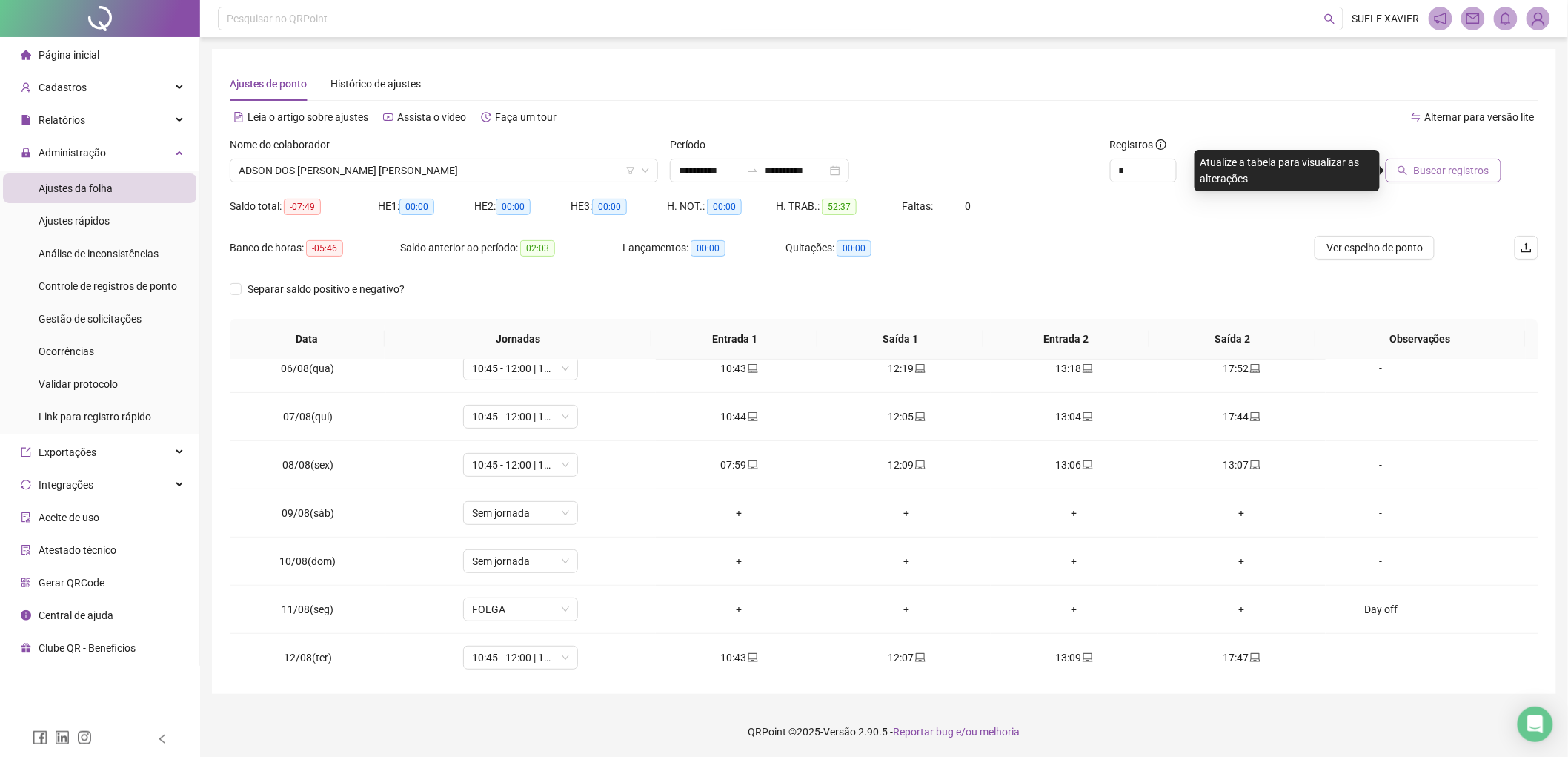
click at [1459, 175] on span "Buscar registros" at bounding box center [1451, 171] width 76 height 17
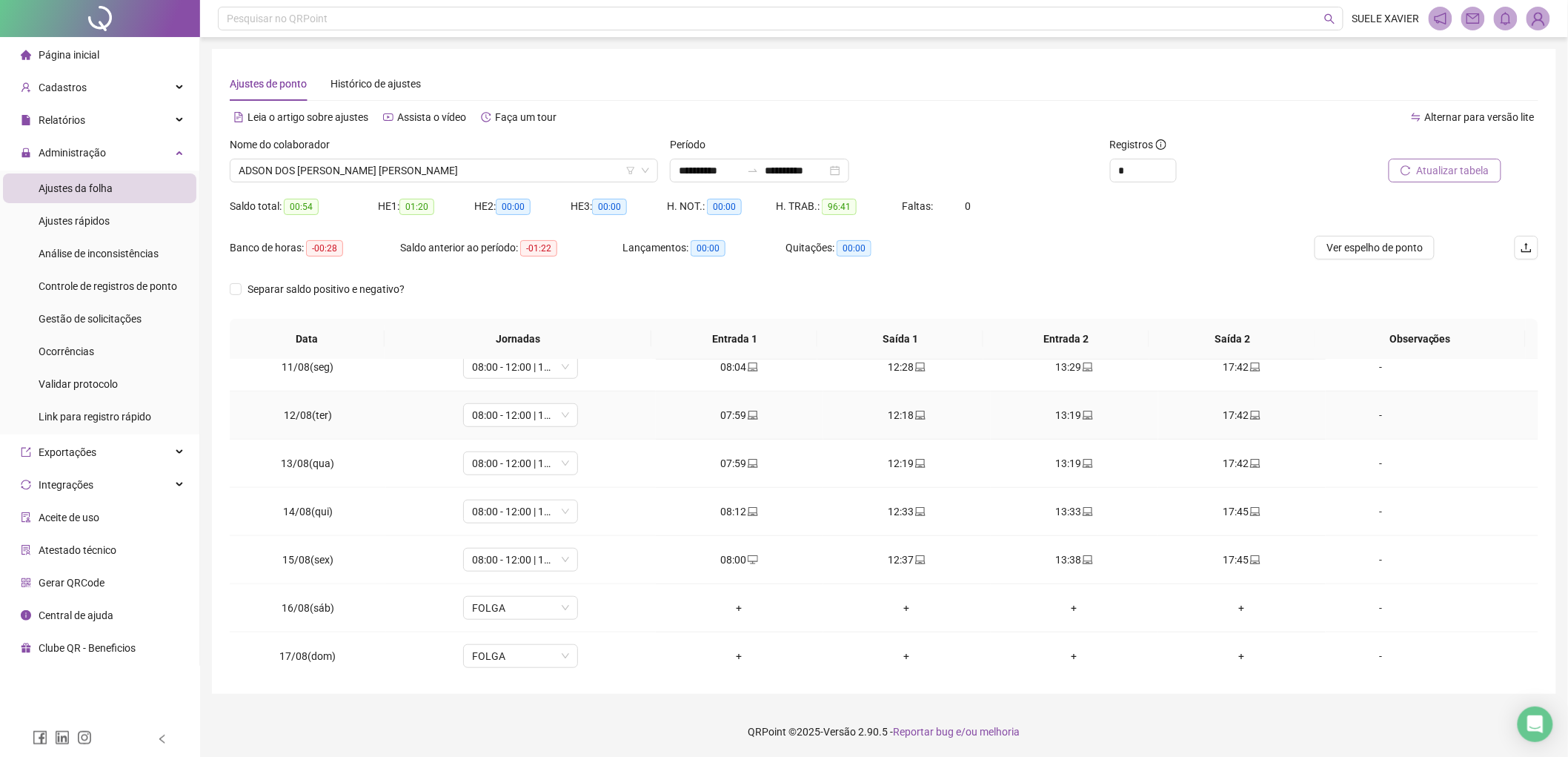
scroll to position [503, 0]
